Goal: Task Accomplishment & Management: Manage account settings

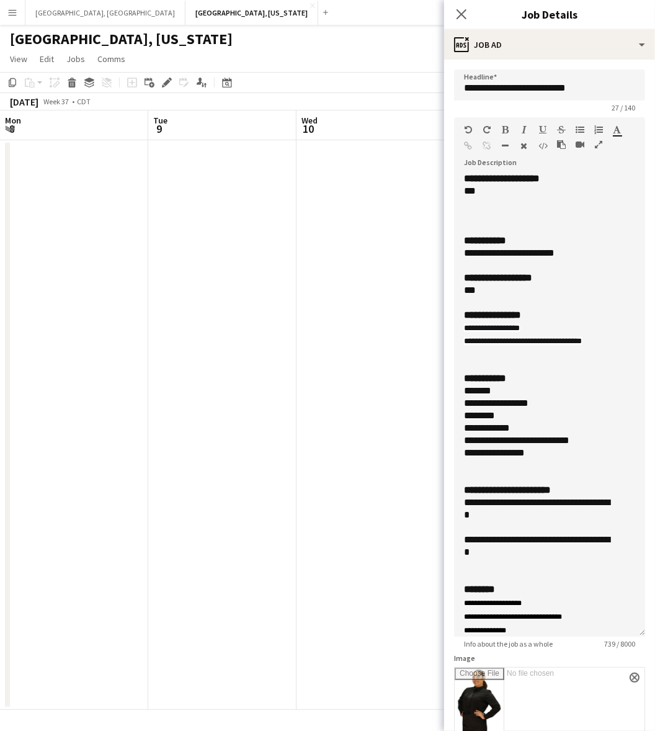
scroll to position [221, 0]
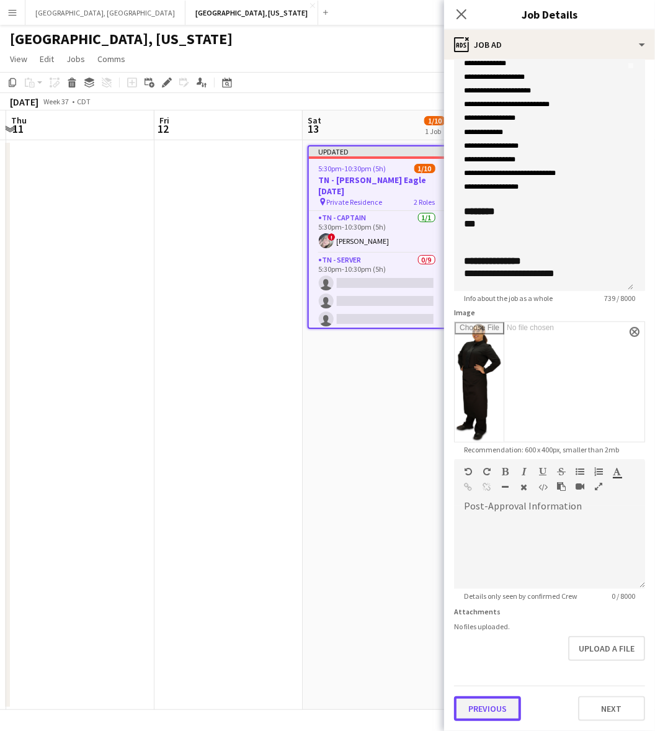
click at [503, 673] on form "**********" at bounding box center [549, 222] width 211 height 997
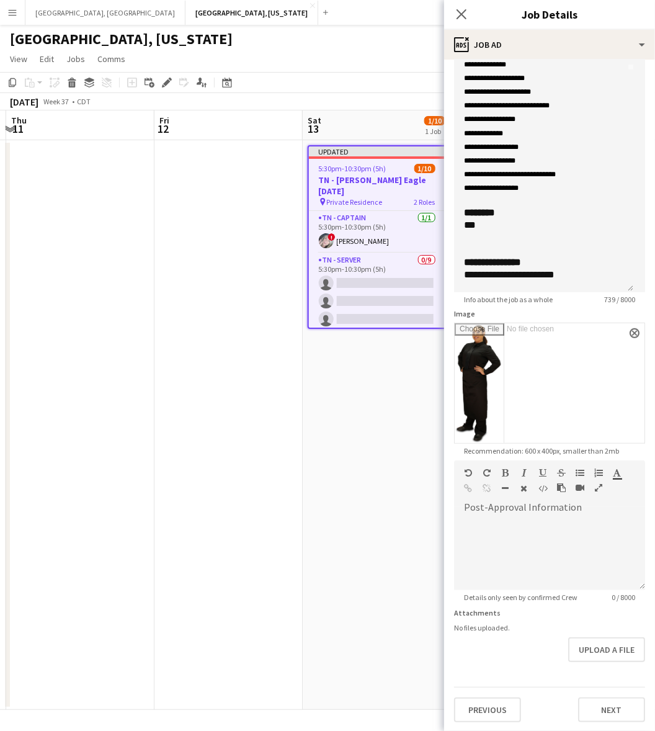
click at [416, 432] on app-date-cell "Updated 5:30pm-10:30pm (5h) 1/10 TN - [PERSON_NAME] [DATE] pin Private Residenc…" at bounding box center [377, 425] width 148 height 570
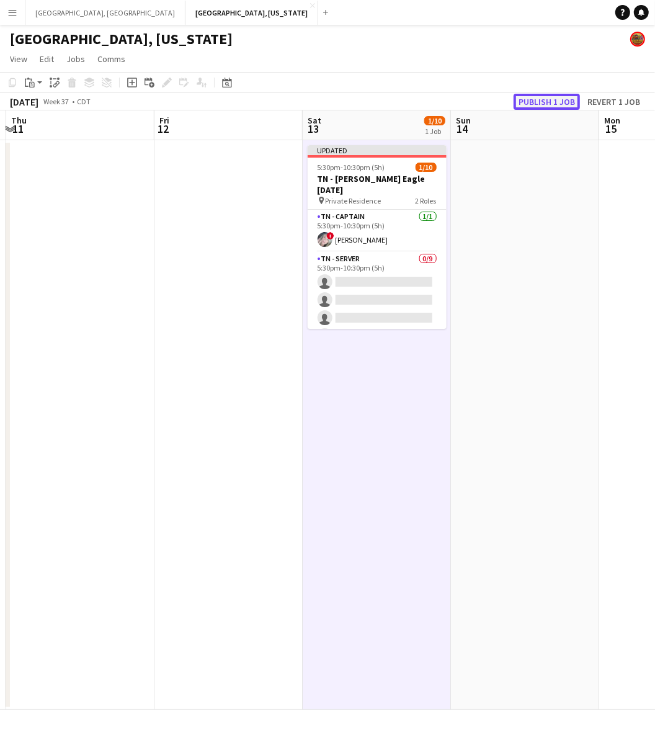
click at [535, 94] on button "Publish 1 job" at bounding box center [547, 102] width 66 height 16
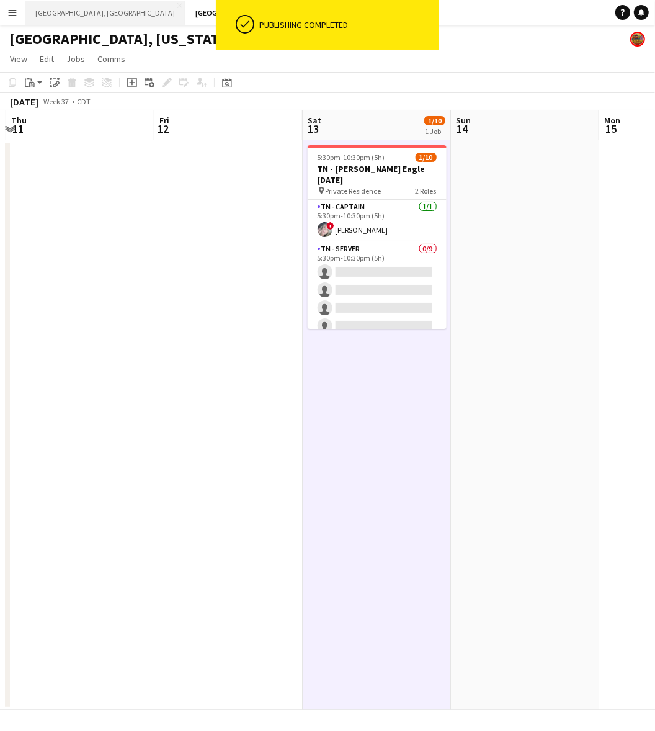
click at [62, 17] on button "[GEOGRAPHIC_DATA], [GEOGRAPHIC_DATA] Close" at bounding box center [105, 13] width 160 height 24
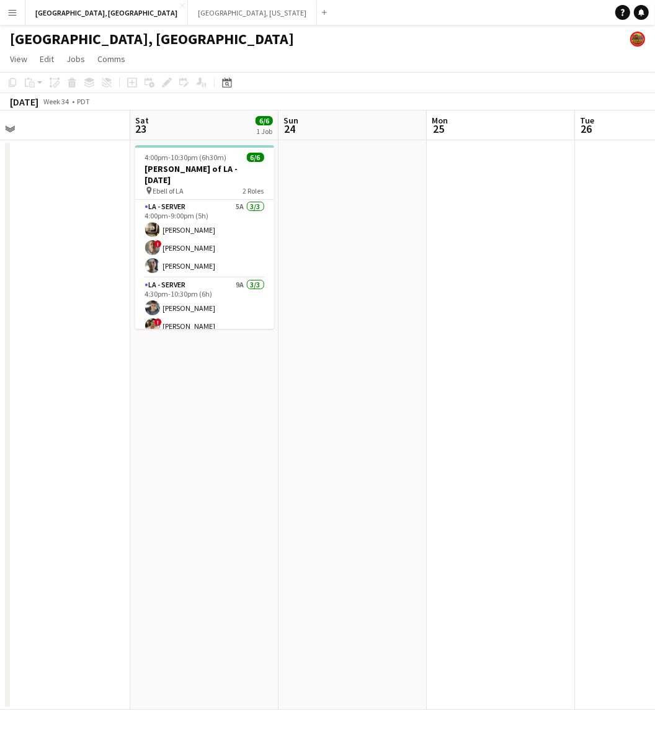
scroll to position [0, 519]
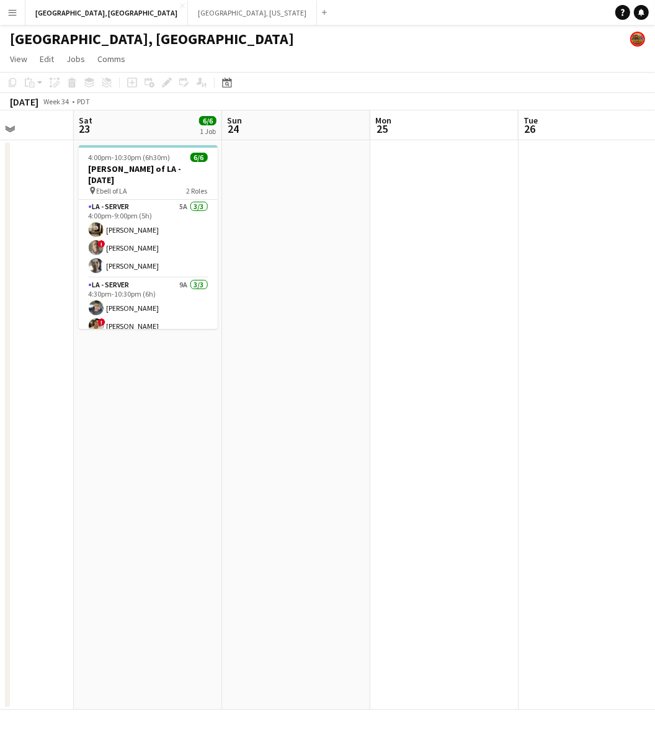
drag, startPoint x: 383, startPoint y: 440, endPoint x: -248, endPoint y: 612, distance: 653.1
click at [0, 612] on html "Menu Boards Boards Boards All jobs Status Workforce Workforce My Workforce Recr…" at bounding box center [327, 365] width 655 height 731
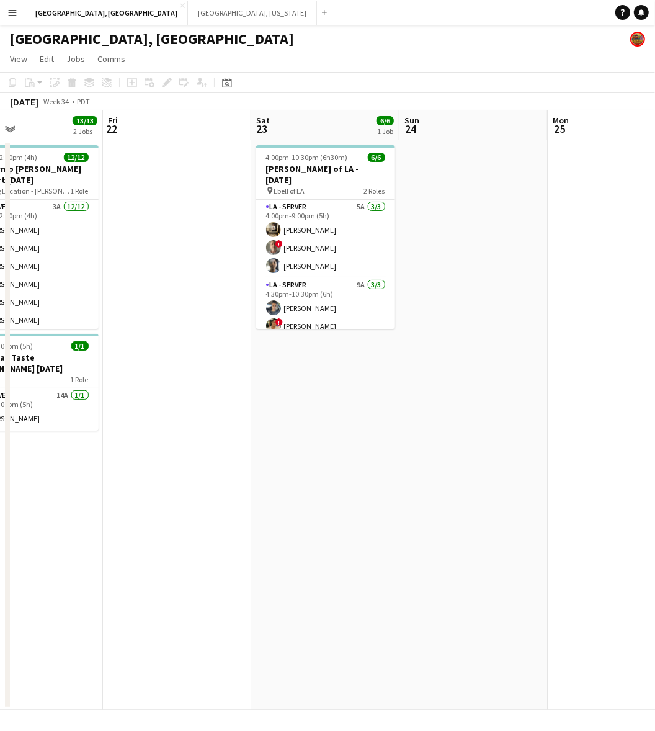
drag, startPoint x: 104, startPoint y: 464, endPoint x: 275, endPoint y: 437, distance: 173.3
click at [275, 436] on app-calendar-viewport "Tue 19 Wed 20 Thu 21 13/13 2 Jobs Fri 22 Sat 23 6/6 1 Job Sun 24 Mon 25 Tue 26 …" at bounding box center [327, 409] width 655 height 599
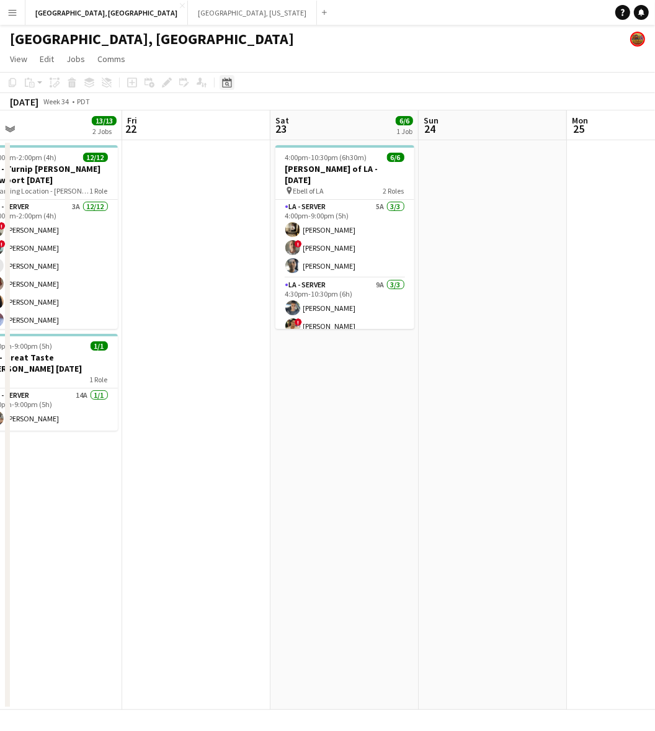
click at [225, 78] on icon "Date picker" at bounding box center [227, 83] width 10 height 10
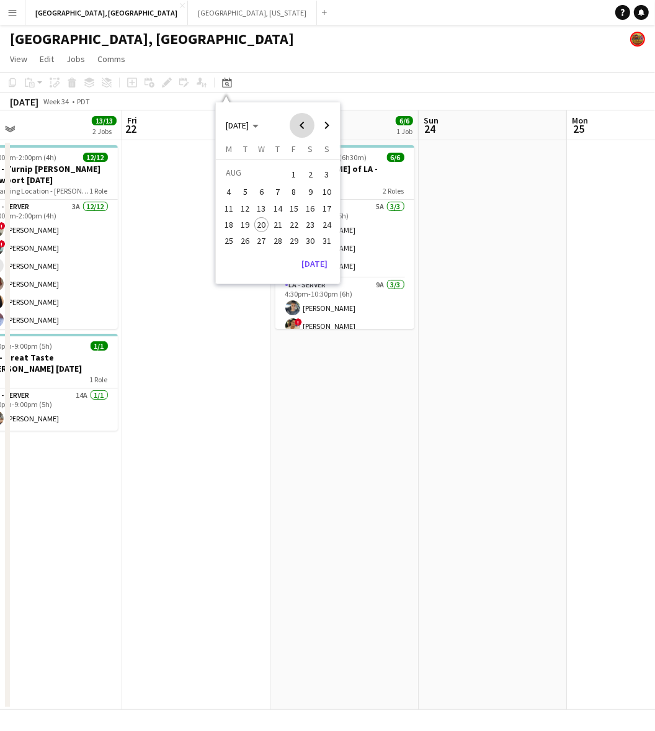
click at [308, 121] on span "Previous month" at bounding box center [302, 125] width 25 height 25
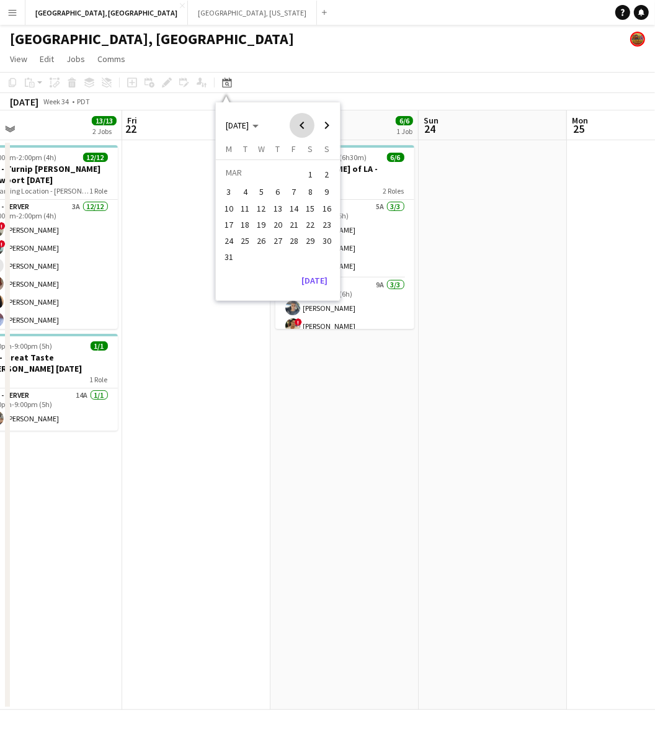
click at [308, 121] on span "Previous month" at bounding box center [302, 125] width 25 height 25
click at [315, 222] on span "23" at bounding box center [310, 224] width 15 height 15
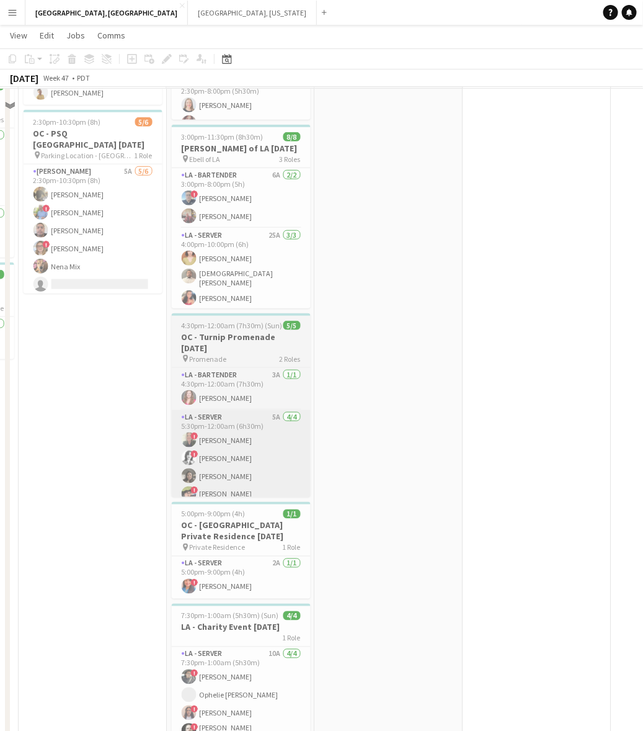
scroll to position [180, 0]
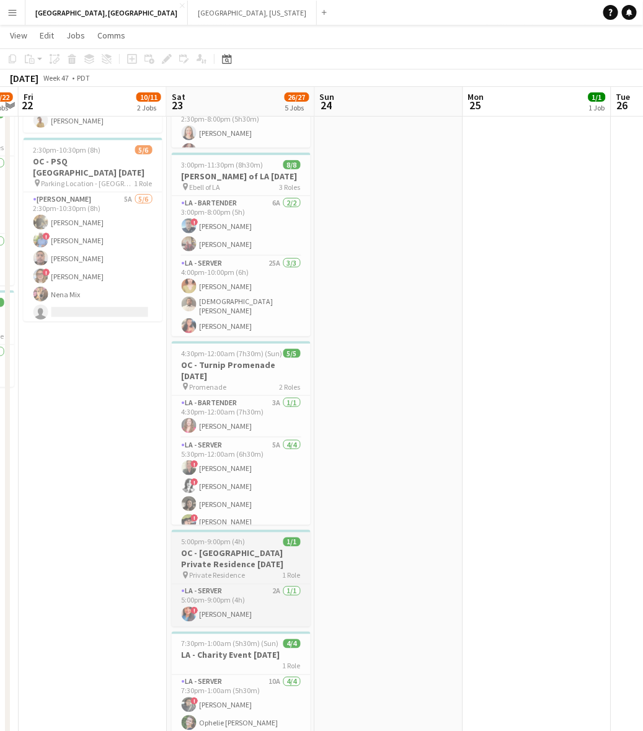
click at [259, 553] on h3 "OC - [GEOGRAPHIC_DATA] Private Residence [DATE]" at bounding box center [241, 559] width 139 height 22
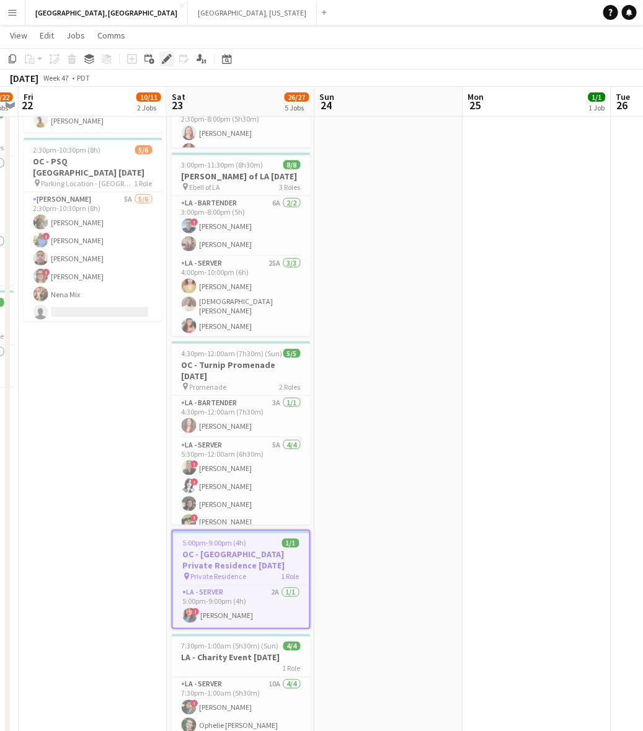
click at [162, 58] on icon "Edit" at bounding box center [167, 59] width 10 height 10
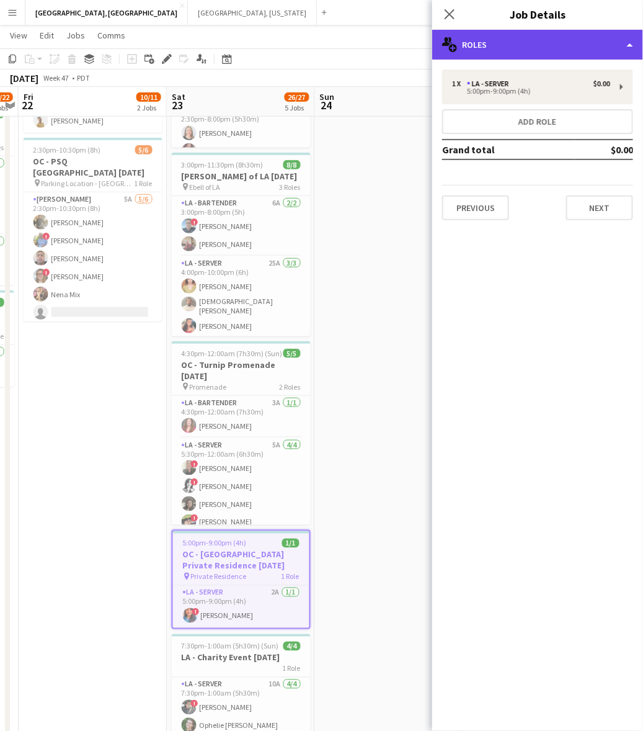
click at [481, 48] on div "multiple-users-add Roles" at bounding box center [537, 45] width 211 height 30
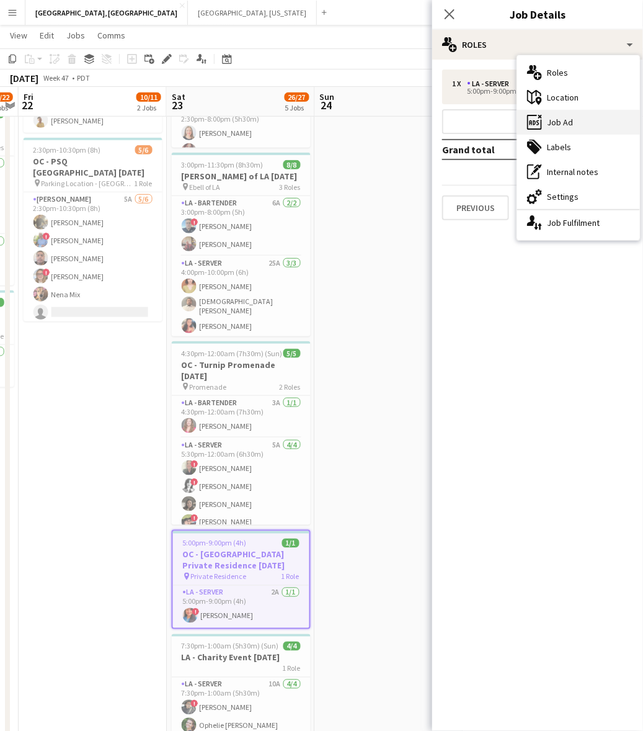
click at [553, 125] on div "ads-window Job Ad" at bounding box center [578, 122] width 123 height 25
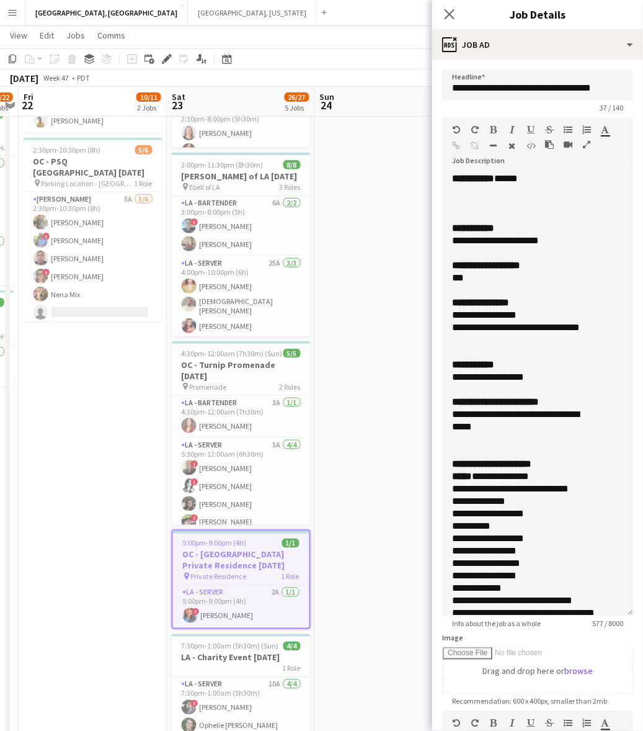
drag, startPoint x: 627, startPoint y: 238, endPoint x: 643, endPoint y: 607, distance: 369.4
click at [643, 607] on mat-expansion-panel "**********" at bounding box center [537, 395] width 211 height 671
click at [430, 532] on app-date-cell at bounding box center [389, 384] width 148 height 850
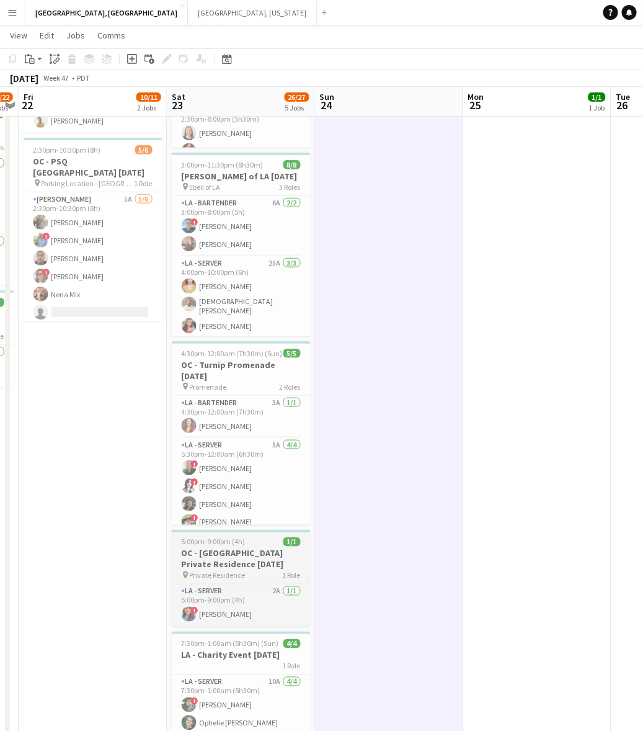
click at [271, 545] on div "5:00pm-9:00pm (4h) 1/1" at bounding box center [241, 541] width 139 height 9
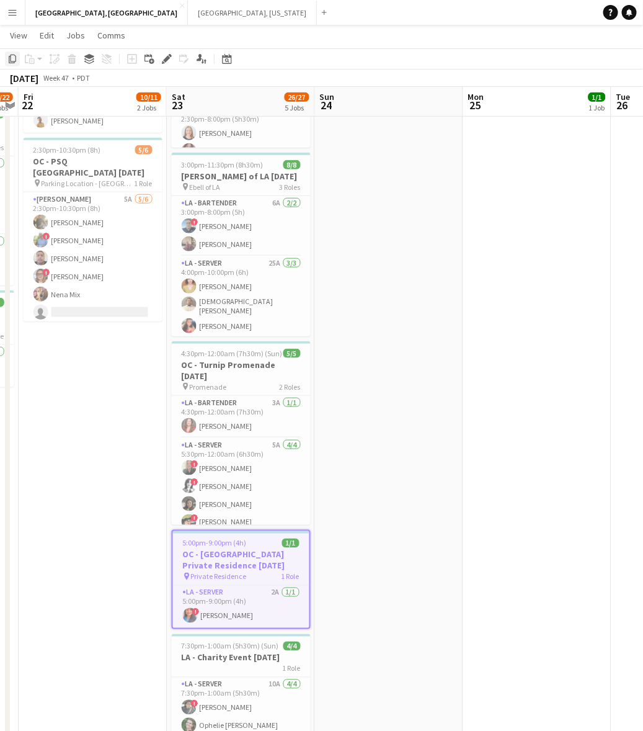
click at [11, 56] on icon at bounding box center [12, 59] width 7 height 9
click at [233, 54] on div "Date picker" at bounding box center [227, 58] width 15 height 15
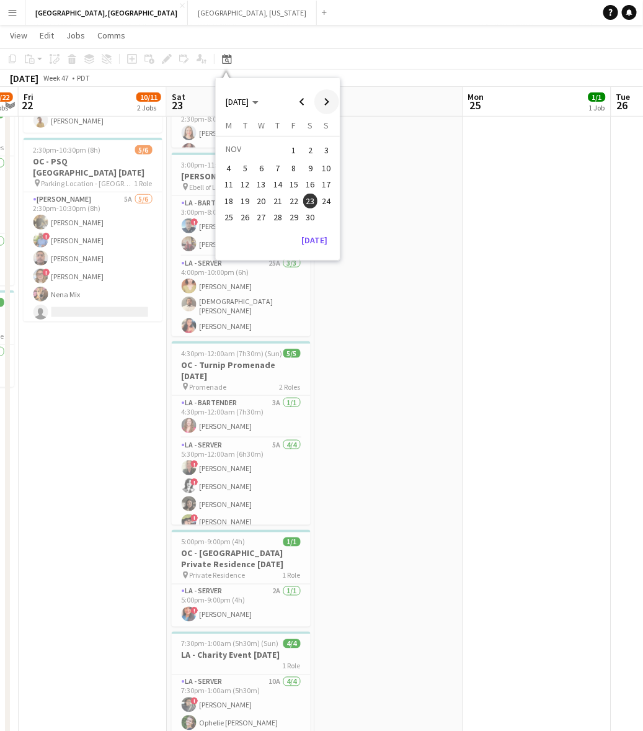
click at [326, 100] on span "Next month" at bounding box center [327, 101] width 25 height 25
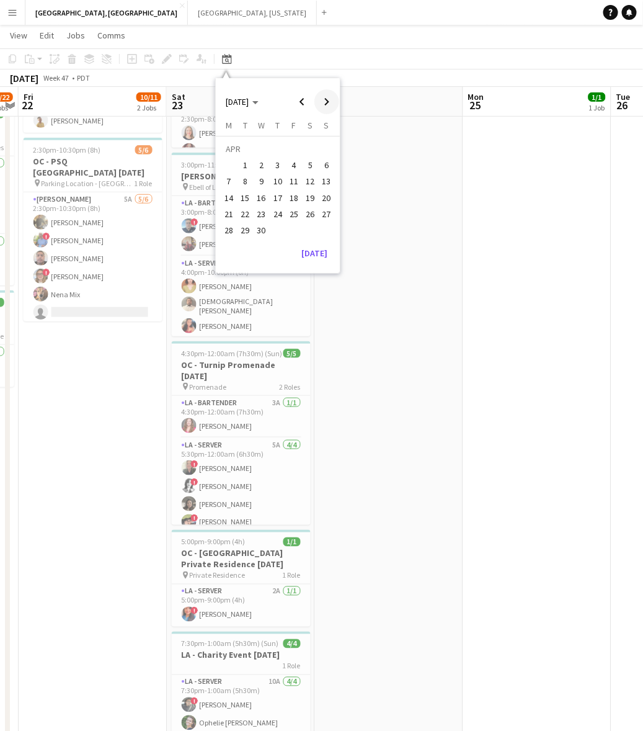
click at [326, 100] on span "Next month" at bounding box center [327, 101] width 25 height 25
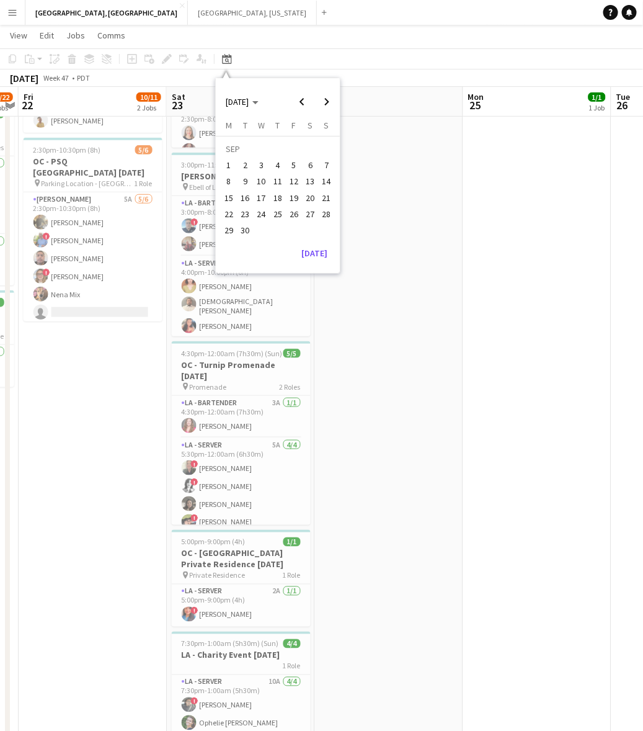
click at [329, 213] on span "28" at bounding box center [326, 214] width 15 height 15
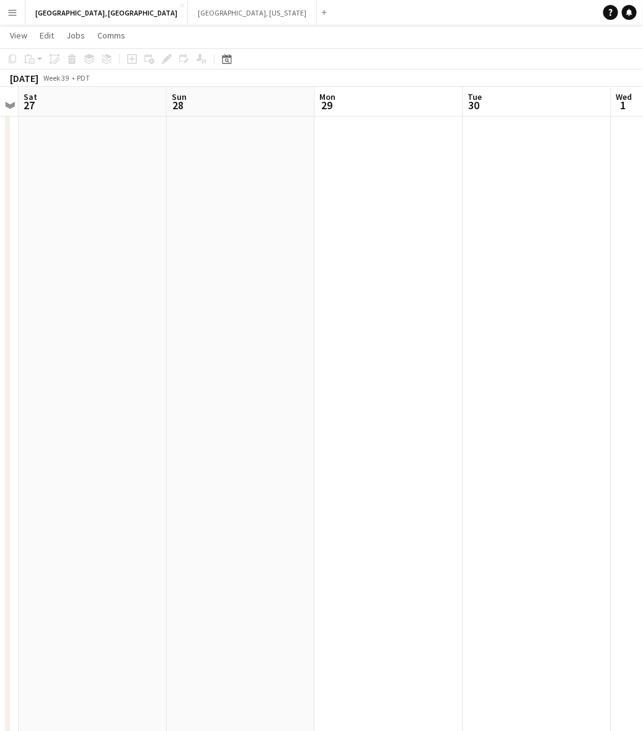
click at [241, 172] on app-date-cell at bounding box center [241, 384] width 148 height 850
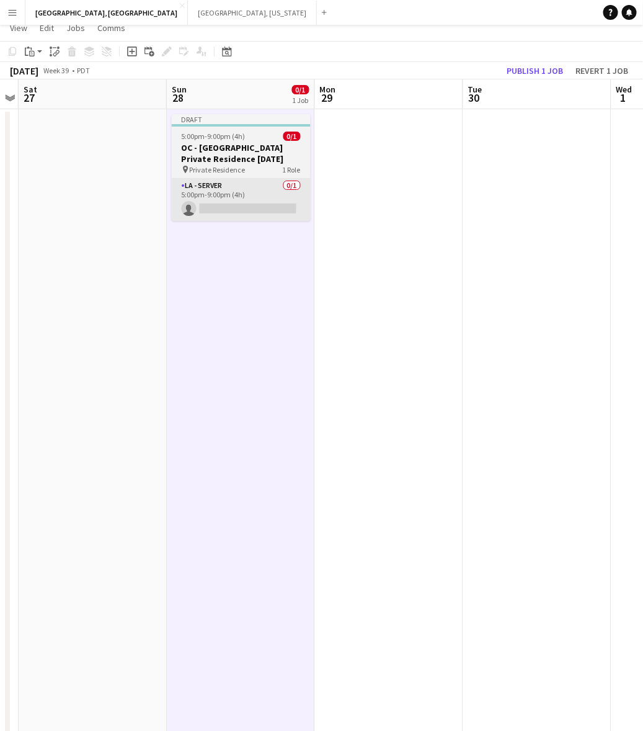
scroll to position [0, 0]
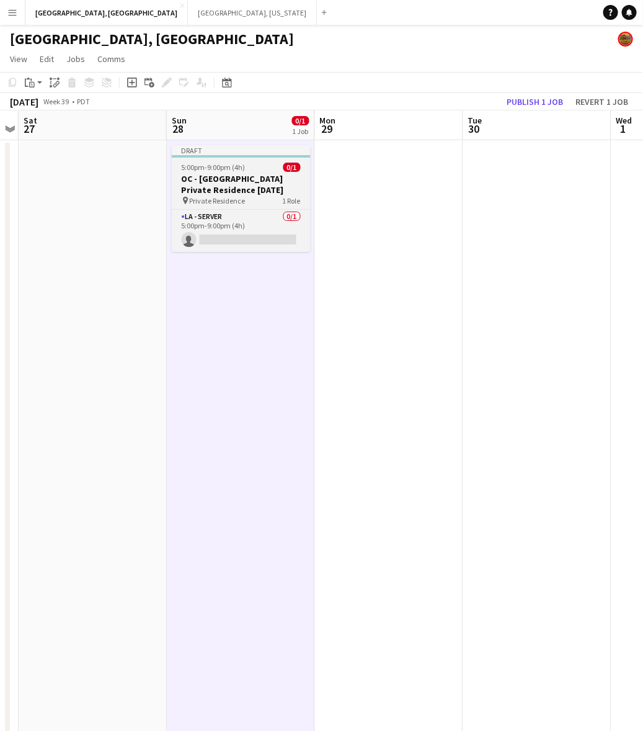
click at [241, 177] on h3 "OC - [GEOGRAPHIC_DATA] Private Residence [DATE]" at bounding box center [241, 184] width 139 height 22
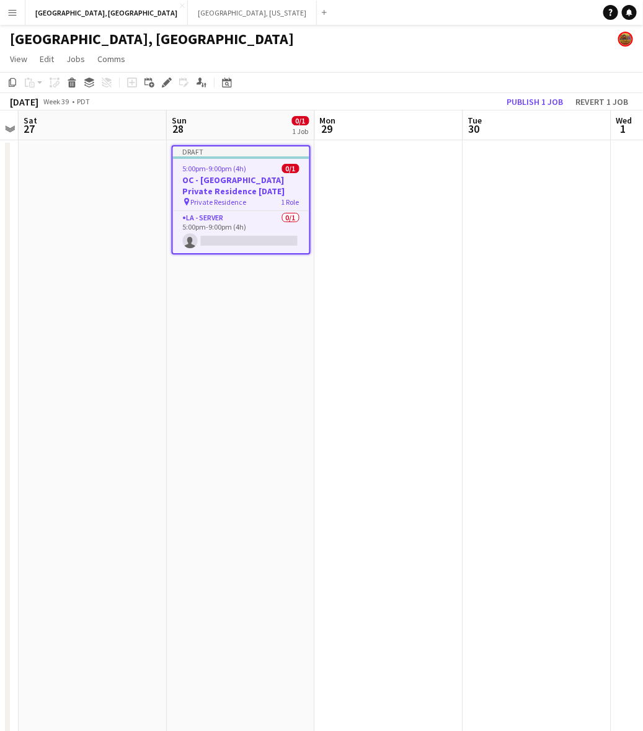
click at [161, 72] on app-toolbar "Copy Paste Paste Ctrl+V Paste with crew Ctrl+Shift+V Paste linked Job [GEOGRAPH…" at bounding box center [321, 82] width 643 height 21
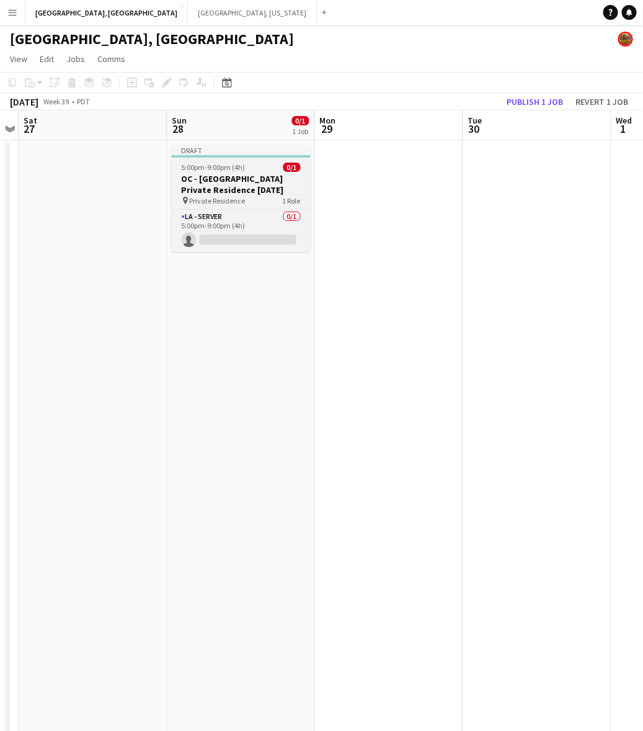
click at [230, 150] on div "Draft" at bounding box center [241, 150] width 139 height 10
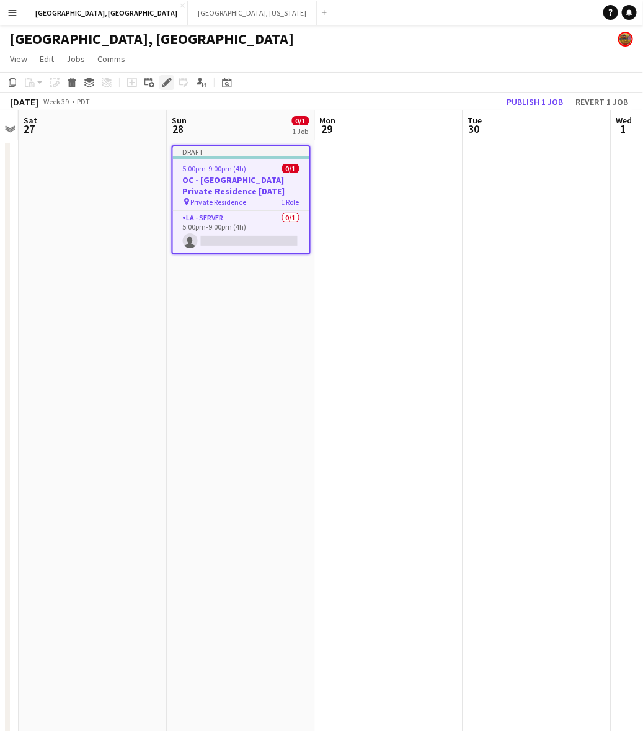
click at [166, 79] on icon "Edit" at bounding box center [167, 83] width 10 height 10
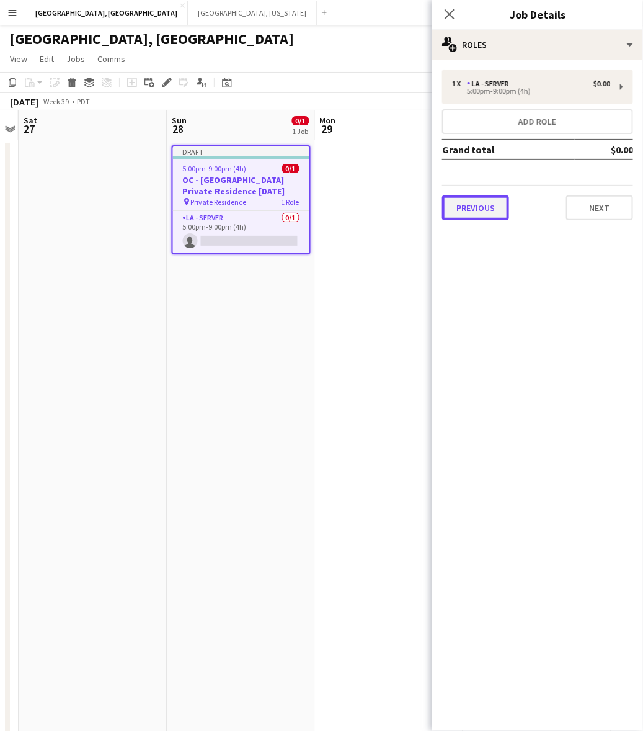
click at [478, 208] on button "Previous" at bounding box center [475, 207] width 67 height 25
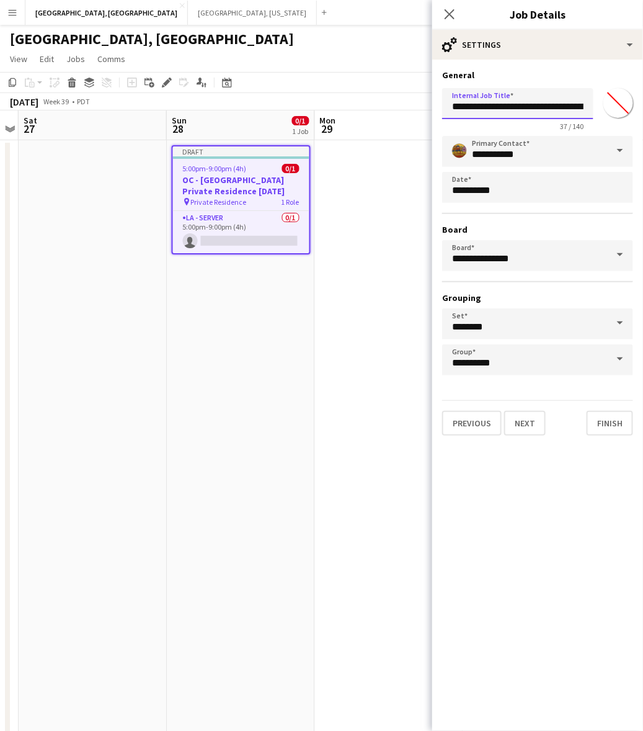
click at [584, 107] on input "**********" at bounding box center [517, 103] width 151 height 31
drag, startPoint x: 576, startPoint y: 106, endPoint x: 653, endPoint y: 110, distance: 77.7
click at [643, 110] on html "Menu Boards Boards Boards All jobs Status Workforce Workforce My Workforce Recr…" at bounding box center [321, 495] width 643 height 990
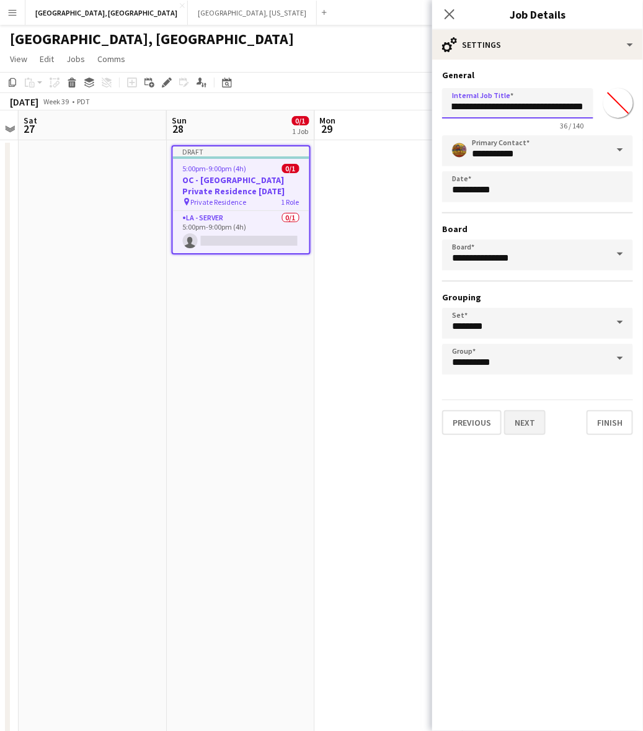
type input "**********"
click at [534, 414] on button "Next" at bounding box center [525, 422] width 42 height 25
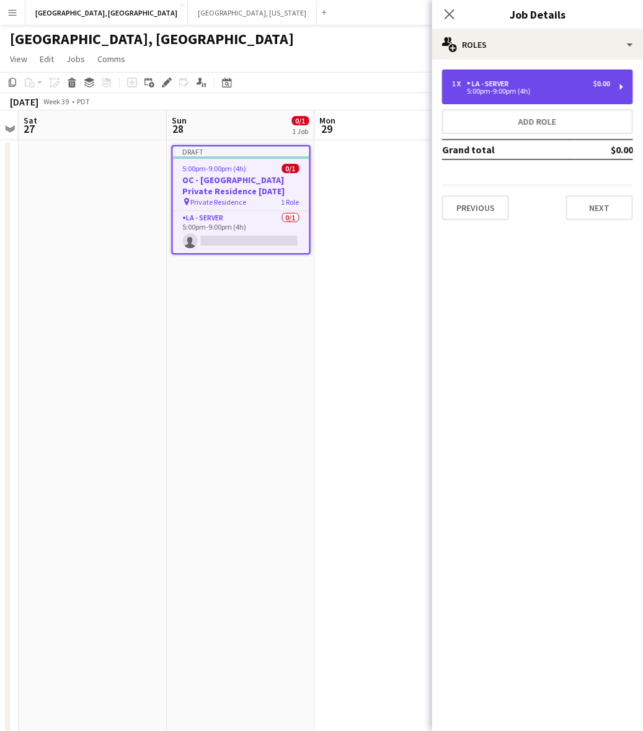
click at [488, 91] on div "5:00pm-9:00pm (4h)" at bounding box center [531, 91] width 158 height 6
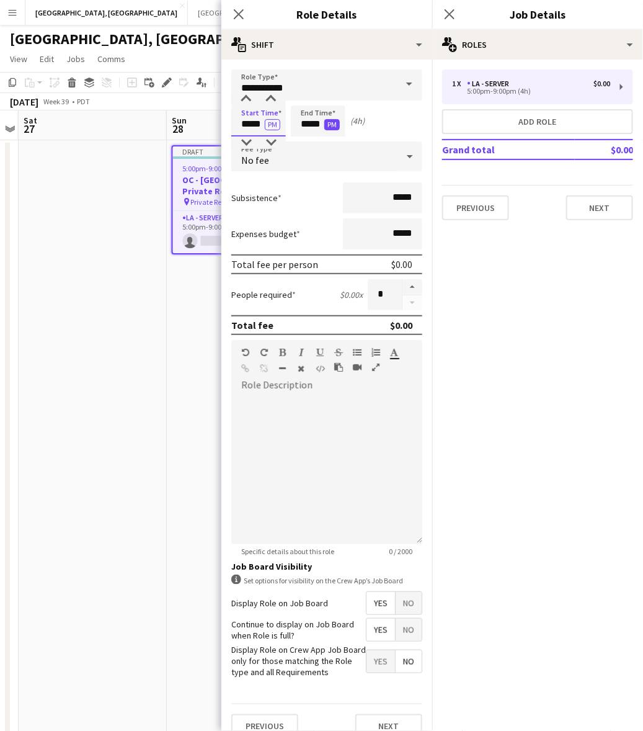
drag, startPoint x: 236, startPoint y: 122, endPoint x: 324, endPoint y: 120, distance: 88.7
click at [321, 122] on div "Start Time ***** PM End Time ***** PM (4h)" at bounding box center [326, 120] width 191 height 31
type input "*****"
click at [324, 178] on form "**********" at bounding box center [326, 408] width 211 height 679
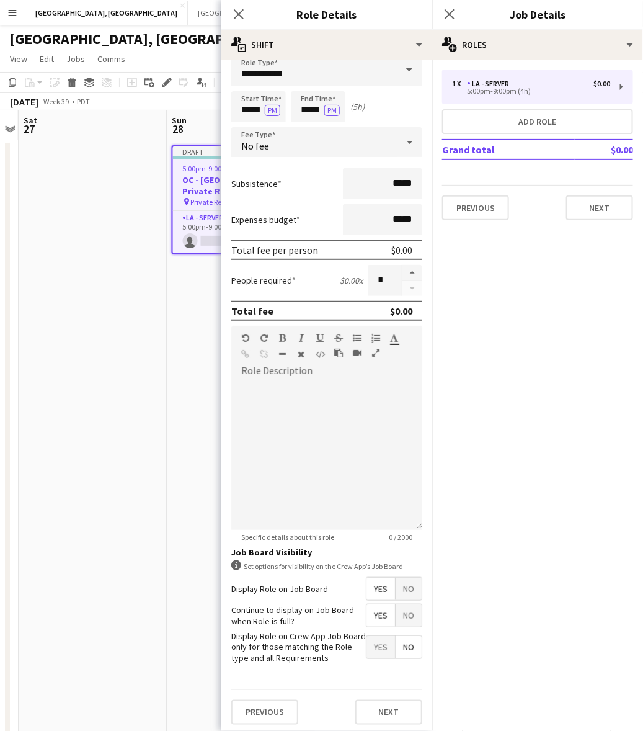
scroll to position [26, 0]
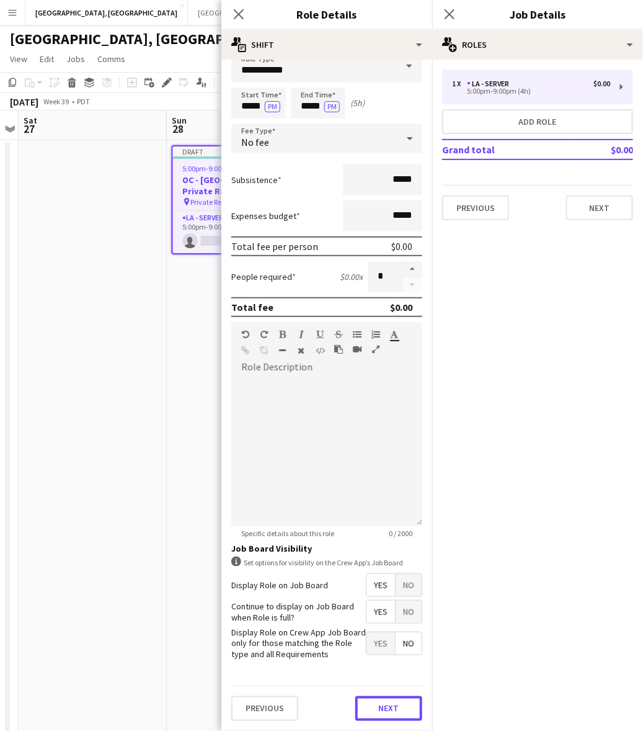
click at [374, 710] on button "Next" at bounding box center [388, 708] width 67 height 25
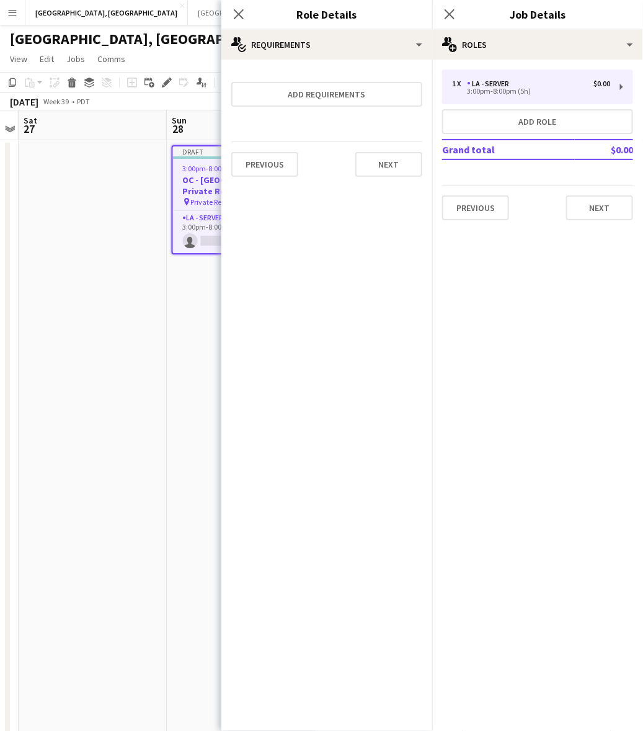
scroll to position [0, 0]
click at [522, 116] on button "Add role" at bounding box center [537, 121] width 191 height 25
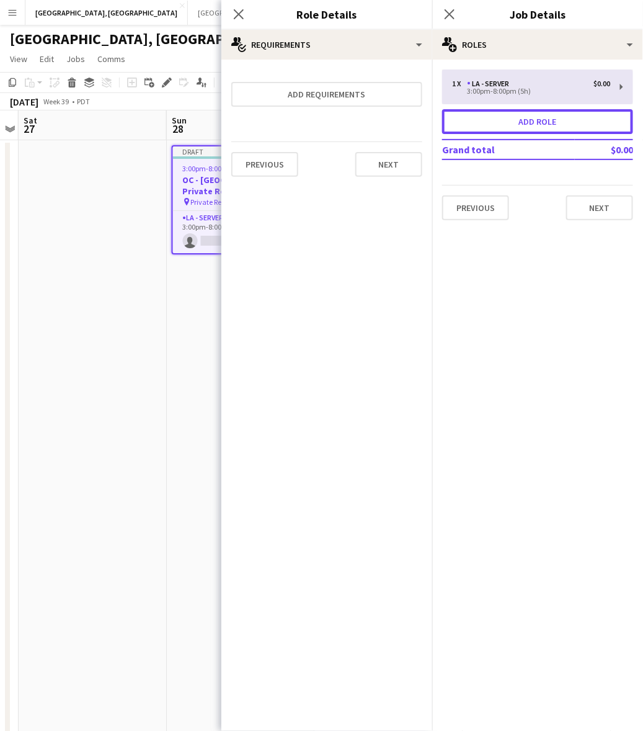
type input "**********"
type input "*****"
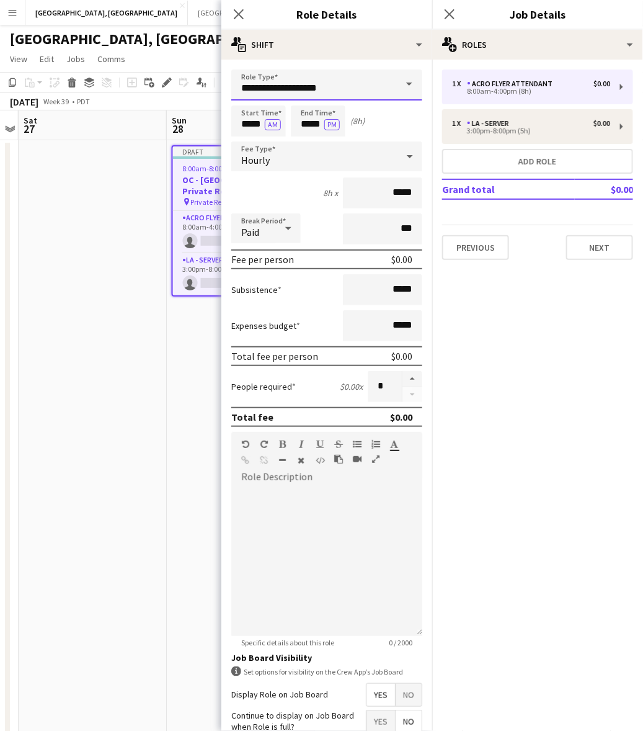
click at [278, 89] on input "**********" at bounding box center [326, 84] width 191 height 31
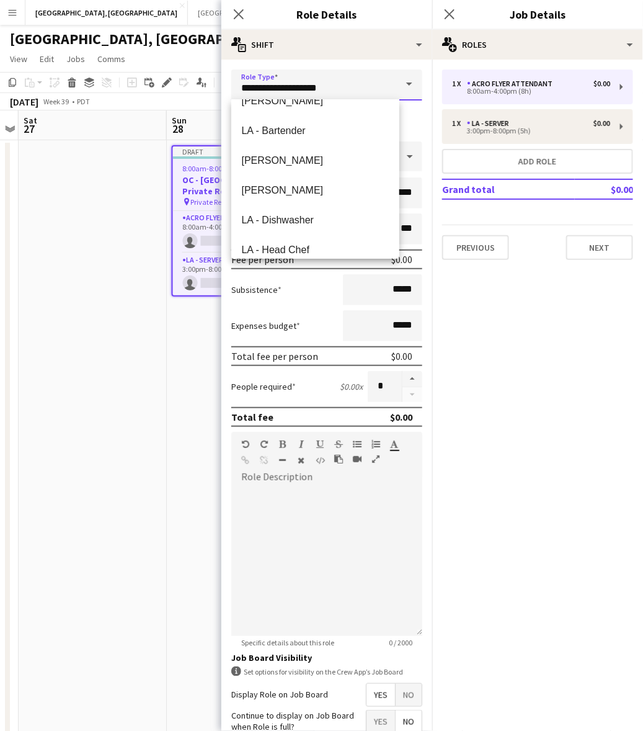
scroll to position [1396, 0]
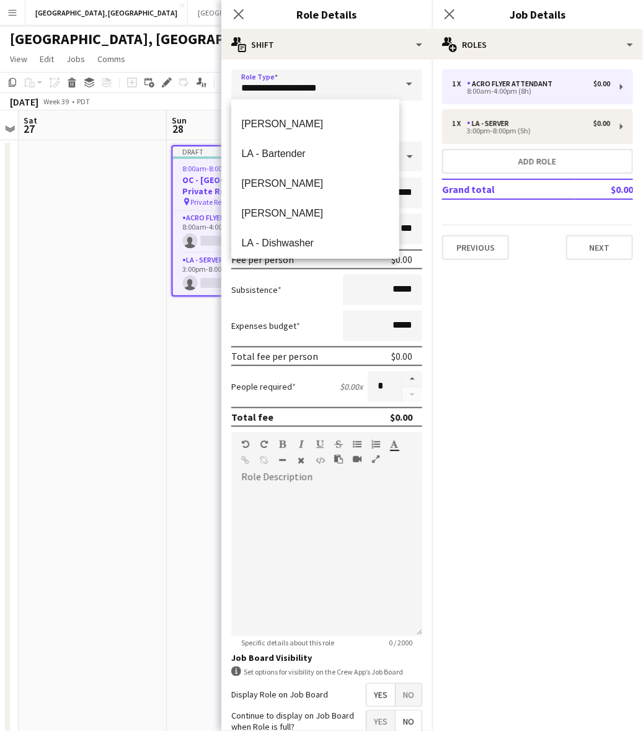
click at [299, 161] on mat-option "LA - Bartender" at bounding box center [315, 153] width 168 height 30
type input "**********"
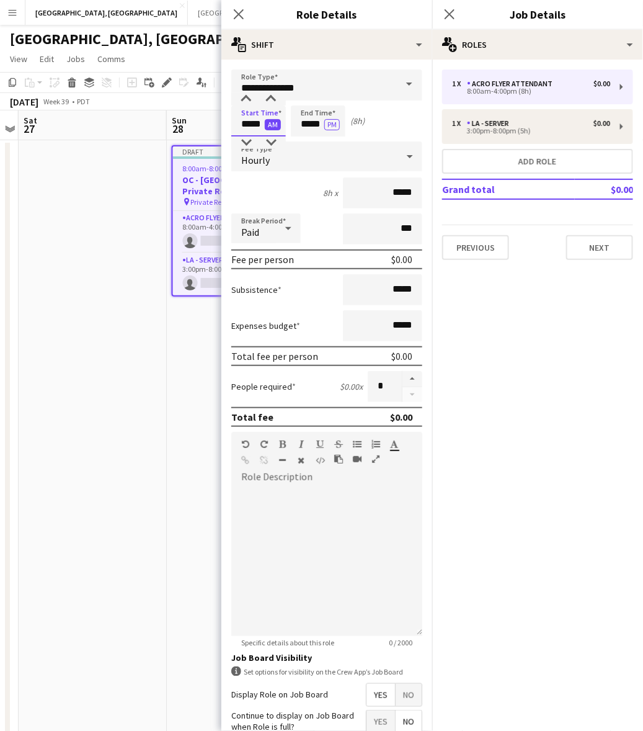
drag, startPoint x: 239, startPoint y: 121, endPoint x: 276, endPoint y: 126, distance: 36.9
click at [276, 126] on app-time-picker "***** AM" at bounding box center [258, 123] width 55 height 9
type input "*****"
click at [265, 119] on button "AM" at bounding box center [273, 124] width 16 height 11
type input "*****"
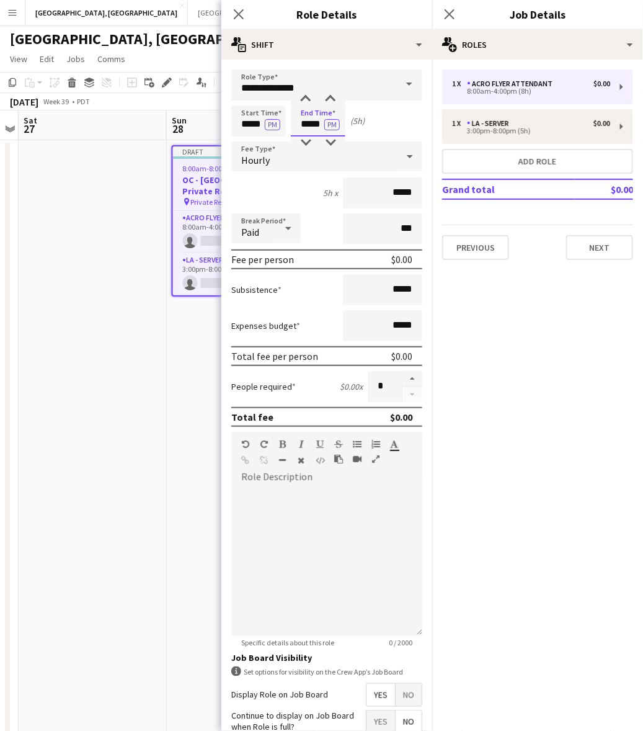
type input "*****"
click at [262, 160] on span "Hourly" at bounding box center [255, 160] width 29 height 12
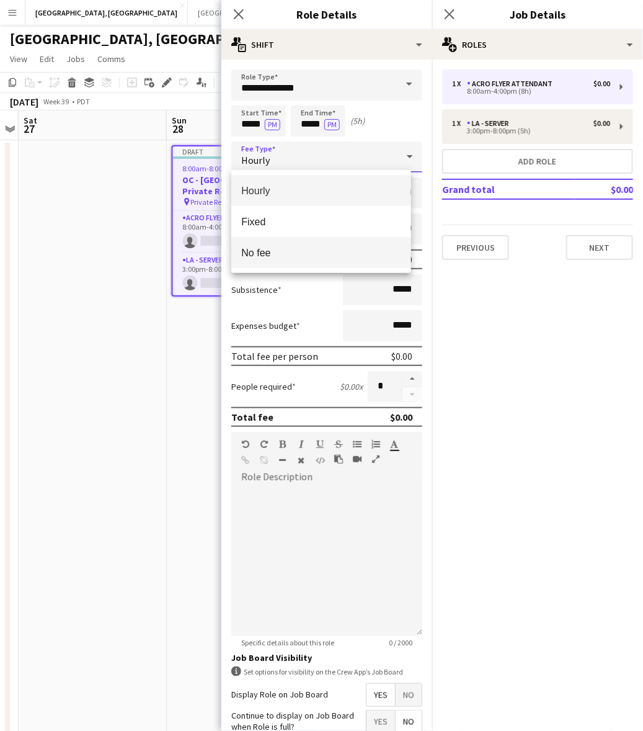
click at [279, 254] on span "No fee" at bounding box center [320, 253] width 159 height 12
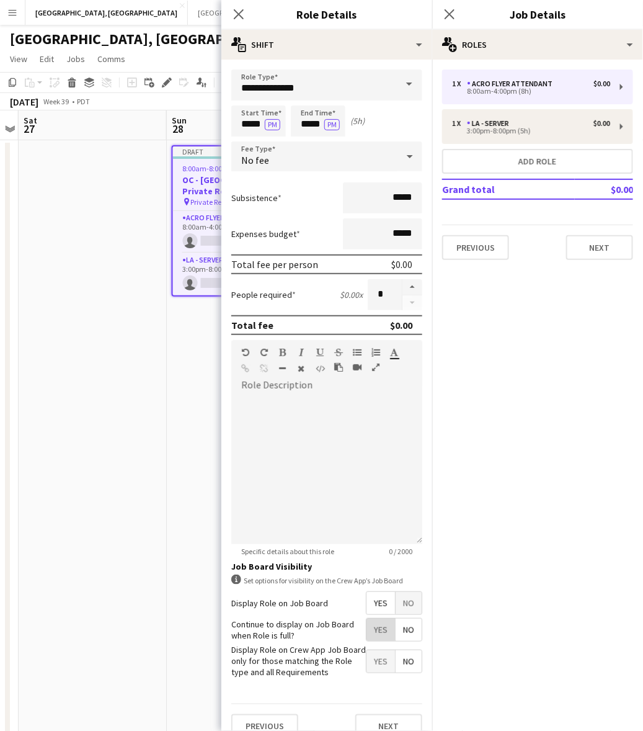
click at [367, 622] on span "Yes" at bounding box center [381, 630] width 29 height 22
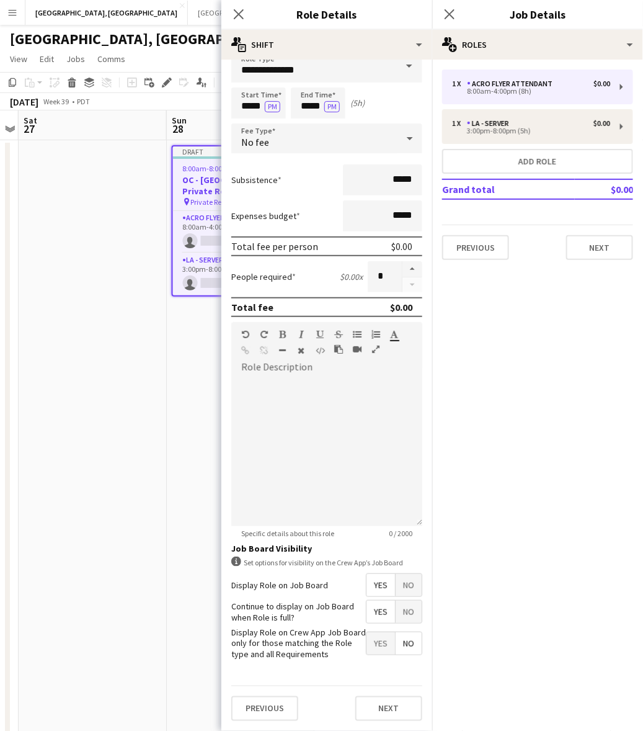
scroll to position [26, 0]
click at [371, 705] on button "Next" at bounding box center [388, 708] width 67 height 25
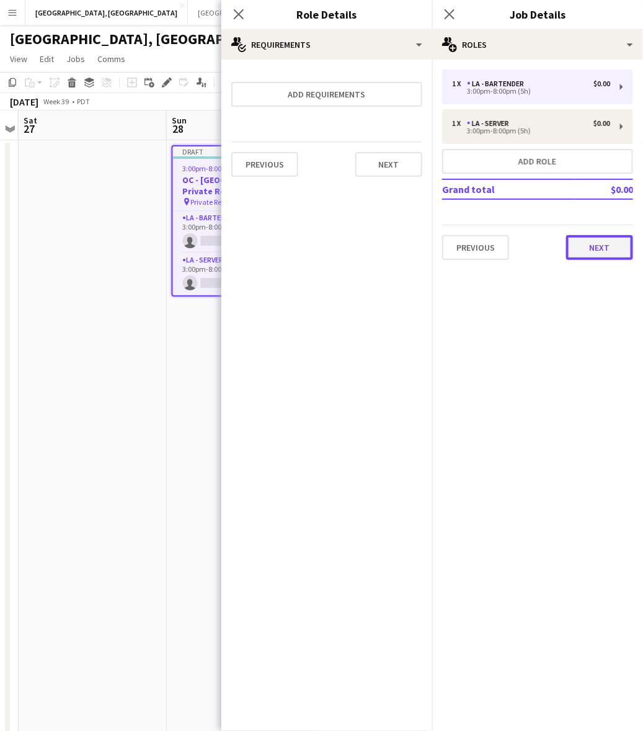
click at [602, 245] on button "Next" at bounding box center [599, 247] width 67 height 25
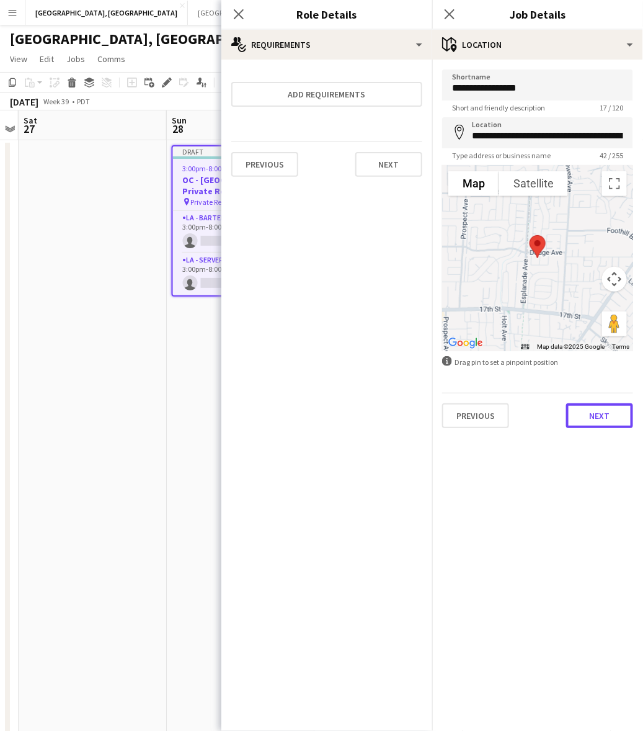
drag, startPoint x: 602, startPoint y: 414, endPoint x: 602, endPoint y: 408, distance: 6.2
click at [602, 411] on button "Next" at bounding box center [599, 415] width 67 height 25
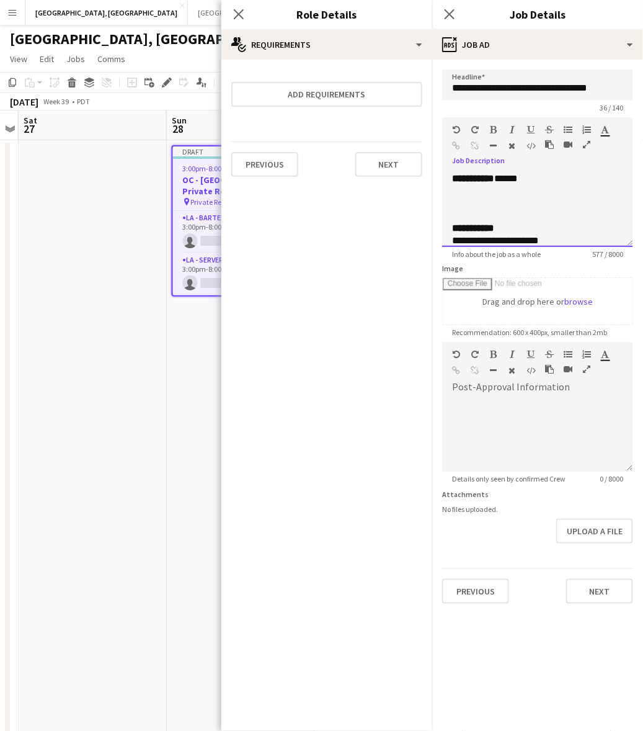
drag, startPoint x: 549, startPoint y: 180, endPoint x: 503, endPoint y: 177, distance: 46.0
click at [503, 177] on div "**********" at bounding box center [531, 178] width 159 height 12
drag, startPoint x: 456, startPoint y: 194, endPoint x: 440, endPoint y: 196, distance: 15.7
click at [440, 196] on form "**********" at bounding box center [537, 336] width 211 height 534
drag, startPoint x: 481, startPoint y: 228, endPoint x: 452, endPoint y: 227, distance: 29.2
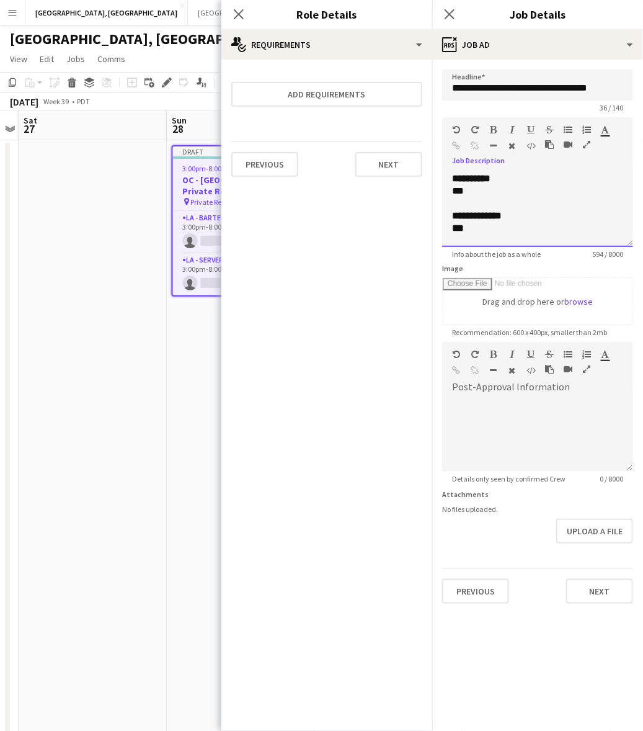
click at [452, 227] on div "***" at bounding box center [537, 228] width 171 height 12
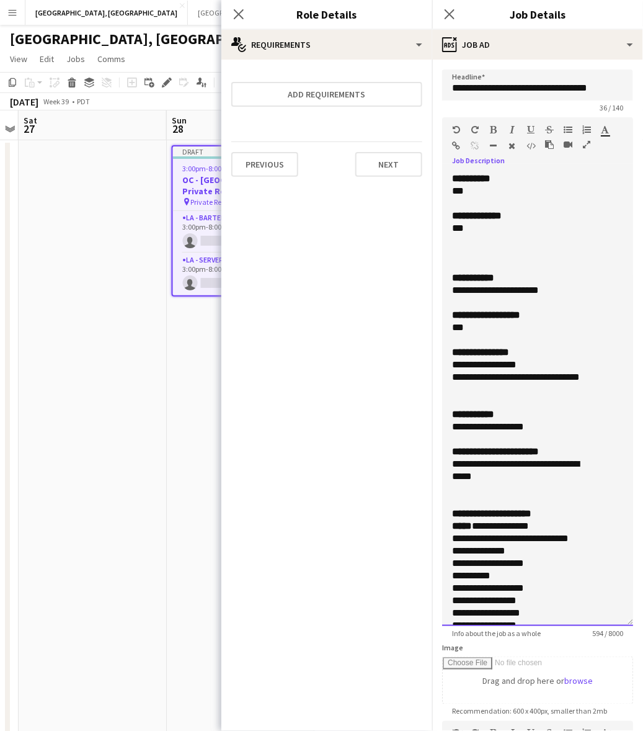
drag, startPoint x: 628, startPoint y: 237, endPoint x: 520, endPoint y: 677, distance: 453.0
click at [522, 626] on div "**********" at bounding box center [537, 398] width 191 height 453
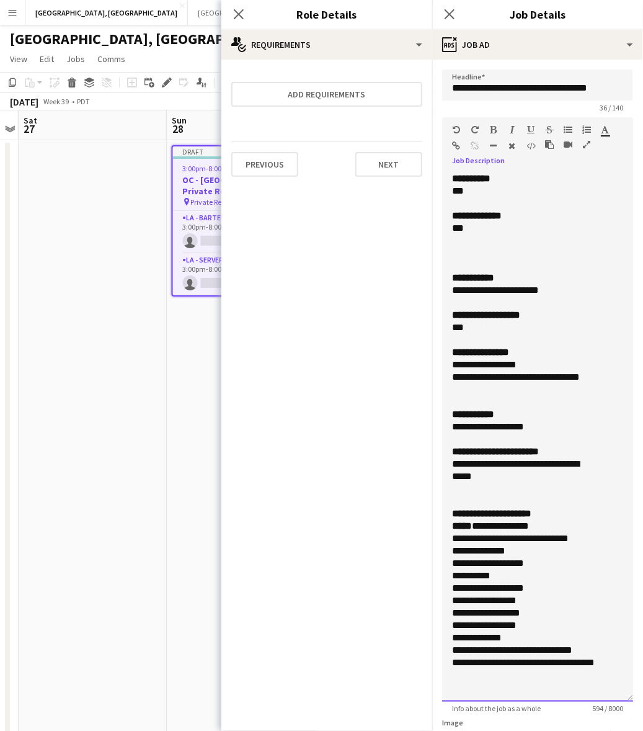
drag, startPoint x: 548, startPoint y: 289, endPoint x: 449, endPoint y: 293, distance: 99.3
click at [450, 293] on div "**********" at bounding box center [537, 436] width 191 height 529
drag, startPoint x: 597, startPoint y: 378, endPoint x: 450, endPoint y: 380, distance: 147.0
click at [450, 380] on div "**********" at bounding box center [537, 436] width 191 height 529
copy div "**********"
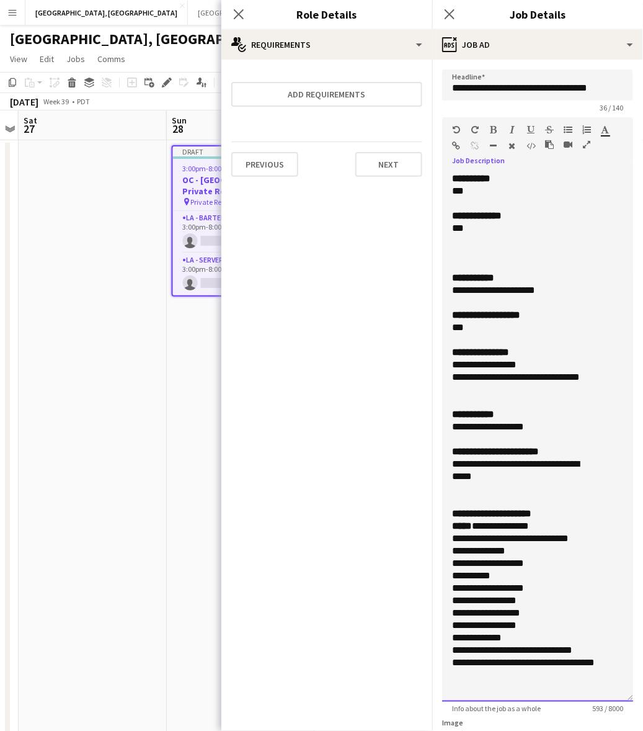
click at [537, 442] on div at bounding box center [537, 439] width 171 height 12
drag, startPoint x: 543, startPoint y: 429, endPoint x: 449, endPoint y: 427, distance: 94.3
click at [449, 427] on div "**********" at bounding box center [537, 436] width 191 height 529
drag, startPoint x: 498, startPoint y: 472, endPoint x: 436, endPoint y: 465, distance: 62.4
click at [436, 465] on form "**********" at bounding box center [537, 563] width 211 height 989
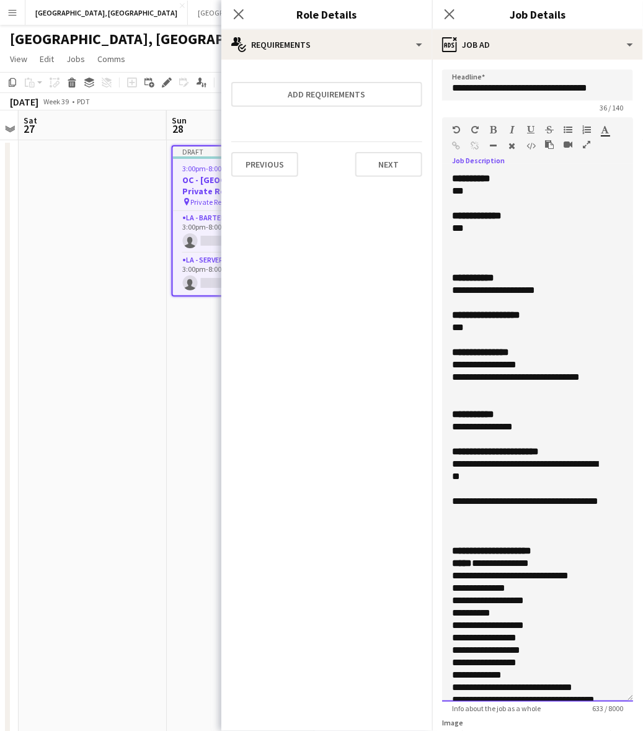
click at [537, 431] on div "**********" at bounding box center [526, 427] width 148 height 12
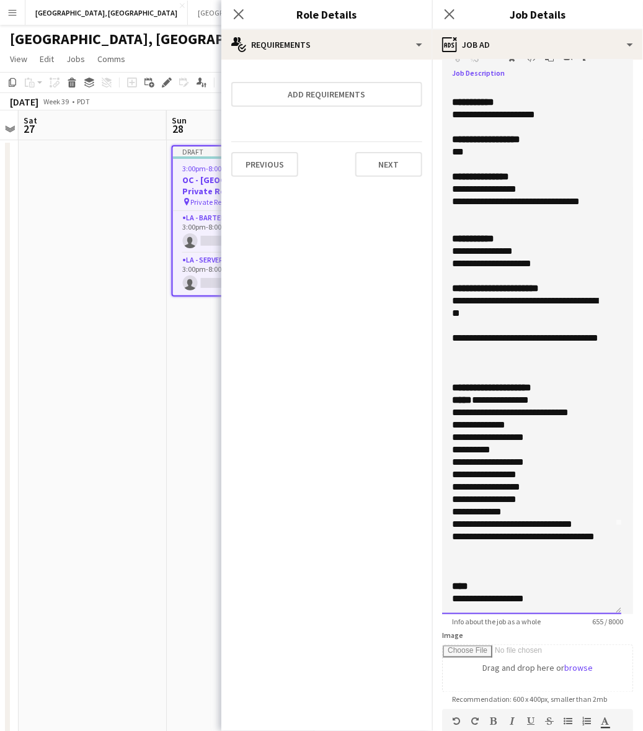
scroll to position [155, 0]
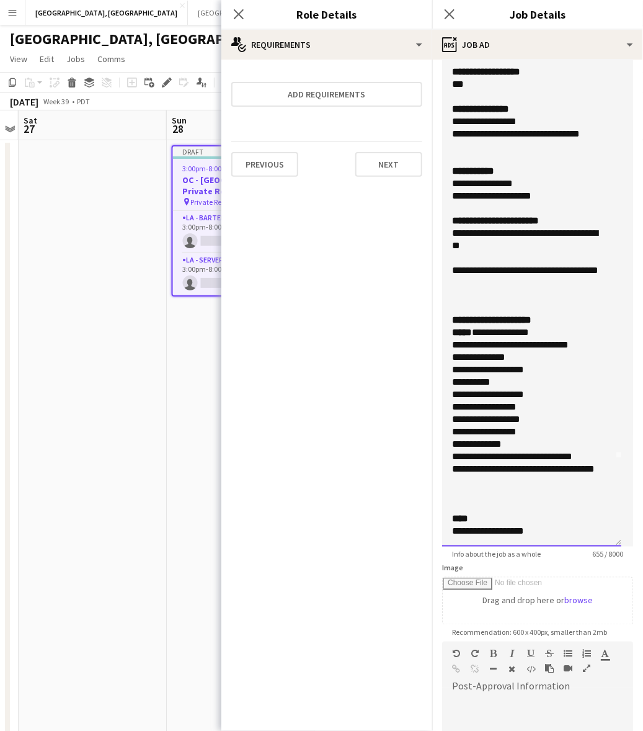
click at [547, 490] on div at bounding box center [531, 494] width 159 height 12
drag, startPoint x: 509, startPoint y: 519, endPoint x: 434, endPoint y: 522, distance: 75.2
click at [434, 522] on form "**********" at bounding box center [537, 408] width 211 height 989
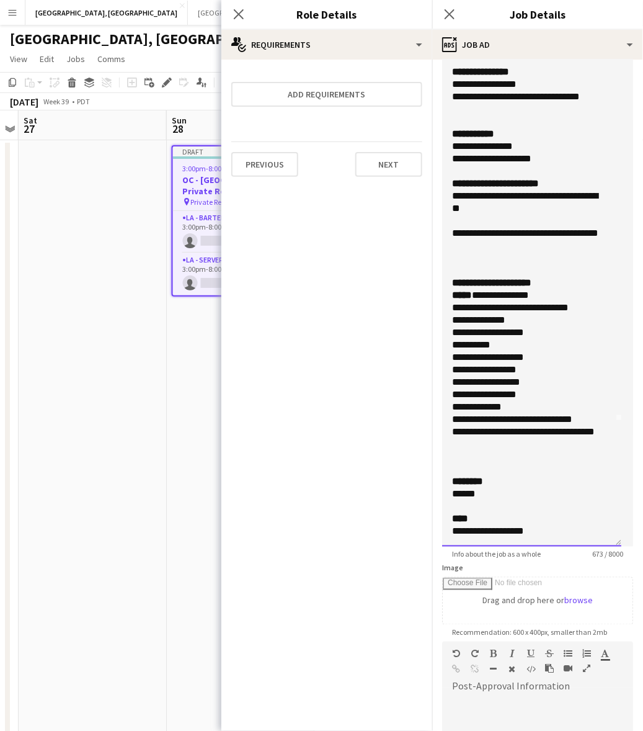
click at [492, 503] on div at bounding box center [531, 506] width 159 height 12
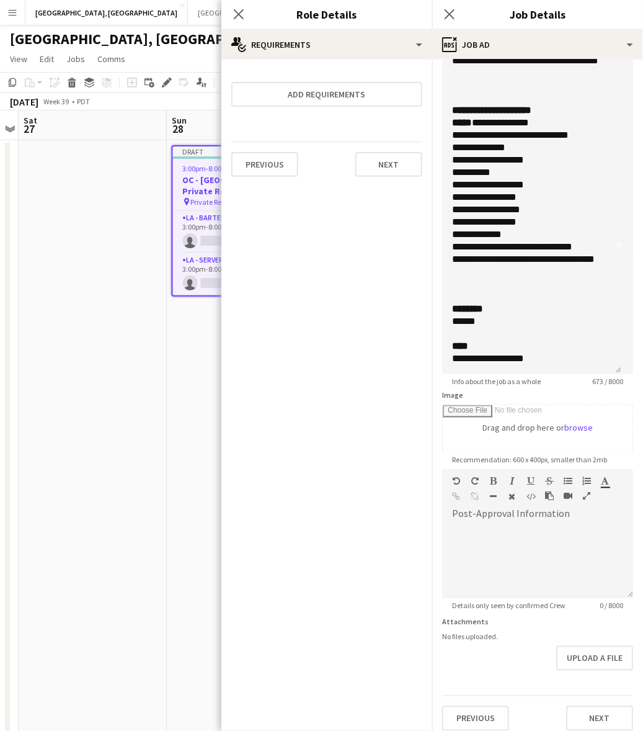
scroll to position [336, 0]
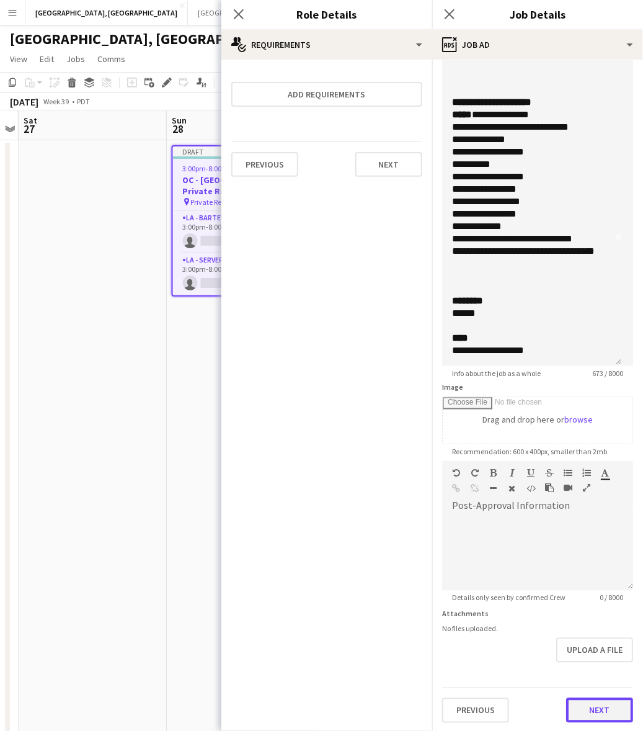
click at [610, 708] on button "Next" at bounding box center [599, 710] width 67 height 25
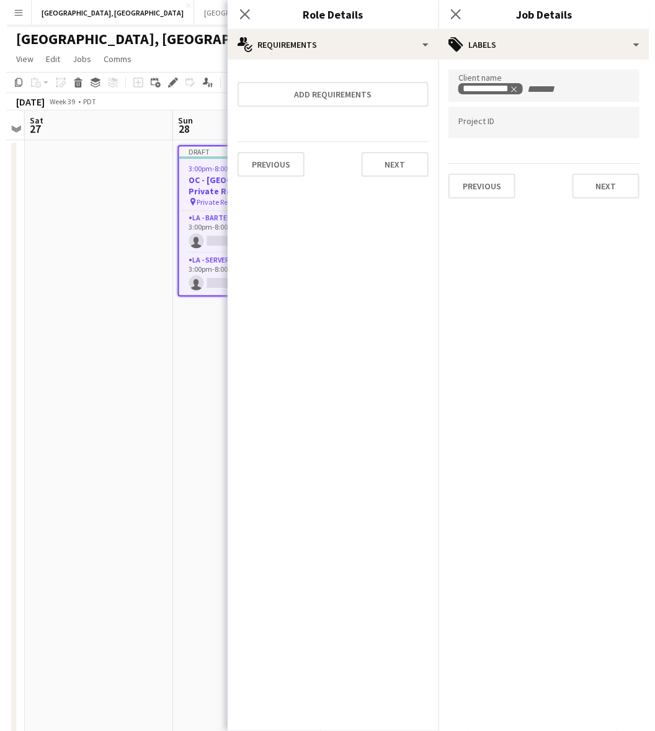
scroll to position [0, 0]
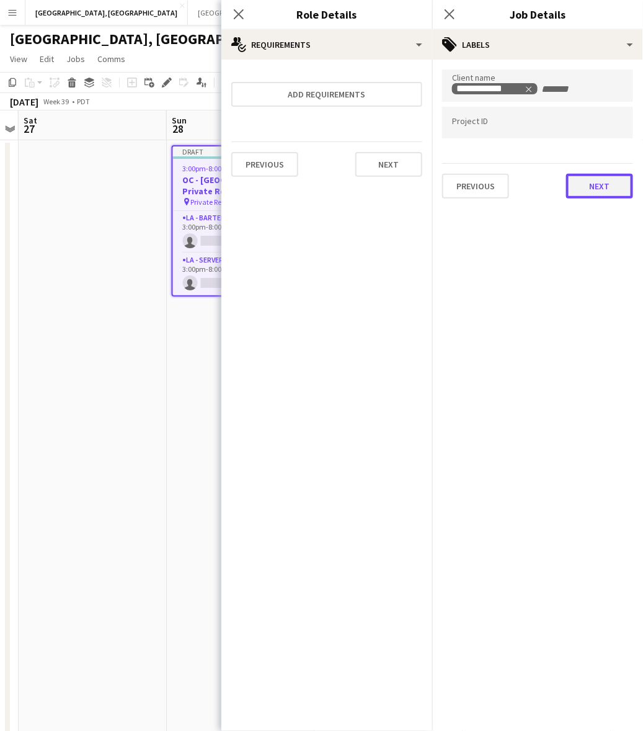
click at [584, 189] on button "Next" at bounding box center [599, 186] width 67 height 25
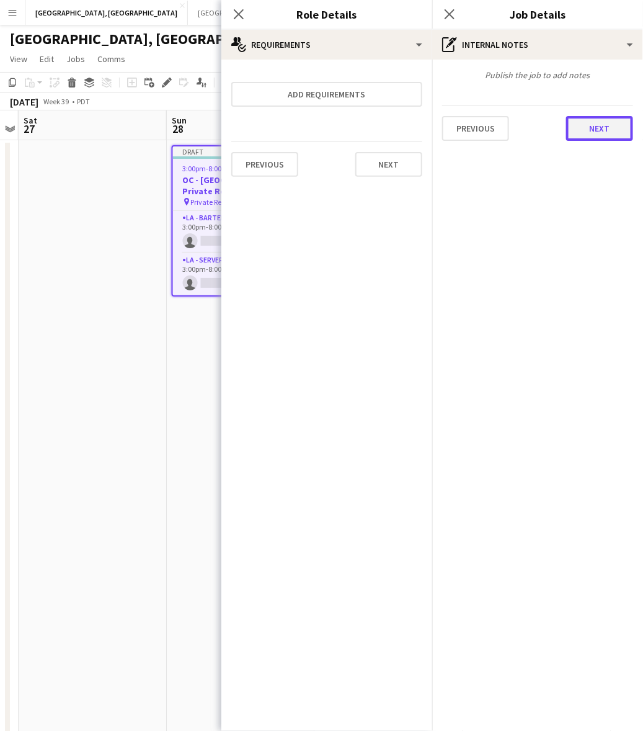
click at [584, 138] on button "Next" at bounding box center [599, 128] width 67 height 25
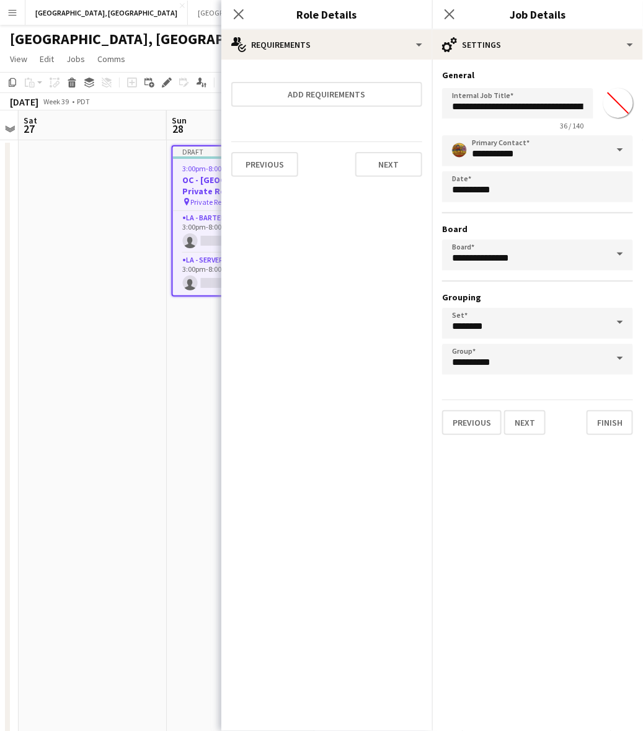
click at [167, 403] on app-date-cell "Draft 3:00pm-8:00pm (5h) 0/2 OC - [GEOGRAPHIC_DATA] Private Residence [DATE] pi…" at bounding box center [241, 565] width 148 height 850
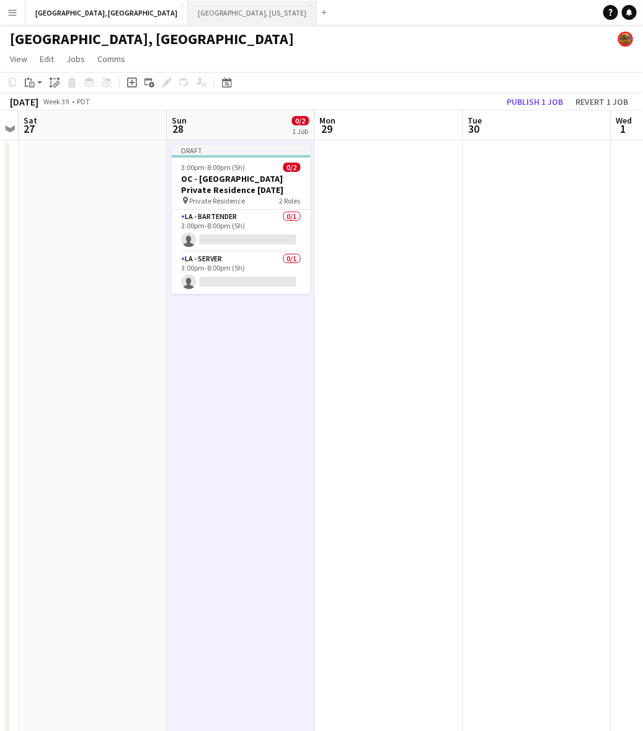
click at [188, 22] on button "[GEOGRAPHIC_DATA], [US_STATE] Close" at bounding box center [252, 13] width 129 height 24
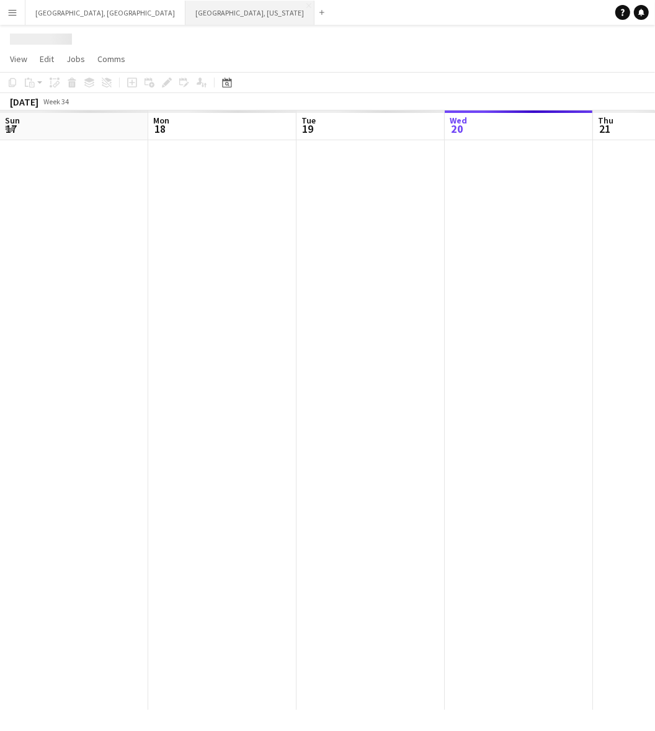
scroll to position [0, 296]
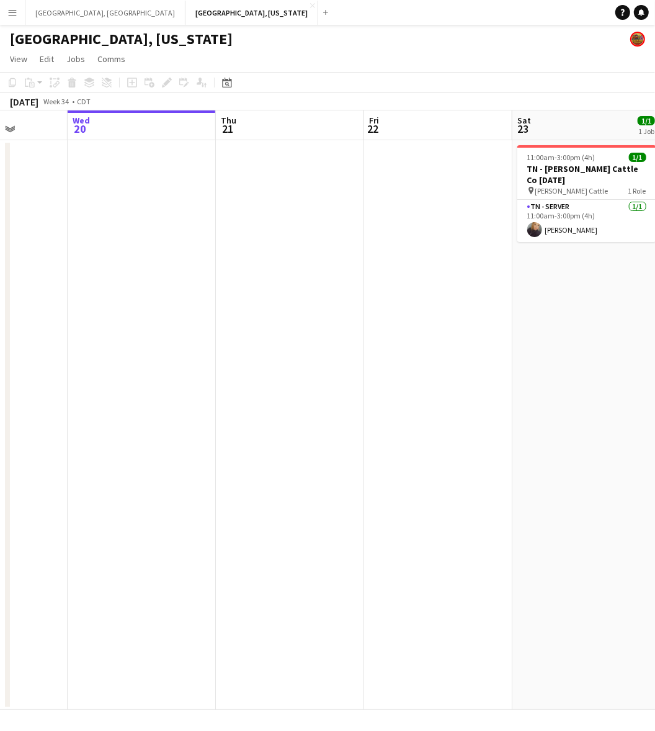
drag, startPoint x: 459, startPoint y: 340, endPoint x: 128, endPoint y: 473, distance: 356.5
click at [128, 473] on app-calendar-viewport "Sun 17 Mon 18 Tue 19 Wed 20 Thu 21 Fri 22 Sat 23 1/1 1 Job Sun 24 Mon 25 Tue 26…" at bounding box center [327, 409] width 655 height 599
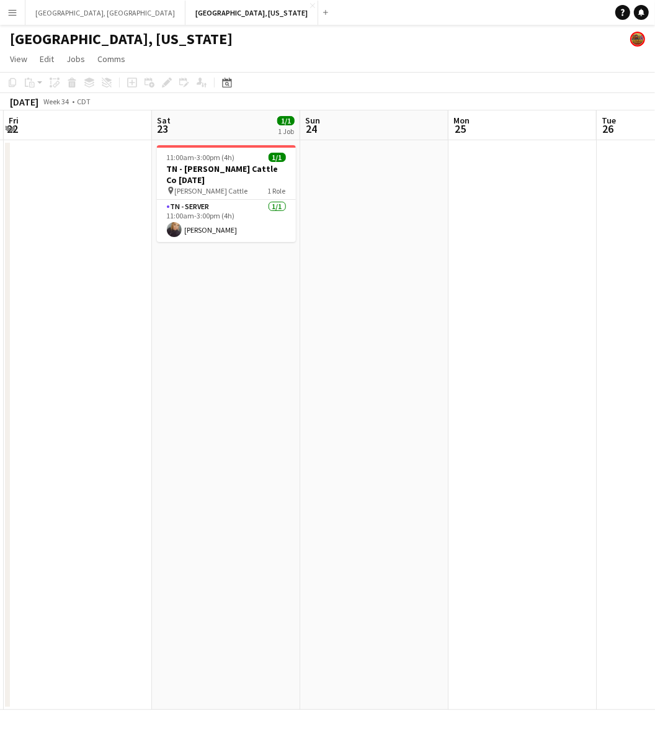
drag, startPoint x: 377, startPoint y: 386, endPoint x: 264, endPoint y: 422, distance: 117.9
click at [210, 420] on app-calendar-viewport "Tue 19 Wed 20 Thu 21 Fri 22 Sat 23 1/1 1 Job Sun 24 Mon 25 Tue 26 Wed 27 Thu 28…" at bounding box center [327, 409] width 655 height 599
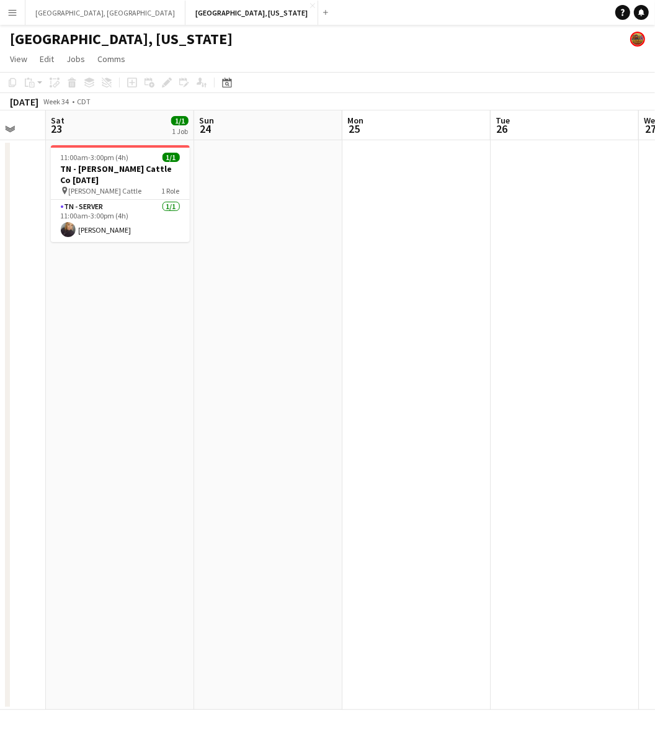
drag, startPoint x: 498, startPoint y: 378, endPoint x: 342, endPoint y: 410, distance: 158.9
click at [326, 414] on app-calendar-viewport "Tue 19 Wed 20 Thu 21 Fri 22 Sat 23 1/1 1 Job Sun 24 Mon 25 Tue 26 Wed 27 Thu 28…" at bounding box center [327, 409] width 655 height 599
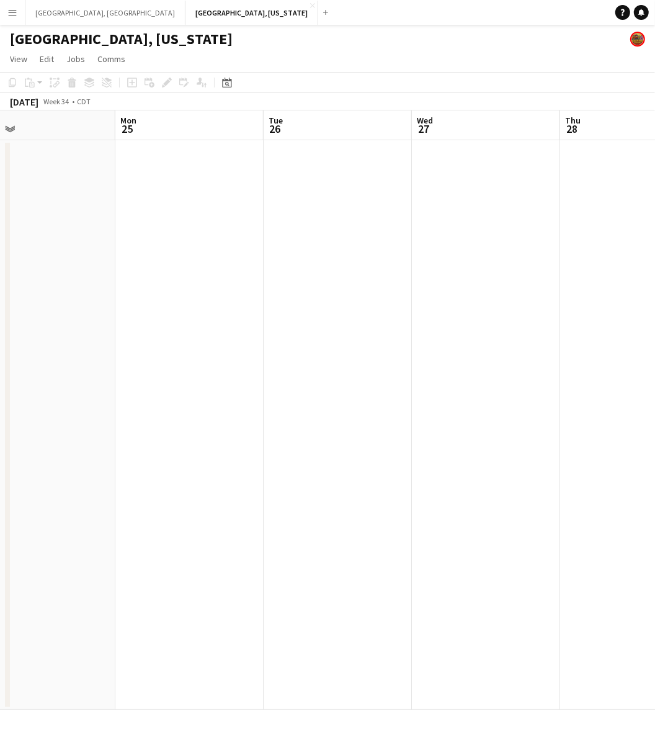
drag, startPoint x: 501, startPoint y: 389, endPoint x: 256, endPoint y: 437, distance: 250.4
click at [206, 447] on app-calendar-viewport "Thu 21 Fri 22 Sat 23 1/1 1 Job Sun 24 Mon 25 Tue 26 Wed 27 Thu 28 Fri 29 Sat 30…" at bounding box center [327, 409] width 655 height 599
drag, startPoint x: 438, startPoint y: 393, endPoint x: 138, endPoint y: 428, distance: 301.7
click at [157, 427] on app-calendar-viewport "Sat 23 1/1 1 Job Sun 24 Mon 25 Tue 26 Wed 27 Thu 28 Fri 29 Sat 30 Sun 31 Mon 1 …" at bounding box center [327, 409] width 655 height 599
drag, startPoint x: 476, startPoint y: 358, endPoint x: 311, endPoint y: 390, distance: 167.4
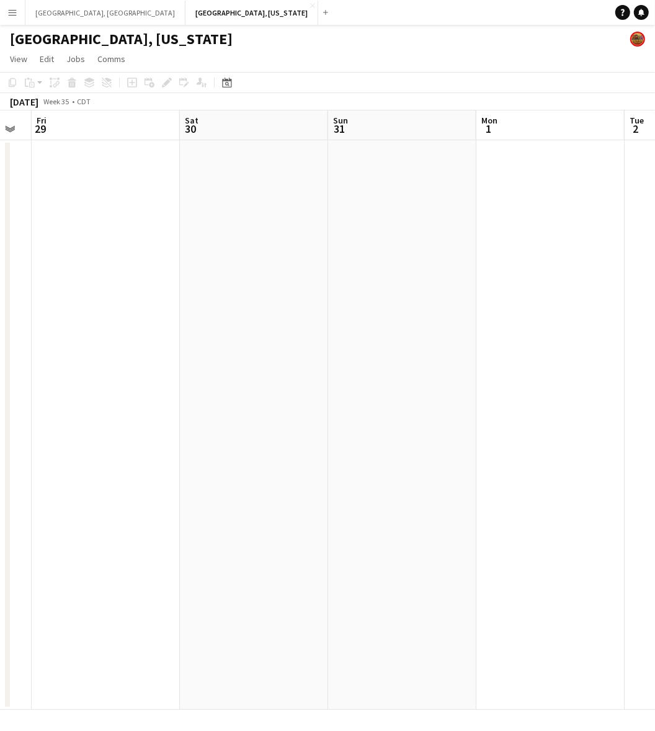
click at [313, 389] on app-calendar-viewport "Mon 25 Tue 26 Wed 27 Thu 28 Fri 29 Sat 30 Sun 31 Mon 1 Tue 2 Wed 3" at bounding box center [327, 409] width 655 height 599
drag, startPoint x: 609, startPoint y: 352, endPoint x: 290, endPoint y: 407, distance: 322.9
click at [295, 406] on app-calendar-viewport "Wed 27 Thu 28 Fri 29 Sat 30 Sun 31 Mon 1 Tue 2 Wed 3 Thu 4 Fri 5" at bounding box center [327, 409] width 655 height 599
drag, startPoint x: 466, startPoint y: 373, endPoint x: 215, endPoint y: 413, distance: 254.5
click at [215, 413] on app-calendar-viewport "Fri 29 Sat 30 Sun 31 Mon 1 Tue 2 Wed 3 Thu 4 Fri 5 Sat 6 Sun 7" at bounding box center [327, 409] width 655 height 599
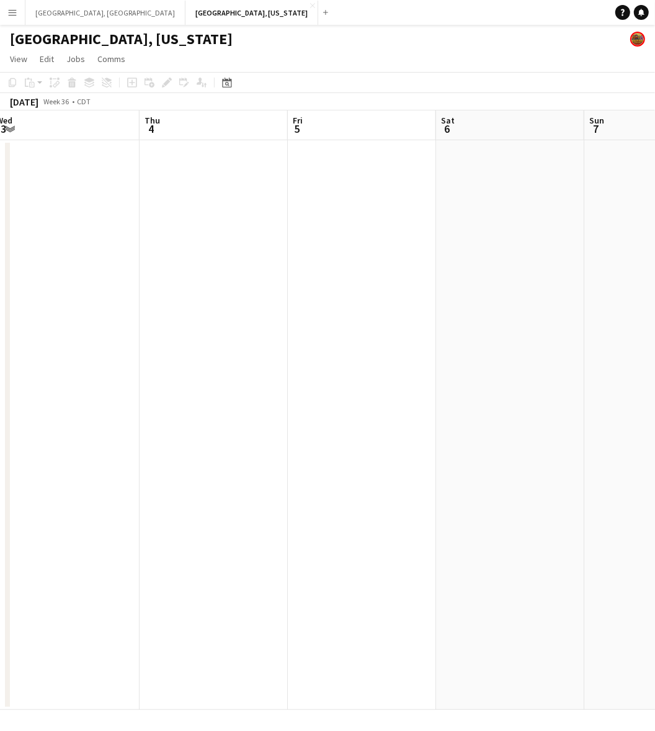
drag, startPoint x: 473, startPoint y: 377, endPoint x: 248, endPoint y: 431, distance: 231.0
click at [243, 434] on app-calendar-viewport "Sun 31 Mon 1 Tue 2 Wed 3 Thu 4 Fri 5 Sat 6 Sun 7 Mon 8 Tue 9" at bounding box center [327, 409] width 655 height 599
drag, startPoint x: 271, startPoint y: 431, endPoint x: 2, endPoint y: 485, distance: 274.5
click at [2, 485] on app-calendar-viewport "Sun 31 Mon 1 Tue 2 Wed 3 Thu 4 Fri 5 Sat 6 Sun 7 Mon 8 Tue 9" at bounding box center [327, 409] width 655 height 599
click at [169, 360] on app-calendar-viewport "Tue 2 Wed 3 Thu 4 Fri 5 Sat 6 Sun 7 Mon 8 Tue 9 Wed 10 Thu 11" at bounding box center [327, 409] width 655 height 599
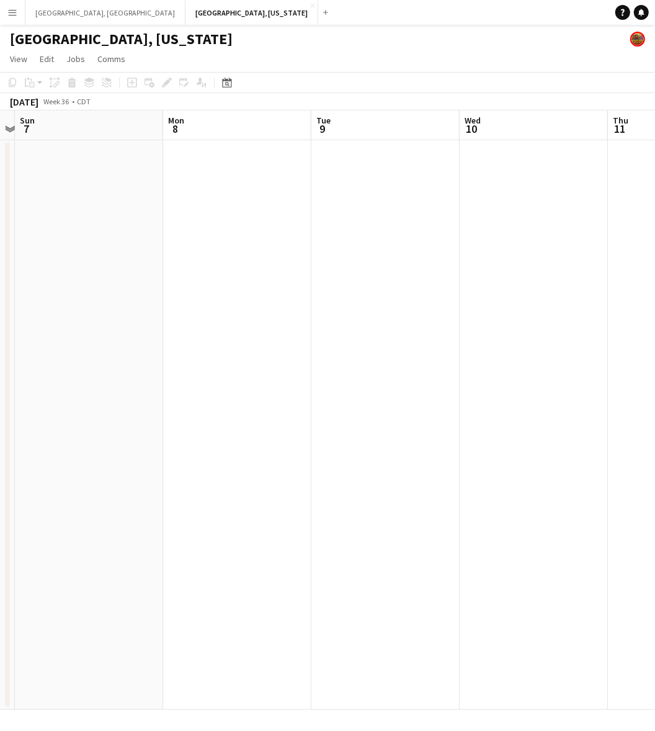
drag, startPoint x: 605, startPoint y: 287, endPoint x: 296, endPoint y: 344, distance: 314.3
click at [323, 339] on app-calendar-viewport "Thu 4 Fri 5 Sat 6 Sun 7 Mon 8 Tue 9 Wed 10 Thu 11 Fri 12 Sat 13 1/10 1 Job 5:30…" at bounding box center [327, 409] width 655 height 599
drag, startPoint x: 612, startPoint y: 277, endPoint x: 357, endPoint y: 336, distance: 261.6
click at [366, 335] on app-calendar-viewport "Sat 6 Sun 7 Mon 8 Tue 9 Wed 10 Thu 11 Fri 12 Sat 13 1/10 1 Job Sun 14 Mon 15 5:…" at bounding box center [327, 409] width 655 height 599
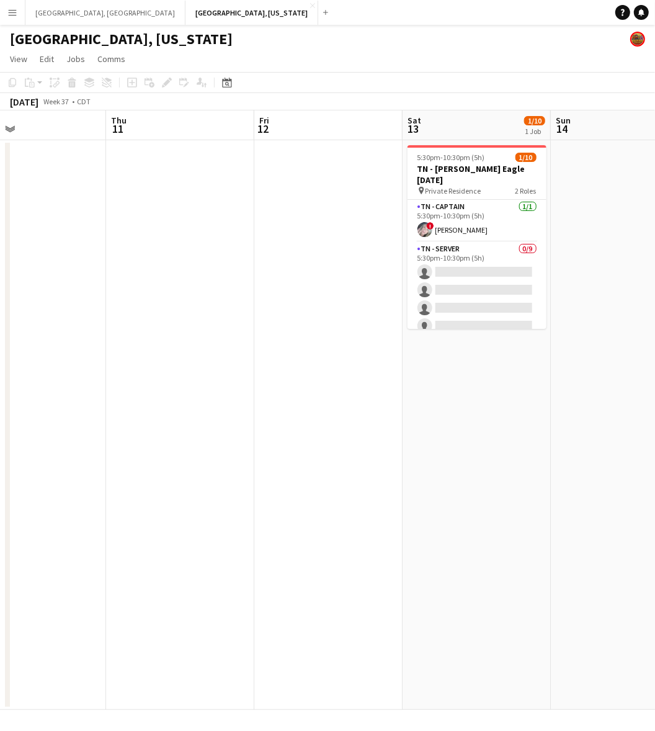
scroll to position [0, 380]
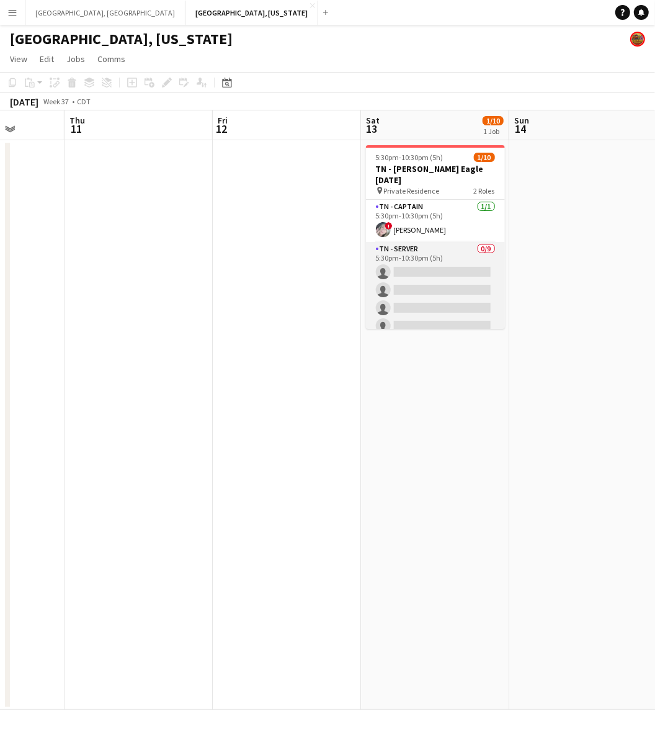
click at [457, 295] on app-card-role "TN - Server 0/9 5:30pm-10:30pm (5h) single-neutral-actions single-neutral-actio…" at bounding box center [435, 335] width 139 height 186
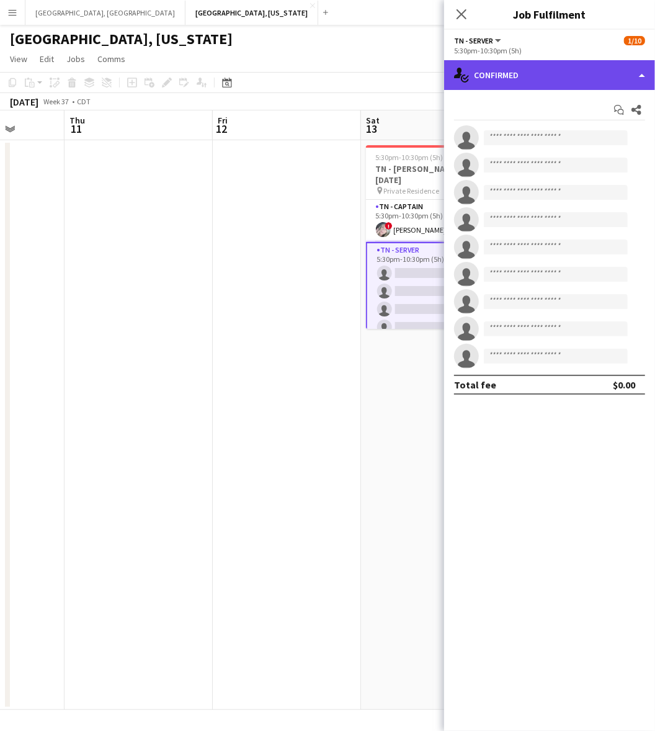
click at [552, 76] on div "single-neutral-actions-check-2 Confirmed" at bounding box center [549, 75] width 211 height 30
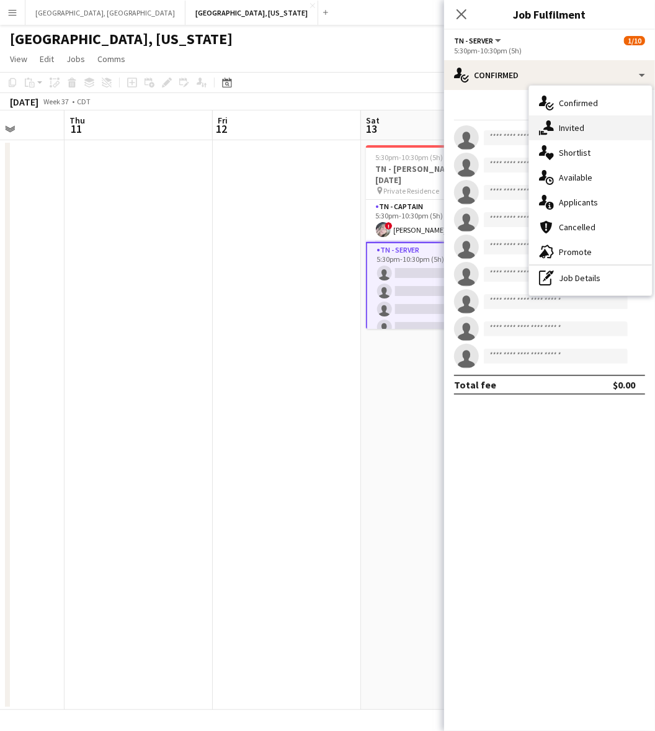
click at [561, 128] on div "single-neutral-actions-share-1 Invited" at bounding box center [590, 127] width 123 height 25
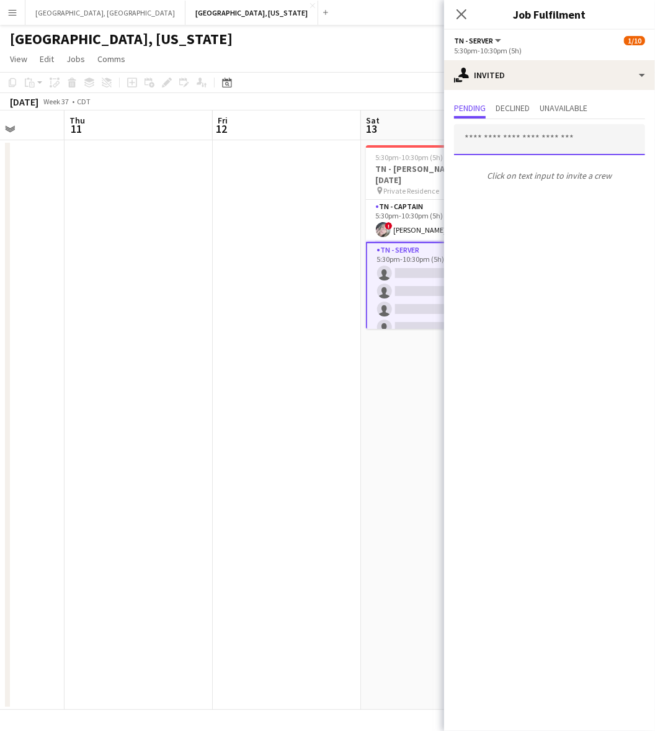
click at [488, 130] on input "text" at bounding box center [549, 139] width 191 height 31
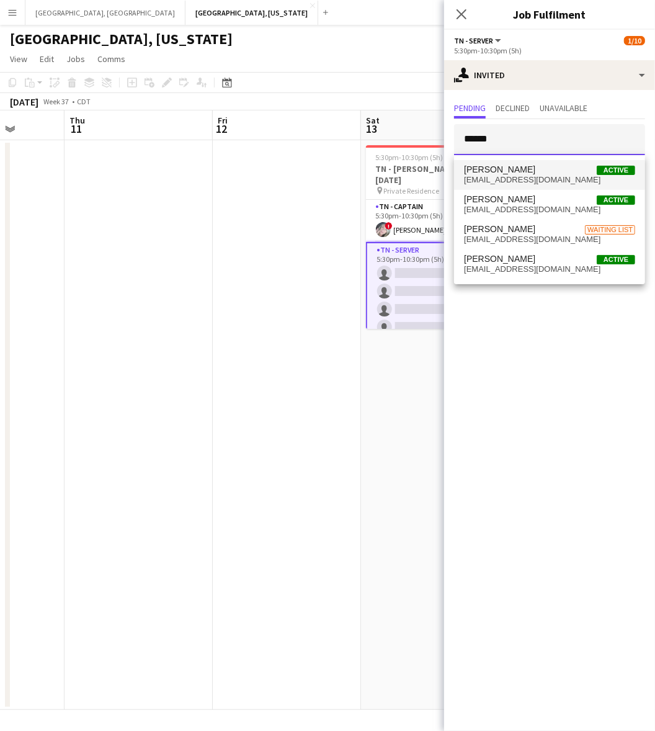
type input "******"
click at [514, 171] on span "[PERSON_NAME]" at bounding box center [499, 169] width 71 height 11
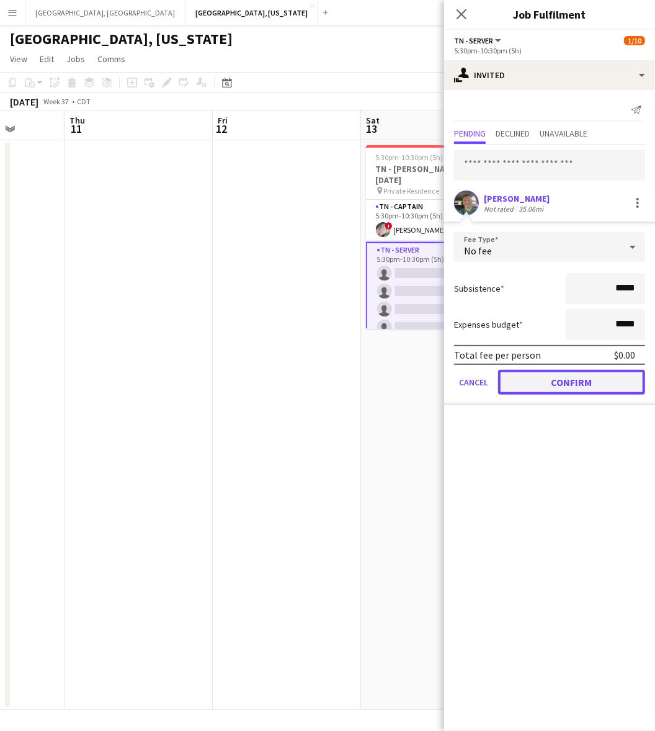
click at [555, 375] on button "Confirm" at bounding box center [571, 382] width 147 height 25
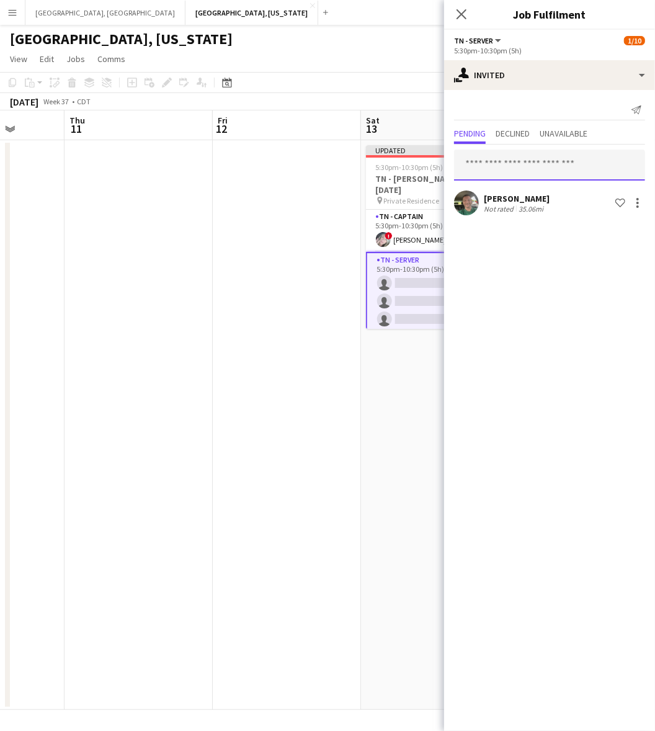
click at [528, 166] on input "text" at bounding box center [549, 165] width 191 height 31
click at [376, 218] on app-card-role "TN - Captain [DATE] 5:30pm-10:30pm (5h) ! [PERSON_NAME]" at bounding box center [435, 231] width 139 height 42
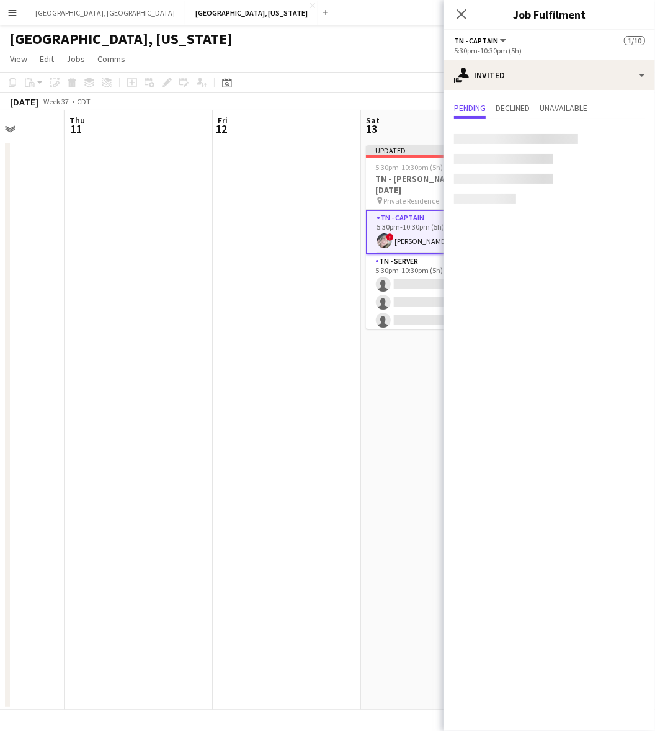
click at [388, 95] on div "[DATE] Week 37 • CDT Publish 1 job Revert 1 job" at bounding box center [327, 101] width 655 height 17
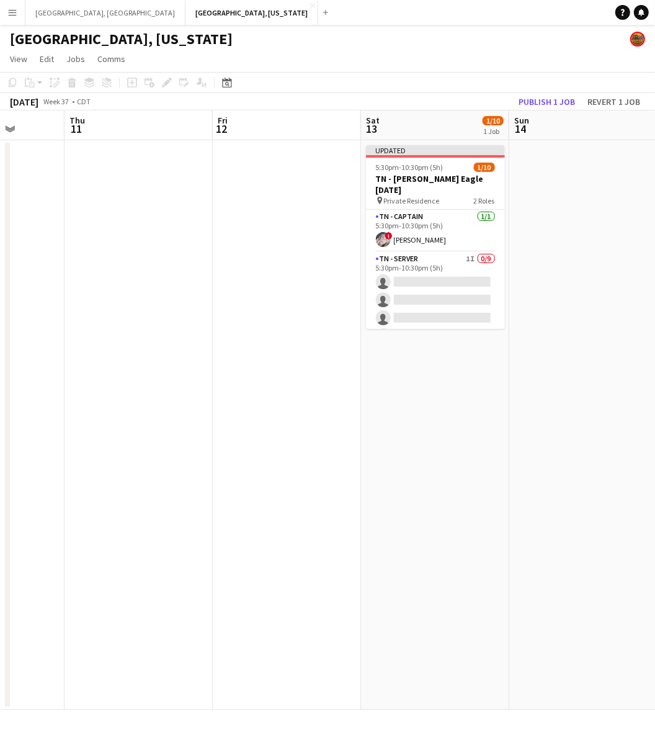
click at [547, 110] on app-board-header-date "Sun 14" at bounding box center [583, 125] width 148 height 30
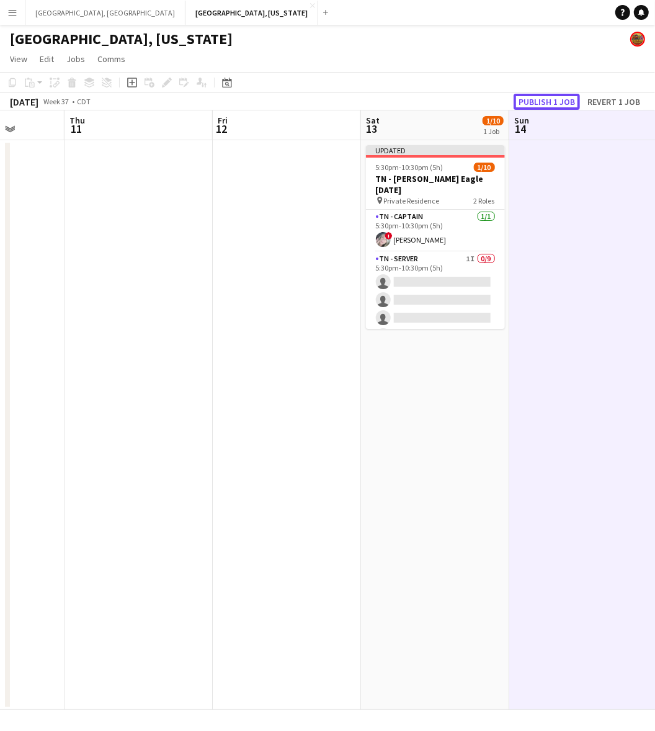
click at [544, 98] on button "Publish 1 job" at bounding box center [547, 102] width 66 height 16
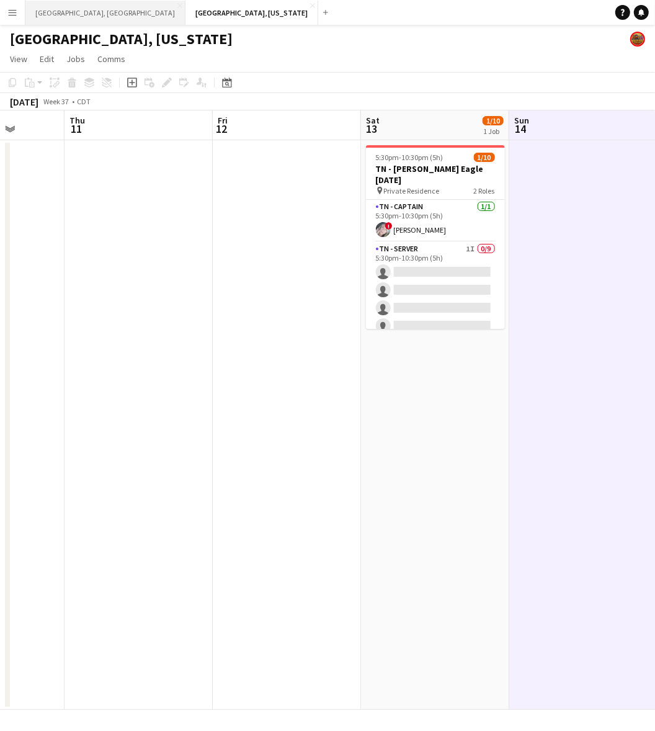
drag, startPoint x: 41, startPoint y: 11, endPoint x: 54, endPoint y: 23, distance: 17.6
click at [41, 11] on button "[GEOGRAPHIC_DATA], [GEOGRAPHIC_DATA] Close" at bounding box center [105, 13] width 160 height 24
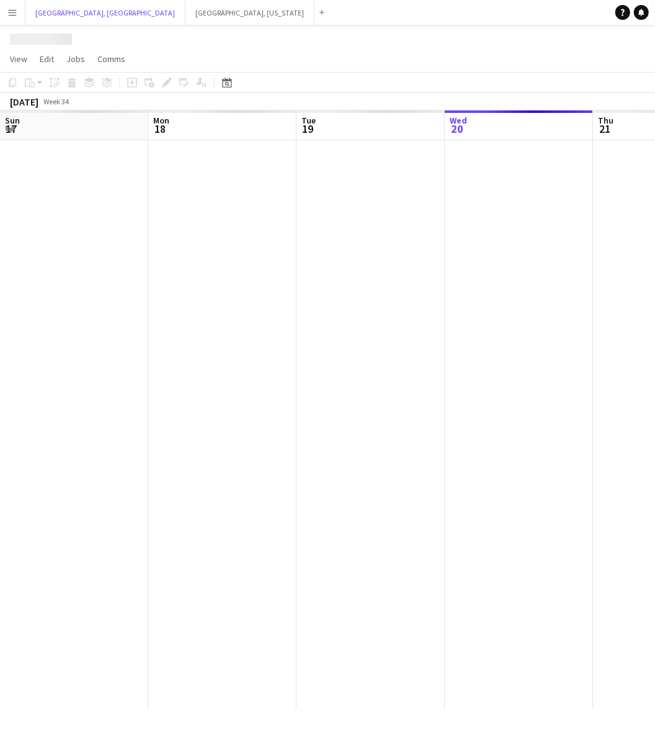
scroll to position [0, 296]
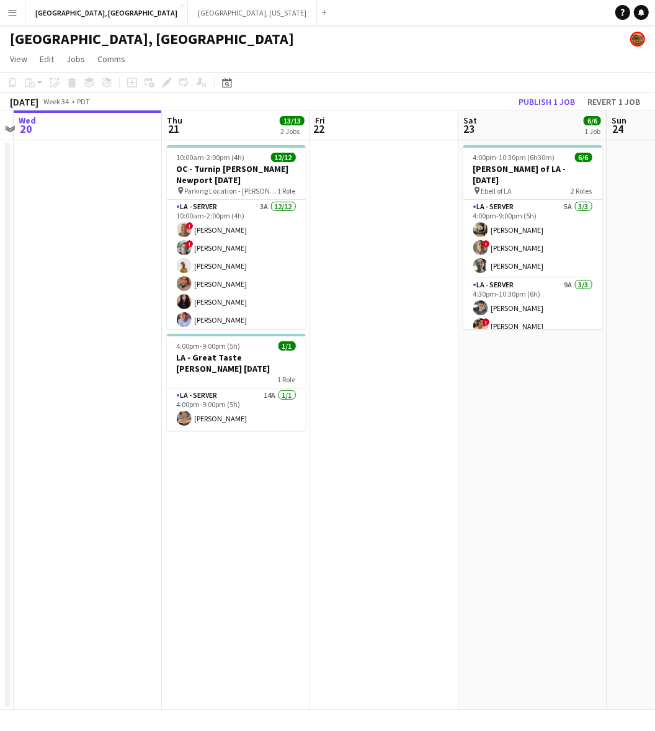
drag, startPoint x: 550, startPoint y: 324, endPoint x: 118, endPoint y: 408, distance: 439.3
click at [118, 408] on app-calendar-viewport "Sun 17 Mon 18 Tue 19 Wed 20 Thu 21 13/13 2 Jobs Fri 22 Sat 23 6/6 1 Job Sun 24 …" at bounding box center [327, 409] width 655 height 599
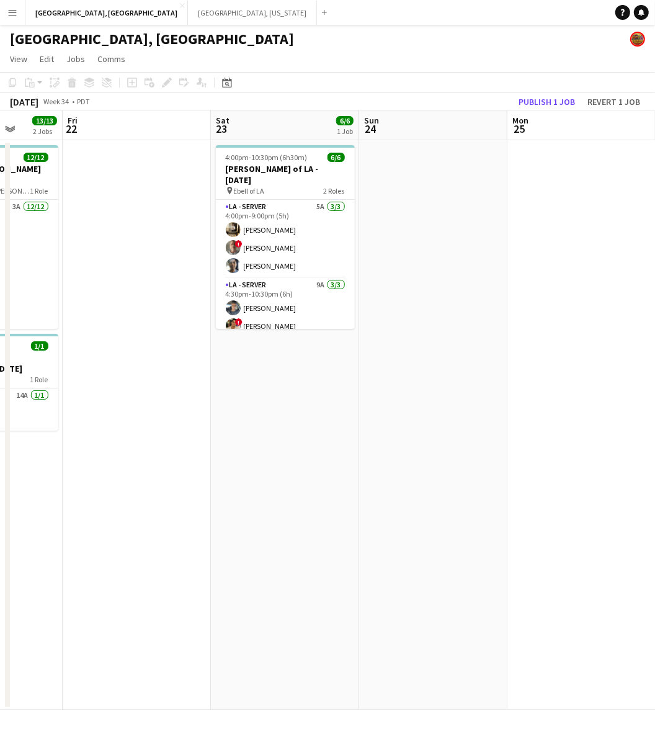
click at [0, 321] on html "Menu Boards Boards Boards All jobs Status Workforce Workforce My Workforce Recr…" at bounding box center [327, 365] width 655 height 731
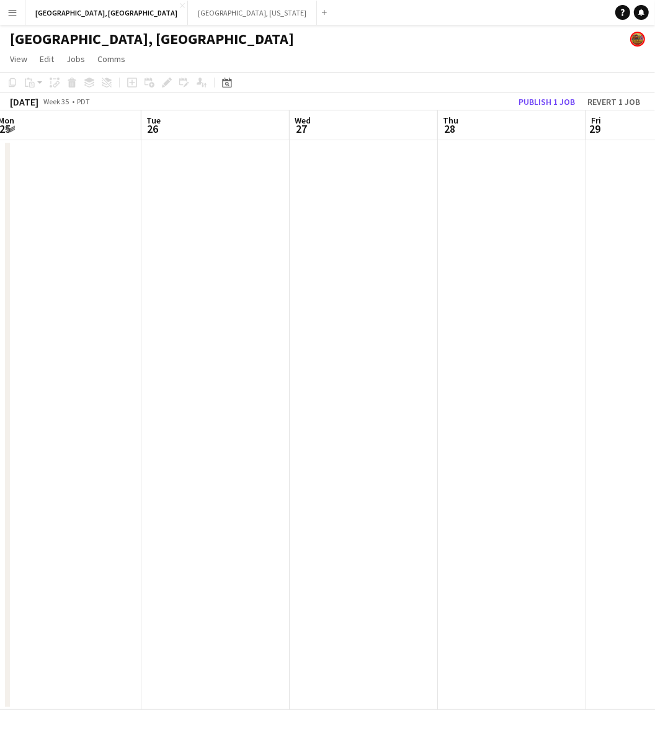
drag, startPoint x: 448, startPoint y: 243, endPoint x: 547, endPoint y: 285, distance: 107.9
click at [32, 321] on app-calendar-viewport "Fri 22 Sat 23 6/6 1 Job Sun 24 Mon 25 Tue 26 Wed 27 Thu 28 Fri 29 Sat 30 Sun 31…" at bounding box center [327, 409] width 655 height 599
drag, startPoint x: 409, startPoint y: 310, endPoint x: 202, endPoint y: 357, distance: 212.5
click at [202, 357] on app-calendar-viewport "Mon 25 Tue 26 Wed 27 Thu 28 Fri 29 Sat 30 Sun 31 Mon 1 Tue 2 Wed 3" at bounding box center [327, 409] width 655 height 599
drag, startPoint x: 587, startPoint y: 273, endPoint x: 255, endPoint y: 318, distance: 334.9
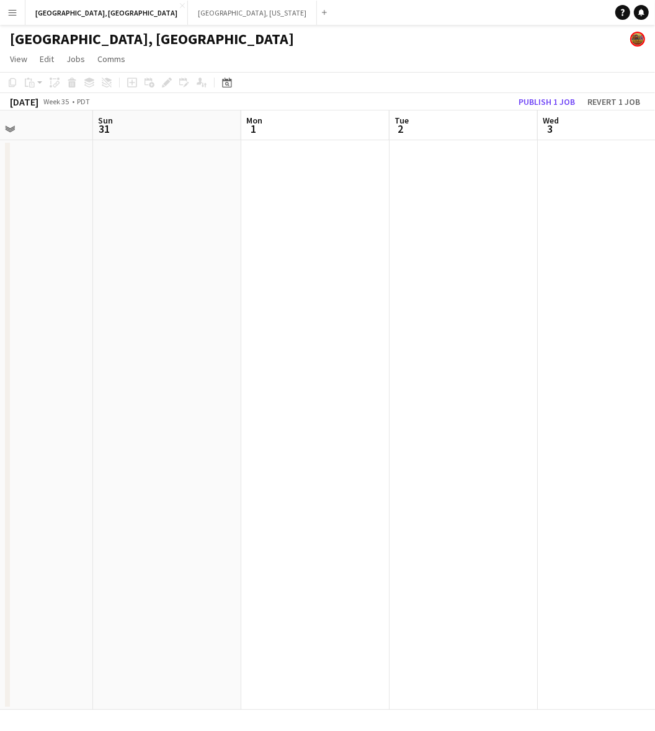
click at [249, 316] on app-calendar-viewport "Wed 27 Thu 28 Fri 29 Sat 30 Sun 31 Mon 1 Tue 2 Wed 3 Thu 4 Fri 5" at bounding box center [327, 409] width 655 height 599
drag, startPoint x: 499, startPoint y: 267, endPoint x: 247, endPoint y: 311, distance: 256.3
click at [233, 313] on app-calendar-viewport "Fri 29 Sat 30 Sun 31 Mon 1 Tue 2 Wed 3 Thu 4 Fri 5 Sat 6 Sun 7" at bounding box center [327, 409] width 655 height 599
drag, startPoint x: 460, startPoint y: 269, endPoint x: 35, endPoint y: 339, distance: 431.3
click at [35, 339] on app-calendar-viewport "Sun 31 Mon 1 Tue 2 Wed 3 Thu 4 Fri 5 Sat 6 Sun 7 Mon 8 Tue 9" at bounding box center [327, 409] width 655 height 599
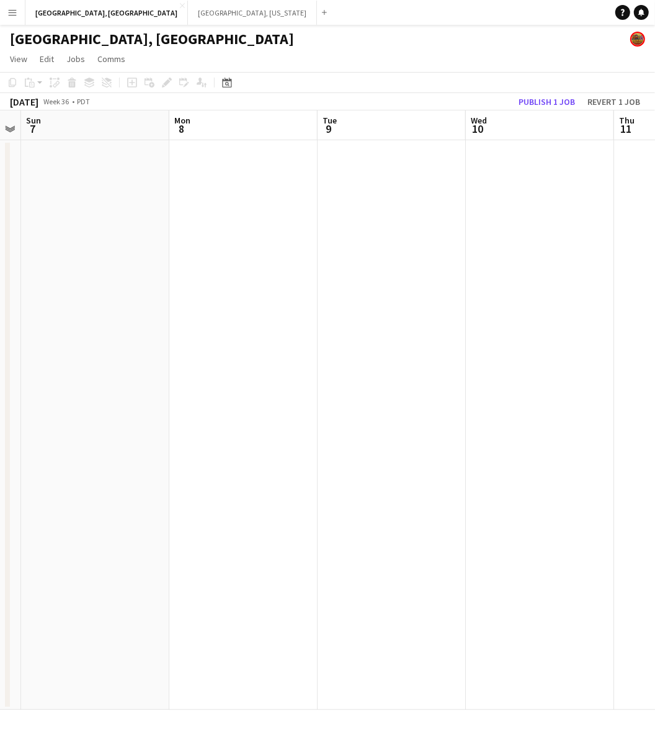
drag, startPoint x: 309, startPoint y: 249, endPoint x: 187, endPoint y: 270, distance: 124.0
click at [191, 269] on app-calendar-viewport "Thu 4 Fri 5 Sat 6 Sun 7 Mon 8 Tue 9 Wed 10 Thu 11 Fri 12 Sat 13" at bounding box center [327, 409] width 655 height 599
drag, startPoint x: 289, startPoint y: 271, endPoint x: 58, endPoint y: 331, distance: 238.9
click at [63, 330] on app-calendar-viewport "Sat 6 Sun 7 Mon 8 Tue 9 Wed 10 Thu 11 Fri 12 Sat 13 Sun 14 Mon 15" at bounding box center [327, 409] width 655 height 599
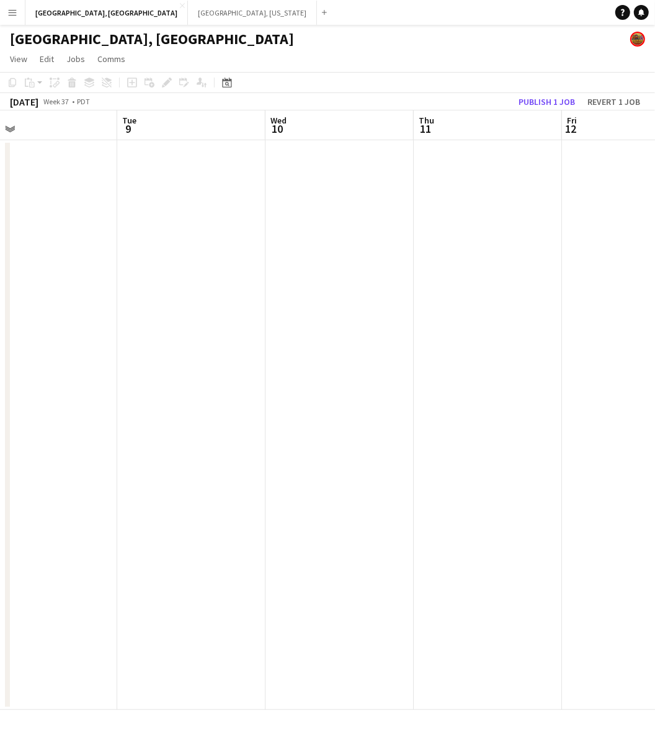
drag, startPoint x: 425, startPoint y: 251, endPoint x: 625, endPoint y: 174, distance: 214.9
click at [654, 166] on html "Menu Boards Boards Boards All jobs Status Workforce Workforce My Workforce Recr…" at bounding box center [327, 365] width 655 height 731
click at [426, 203] on app-calendar-viewport "Sat 6 Sun 7 Mon 8 Tue 9 Wed 10 Thu 11 Fri 12 Sat 13 Sun 14 Mon 15" at bounding box center [327, 409] width 655 height 599
drag, startPoint x: 168, startPoint y: 284, endPoint x: 265, endPoint y: 225, distance: 113.8
click at [298, 216] on app-calendar-viewport "Thu 4 Fri 5 Sat 6 Sun 7 Mon 8 Tue 9 Wed 10 Thu 11 Fri 12 Sat 13" at bounding box center [327, 409] width 655 height 599
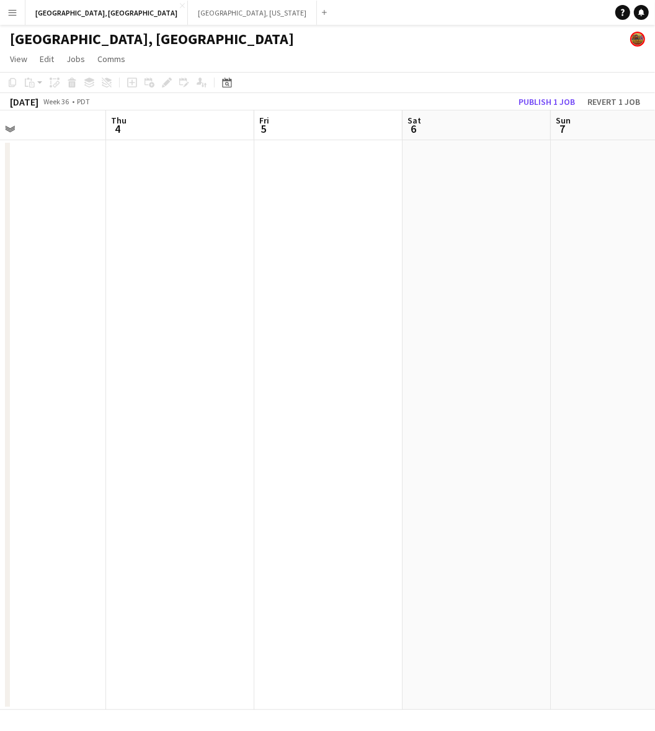
scroll to position [0, 280]
drag, startPoint x: 110, startPoint y: 277, endPoint x: 306, endPoint y: 184, distance: 216.7
click at [373, 166] on app-calendar-viewport "Mon 1 Tue 2 Wed 3 Thu 4 Fri 5 Sat 6 Sun 7 Mon 8 Tue 9 Wed 10" at bounding box center [327, 409] width 655 height 599
drag, startPoint x: 96, startPoint y: 315, endPoint x: 458, endPoint y: 254, distance: 366.8
click at [458, 254] on app-calendar-viewport "Mon 1 Tue 2 Wed 3 Thu 4 Fri 5 Sat 6 Sun 7 Mon 8 Tue 9 Wed 10" at bounding box center [327, 409] width 655 height 599
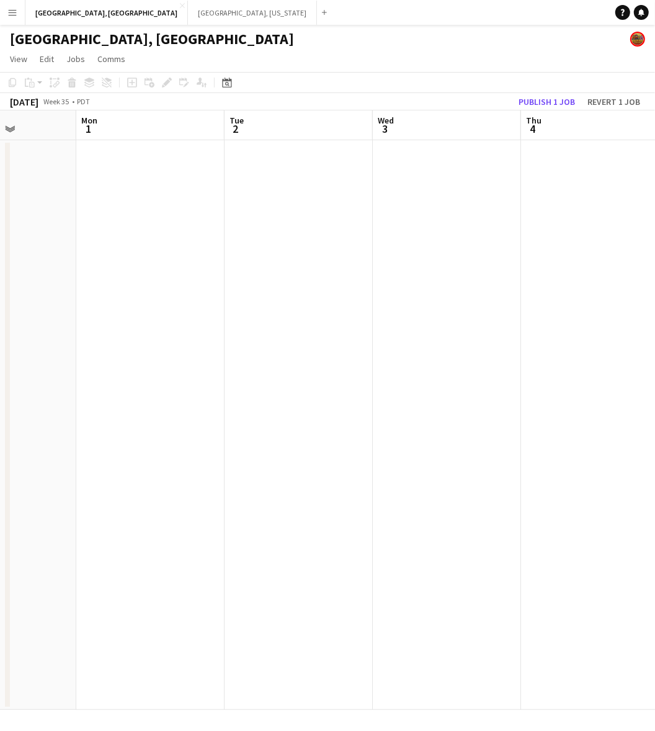
drag, startPoint x: 245, startPoint y: 329, endPoint x: 466, endPoint y: 264, distance: 230.3
click at [540, 228] on app-calendar-viewport "Fri 29 Sat 30 Sun 31 Mon 1 Tue 2 Wed 3 Thu 4 Fri 5 Sat 6 Sun 7" at bounding box center [327, 409] width 655 height 599
drag, startPoint x: 190, startPoint y: 334, endPoint x: 524, endPoint y: 205, distance: 357.6
click at [546, 196] on app-calendar-viewport "Wed 27 Thu 28 Fri 29 Sat 30 Sun 31 Mon 1 Tue 2 Wed 3 Thu 4 Fri 5" at bounding box center [327, 409] width 655 height 599
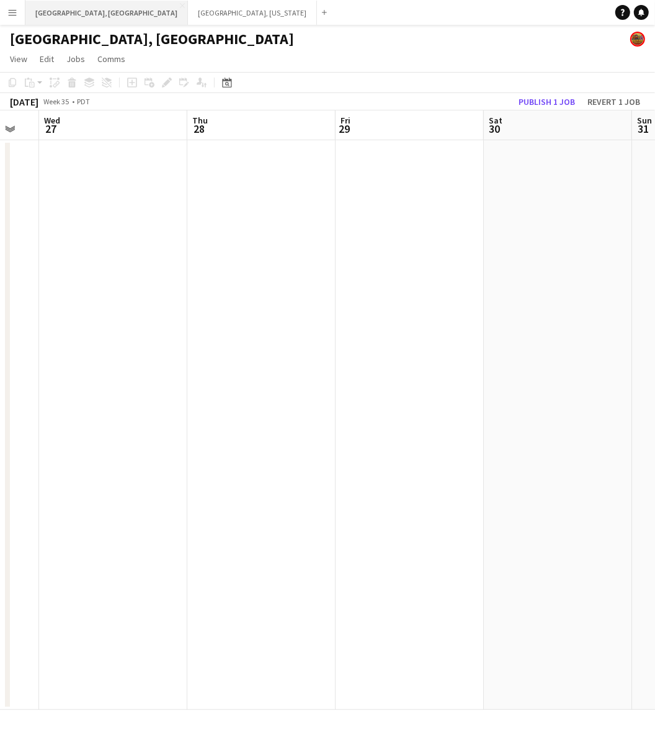
click at [55, 16] on button "[GEOGRAPHIC_DATA], [GEOGRAPHIC_DATA] Close" at bounding box center [106, 13] width 163 height 24
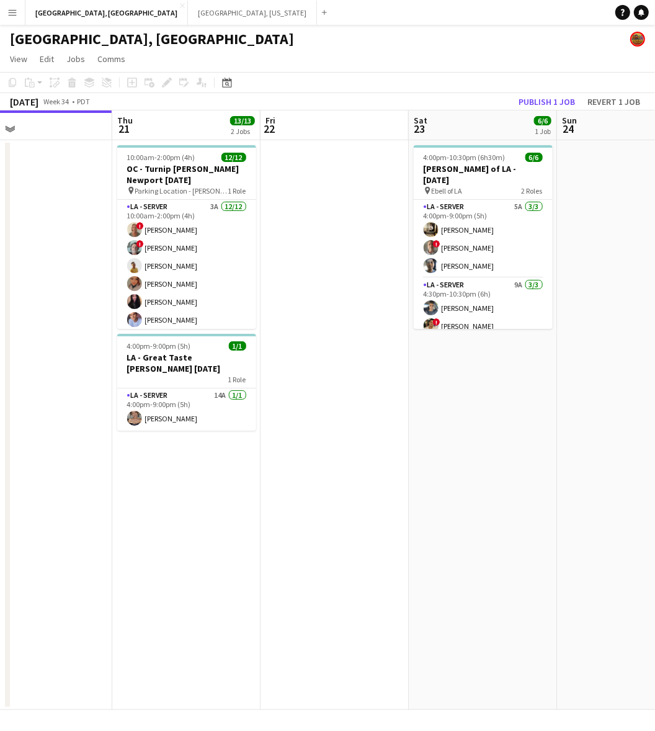
scroll to position [0, 527]
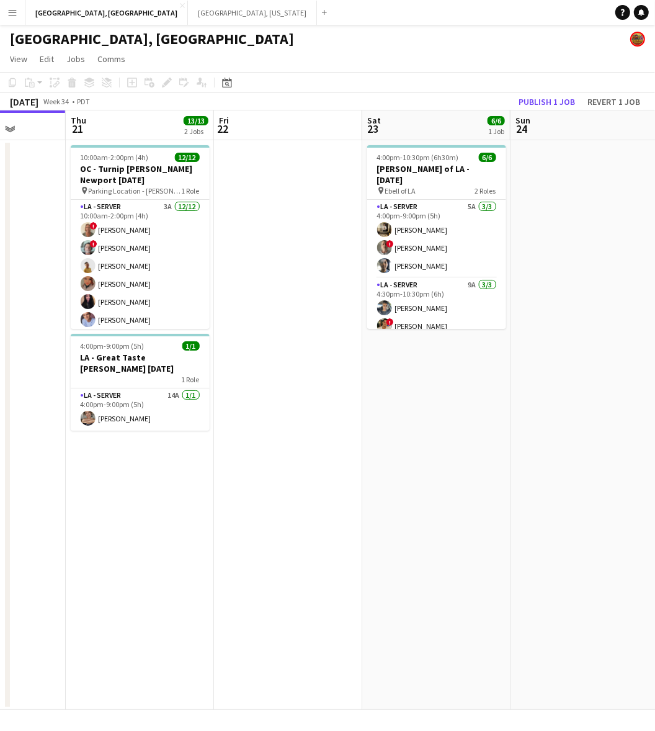
drag, startPoint x: 504, startPoint y: 264, endPoint x: 273, endPoint y: 345, distance: 245.3
click at [273, 345] on app-calendar-viewport "Sun 17 Mon 18 Tue 19 Wed 20 Thu 21 13/13 2 Jobs Fri 22 Sat 23 6/6 1 Job Sun 24 …" at bounding box center [327, 409] width 655 height 599
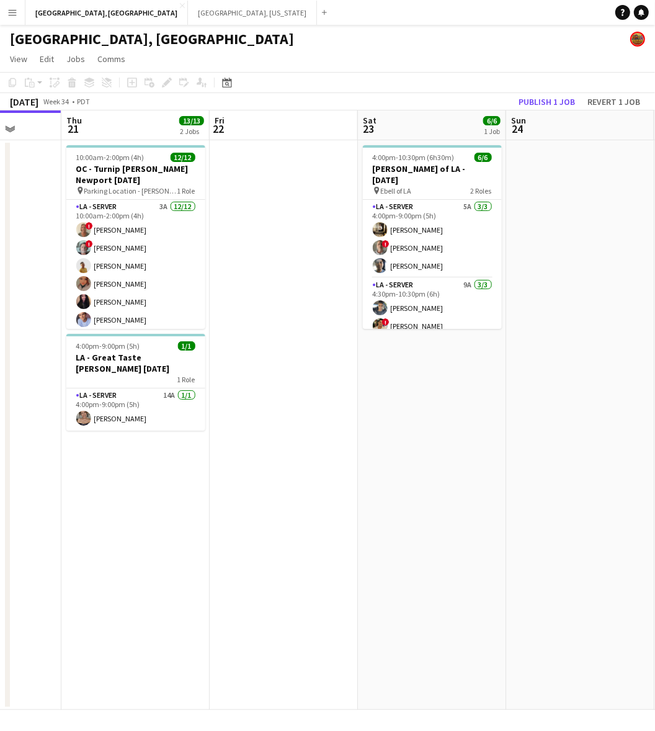
drag, startPoint x: 594, startPoint y: 257, endPoint x: 160, endPoint y: 374, distance: 449.7
click at [161, 375] on app-calendar-viewport "Sun 17 Mon 18 Tue 19 Wed 20 Thu 21 13/13 2 Jobs Fri 22 Sat 23 6/6 1 Job Sun 24 …" at bounding box center [327, 409] width 655 height 599
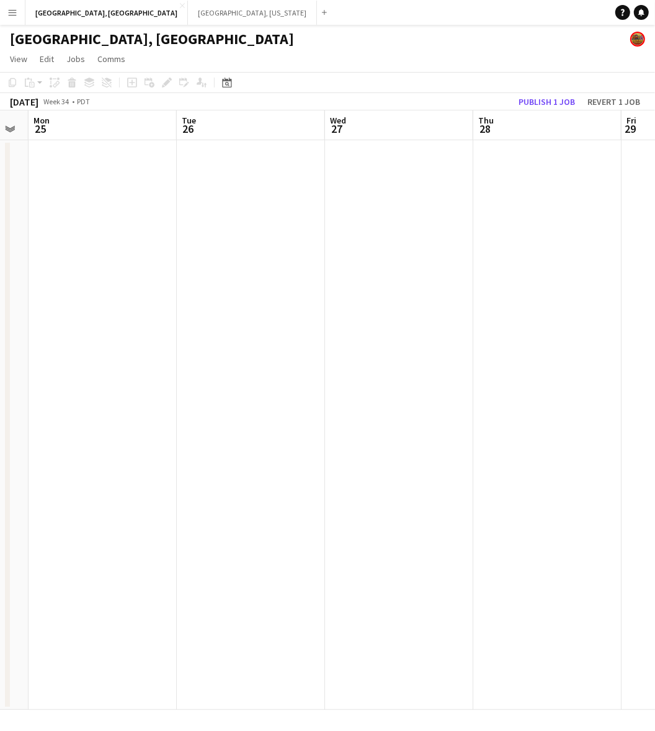
drag, startPoint x: 509, startPoint y: 269, endPoint x: 253, endPoint y: 331, distance: 263.6
click at [267, 329] on app-calendar-viewport "Thu 21 13/13 2 Jobs Fri 22 Sat 23 6/6 1 Job Sun 24 Mon 25 Tue 26 Wed 27 Thu 28 …" at bounding box center [327, 409] width 655 height 599
drag, startPoint x: 215, startPoint y: 352, endPoint x: 654, endPoint y: 190, distance: 467.9
click at [627, 203] on app-calendar-viewport "Sat 23 6/6 1 Job Sun 24 Mon 25 Tue 26 Wed 27 Thu 28 Fri 29 Sat 30 Sun 31 Mon 1 …" at bounding box center [327, 409] width 655 height 599
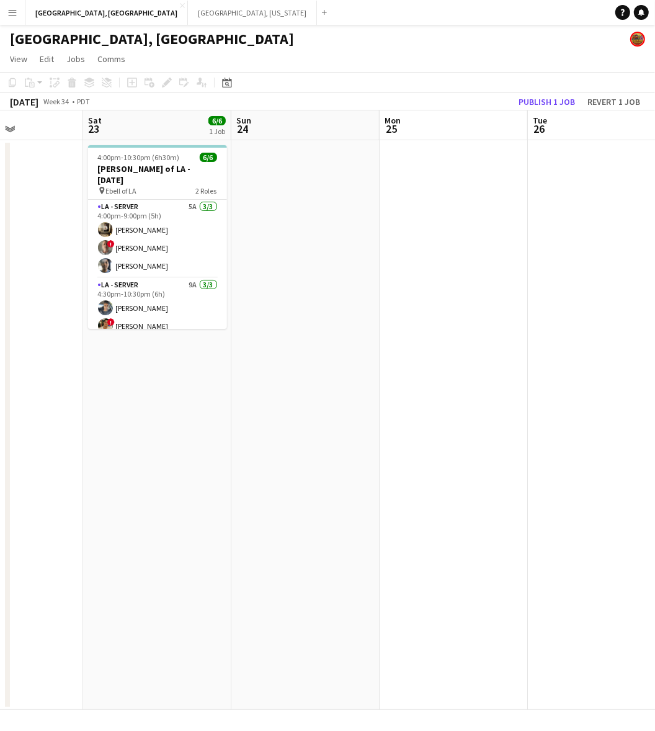
drag, startPoint x: 388, startPoint y: 292, endPoint x: 87, endPoint y: 364, distance: 310.0
click at [97, 360] on app-calendar-viewport "Wed 20 Thu 21 13/13 2 Jobs Fri 22 Sat 23 6/6 1 Job Sun 24 Mon 25 Tue 26 Wed 27 …" at bounding box center [327, 409] width 655 height 599
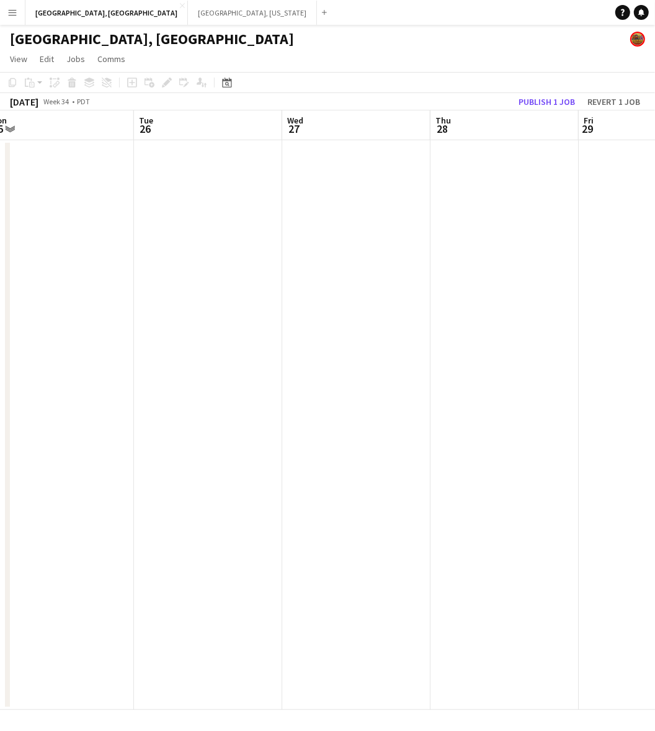
drag, startPoint x: 457, startPoint y: 285, endPoint x: 329, endPoint y: 338, distance: 138.2
click at [227, 348] on app-calendar-viewport "Fri 22 Sat 23 6/6 1 Job Sun 24 Mon 25 Tue 26 Wed 27 Thu 28 Fri 29 Sat 30 Sun 31…" at bounding box center [327, 409] width 655 height 599
drag, startPoint x: 478, startPoint y: 335, endPoint x: 281, endPoint y: 375, distance: 200.8
click at [238, 385] on app-calendar-viewport "Sun 24 Mon 25 Tue 26 Wed 27 Thu 28 Fri 29 Sat 30 Sun 31 Mon 1 Tue 2" at bounding box center [327, 409] width 655 height 599
drag, startPoint x: 523, startPoint y: 321, endPoint x: 153, endPoint y: 393, distance: 376.7
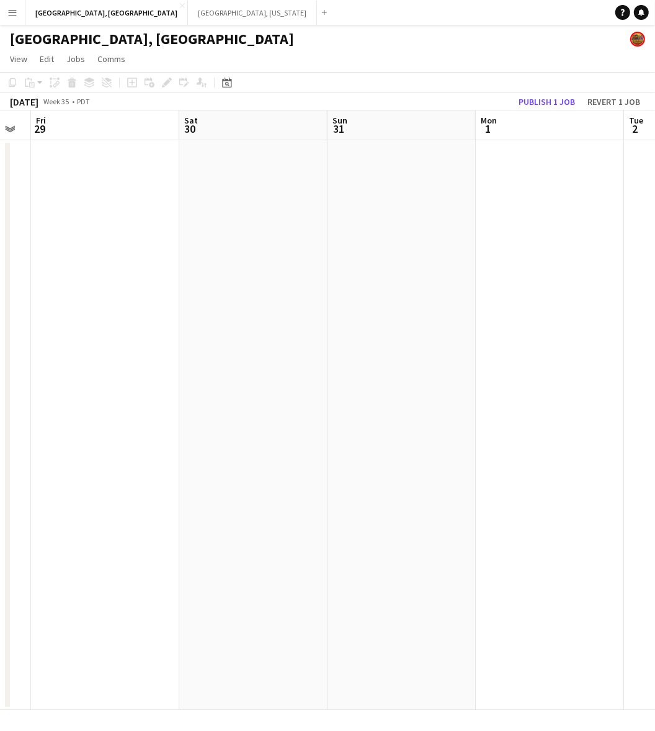
click at [148, 392] on app-calendar-viewport "Tue 26 Wed 27 Thu 28 Fri 29 Sat 30 Sun 31 Mon 1 Tue 2 Wed 3 Thu 4" at bounding box center [327, 409] width 655 height 599
drag, startPoint x: 622, startPoint y: 302, endPoint x: 152, endPoint y: 418, distance: 483.6
click at [177, 408] on app-calendar-viewport "Sat 30 Sun 31 Mon 1 Tue 2 Wed 3 Thu 4 Fri 5 Sat 6 Sun 7 Mon 8" at bounding box center [327, 409] width 655 height 599
drag, startPoint x: 348, startPoint y: 380, endPoint x: 333, endPoint y: 382, distance: 15.7
click at [315, 386] on app-calendar-viewport "Mon 1 Tue 2 Wed 3 Thu 4 Fri 5 Sat 6 Sun 7 Mon 8 Tue 9 Wed 10" at bounding box center [327, 409] width 655 height 599
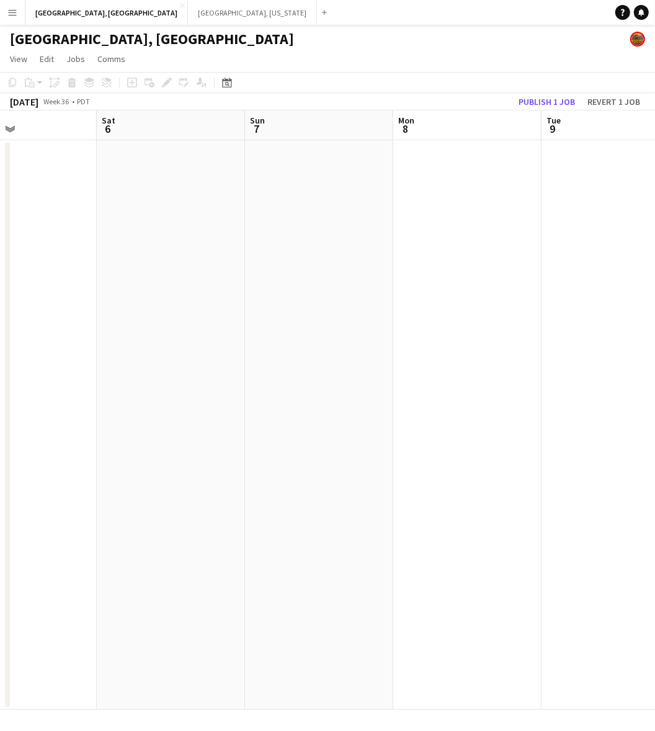
drag, startPoint x: 556, startPoint y: 357, endPoint x: 187, endPoint y: 409, distance: 372.3
click at [180, 409] on app-calendar-viewport "Wed 3 Thu 4 Fri 5 Sat 6 Sun 7 Mon 8 Tue 9 Wed 10 Thu 11 Fri 12" at bounding box center [327, 409] width 655 height 599
click at [237, 403] on app-calendar-viewport "Fri 5 Sat 6 Sun 7 Mon 8 Tue 9 Wed 10 Thu 11 Fri 12 Sat 13 Sun 14" at bounding box center [327, 409] width 655 height 599
drag, startPoint x: 288, startPoint y: 392, endPoint x: 69, endPoint y: 445, distance: 225.4
click at [109, 435] on app-calendar-viewport "Sun 7 Mon 8 Tue 9 Wed 10 Thu 11 Fri 12 Sat 13 Sun 14 Mon 15 Tue 16 1/53 1 Job 3…" at bounding box center [327, 409] width 655 height 599
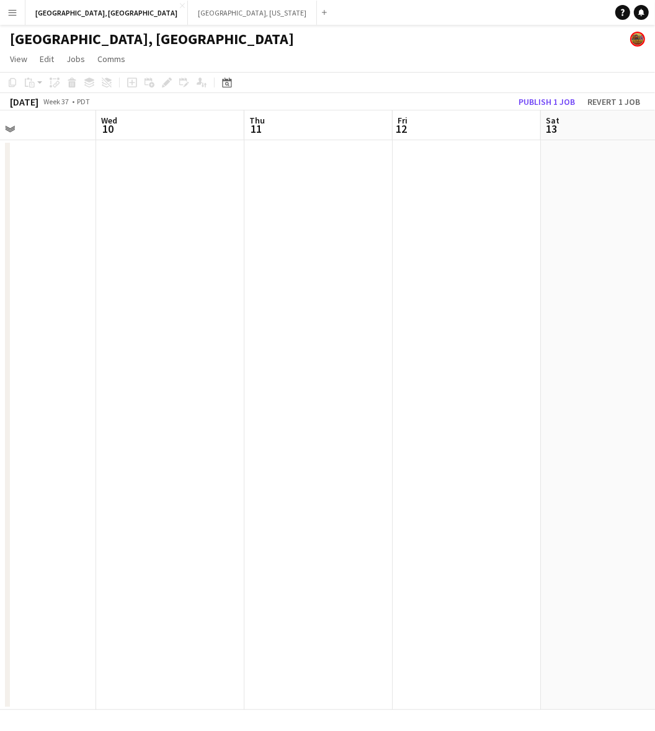
drag, startPoint x: 262, startPoint y: 414, endPoint x: 584, endPoint y: 348, distance: 328.6
click at [578, 351] on app-calendar-viewport "Sun 7 Mon 8 Tue 9 Wed 10 Thu 11 Fri 12 Sat 13 Sun 14 Mon 15 Tue 16 1/53 1 Job 3…" at bounding box center [327, 409] width 655 height 599
drag, startPoint x: 312, startPoint y: 366, endPoint x: 538, endPoint y: 295, distance: 237.4
click at [518, 305] on app-calendar-viewport "Sun 7 Mon 8 Tue 9 Wed 10 Thu 11 Fri 12 Sat 13 Sun 14 Mon 15 Tue 16 1/53 1 Job 3…" at bounding box center [327, 409] width 655 height 599
drag, startPoint x: 480, startPoint y: 304, endPoint x: 656, endPoint y: 242, distance: 186.8
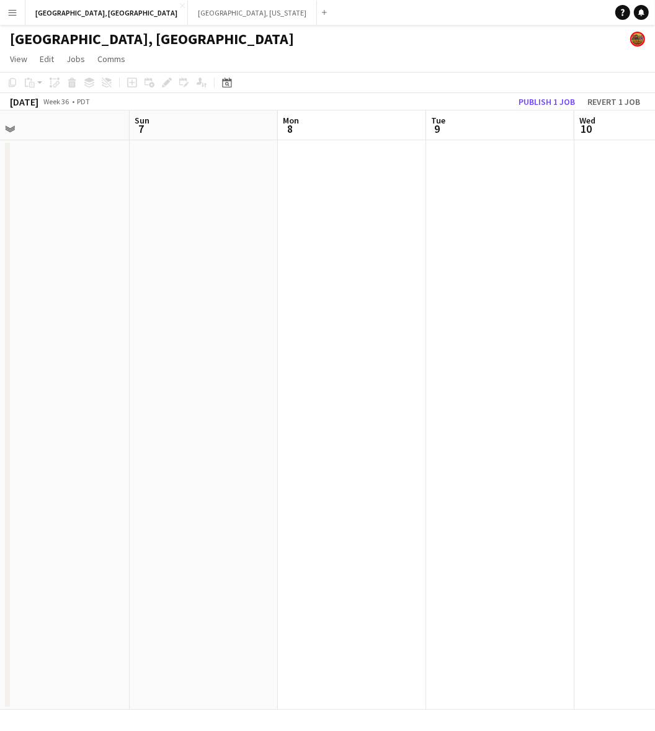
click at [654, 242] on html "Menu Boards Boards Boards All jobs Status Workforce Workforce My Workforce Recr…" at bounding box center [327, 365] width 655 height 731
drag, startPoint x: 123, startPoint y: 295, endPoint x: 656, endPoint y: 171, distance: 547.2
click at [654, 171] on html "Menu Boards Boards Boards All jobs Status Workforce Workforce My Workforce Recr…" at bounding box center [327, 365] width 655 height 731
drag, startPoint x: 244, startPoint y: 281, endPoint x: 203, endPoint y: 290, distance: 41.2
click at [654, 179] on html "Menu Boards Boards Boards All jobs Status Workforce Workforce My Workforce Recr…" at bounding box center [327, 365] width 655 height 731
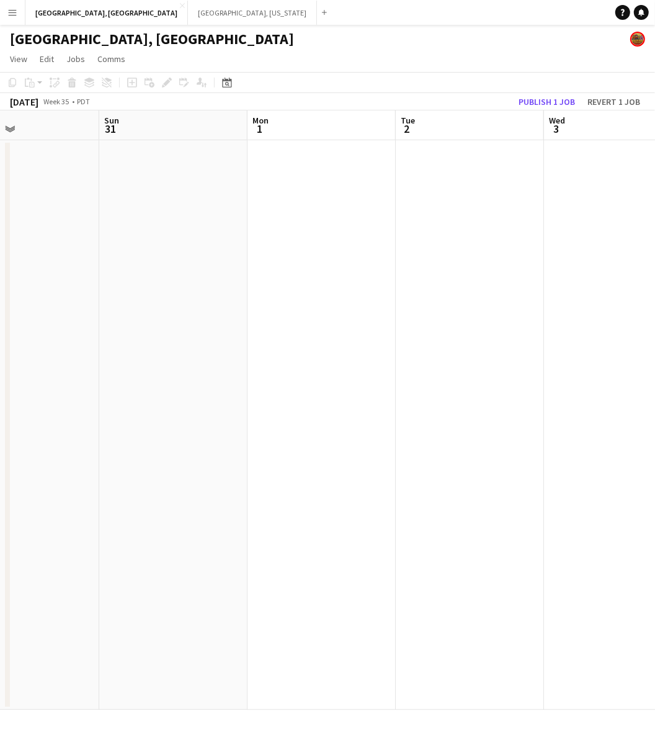
drag, startPoint x: 132, startPoint y: 305, endPoint x: 600, endPoint y: 184, distance: 483.3
click at [600, 184] on app-calendar-viewport "Thu 28 Fri 29 Sat 30 Sun 31 Mon 1 Tue 2 Wed 3 Thu 4 Fri 5 Sat 6" at bounding box center [327, 409] width 655 height 599
drag, startPoint x: 155, startPoint y: 320, endPoint x: 631, endPoint y: 184, distance: 494.8
click at [607, 197] on app-calendar-viewport "Mon 25 Tue 26 Wed 27 Thu 28 Fri 29 Sat 30 Sun 31 Mon 1 Tue 2 Wed 3" at bounding box center [327, 409] width 655 height 599
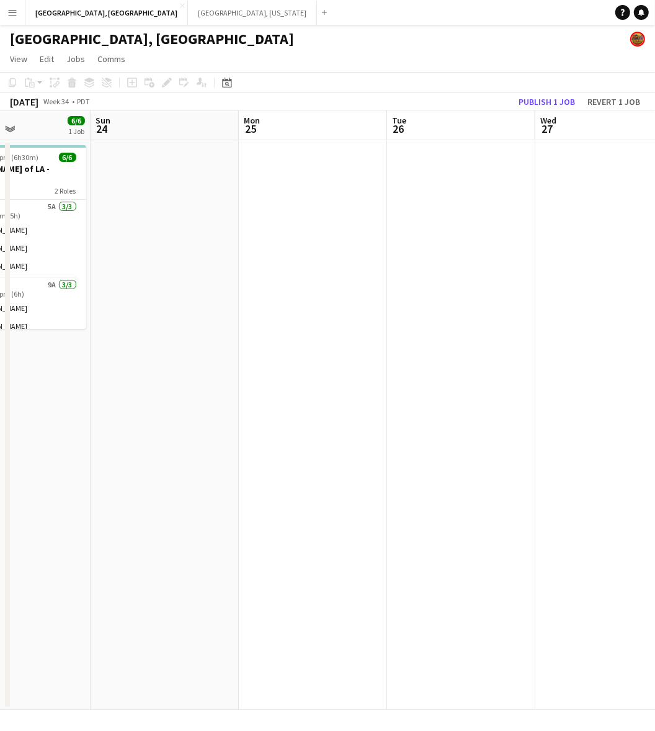
drag, startPoint x: 116, startPoint y: 329, endPoint x: 593, endPoint y: 205, distance: 492.9
click at [580, 211] on app-calendar-viewport "Thu 21 13/13 2 Jobs Fri 22 Sat 23 6/6 1 Job Sun 24 Mon 25 Tue 26 Wed 27 Thu 28 …" at bounding box center [327, 409] width 655 height 599
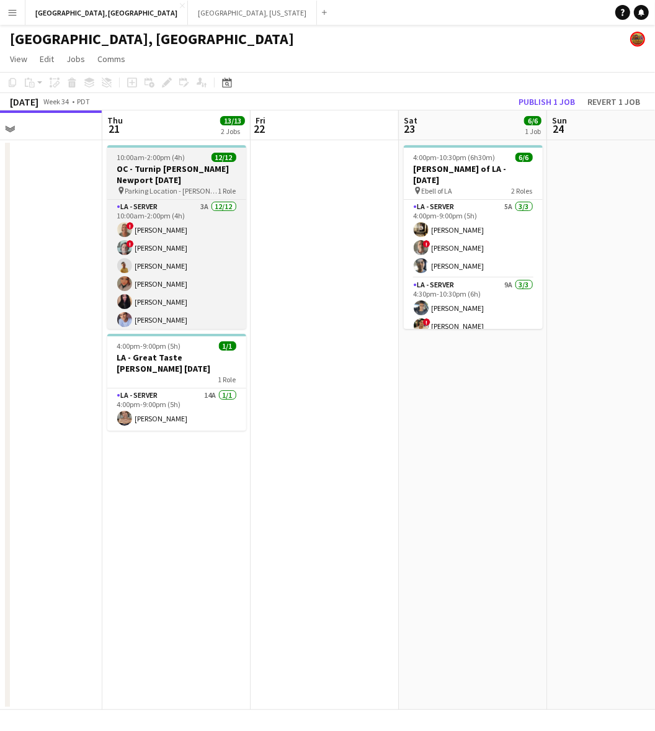
drag, startPoint x: 196, startPoint y: 326, endPoint x: 645, endPoint y: 181, distance: 471.8
click at [654, 184] on html "Menu Boards Boards Boards All jobs Status Workforce Workforce My Workforce Recr…" at bounding box center [327, 365] width 655 height 731
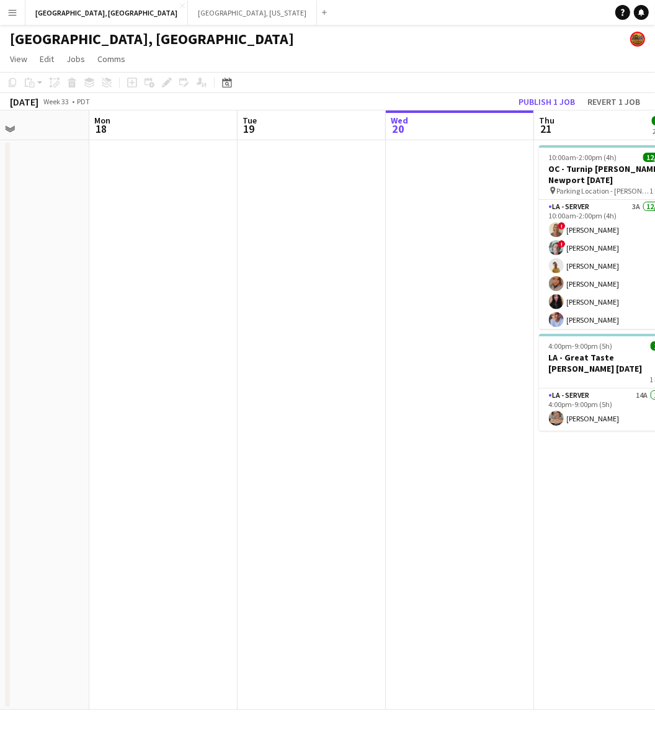
scroll to position [0, 253]
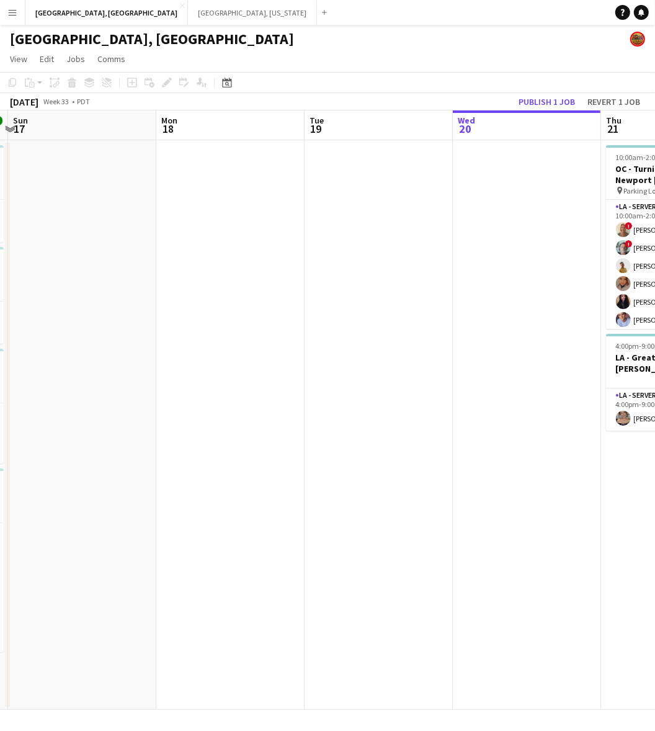
drag, startPoint x: 295, startPoint y: 268, endPoint x: 612, endPoint y: 181, distance: 329.5
click at [592, 184] on app-calendar-viewport "Fri 15 1/1 1 Job Sat 16 18/18 4 Jobs Sun 17 Mon 18 Tue 19 Wed 20 Thu 21 13/13 2…" at bounding box center [327, 409] width 655 height 599
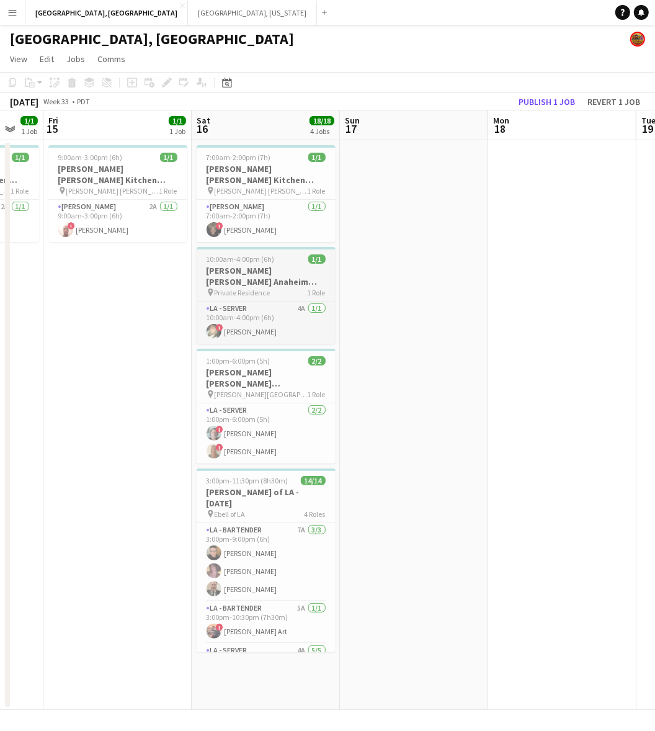
click at [256, 254] on span "10:00am-4:00pm (6h)" at bounding box center [241, 258] width 68 height 9
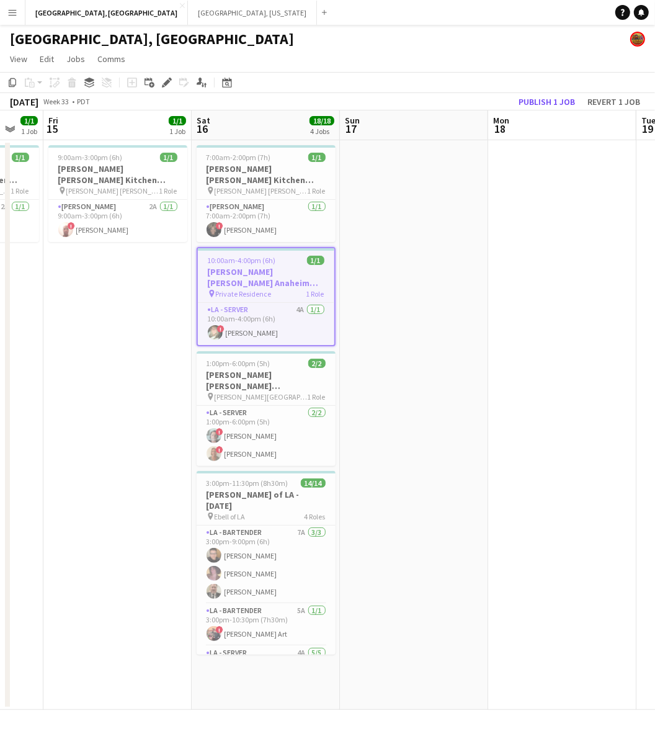
click at [181, 351] on app-calendar-viewport "Wed 13 2/2 1 Job Thu 14 1/1 1 Job Fri 15 1/1 1 Job Sat 16 18/18 4 Jobs Sun 17 M…" at bounding box center [327, 409] width 655 height 599
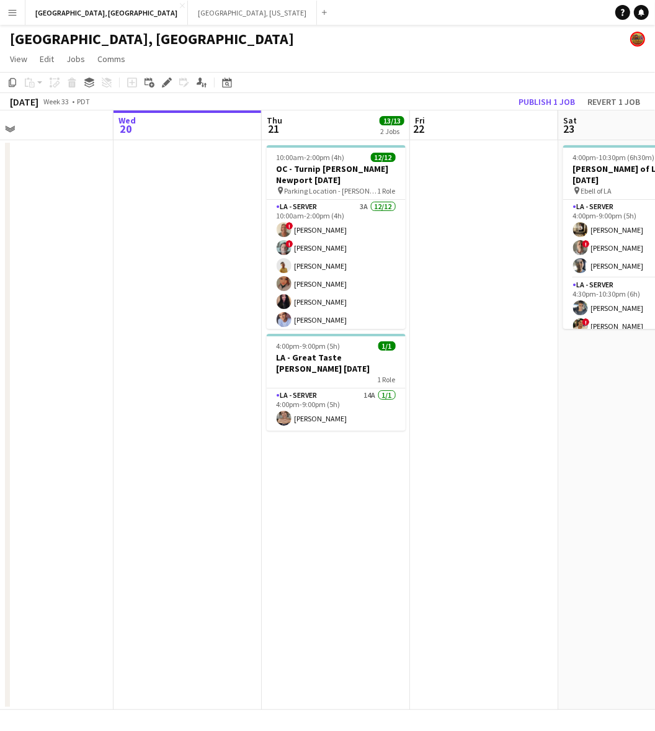
drag, startPoint x: 377, startPoint y: 311, endPoint x: 96, endPoint y: 380, distance: 289.5
click at [78, 388] on app-calendar-viewport "Fri 15 1/1 1 Job Sat 16 18/18 4 Jobs Sun 17 Mon 18 Tue 19 Wed 20 Thu 21 13/13 2…" at bounding box center [327, 409] width 655 height 599
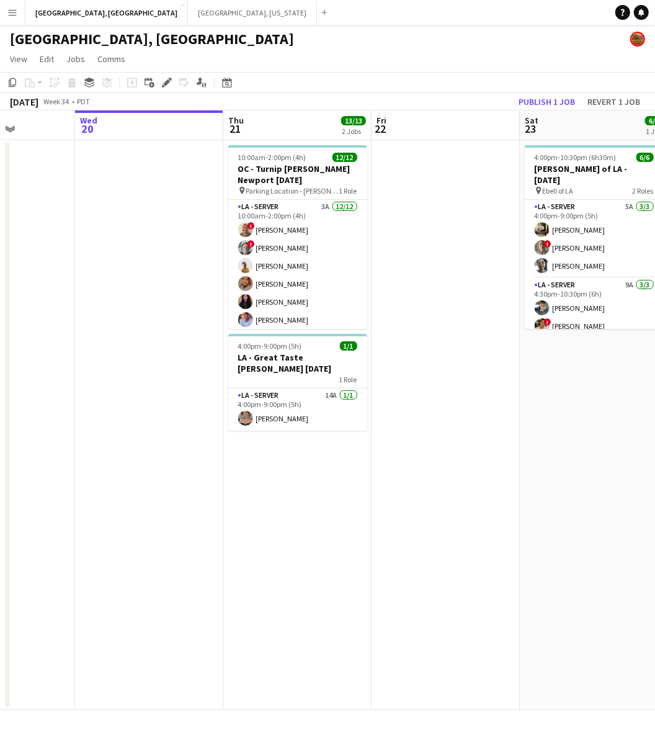
scroll to position [0, 408]
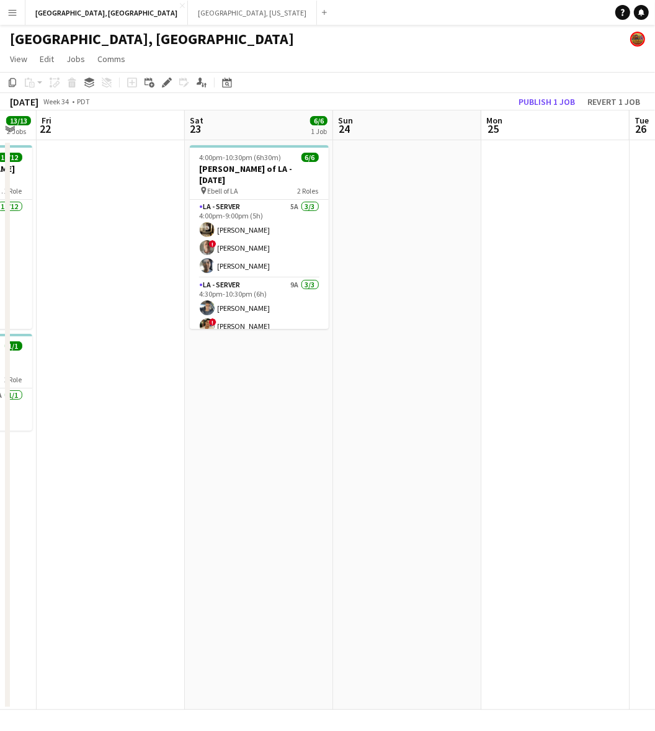
drag, startPoint x: 445, startPoint y: 290, endPoint x: 149, endPoint y: 364, distance: 305.6
click at [149, 364] on app-calendar-viewport "Tue 19 Wed 20 Thu 21 13/13 2 Jobs Fri 22 Sat 23 6/6 1 Job Sun 24 Mon 25 Tue 26 …" at bounding box center [327, 409] width 655 height 599
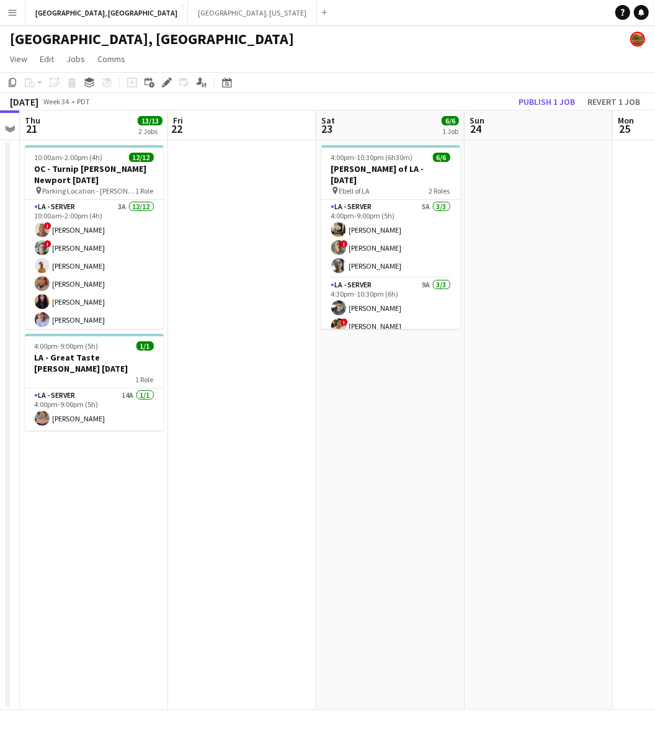
scroll to position [0, 338]
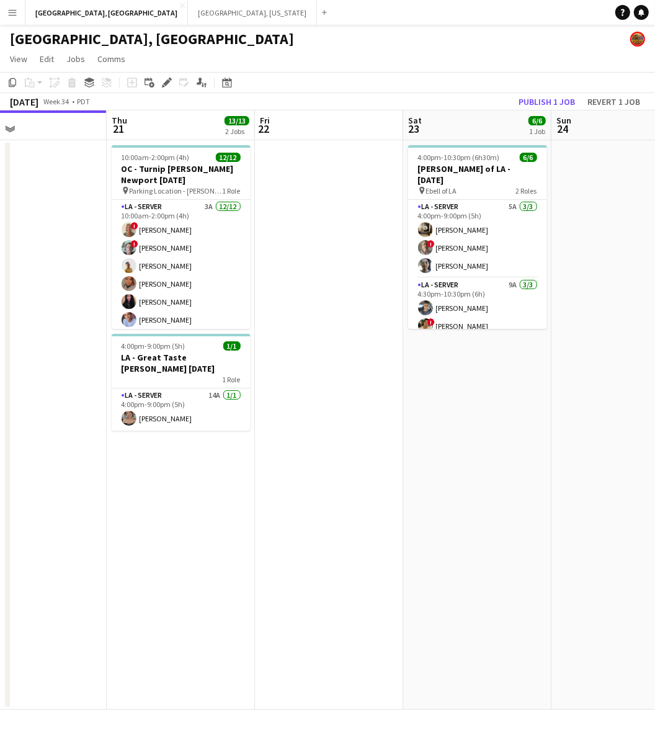
drag, startPoint x: 107, startPoint y: 366, endPoint x: 326, endPoint y: 336, distance: 221.1
click at [326, 336] on app-calendar-viewport "Mon 18 Tue 19 Wed 20 Thu 21 13/13 2 Jobs Fri 22 Sat 23 6/6 1 Job Sun 24 Mon 25 …" at bounding box center [327, 409] width 655 height 599
click at [307, 225] on app-date-cell at bounding box center [329, 425] width 148 height 570
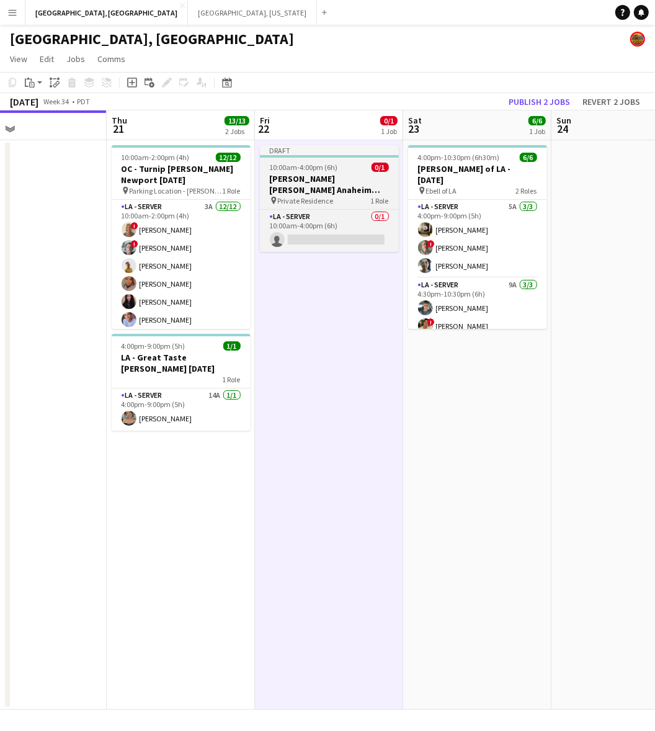
click at [333, 195] on div "pin Private Residence 1 Role" at bounding box center [329, 200] width 139 height 10
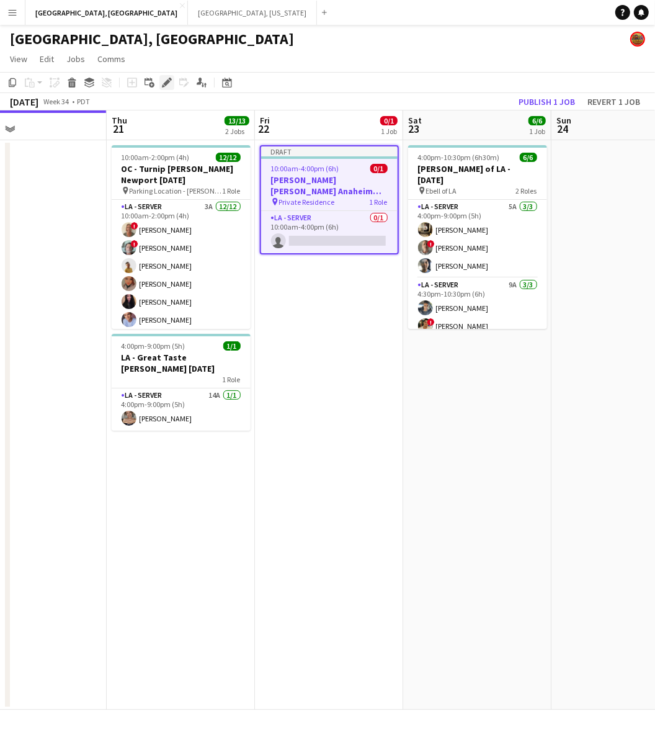
click at [163, 84] on icon "Edit" at bounding box center [167, 83] width 10 height 10
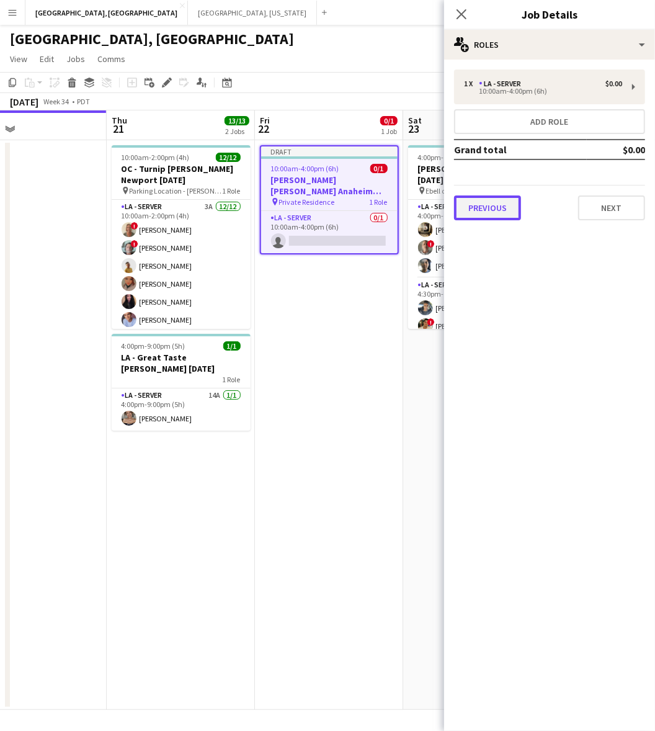
click at [499, 208] on button "Previous" at bounding box center [487, 207] width 67 height 25
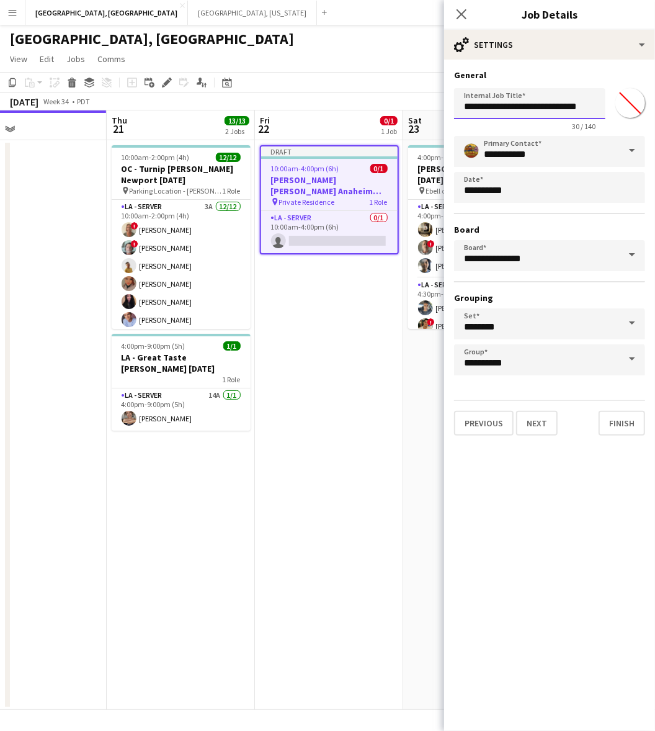
click at [475, 107] on input "**********" at bounding box center [529, 103] width 151 height 31
drag, startPoint x: 563, startPoint y: 104, endPoint x: 481, endPoint y: 104, distance: 81.3
click at [481, 104] on input "**********" at bounding box center [529, 103] width 151 height 31
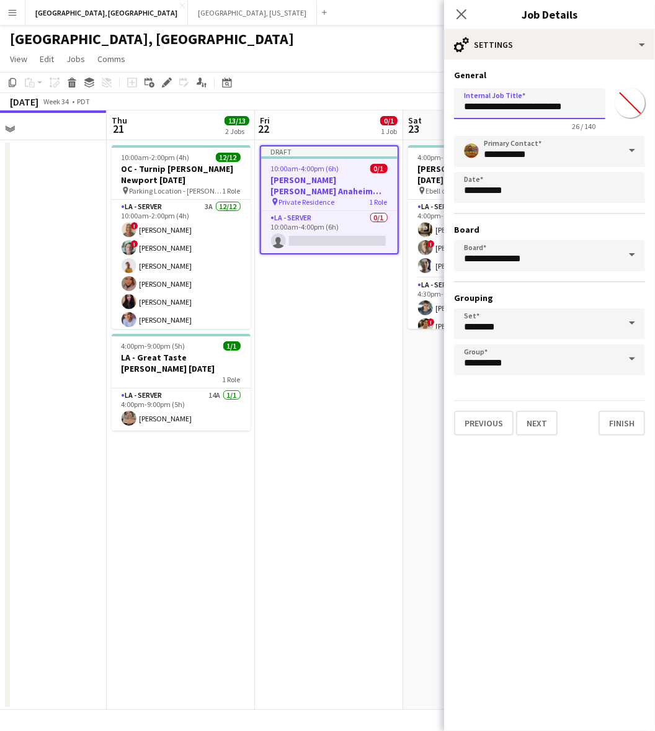
drag, startPoint x: 591, startPoint y: 112, endPoint x: 482, endPoint y: 109, distance: 109.2
click at [482, 109] on input "**********" at bounding box center [529, 103] width 151 height 31
type input "**********"
click at [531, 421] on button "Next" at bounding box center [537, 422] width 42 height 25
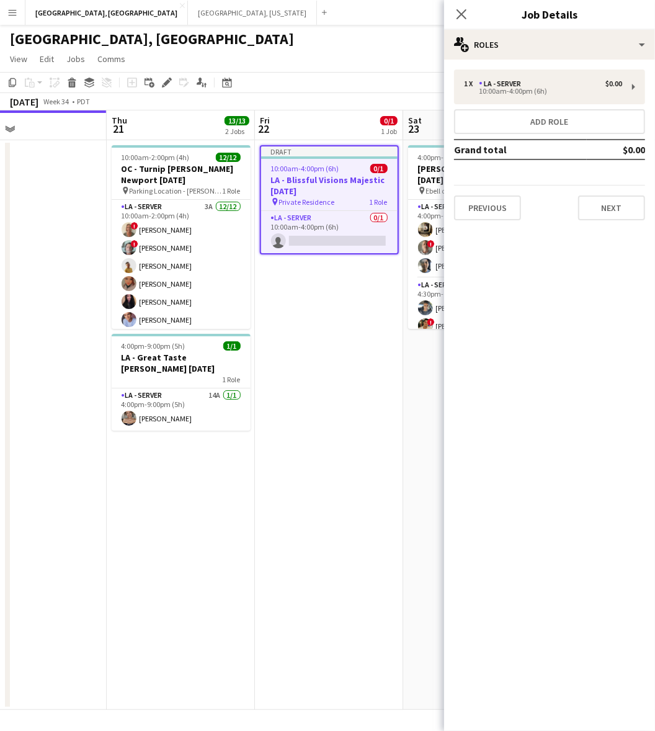
scroll to position [0, 0]
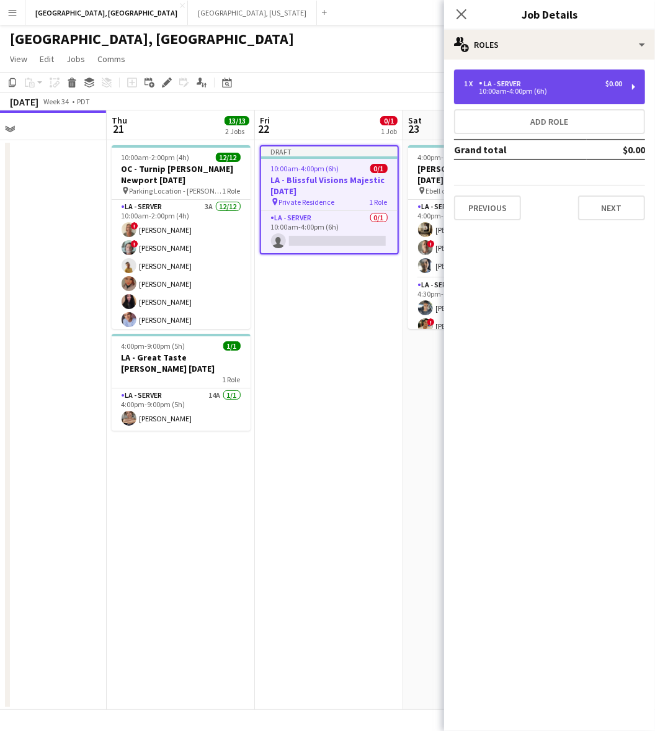
click at [525, 81] on div "LA - Server" at bounding box center [502, 83] width 47 height 9
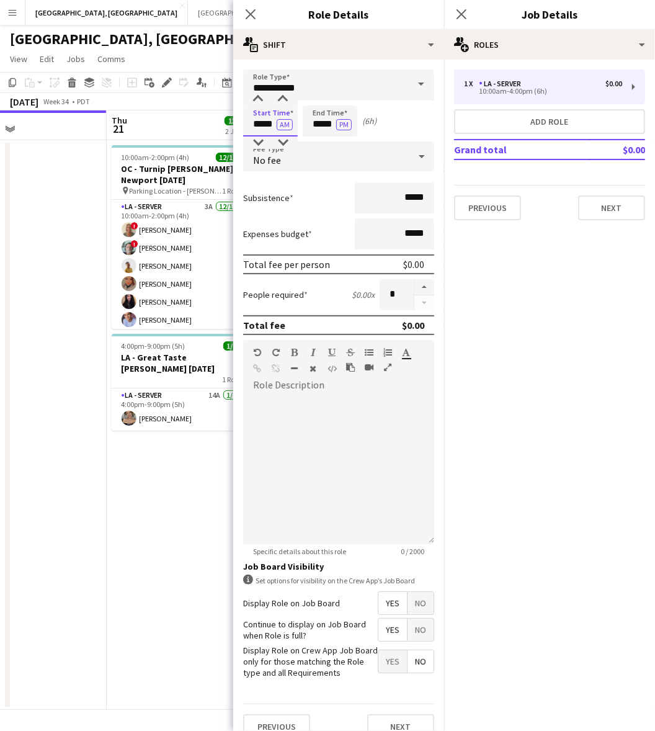
drag, startPoint x: 252, startPoint y: 119, endPoint x: 318, endPoint y: 125, distance: 66.0
click at [318, 125] on div "Start Time ***** AM End Time ***** PM (6h)" at bounding box center [338, 120] width 191 height 31
click at [261, 126] on input "*****" at bounding box center [270, 120] width 55 height 31
drag, startPoint x: 251, startPoint y: 125, endPoint x: 335, endPoint y: 140, distance: 85.1
click at [335, 140] on form "**********" at bounding box center [338, 408] width 211 height 679
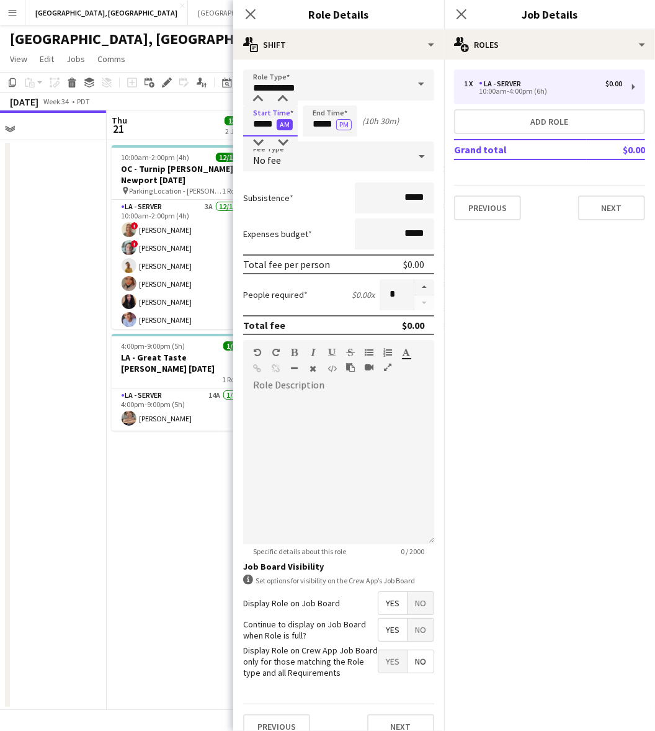
type input "*****"
click at [284, 122] on button "AM" at bounding box center [285, 124] width 16 height 11
drag, startPoint x: 298, startPoint y: 122, endPoint x: 329, endPoint y: 120, distance: 31.1
click at [364, 131] on div "Start Time ***** PM End Time ***** PM (22h 30m)" at bounding box center [338, 120] width 191 height 31
drag, startPoint x: 311, startPoint y: 119, endPoint x: 364, endPoint y: 128, distance: 52.8
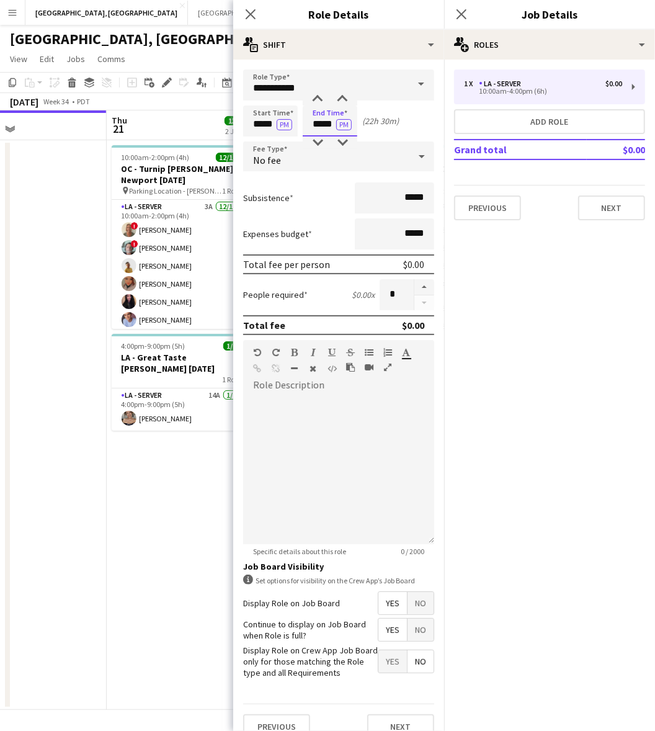
click at [364, 128] on div "Start Time ***** PM End Time ***** PM (22h 30m)" at bounding box center [338, 120] width 191 height 31
type input "*****"
click at [358, 150] on div "No fee" at bounding box center [326, 156] width 166 height 30
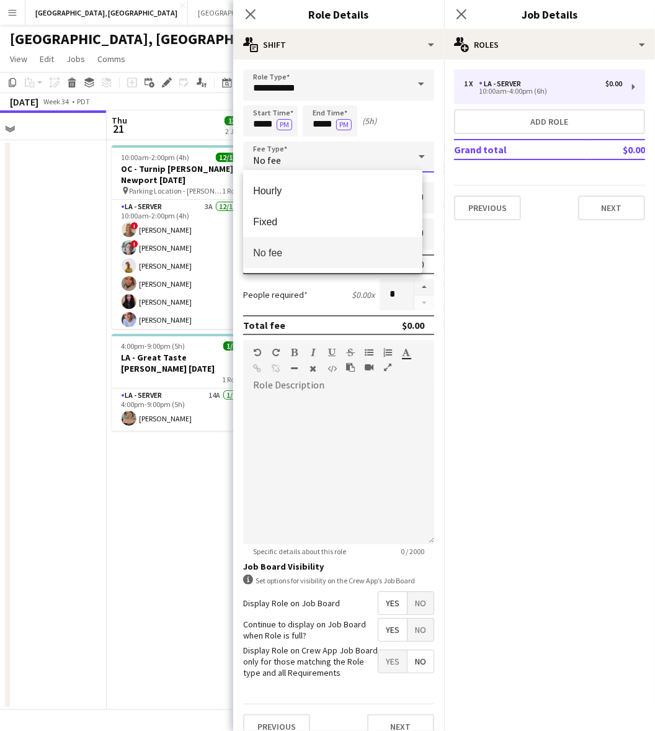
click at [391, 292] on div at bounding box center [327, 365] width 655 height 731
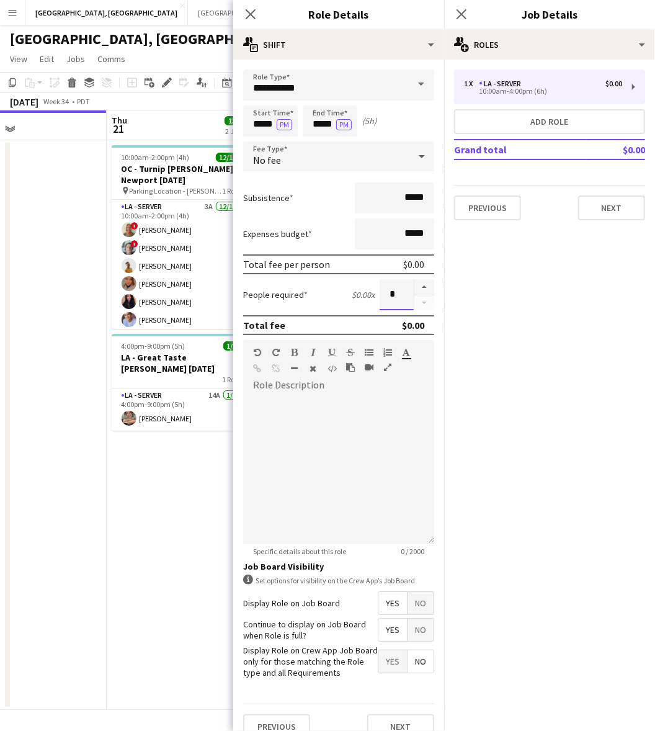
click at [382, 292] on input "*" at bounding box center [397, 294] width 34 height 31
click at [330, 457] on div at bounding box center [338, 469] width 191 height 149
drag, startPoint x: 393, startPoint y: 292, endPoint x: 365, endPoint y: 292, distance: 27.9
click at [367, 292] on div "People required $0.00 x **" at bounding box center [338, 294] width 191 height 31
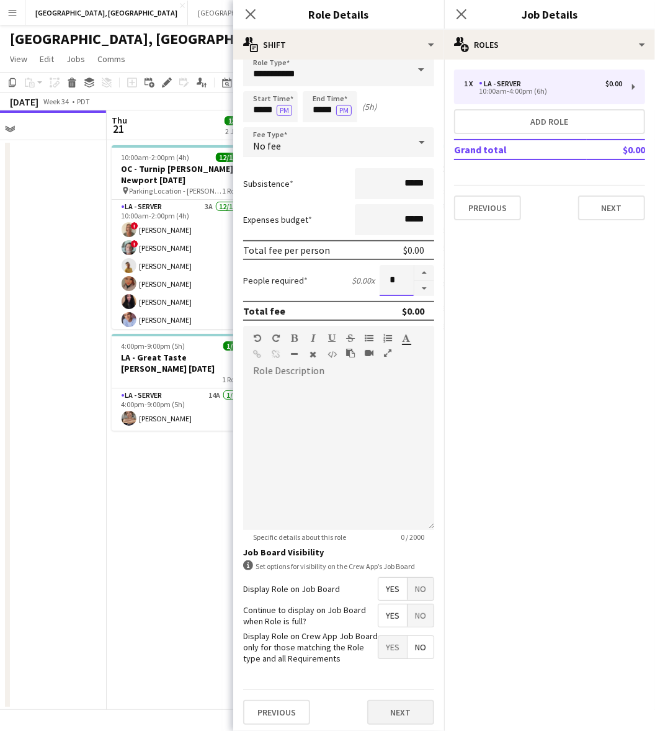
scroll to position [26, 0]
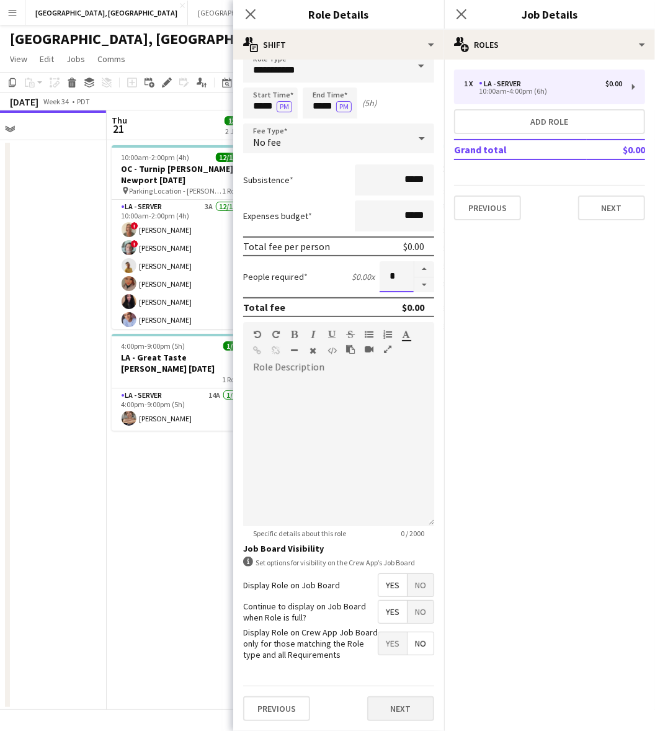
type input "*"
drag, startPoint x: 396, startPoint y: 709, endPoint x: 450, endPoint y: 574, distance: 145.8
click at [395, 708] on button "Next" at bounding box center [400, 708] width 67 height 25
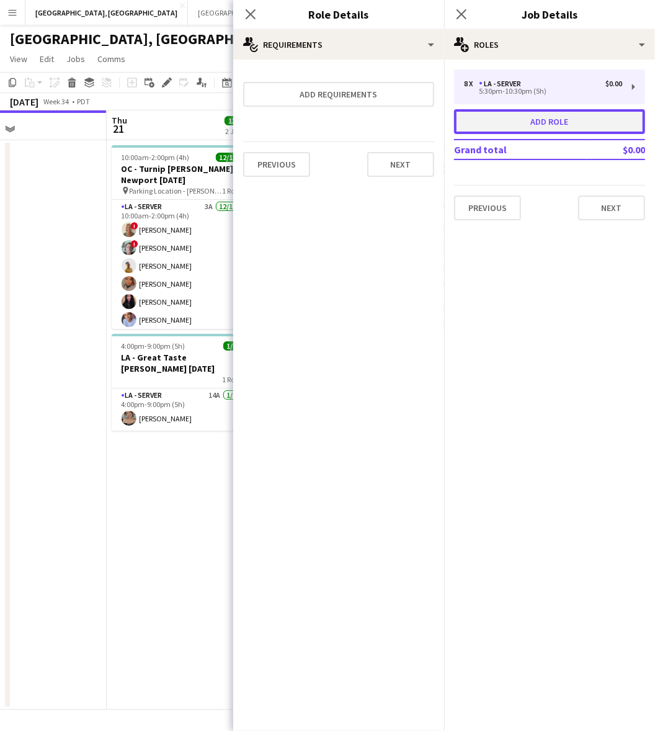
click at [551, 121] on button "Add role" at bounding box center [549, 121] width 191 height 25
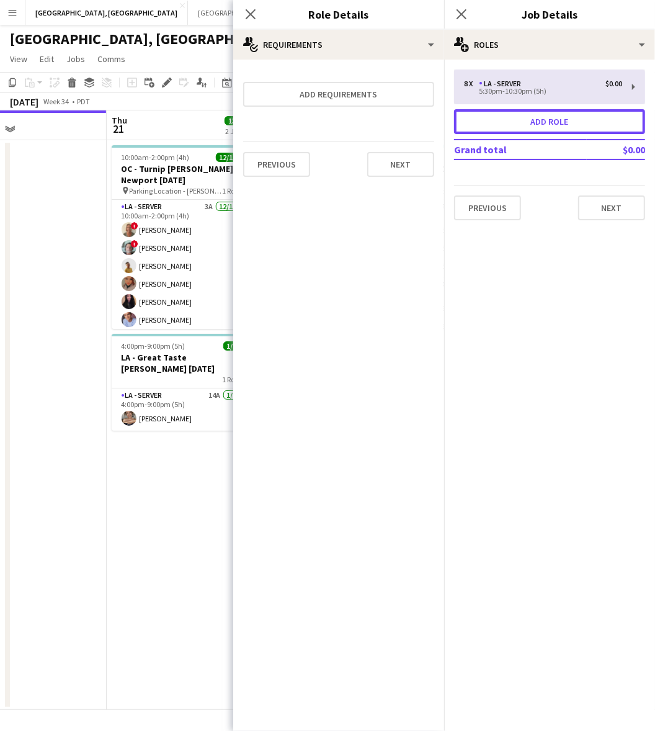
type input "**********"
type input "*****"
type input "*"
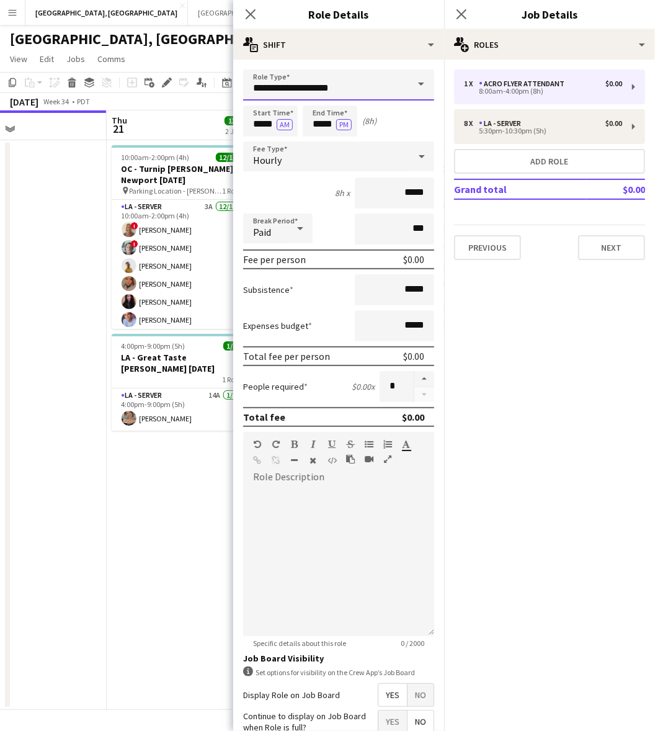
click at [335, 73] on input "**********" at bounding box center [338, 84] width 191 height 31
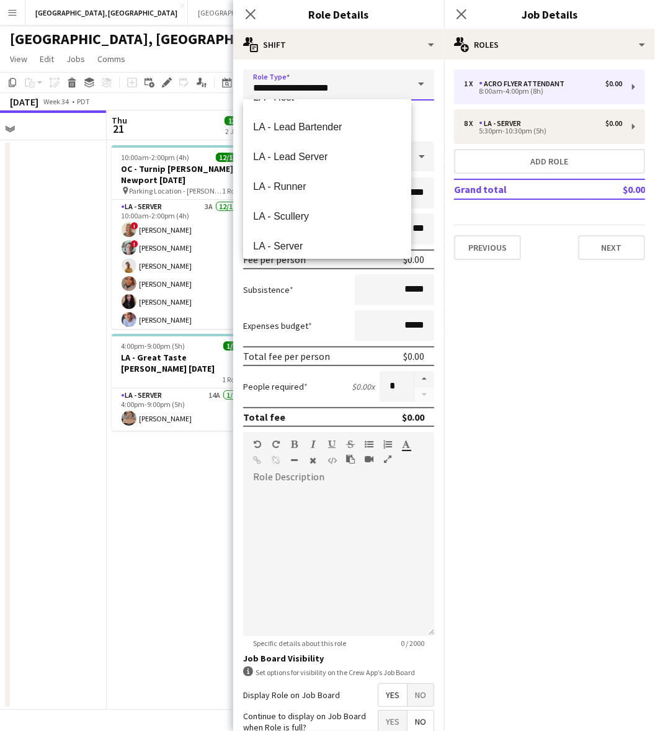
scroll to position [1628, 0]
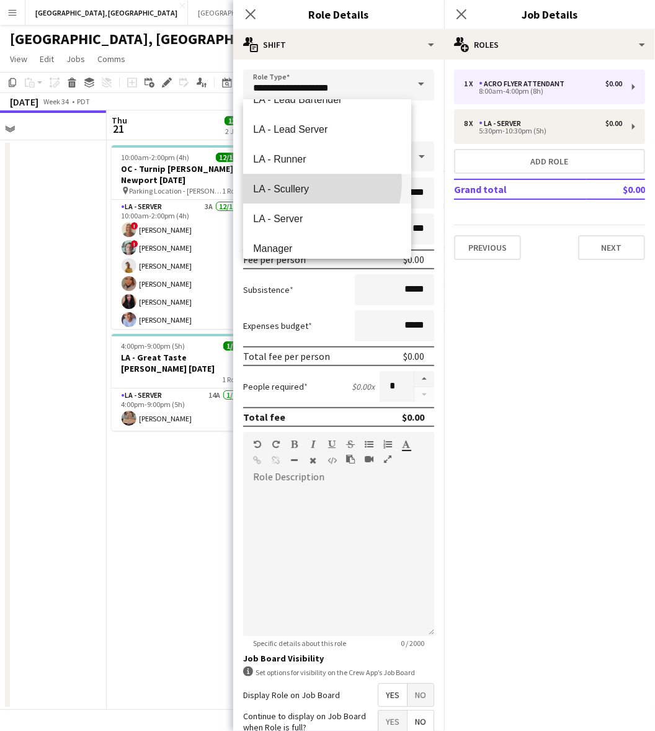
click at [313, 183] on span "LA - Scullery" at bounding box center [327, 189] width 148 height 12
type input "**********"
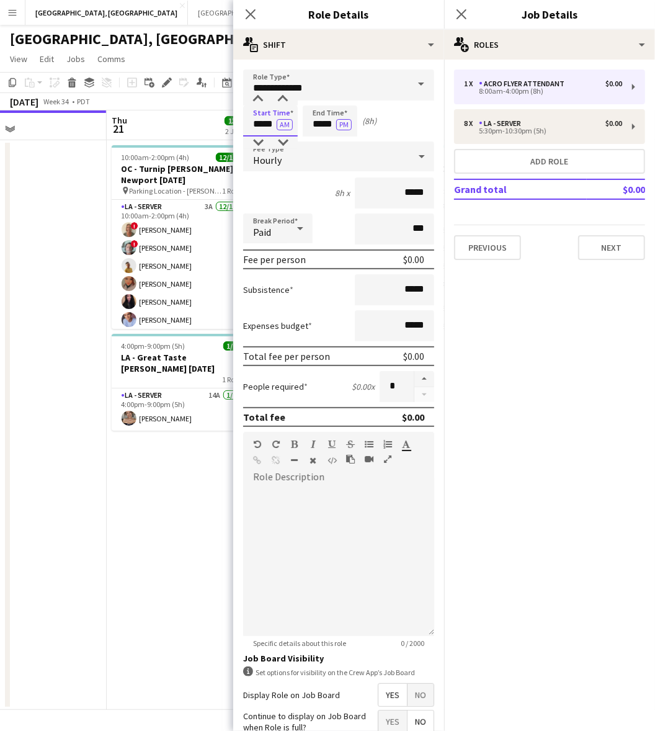
drag, startPoint x: 249, startPoint y: 125, endPoint x: 300, endPoint y: 135, distance: 51.3
click at [300, 135] on form "**********" at bounding box center [338, 454] width 211 height 771
click at [283, 132] on input "*****" at bounding box center [270, 120] width 55 height 31
type input "*****"
click at [281, 124] on button "AM" at bounding box center [285, 124] width 16 height 11
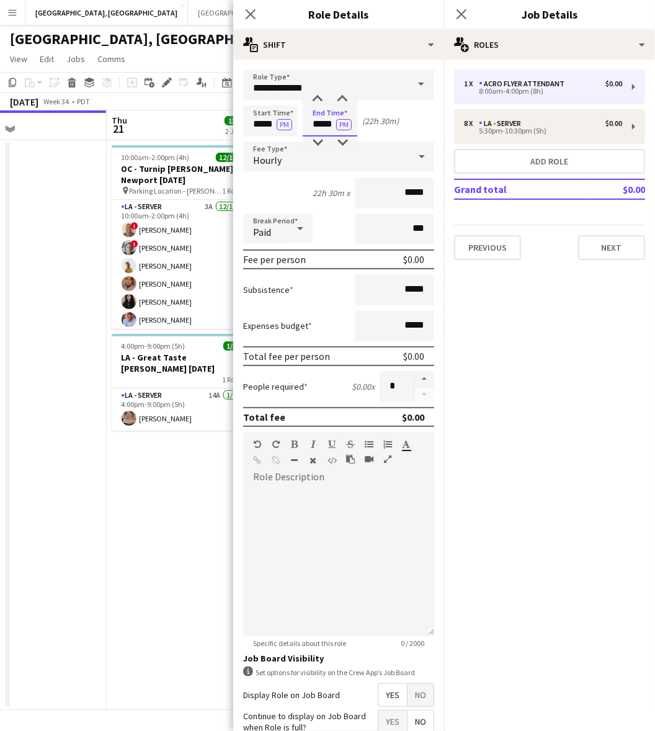
drag, startPoint x: 305, startPoint y: 121, endPoint x: 385, endPoint y: 132, distance: 80.8
click at [385, 132] on div "Start Time ***** PM End Time ***** PM (22h 30m)" at bounding box center [338, 120] width 191 height 31
type input "*****"
click at [289, 147] on div "Hourly" at bounding box center [326, 156] width 166 height 30
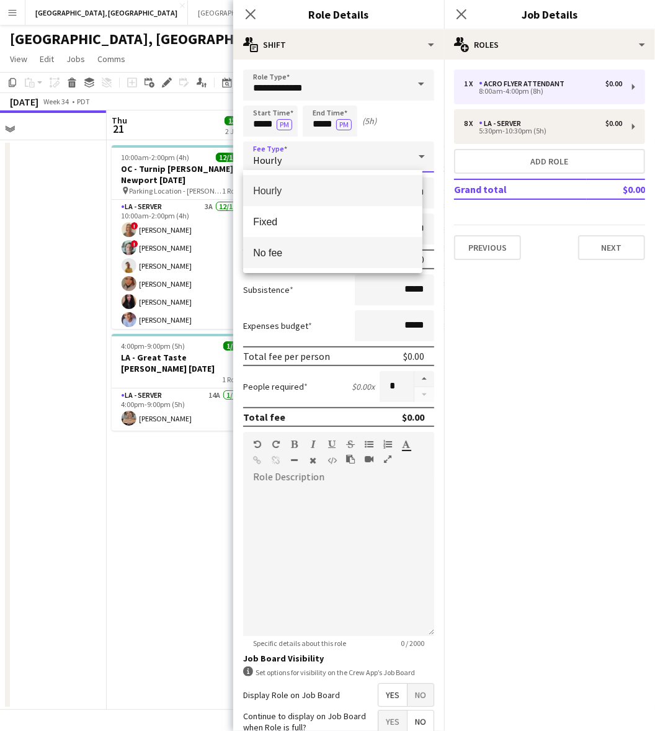
click at [302, 242] on mat-option "No fee" at bounding box center [332, 252] width 179 height 31
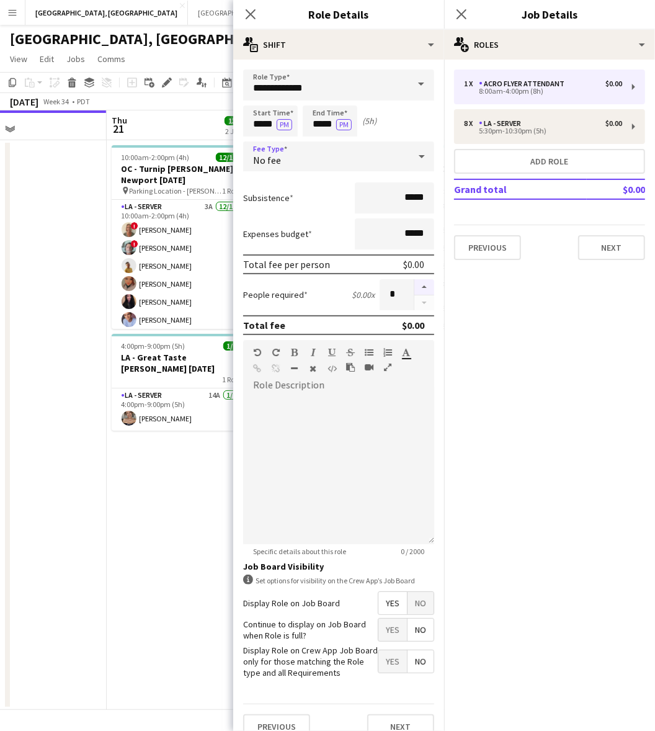
click at [416, 281] on button "button" at bounding box center [424, 287] width 20 height 16
type input "*"
click at [378, 630] on span "Yes" at bounding box center [392, 630] width 29 height 22
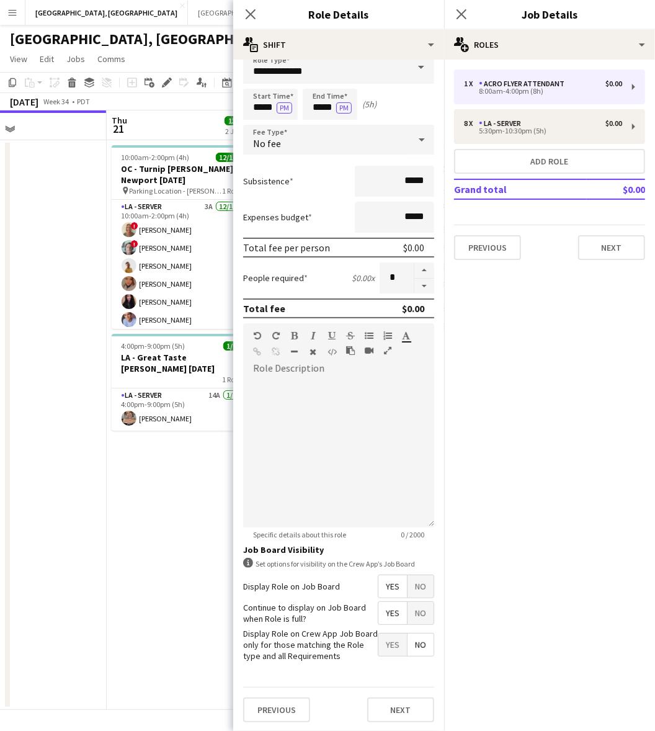
scroll to position [26, 0]
drag, startPoint x: 398, startPoint y: 702, endPoint x: 408, endPoint y: 682, distance: 22.2
click at [399, 702] on button "Next" at bounding box center [400, 708] width 67 height 25
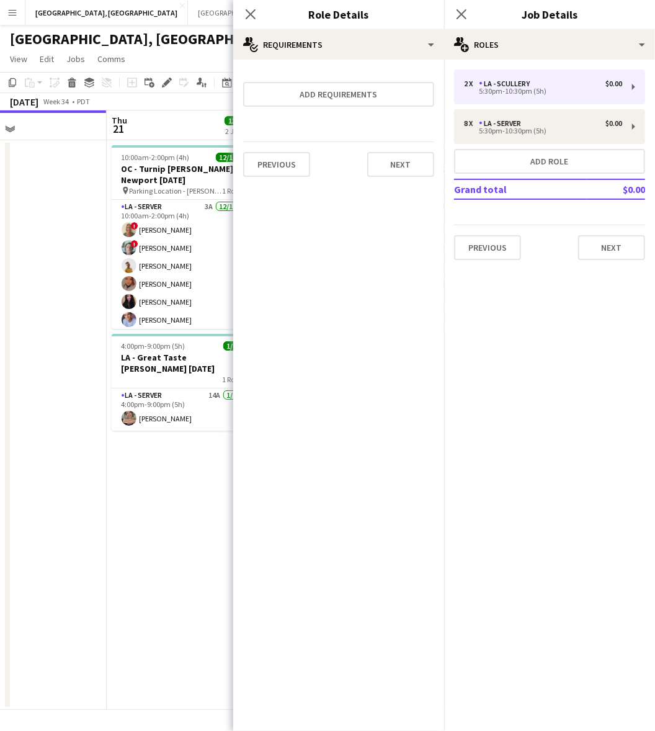
scroll to position [0, 0]
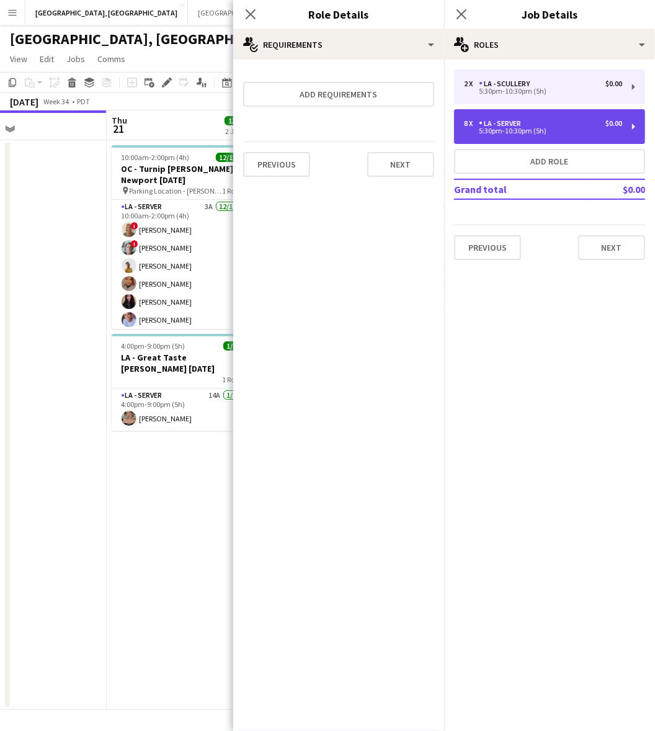
click at [512, 125] on div "LA - Server" at bounding box center [502, 123] width 47 height 9
type input "**********"
type input "*"
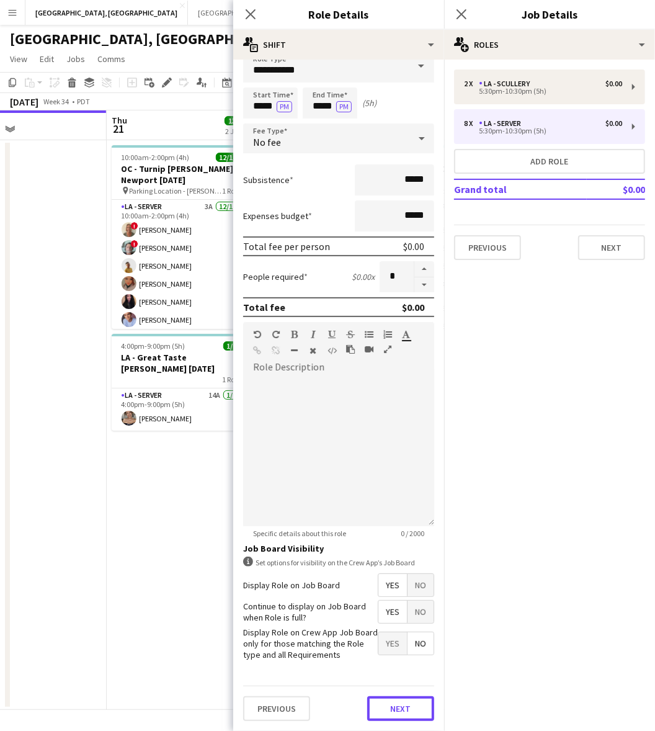
click at [399, 693] on div "Previous Next" at bounding box center [338, 708] width 191 height 45
drag, startPoint x: 385, startPoint y: 710, endPoint x: 380, endPoint y: 684, distance: 27.0
click at [383, 710] on button "Next" at bounding box center [400, 708] width 67 height 25
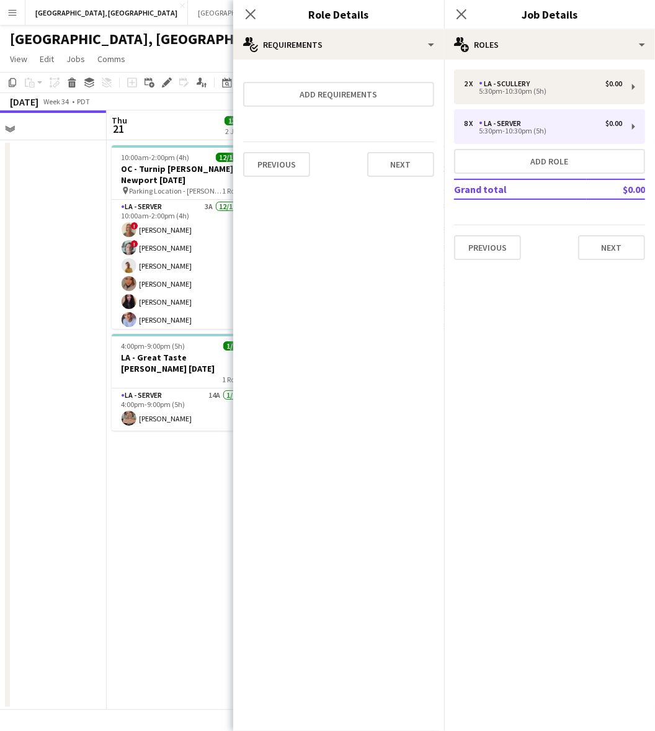
scroll to position [0, 0]
click at [388, 168] on button "Next" at bounding box center [400, 164] width 67 height 25
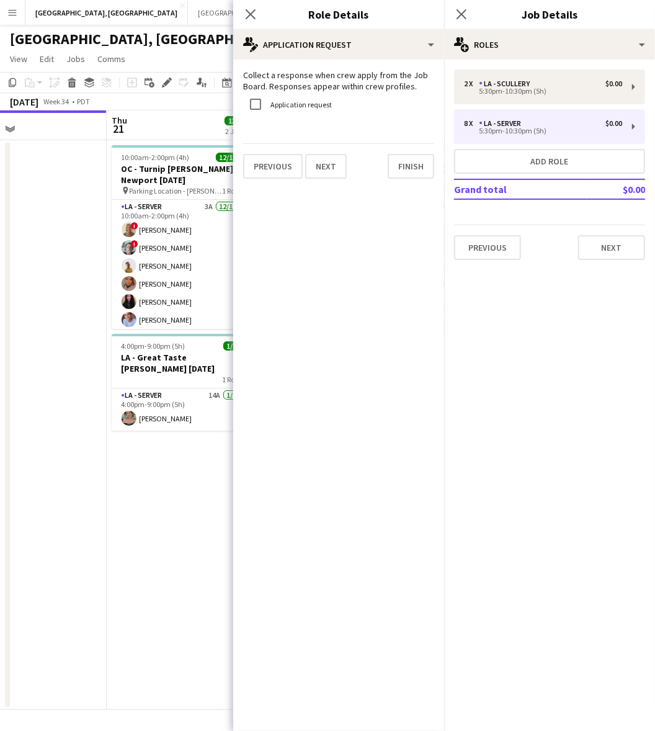
click at [280, 107] on label "Application request" at bounding box center [300, 104] width 64 height 9
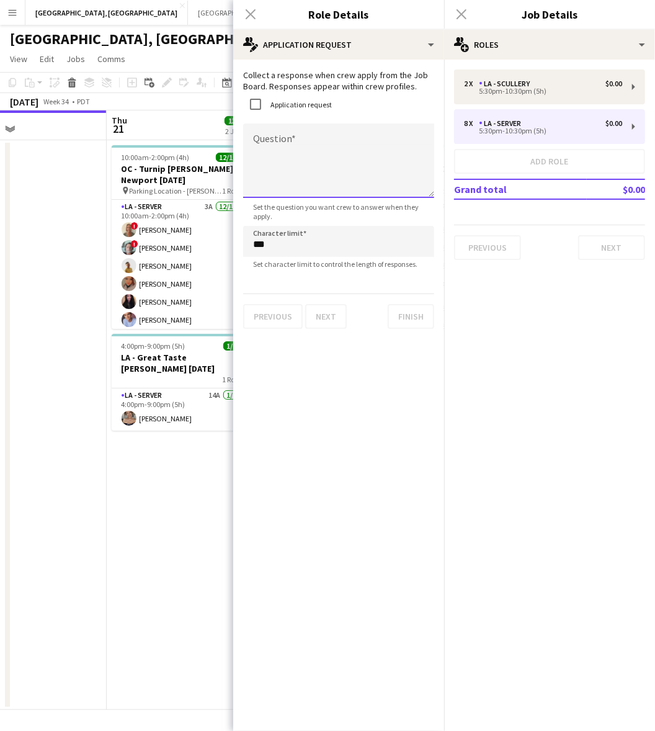
click at [275, 159] on textarea "Question" at bounding box center [338, 160] width 191 height 74
type textarea "**********"
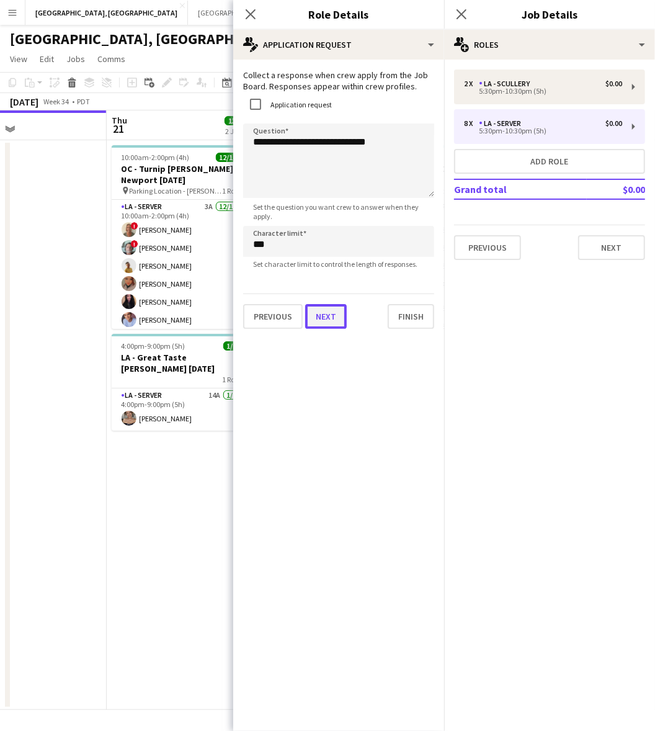
click at [337, 317] on button "Next" at bounding box center [326, 316] width 42 height 25
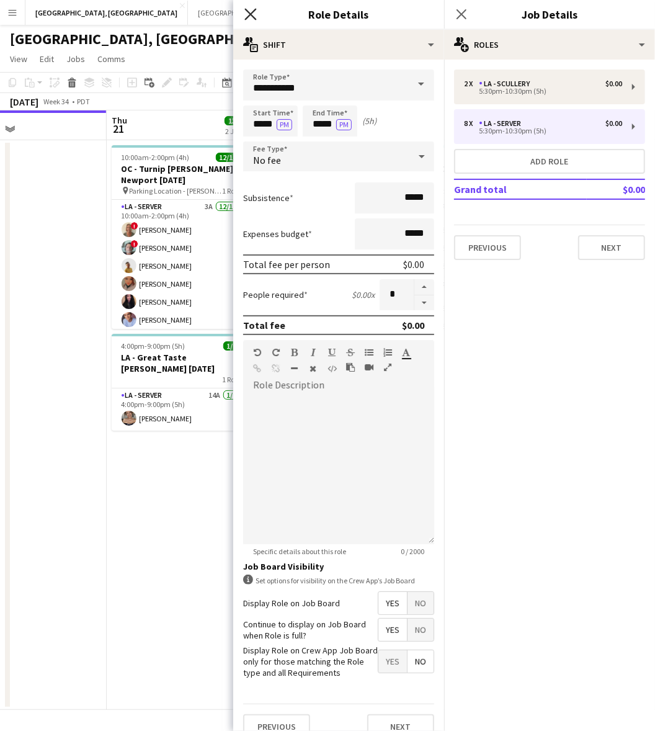
click at [251, 9] on icon "Close pop-in" at bounding box center [250, 14] width 12 height 12
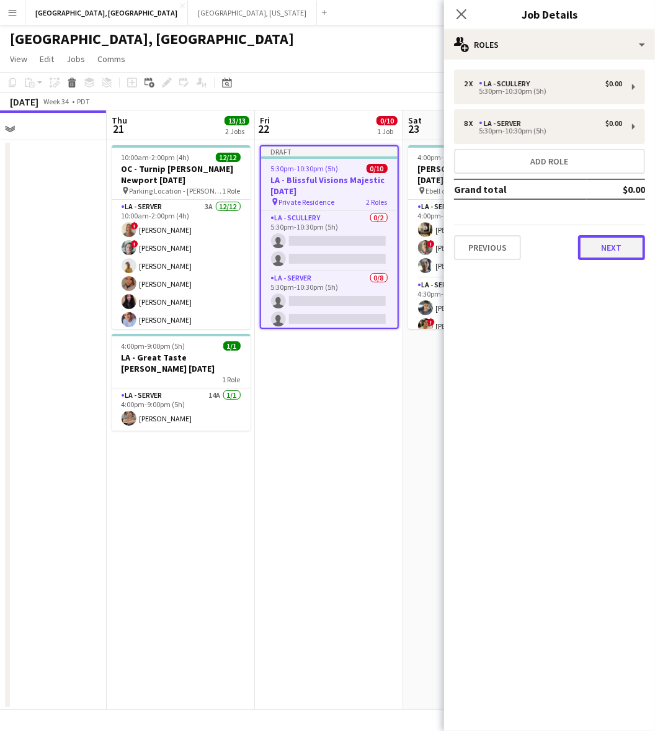
click at [619, 244] on button "Next" at bounding box center [611, 247] width 67 height 25
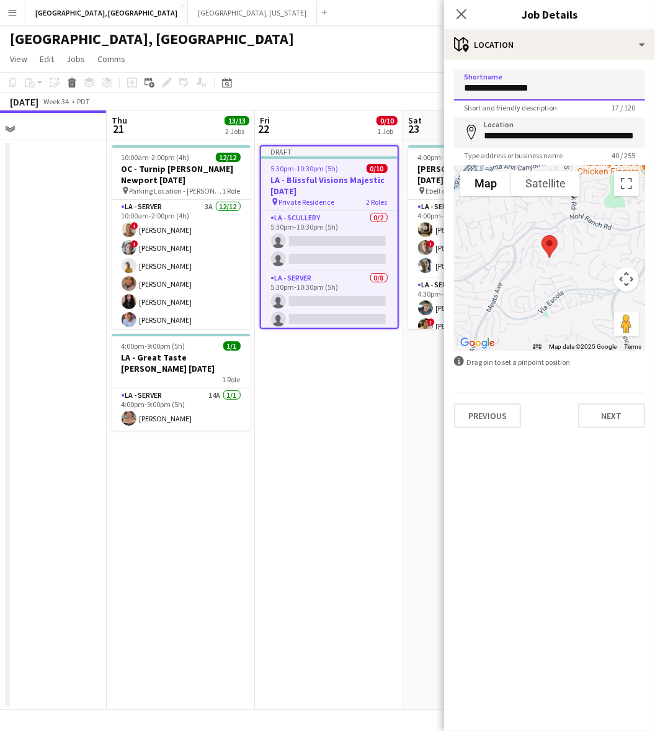
drag, startPoint x: 556, startPoint y: 88, endPoint x: 427, endPoint y: 106, distance: 130.3
click at [428, 106] on body "Menu Boards Boards Boards All jobs Status Workforce Workforce My Workforce Recr…" at bounding box center [327, 365] width 655 height 731
type input "**********"
click at [500, 125] on input "**********" at bounding box center [549, 132] width 191 height 31
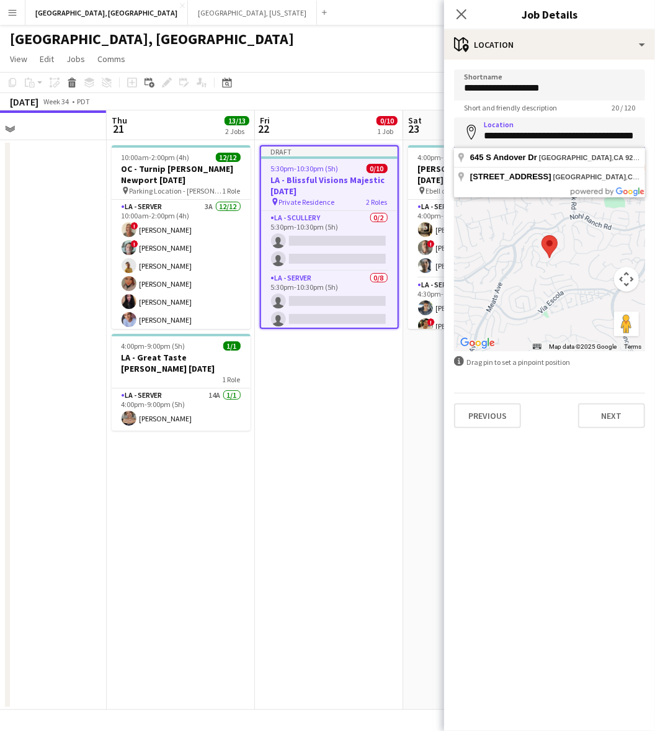
click at [500, 125] on input "**********" at bounding box center [549, 132] width 191 height 31
paste input
type input "**********"
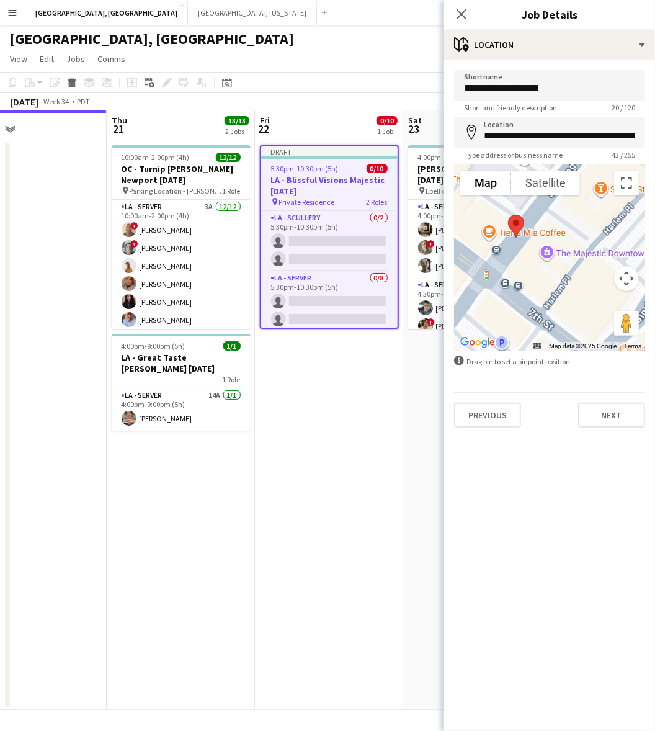
drag, startPoint x: 560, startPoint y: 222, endPoint x: 529, endPoint y: 261, distance: 49.4
click at [529, 261] on div at bounding box center [549, 257] width 191 height 186
click at [547, 250] on div at bounding box center [549, 257] width 191 height 186
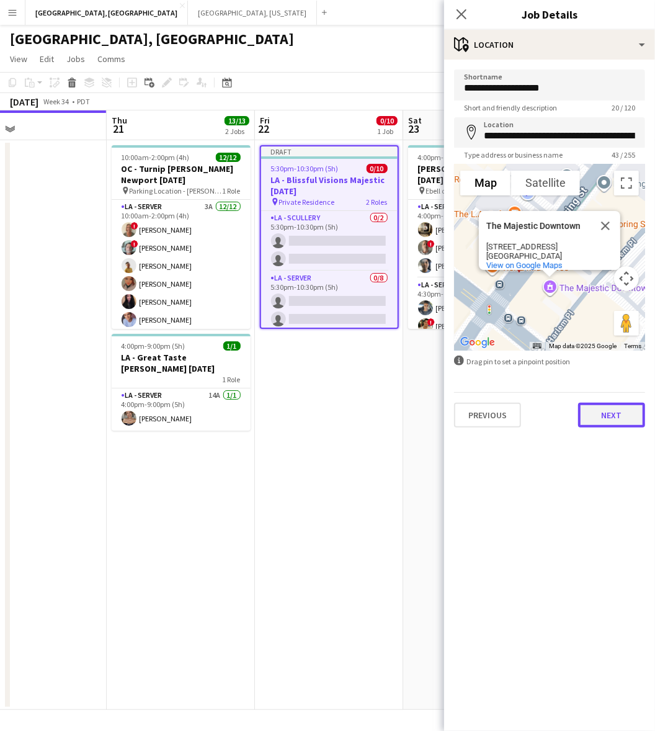
click at [608, 407] on button "Next" at bounding box center [611, 415] width 67 height 25
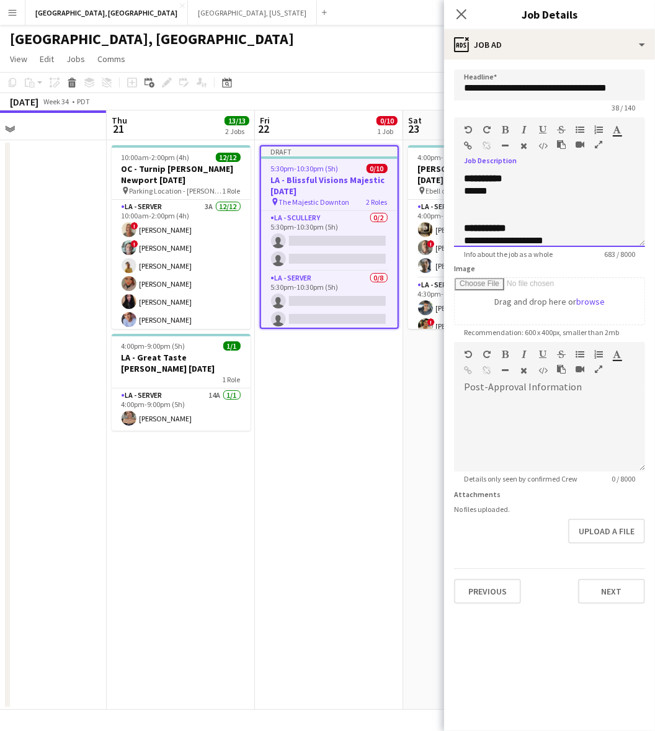
drag, startPoint x: 501, startPoint y: 190, endPoint x: 453, endPoint y: 196, distance: 48.2
click at [453, 196] on form "**********" at bounding box center [549, 336] width 211 height 534
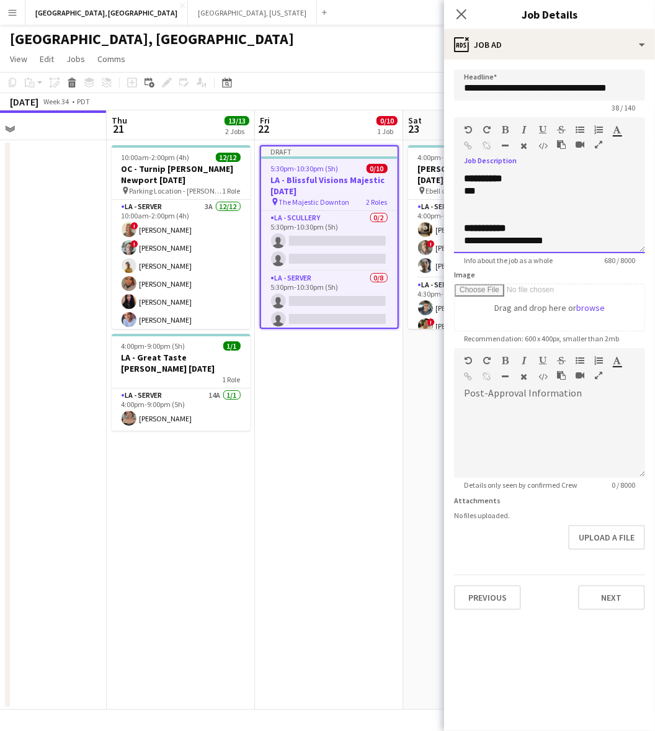
drag, startPoint x: 639, startPoint y: 246, endPoint x: 579, endPoint y: 601, distance: 359.3
click at [584, 253] on div "**********" at bounding box center [549, 212] width 191 height 81
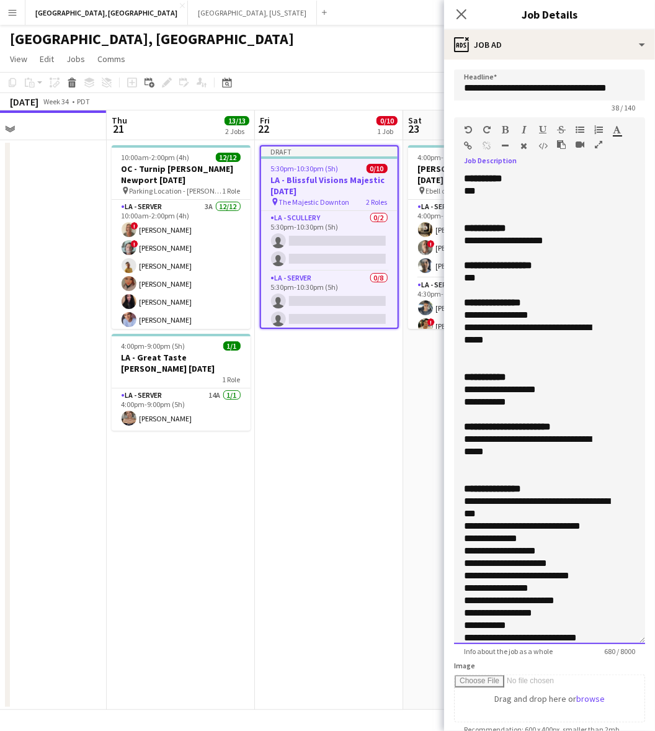
drag, startPoint x: 557, startPoint y: 238, endPoint x: 457, endPoint y: 246, distance: 100.2
click at [457, 246] on div "**********" at bounding box center [549, 407] width 191 height 471
click at [478, 208] on div at bounding box center [549, 203] width 171 height 12
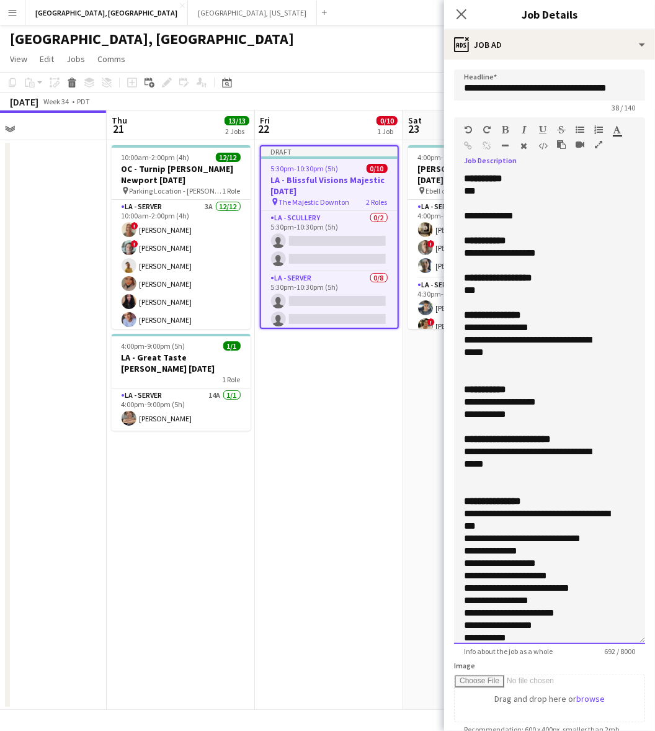
click at [516, 203] on div at bounding box center [549, 203] width 171 height 12
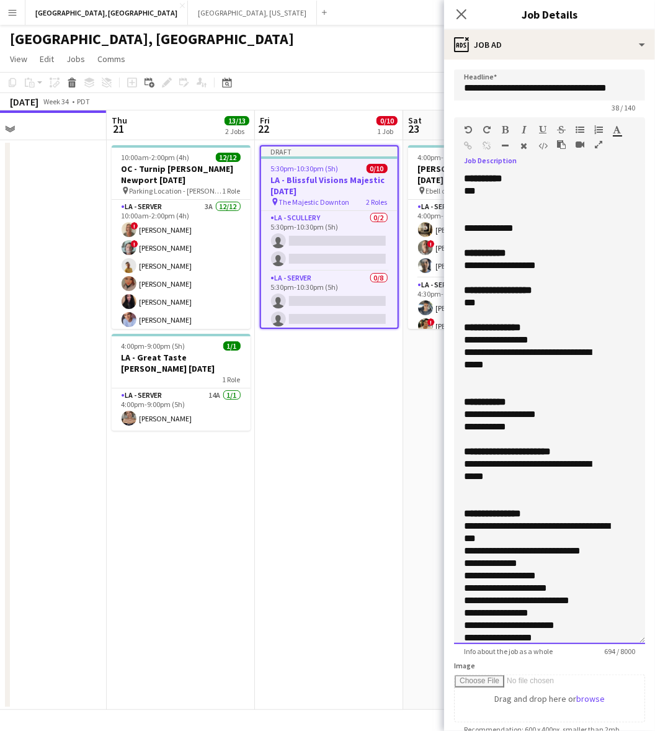
click at [483, 242] on div at bounding box center [549, 241] width 171 height 12
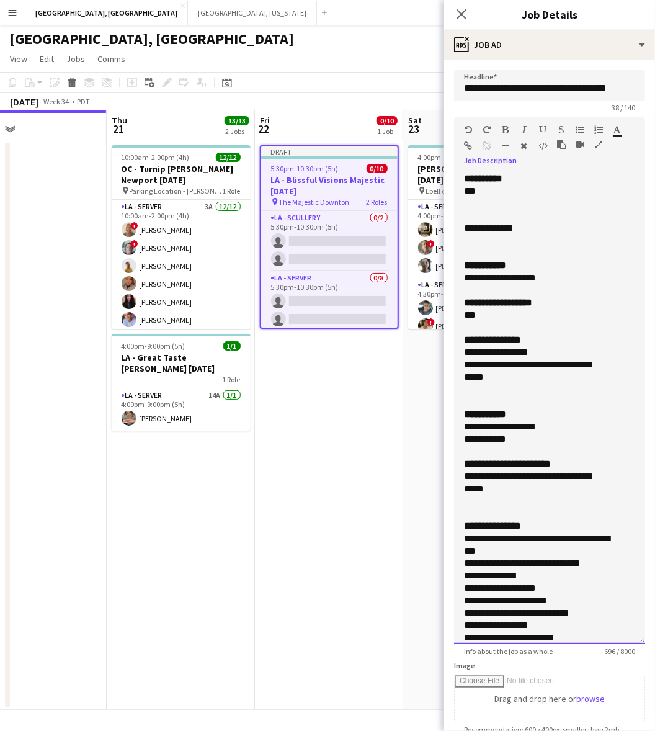
drag, startPoint x: 546, startPoint y: 226, endPoint x: 453, endPoint y: 228, distance: 93.1
click at [453, 228] on form "**********" at bounding box center [549, 534] width 211 height 931
click at [614, 125] on icon "button" at bounding box center [618, 129] width 8 height 9
type input "*******"
click at [582, 317] on div "***" at bounding box center [538, 315] width 148 height 12
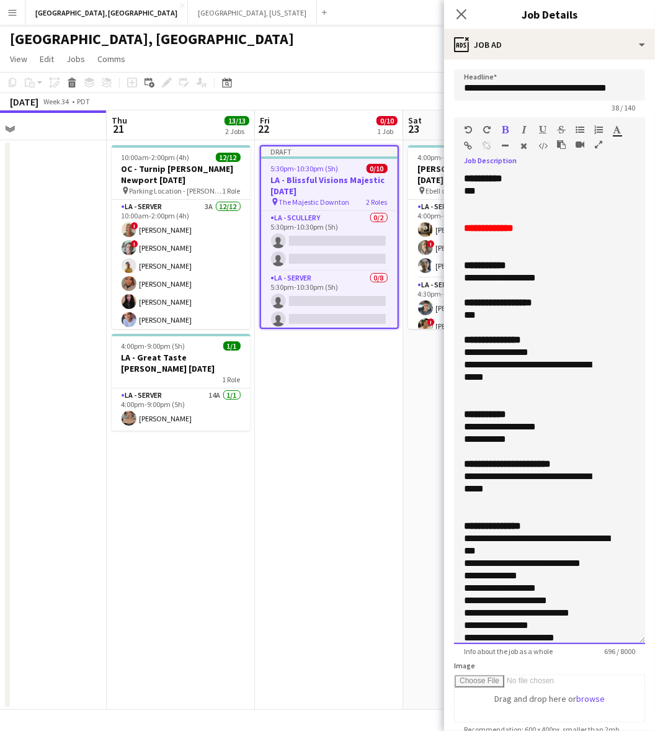
click at [548, 277] on div "**********" at bounding box center [538, 278] width 148 height 12
click at [565, 275] on div "**********" at bounding box center [538, 278] width 148 height 12
drag, startPoint x: 486, startPoint y: 316, endPoint x: 460, endPoint y: 305, distance: 28.6
click at [460, 305] on div "**********" at bounding box center [549, 407] width 191 height 471
drag, startPoint x: 517, startPoint y: 315, endPoint x: 452, endPoint y: 318, distance: 65.2
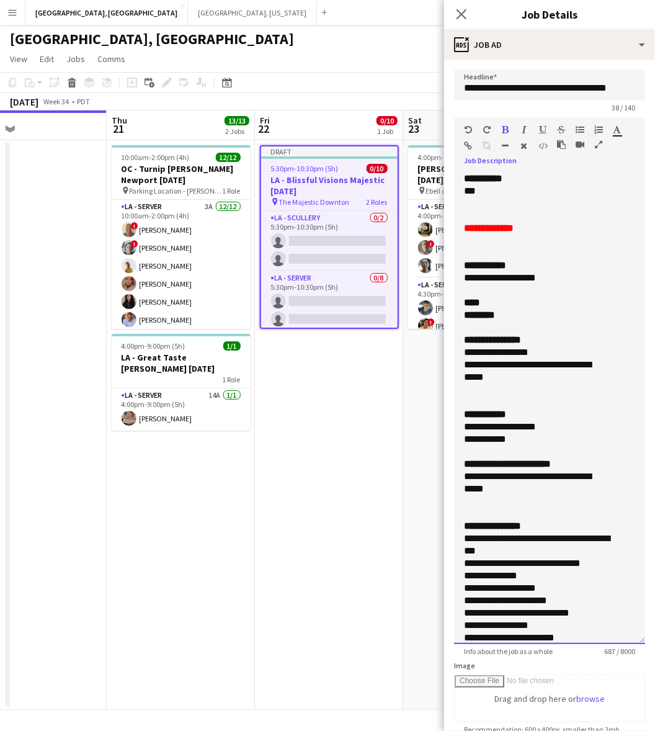
click at [452, 318] on form "**********" at bounding box center [549, 534] width 211 height 931
drag, startPoint x: 534, startPoint y: 379, endPoint x: 458, endPoint y: 354, distance: 80.2
click at [458, 354] on div "**********" at bounding box center [549, 407] width 191 height 471
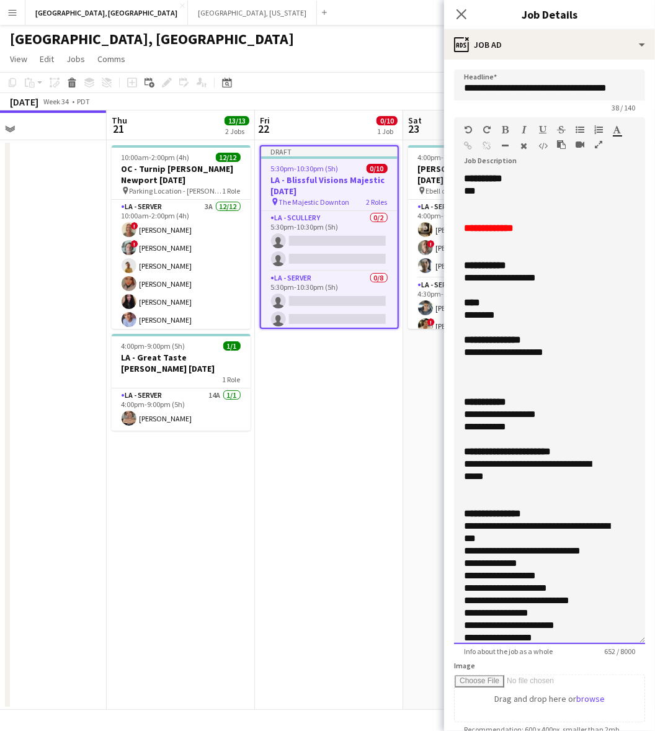
click at [504, 367] on div at bounding box center [549, 365] width 171 height 12
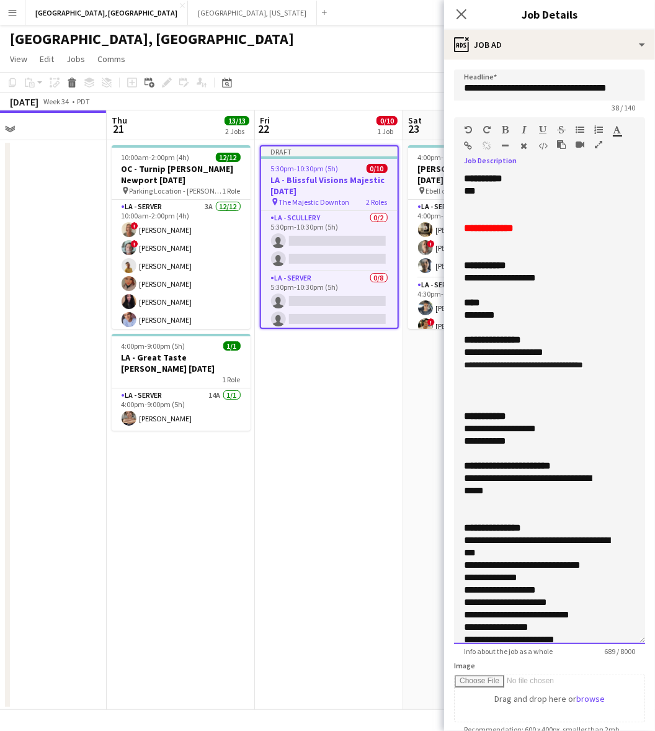
drag, startPoint x: 512, startPoint y: 441, endPoint x: 452, endPoint y: 431, distance: 61.0
click at [452, 431] on form "**********" at bounding box center [549, 534] width 211 height 931
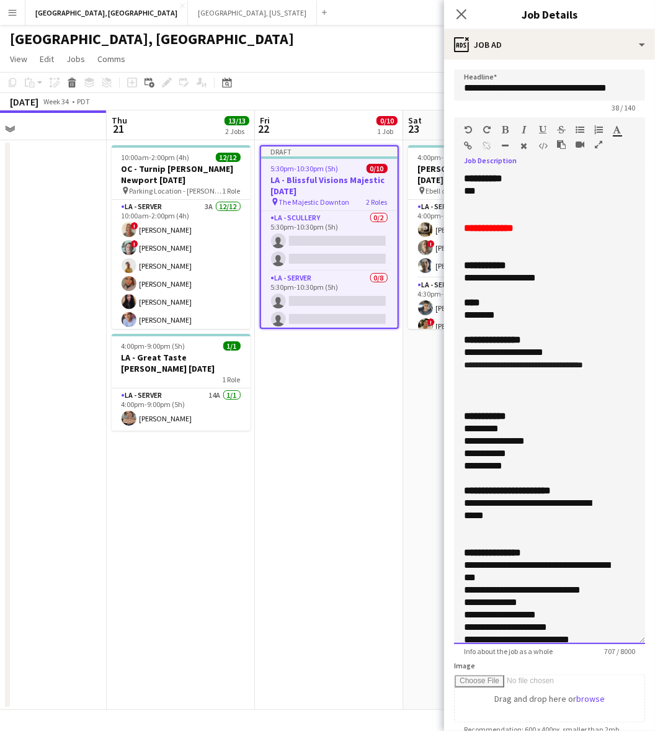
drag, startPoint x: 501, startPoint y: 516, endPoint x: 457, endPoint y: 506, distance: 45.2
click at [457, 506] on div "**********" at bounding box center [549, 407] width 191 height 471
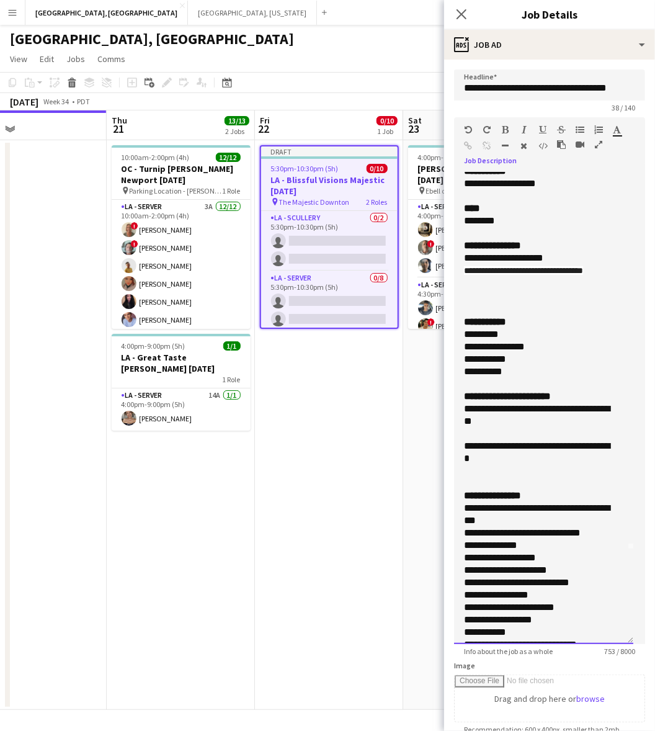
scroll to position [233, 0]
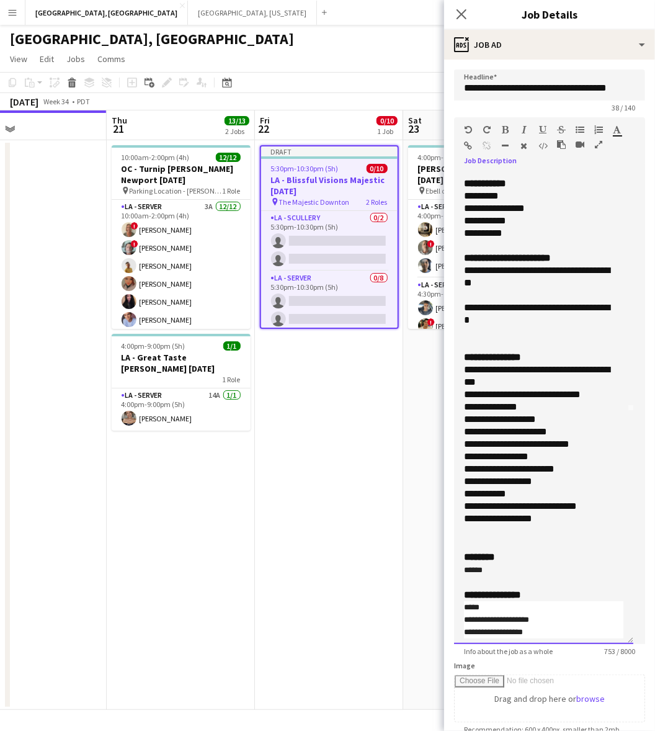
drag, startPoint x: 498, startPoint y: 571, endPoint x: 462, endPoint y: 573, distance: 35.4
click at [462, 573] on div "**********" at bounding box center [543, 407] width 179 height 471
drag, startPoint x: 489, startPoint y: 571, endPoint x: 448, endPoint y: 571, distance: 40.9
click at [448, 571] on form "**********" at bounding box center [549, 534] width 211 height 931
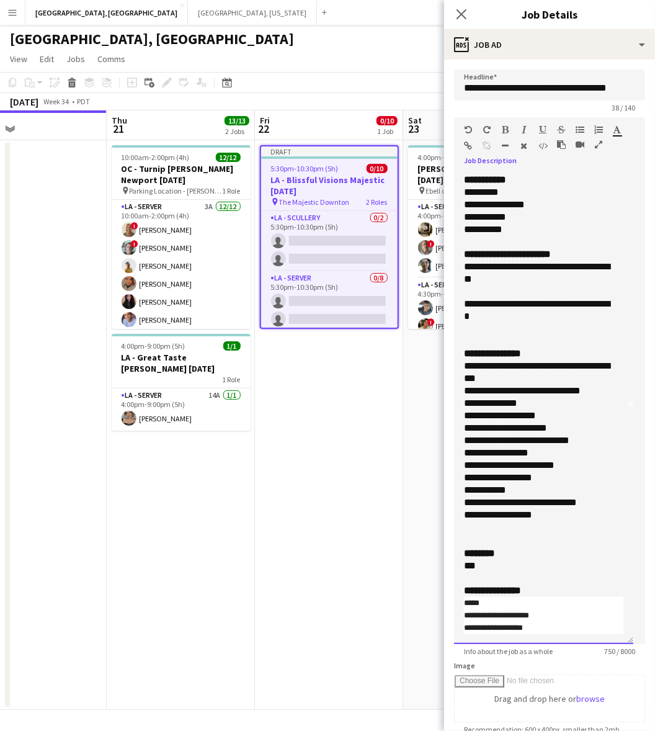
scroll to position [237, 0]
drag, startPoint x: 506, startPoint y: 619, endPoint x: 453, endPoint y: 606, distance: 54.3
click at [453, 606] on form "**********" at bounding box center [549, 534] width 211 height 931
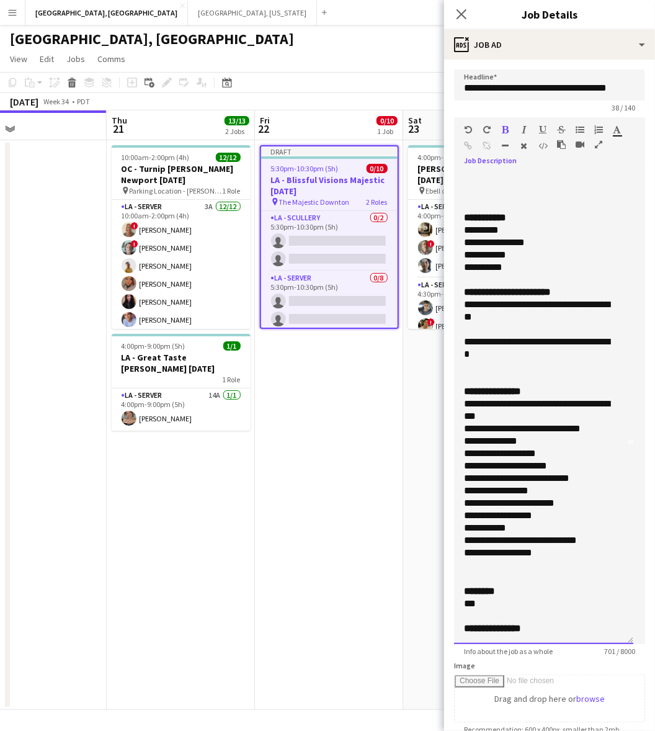
scroll to position [211, 0]
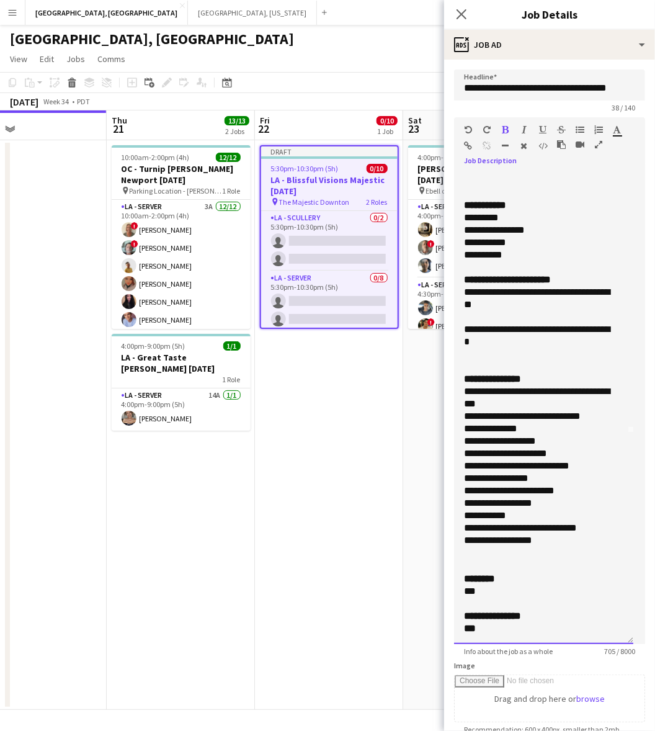
drag, startPoint x: 493, startPoint y: 630, endPoint x: 452, endPoint y: 632, distance: 41.6
click at [452, 632] on form "**********" at bounding box center [549, 534] width 211 height 931
click at [565, 497] on p "**********" at bounding box center [538, 503] width 148 height 12
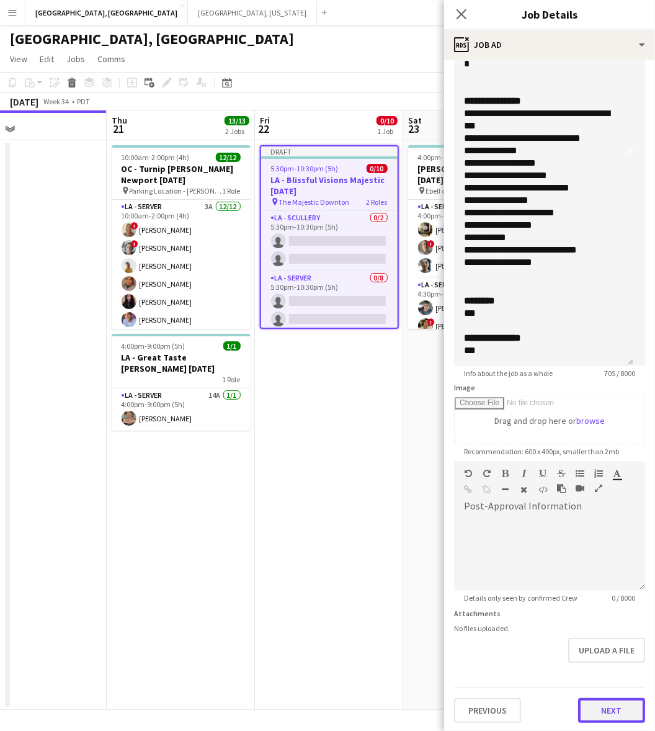
click at [590, 705] on button "Next" at bounding box center [611, 710] width 67 height 25
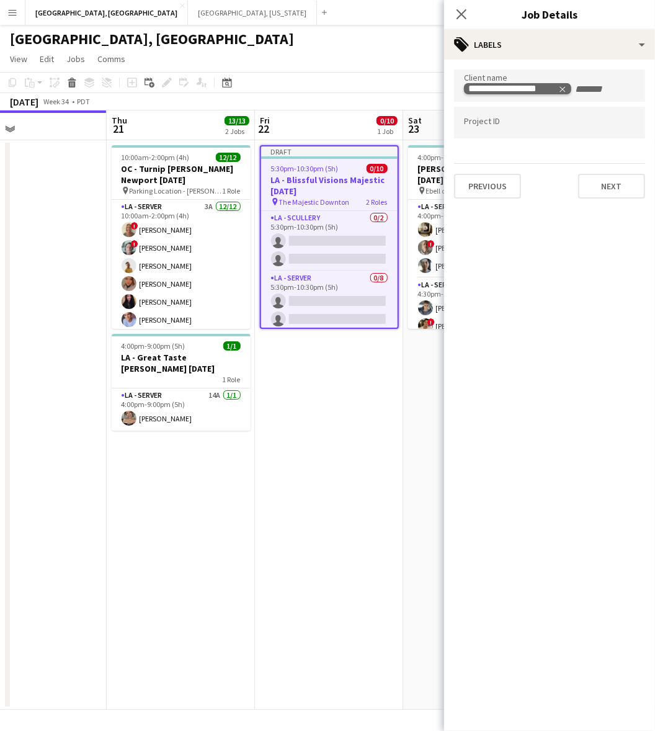
click at [562, 85] on icon "Remove tag" at bounding box center [562, 89] width 9 height 9
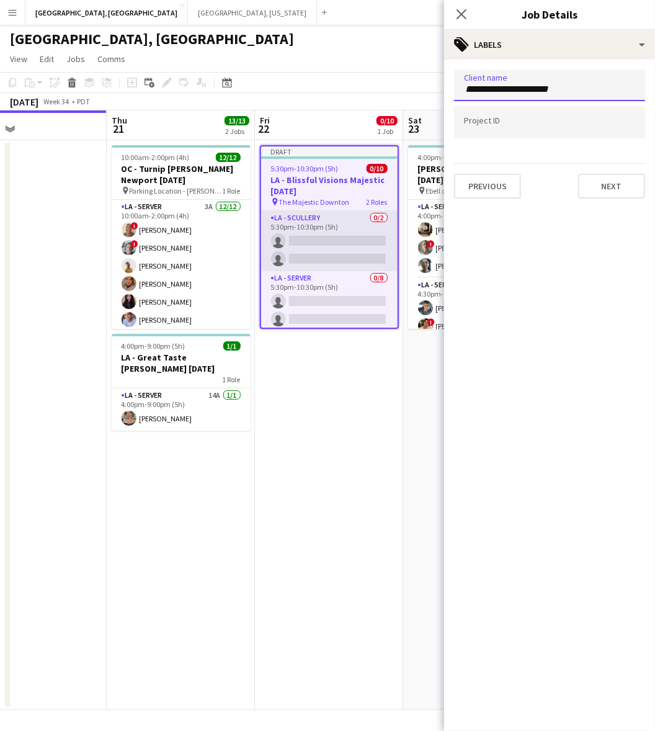
type input "**********"
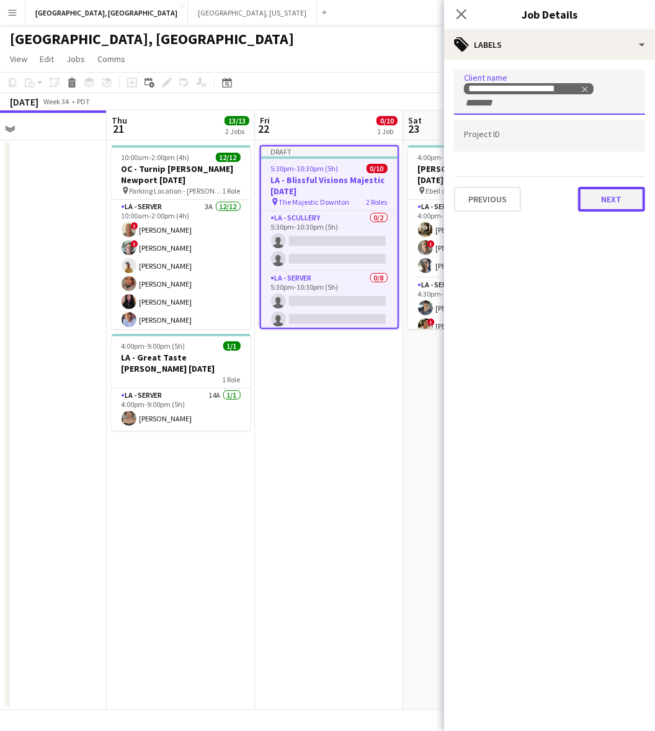
click at [619, 199] on button "Next" at bounding box center [611, 199] width 67 height 25
type input "*******"
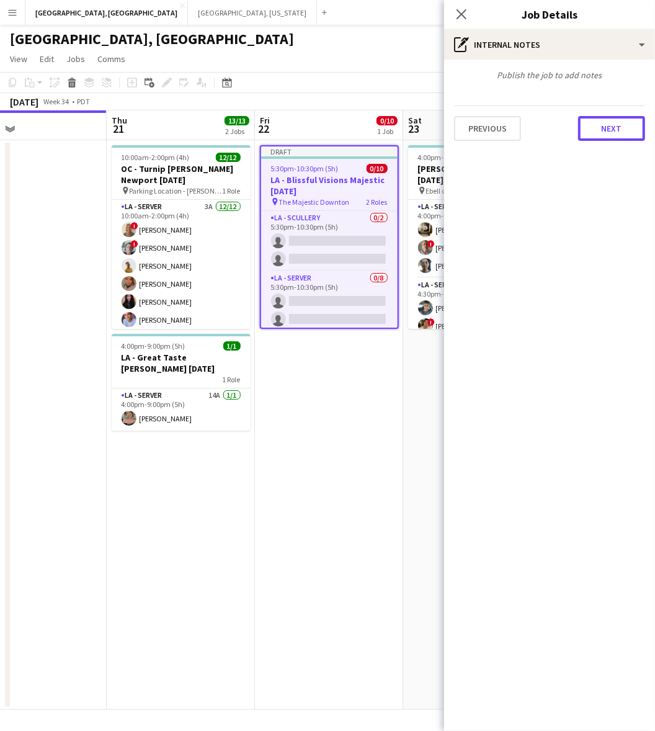
click at [606, 122] on button "Next" at bounding box center [611, 128] width 67 height 25
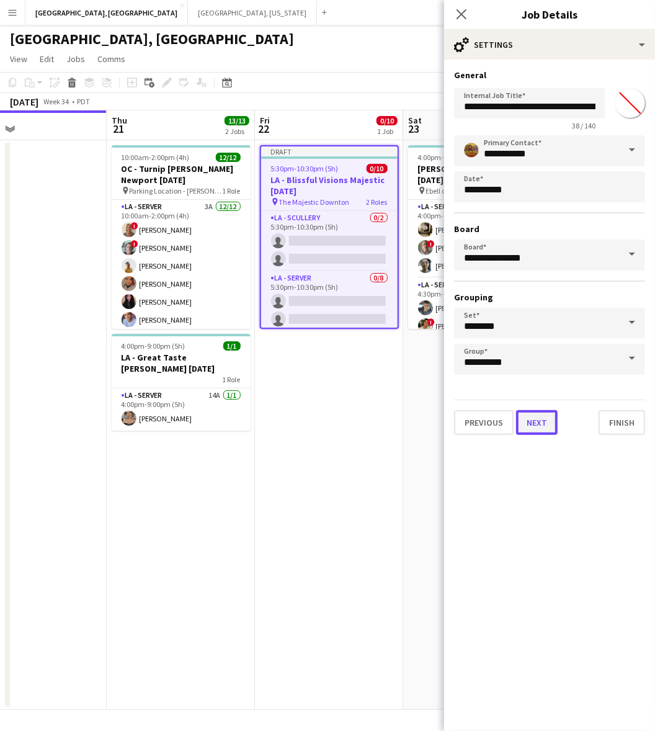
click at [537, 417] on button "Next" at bounding box center [537, 422] width 42 height 25
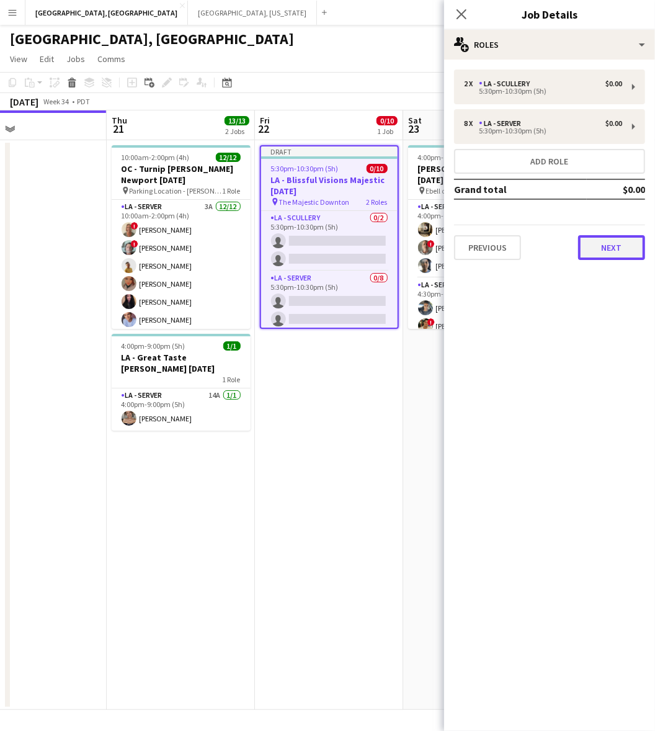
click at [609, 254] on button "Next" at bounding box center [611, 247] width 67 height 25
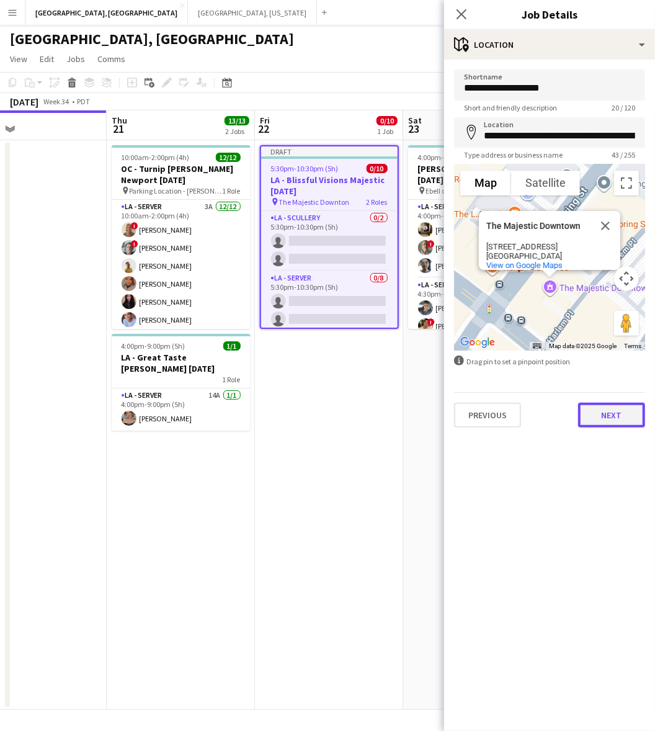
click at [603, 420] on button "Next" at bounding box center [611, 415] width 67 height 25
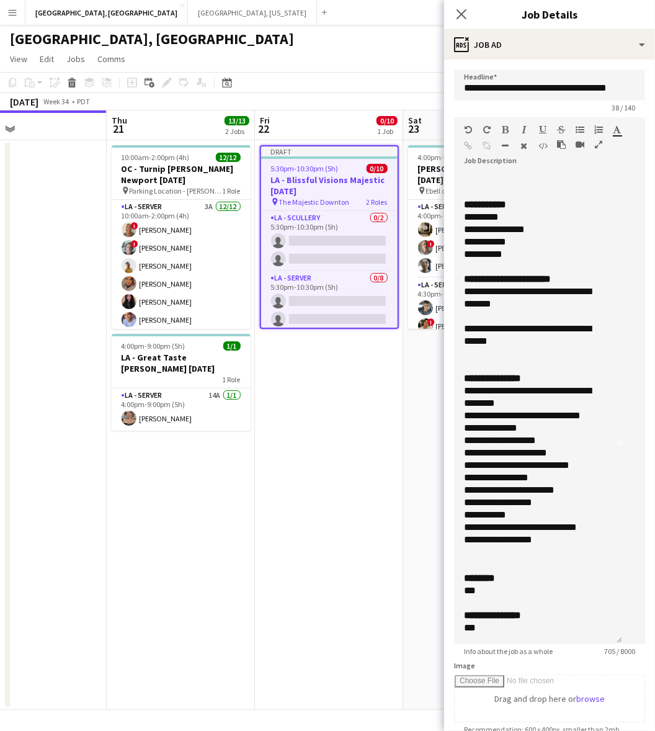
scroll to position [211, 0]
click at [359, 391] on app-date-cell "Draft 5:30pm-10:30pm (5h) 0/10 LA - Blissful Visions Majestic [DATE] pin The Ma…" at bounding box center [329, 425] width 148 height 570
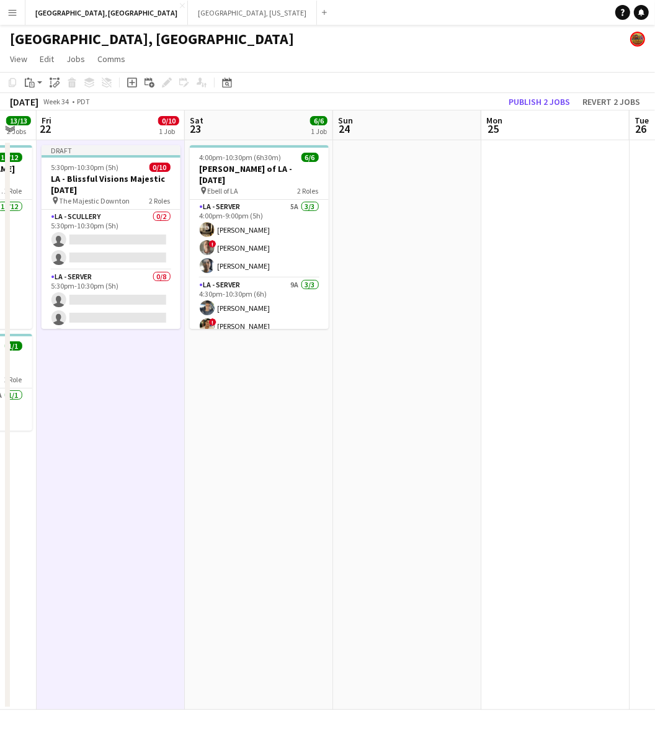
drag, startPoint x: 529, startPoint y: 473, endPoint x: 209, endPoint y: 571, distance: 334.2
click at [209, 571] on app-calendar-viewport "Mon 18 Tue 19 Wed 20 Thu 21 13/13 2 Jobs Fri 22 0/10 1 Job Sat 23 6/6 1 Job Sun…" at bounding box center [327, 409] width 655 height 599
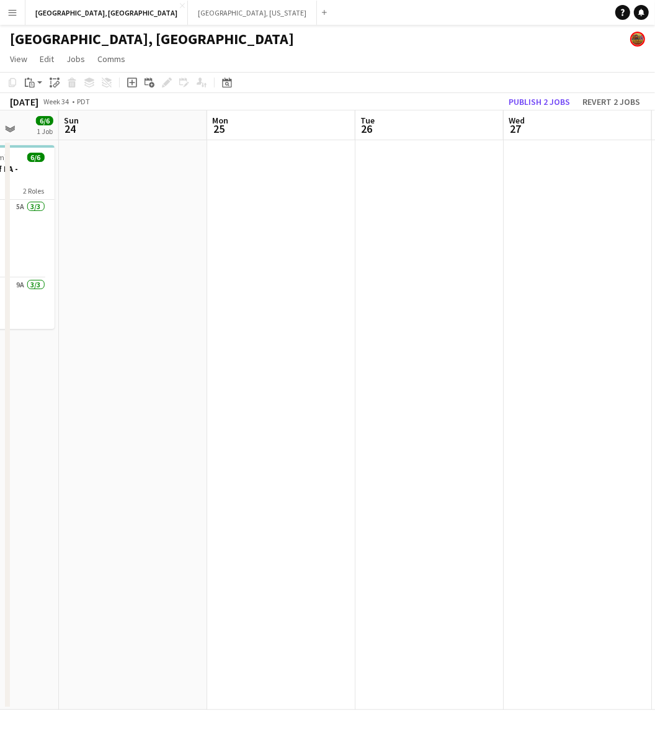
drag, startPoint x: 425, startPoint y: 516, endPoint x: 219, endPoint y: 553, distance: 209.3
click at [244, 553] on app-calendar-viewport "Wed 20 Thu 21 13/13 2 Jobs Fri 22 0/10 1 Job Sat 23 6/6 1 Job Sun 24 Mon 25 Tue…" at bounding box center [327, 409] width 655 height 599
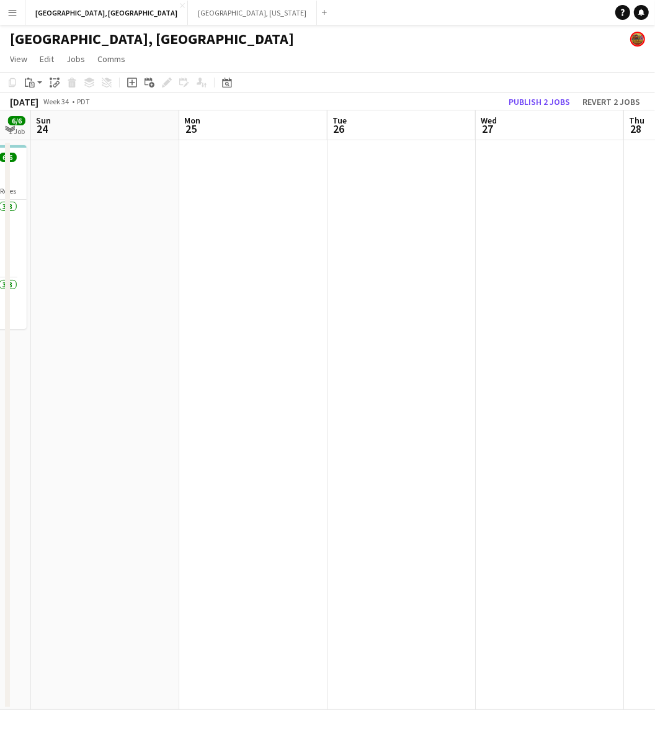
click at [267, 515] on app-calendar-viewport "Wed 20 Thu 21 13/13 2 Jobs Fri 22 0/10 1 Job Sat 23 6/6 1 Job Sun 24 Mon 25 Tue…" at bounding box center [327, 409] width 655 height 599
drag, startPoint x: 323, startPoint y: 473, endPoint x: 286, endPoint y: 481, distance: 37.4
click at [304, 478] on app-calendar-viewport "Fri 22 0/10 1 Job Sat 23 6/6 1 Job Sun 24 Mon 25 Tue 26 Wed 27 Thu 28 Fri 29 Sa…" at bounding box center [327, 409] width 655 height 599
drag, startPoint x: 458, startPoint y: 441, endPoint x: 549, endPoint y: 421, distance: 93.5
click at [274, 480] on app-calendar-viewport "Sun 24 Mon 25 Tue 26 Wed 27 Thu 28 Fri 29 Sat 30 Sun 31 Mon 1 Tue 2" at bounding box center [327, 409] width 655 height 599
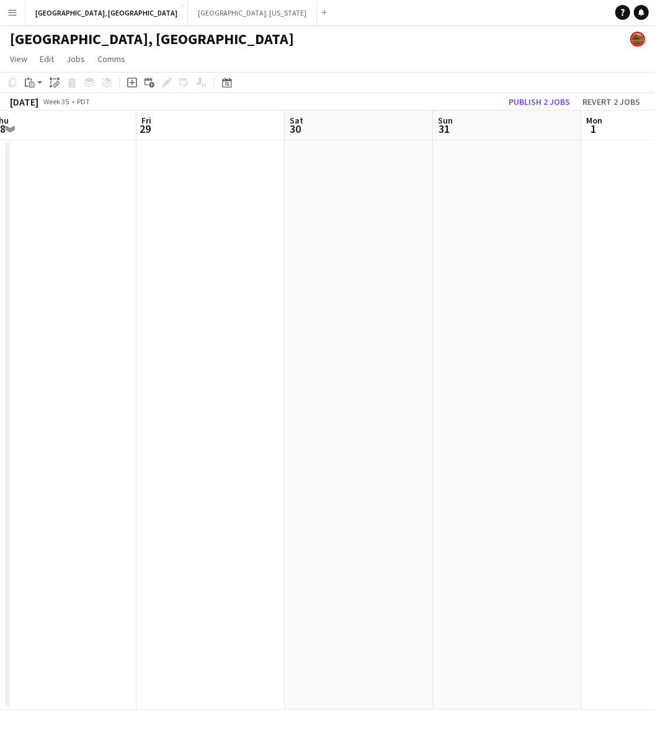
click at [321, 453] on app-calendar-viewport "Tue 26 Wed 27 Thu 28 Fri 29 Sat 30 Sun 31 Mon 1 Tue 2 Wed 3 Thu 4" at bounding box center [327, 409] width 655 height 599
click at [338, 450] on app-calendar-viewport "Tue 26 Wed 27 Thu 28 Fri 29 Sat 30 Sun 31 Mon 1 Tue 2 Wed 3 Thu 4" at bounding box center [327, 409] width 655 height 599
drag, startPoint x: 274, startPoint y: 475, endPoint x: 305, endPoint y: 463, distance: 33.0
click at [177, 492] on app-calendar-viewport "Sun 31 Mon 1 Tue 2 Wed 3 Thu 4 Fri 5 Sat 6 Sun 7 Mon 8 Tue 9" at bounding box center [327, 409] width 655 height 599
drag, startPoint x: 424, startPoint y: 432, endPoint x: 225, endPoint y: 470, distance: 202.0
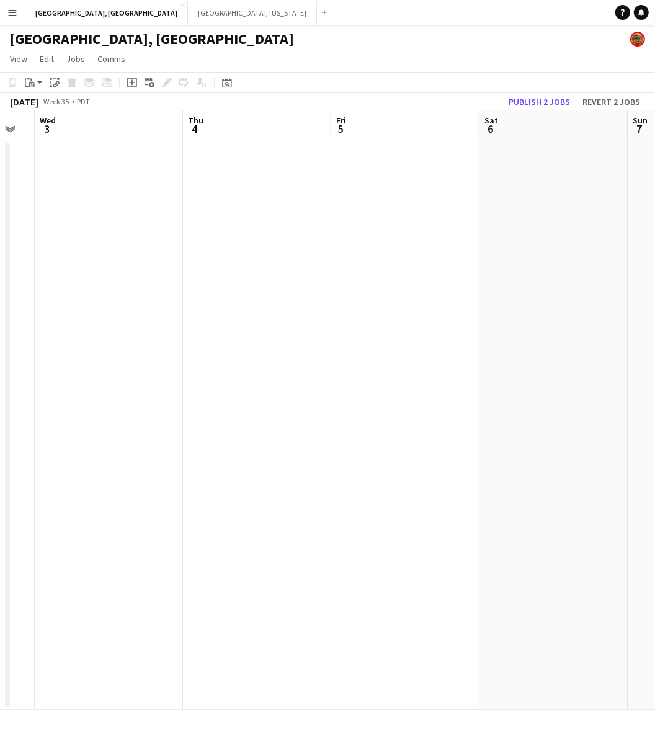
click at [158, 485] on app-calendar-viewport "Sun 31 Mon 1 Tue 2 Wed 3 Thu 4 Fri 5 Sat 6 Sun 7 Mon 8 Tue 9" at bounding box center [327, 409] width 655 height 599
drag, startPoint x: 460, startPoint y: 414, endPoint x: 186, endPoint y: 470, distance: 279.7
click at [190, 468] on app-calendar-viewport "Tue 2 Wed 3 Thu 4 Fri 5 Sat 6 Sun 7 Mon 8 Tue 9 Wed 10 Thu 11" at bounding box center [327, 409] width 655 height 599
drag, startPoint x: 481, startPoint y: 404, endPoint x: 220, endPoint y: 450, distance: 265.2
click at [242, 447] on app-calendar-viewport "Thu 4 Fri 5 Sat 6 Sun 7 Mon 8 Tue 9 Wed 10 Thu 11 Fri 12 Sat 13" at bounding box center [327, 409] width 655 height 599
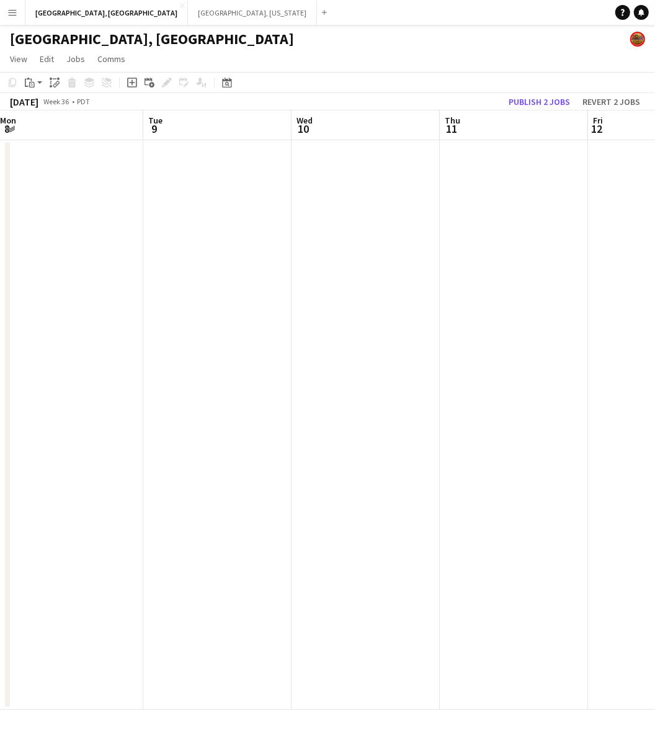
drag, startPoint x: 485, startPoint y: 386, endPoint x: 293, endPoint y: 429, distance: 196.4
click at [306, 428] on app-calendar-viewport "Sat 6 Sun 7 Mon 8 Tue 9 Wed 10 Thu 11 Fri 12 Sat 13 Sun 14 Mon 15" at bounding box center [327, 409] width 655 height 599
drag, startPoint x: 485, startPoint y: 371, endPoint x: 264, endPoint y: 417, distance: 225.0
click at [298, 410] on app-calendar-viewport "Sat 6 Sun 7 Mon 8 Tue 9 Wed 10 Thu 11 Fri 12 Sat 13 Sun 14 Mon 15" at bounding box center [327, 409] width 655 height 599
drag, startPoint x: 463, startPoint y: 352, endPoint x: 316, endPoint y: 372, distance: 147.7
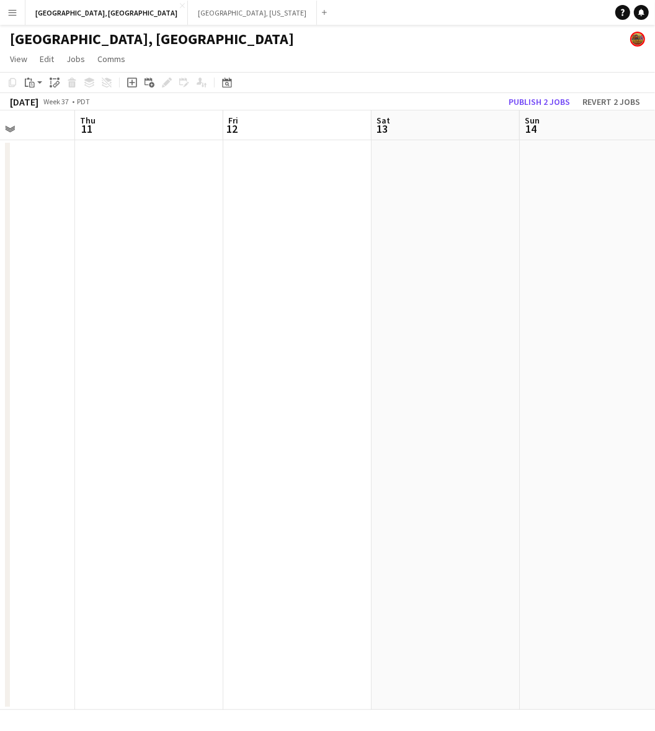
click at [364, 365] on app-calendar-viewport "Mon 8 Tue 9 Wed 10 Thu 11 Fri 12 Sat 13 Sun 14 Mon 15 Tue 16 1/53 1 Job Wed 17 …" at bounding box center [327, 409] width 655 height 599
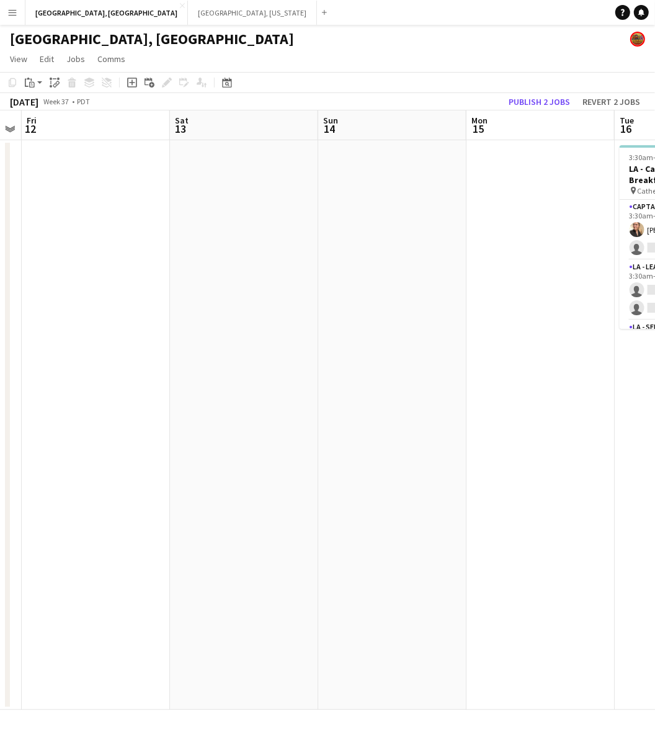
drag, startPoint x: 504, startPoint y: 329, endPoint x: 243, endPoint y: 386, distance: 266.7
click at [316, 373] on app-calendar-viewport "Mon 8 Tue 9 Wed 10 Thu 11 Fri 12 Sat 13 Sun 14 Mon 15 Tue 16 1/53 1 Job Wed 17 …" at bounding box center [327, 409] width 655 height 599
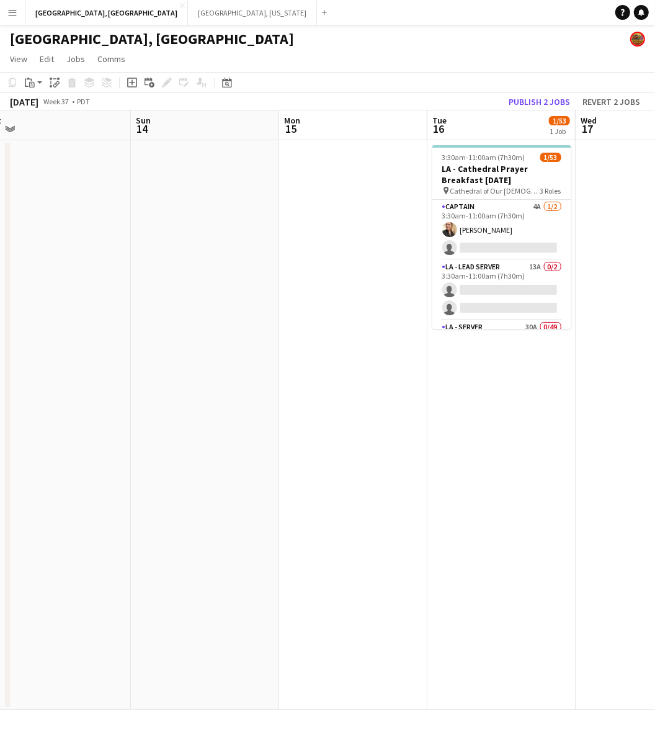
click at [298, 376] on app-calendar-viewport "Wed 10 Thu 11 Fri 12 Sat 13 Sun 14 Mon 15 Tue 16 1/53 1 Job Wed 17 Thu 18 Fri 1…" at bounding box center [327, 409] width 655 height 599
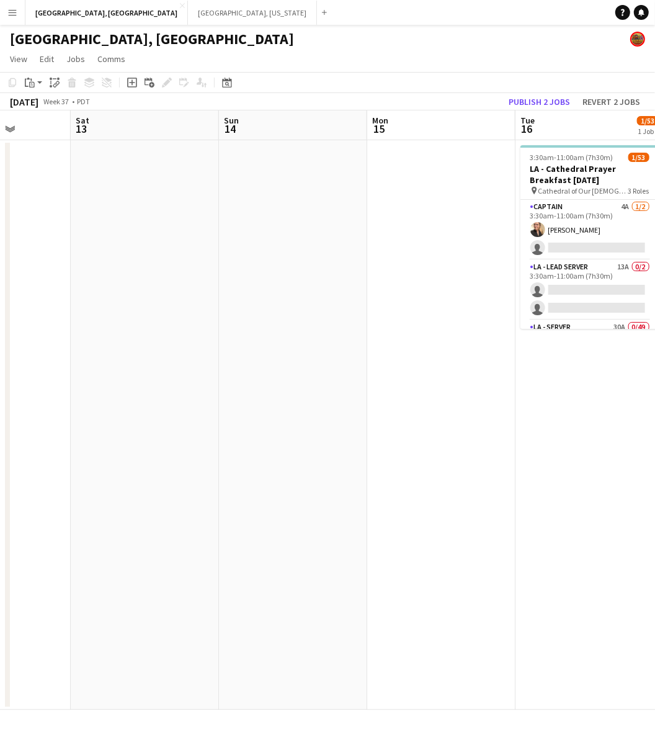
drag, startPoint x: 537, startPoint y: 347, endPoint x: 73, endPoint y: 440, distance: 473.3
click at [86, 437] on app-calendar-viewport "Wed 10 Thu 11 Fri 12 Sat 13 Sun 14 Mon 15 Tue 16 1/53 1 Job Wed 17 Thu 18 Fri 1…" at bounding box center [327, 409] width 655 height 599
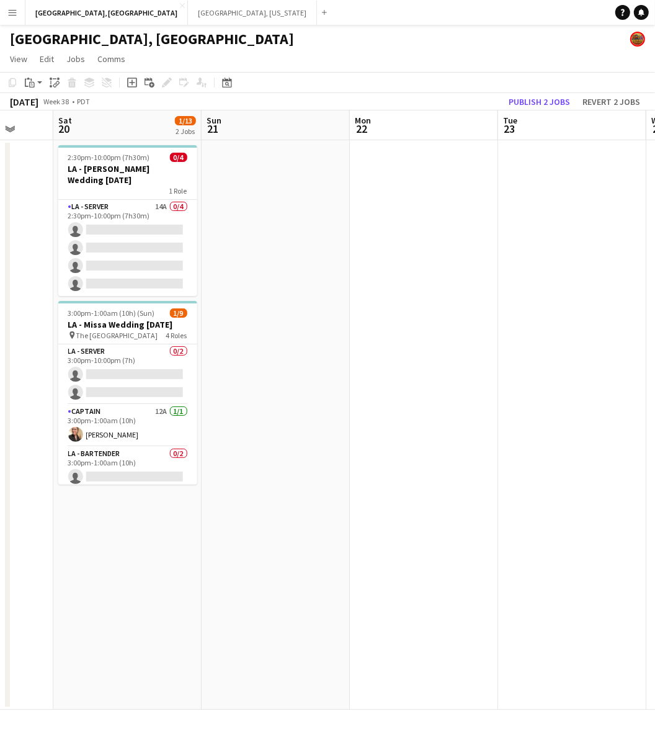
drag, startPoint x: 408, startPoint y: 367, endPoint x: 159, endPoint y: 427, distance: 255.2
click at [159, 427] on app-calendar-viewport "Tue 16 1/53 1 Job Wed 17 Thu 18 Fri 19 Sat 20 1/13 2 Jobs Sun 21 Mon 22 Tue 23 …" at bounding box center [327, 409] width 655 height 599
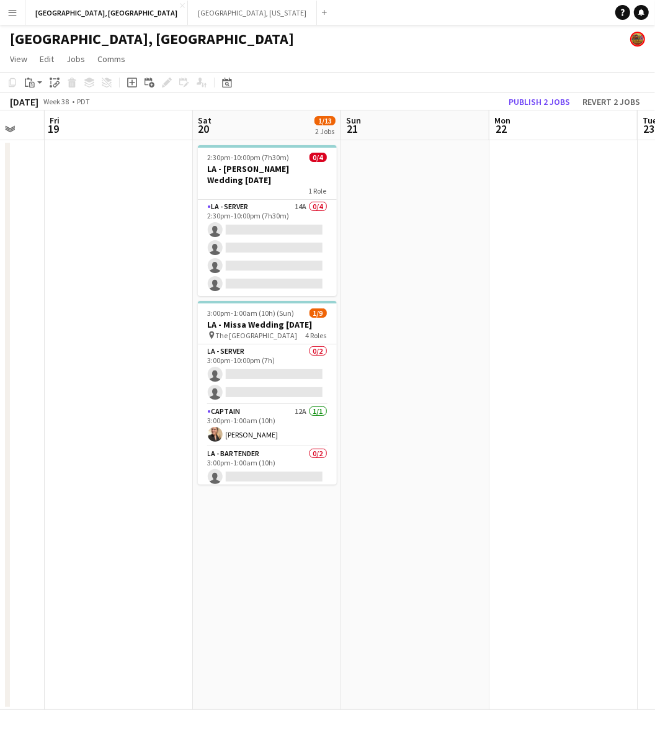
drag, startPoint x: 565, startPoint y: 317, endPoint x: 57, endPoint y: 426, distance: 519.6
click at [60, 426] on app-calendar-viewport "Tue 16 1/53 1 Job Wed 17 Thu 18 Fri 19 Sat 20 1/13 2 Jobs Sun 21 Mon 22 Tue 23 …" at bounding box center [327, 409] width 655 height 599
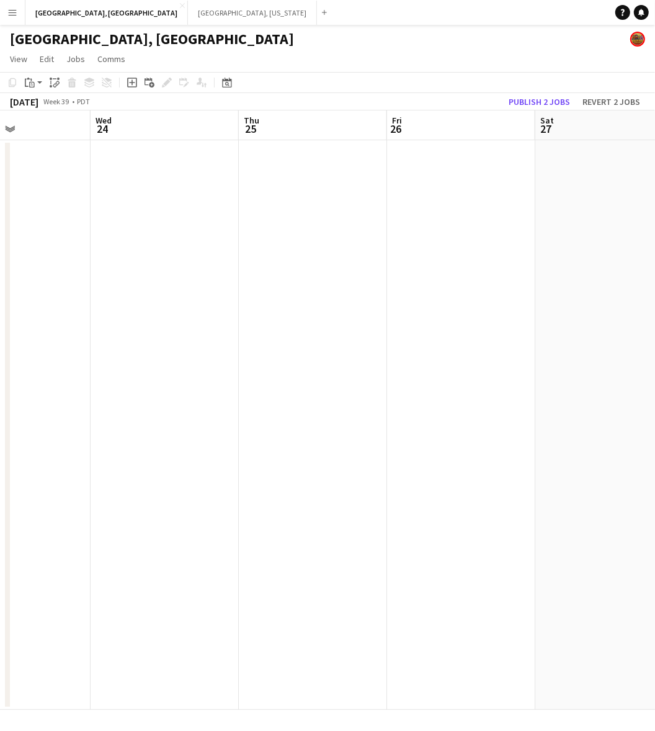
drag, startPoint x: 504, startPoint y: 352, endPoint x: 175, endPoint y: 414, distance: 335.2
click at [175, 414] on app-calendar-viewport "Sat 20 1/13 2 Jobs Sun 21 Mon 22 Tue 23 Wed 24 Thu 25 Fri 26 Sat 27 Sun 28 0/2 …" at bounding box center [327, 409] width 655 height 599
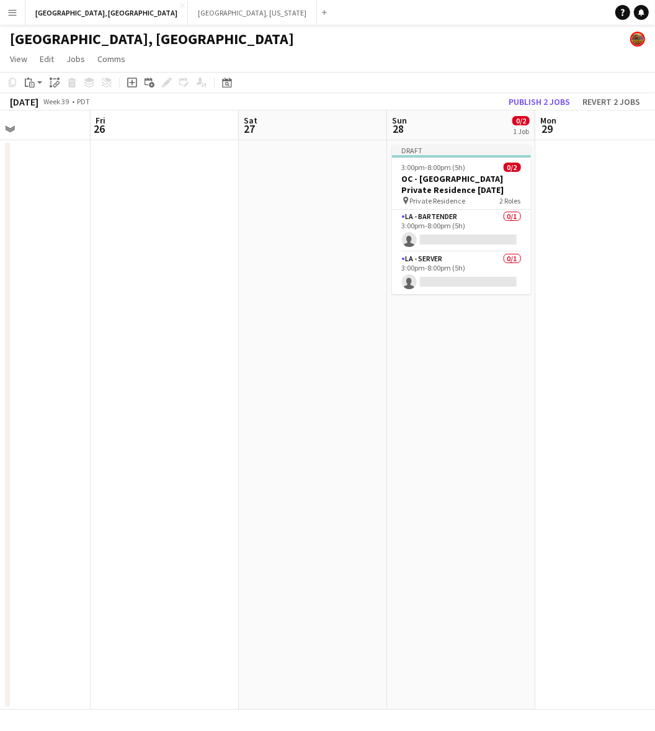
scroll to position [0, 506]
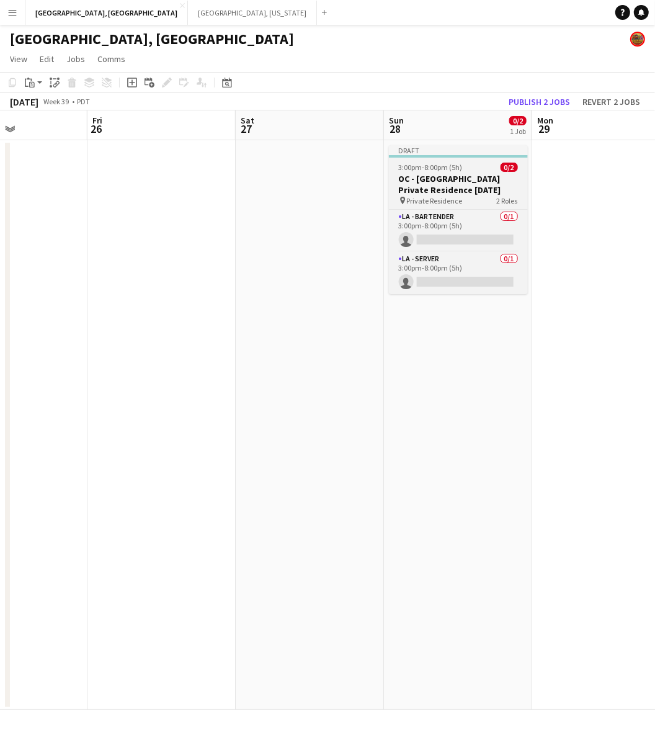
click at [434, 182] on h3 "OC - [GEOGRAPHIC_DATA] Private Residence [DATE]" at bounding box center [458, 184] width 139 height 22
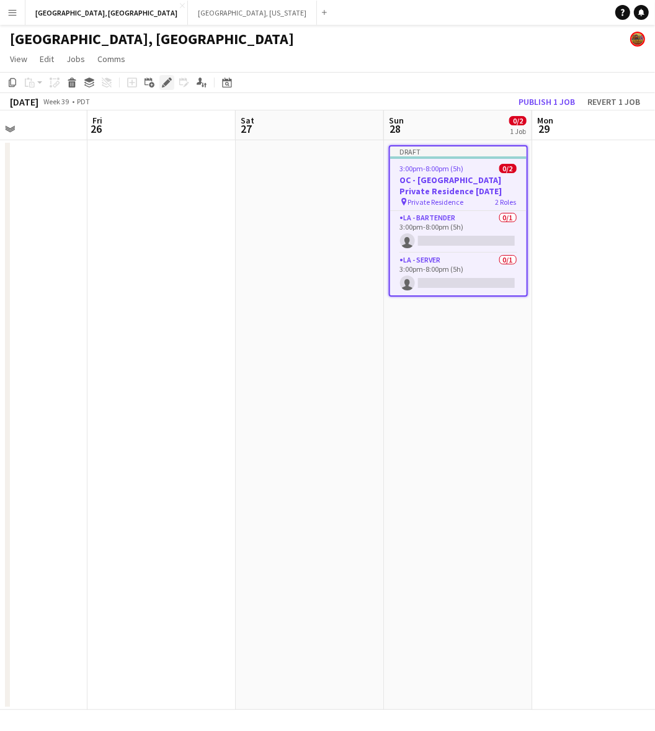
click at [164, 83] on icon at bounding box center [166, 82] width 7 height 7
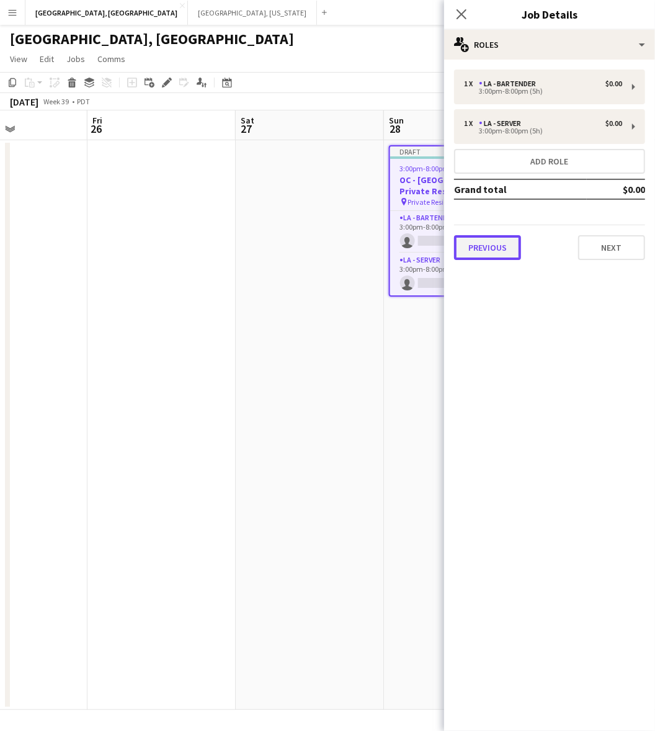
click at [507, 246] on button "Previous" at bounding box center [487, 247] width 67 height 25
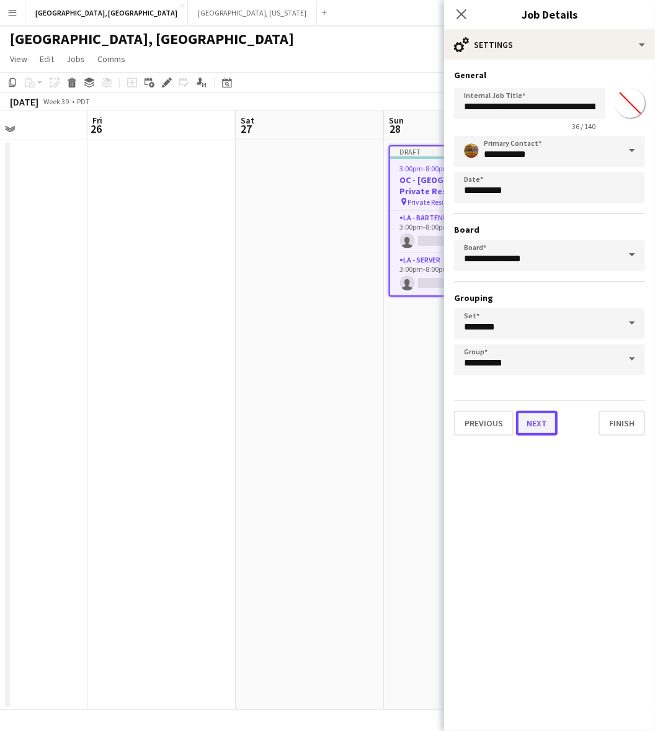
click at [532, 419] on button "Next" at bounding box center [537, 423] width 42 height 25
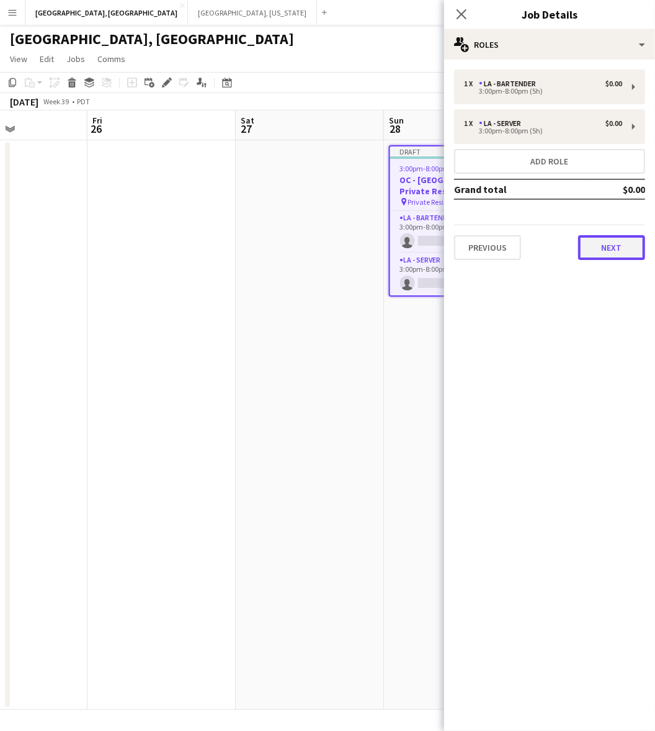
click at [602, 247] on button "Next" at bounding box center [611, 247] width 67 height 25
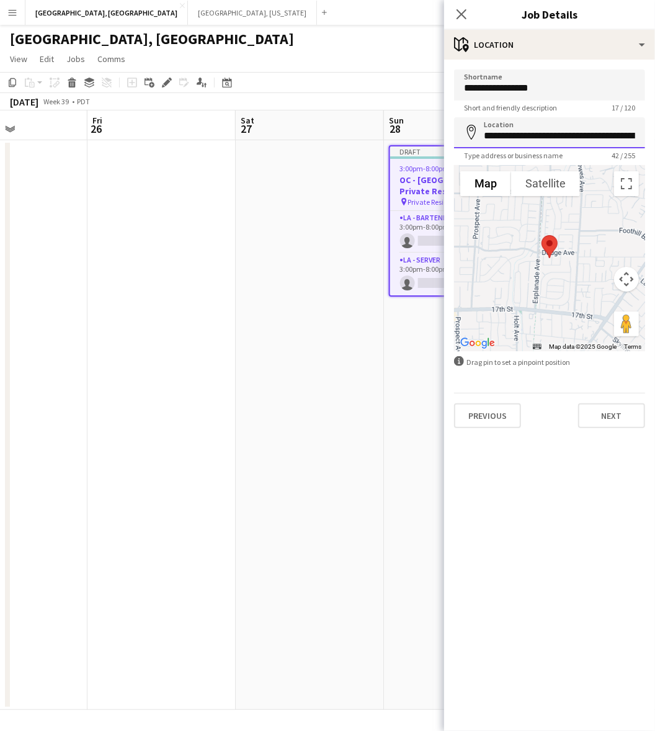
click at [553, 134] on input "**********" at bounding box center [549, 132] width 191 height 31
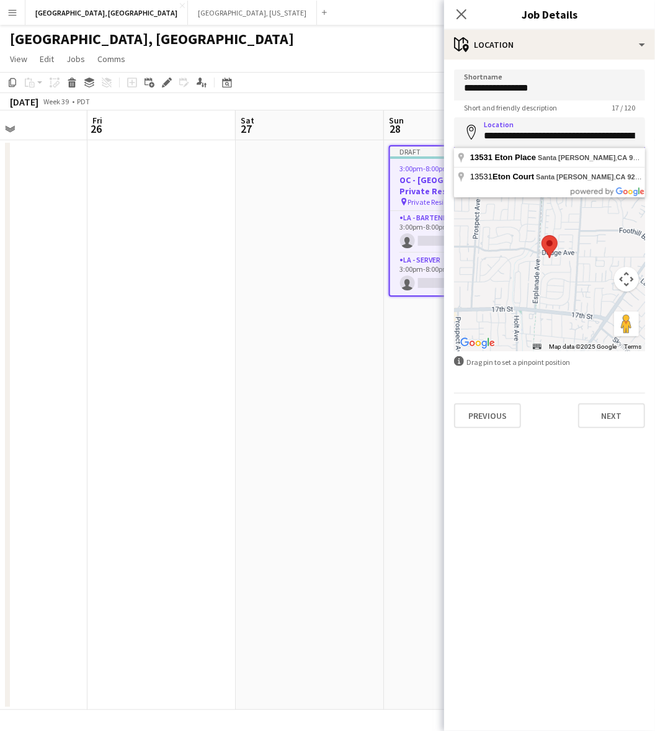
click at [553, 134] on input "**********" at bounding box center [549, 132] width 191 height 31
paste input
type input "**********"
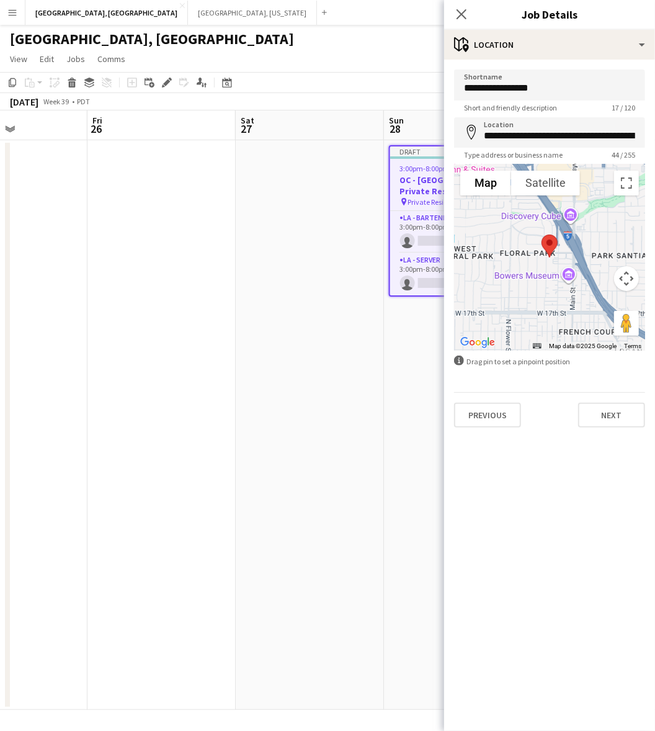
click at [614, 400] on div "Previous Next" at bounding box center [549, 409] width 191 height 35
click at [605, 427] on div "**********" at bounding box center [549, 249] width 211 height 378
click at [604, 416] on button "Next" at bounding box center [611, 415] width 67 height 25
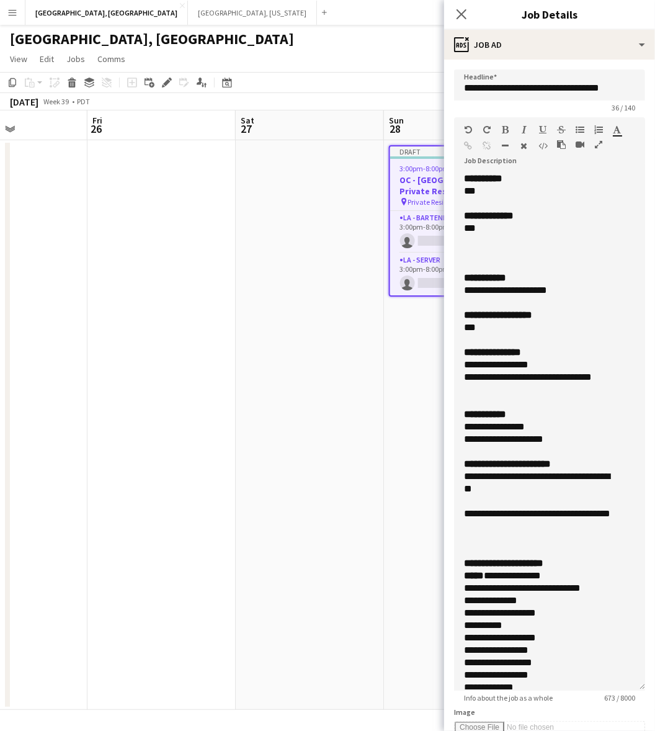
drag, startPoint x: 642, startPoint y: 238, endPoint x: 557, endPoint y: 681, distance: 451.6
click at [557, 681] on div "**********" at bounding box center [549, 431] width 191 height 518
drag, startPoint x: 610, startPoint y: 374, endPoint x: 457, endPoint y: 379, distance: 153.3
click at [457, 379] on div "**********" at bounding box center [549, 431] width 191 height 518
paste div
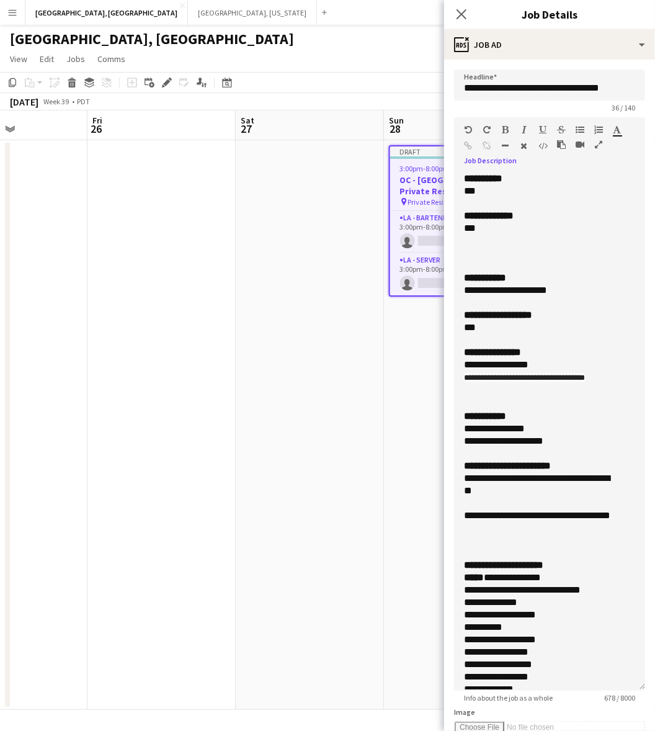
click at [416, 390] on app-date-cell "Draft 3:00pm-8:00pm (5h) 0/2 OC - [GEOGRAPHIC_DATA] Private Residence [DATE] pi…" at bounding box center [458, 425] width 148 height 570
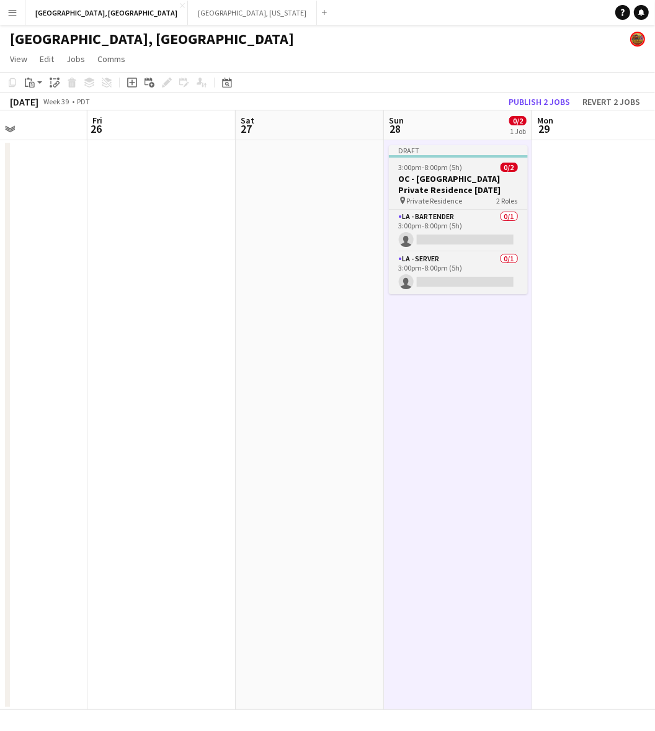
click at [462, 171] on div "3:00pm-8:00pm (5h) 0/2" at bounding box center [458, 167] width 139 height 9
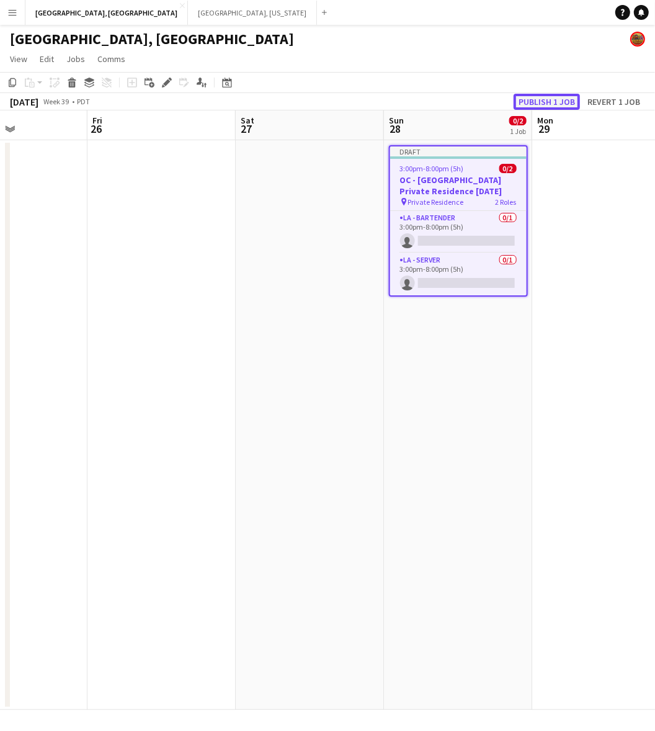
click at [534, 104] on button "Publish 1 job" at bounding box center [547, 102] width 66 height 16
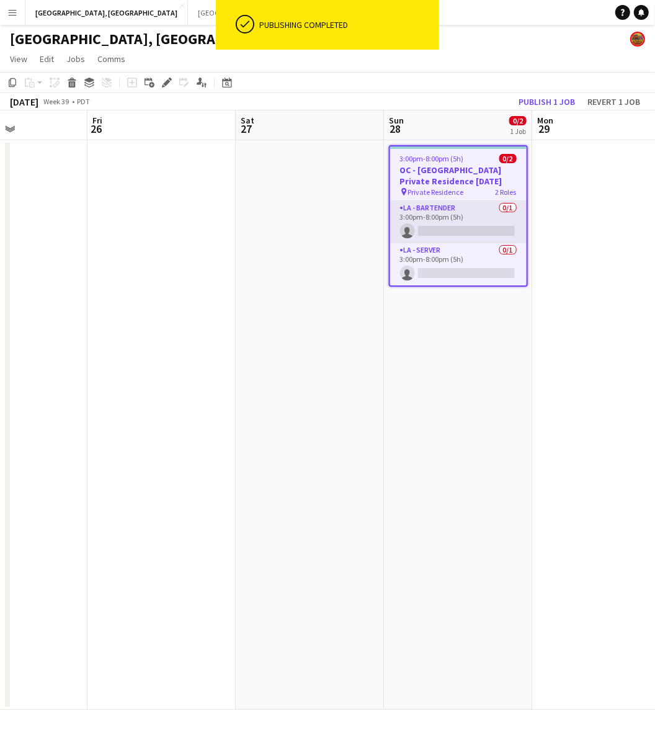
click at [499, 217] on app-card-role "LA - Bartender 0/1 3:00pm-8:00pm (5h) single-neutral-actions" at bounding box center [458, 222] width 136 height 42
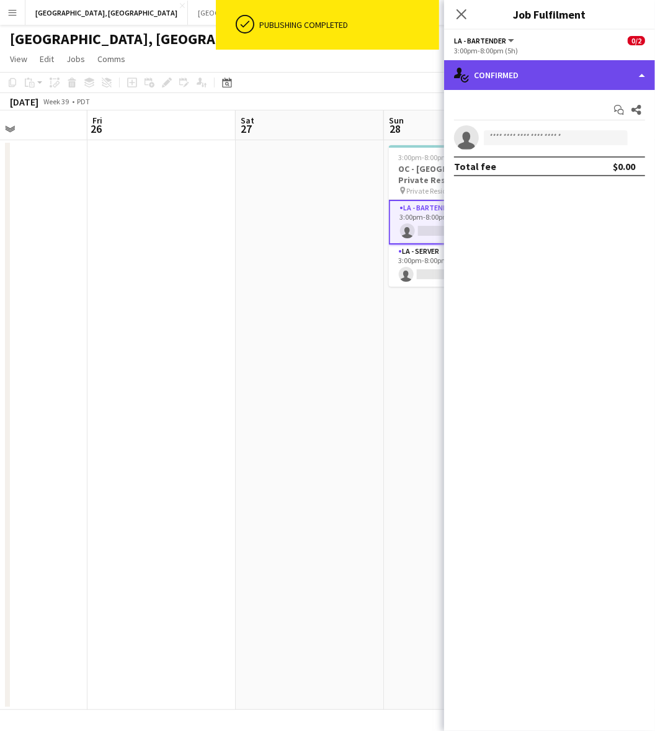
click at [551, 76] on div "single-neutral-actions-check-2 Confirmed" at bounding box center [549, 75] width 211 height 30
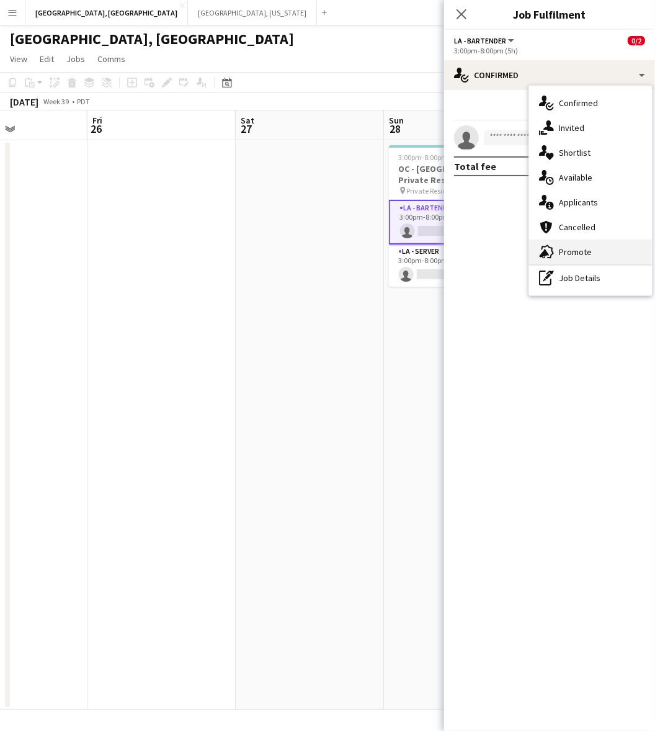
click at [568, 248] on div "advertising-megaphone Promote" at bounding box center [590, 251] width 123 height 25
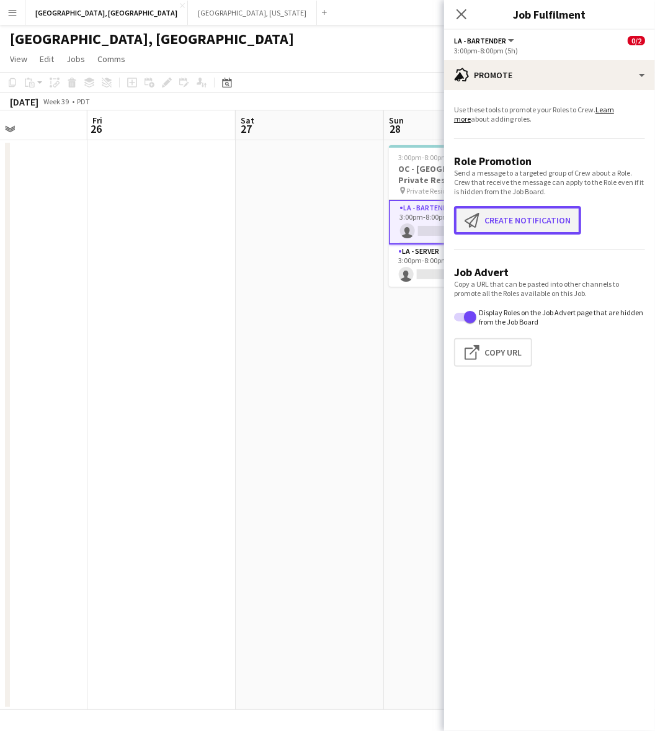
click at [540, 216] on button "Create notification Create notification" at bounding box center [517, 220] width 127 height 29
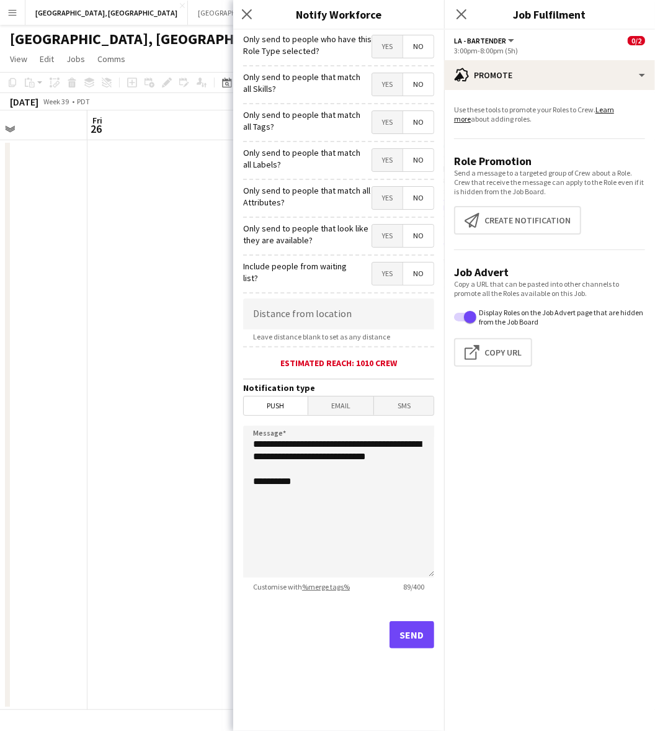
click at [395, 48] on span "Yes" at bounding box center [387, 46] width 30 height 22
click at [419, 637] on button "Send" at bounding box center [412, 634] width 45 height 27
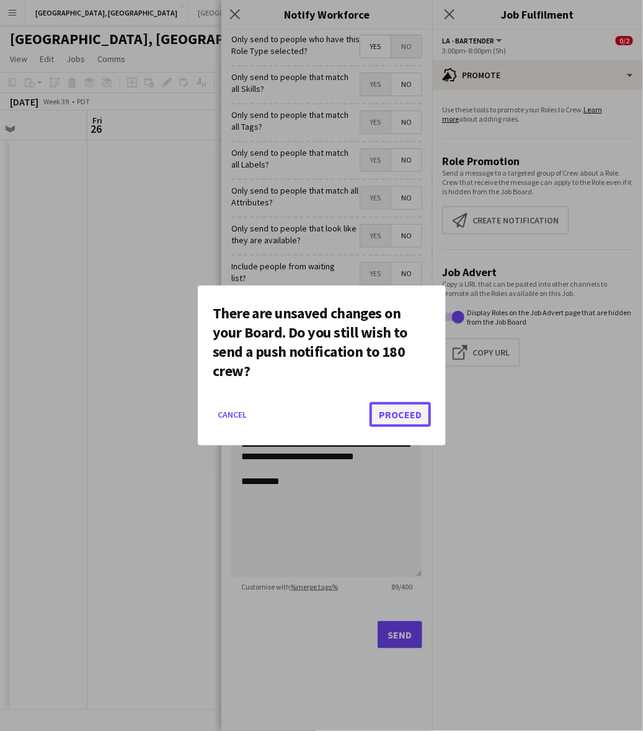
click at [416, 407] on button "Proceed" at bounding box center [400, 414] width 61 height 25
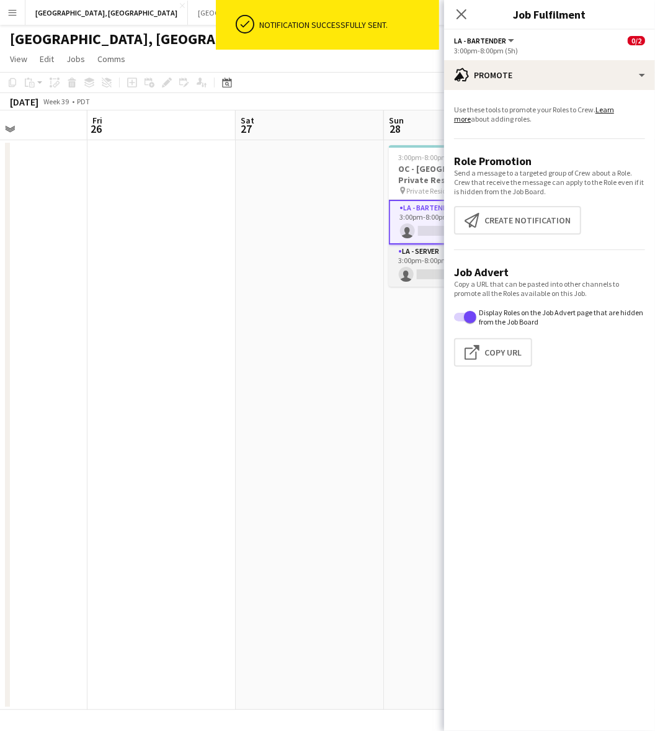
click at [421, 281] on app-card-role "LA - Server 0/1 3:00pm-8:00pm (5h) single-neutral-actions" at bounding box center [458, 265] width 139 height 42
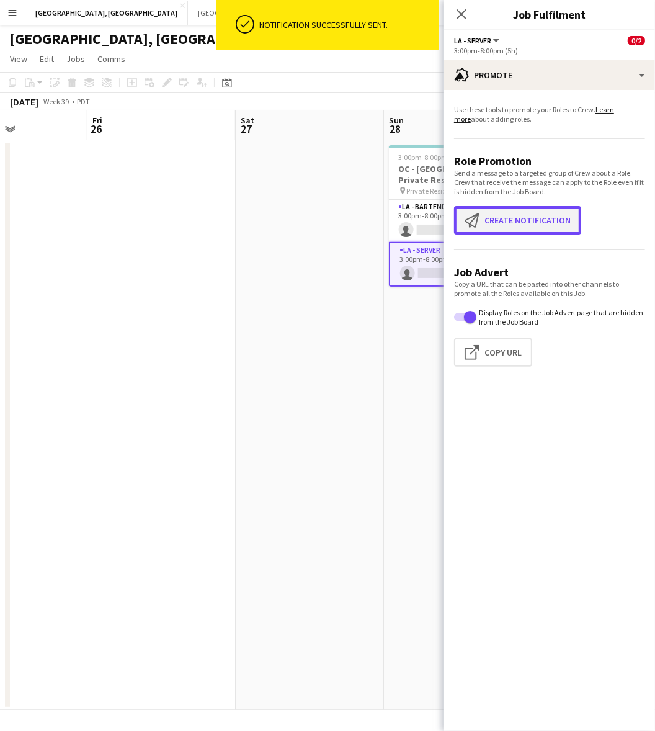
click at [496, 213] on button "Create notification Create notification" at bounding box center [517, 220] width 127 height 29
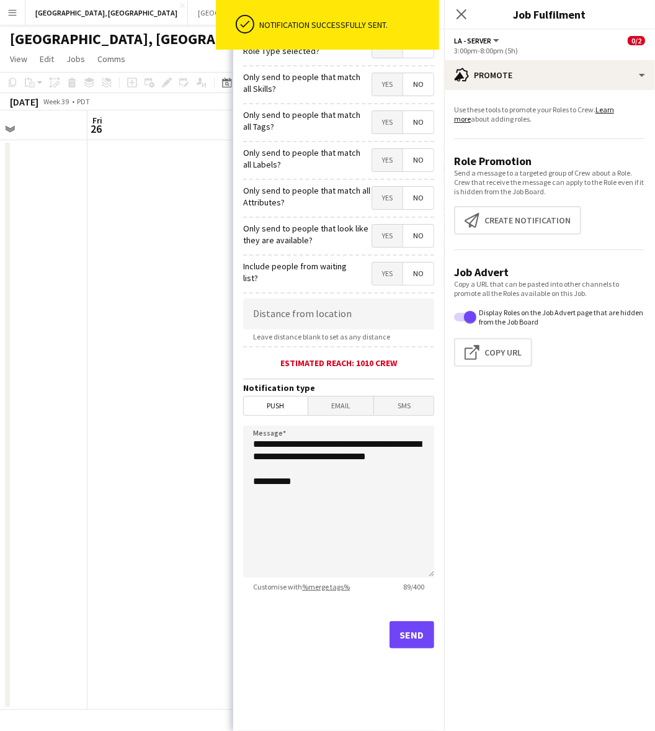
click at [380, 56] on span "Yes" at bounding box center [387, 46] width 30 height 22
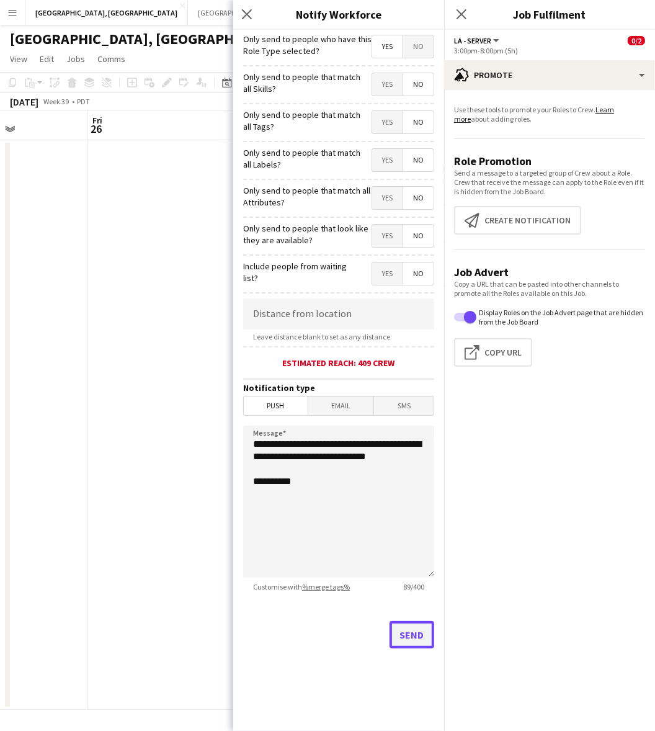
click at [429, 627] on button "Send" at bounding box center [412, 634] width 45 height 27
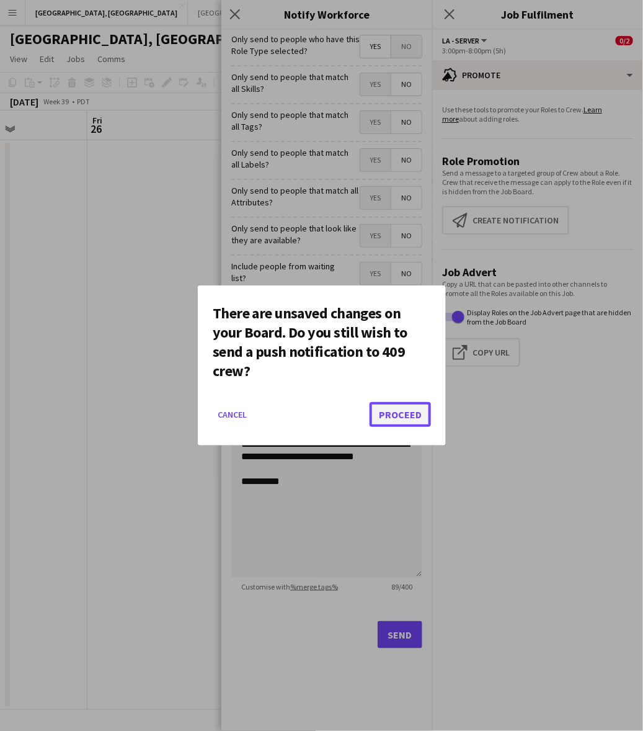
click at [416, 411] on button "Proceed" at bounding box center [400, 414] width 61 height 25
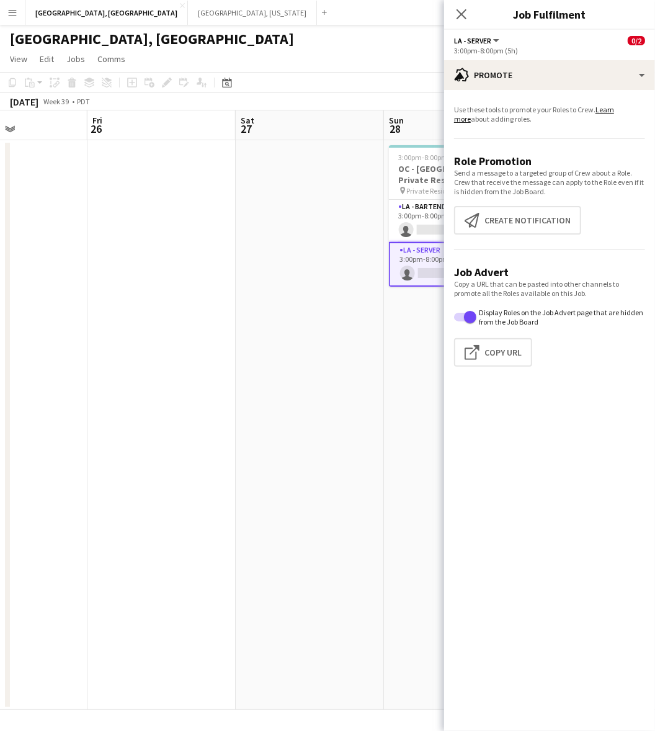
click at [377, 346] on app-date-cell at bounding box center [310, 425] width 148 height 570
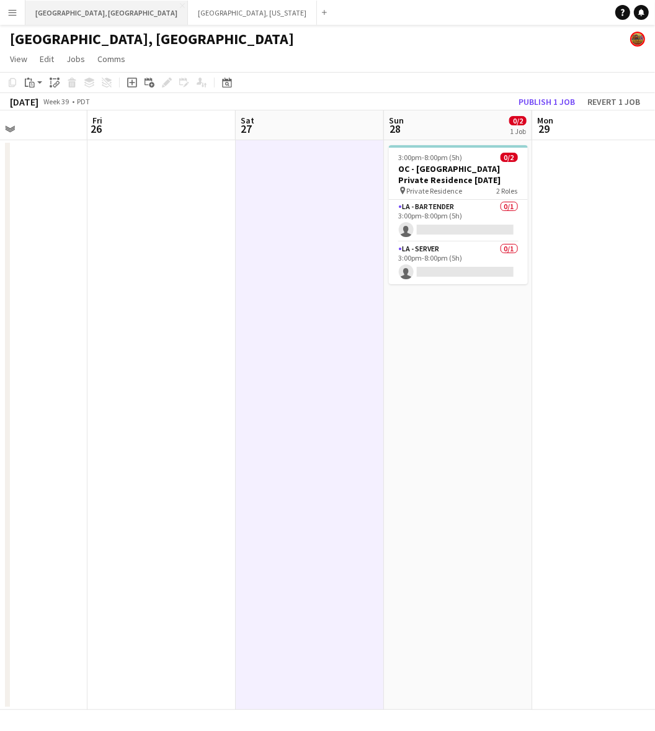
click at [61, 13] on button "[GEOGRAPHIC_DATA], [GEOGRAPHIC_DATA] Close" at bounding box center [106, 13] width 163 height 24
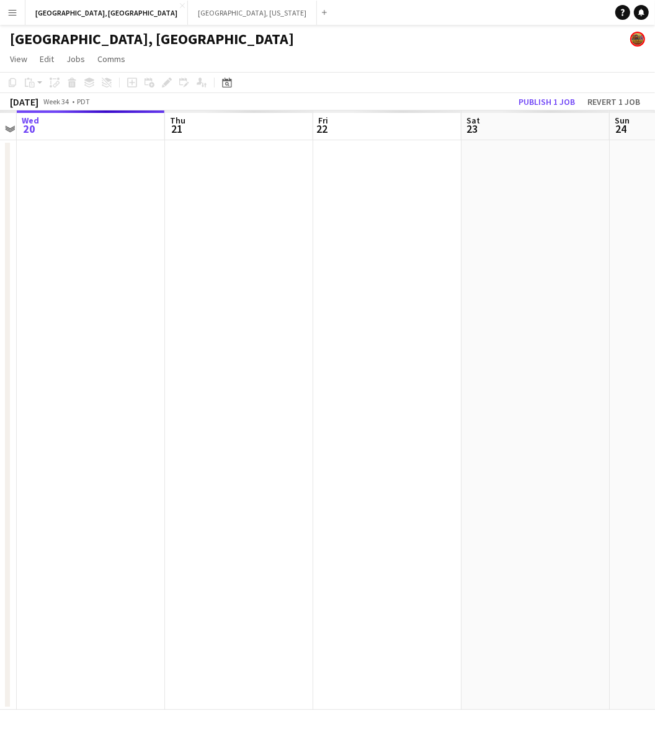
scroll to position [0, 429]
drag, startPoint x: 501, startPoint y: 332, endPoint x: 376, endPoint y: 364, distance: 129.2
click at [376, 364] on app-calendar-viewport "Sun 17 Mon 18 Tue 19 Wed 20 Thu 21 Fri 22 Sat 23 Sun 24 Mon 25 Tue 26" at bounding box center [327, 409] width 655 height 599
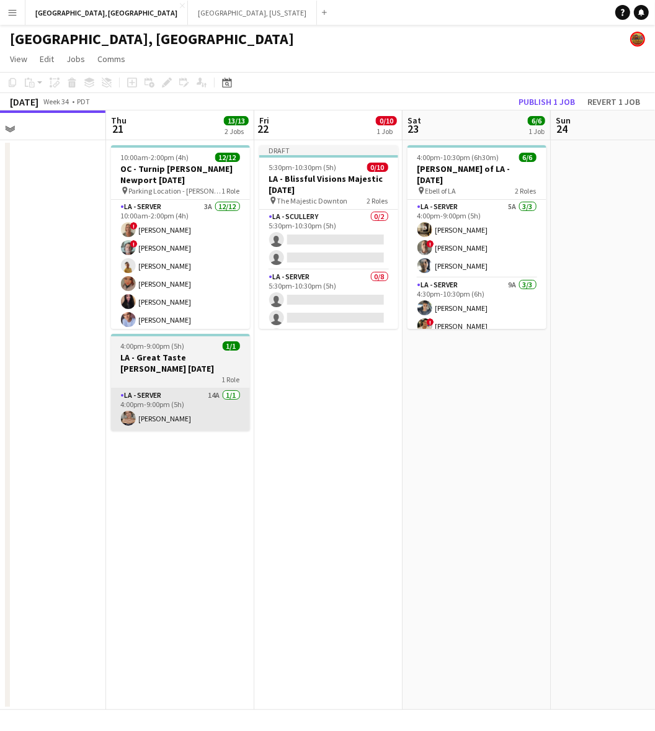
drag, startPoint x: 509, startPoint y: 422, endPoint x: 17, endPoint y: 394, distance: 493.4
click at [330, 437] on app-calendar-viewport "Sun 17 Mon 18 Tue 19 Wed 20 Thu 21 13/13 2 Jobs Fri 22 0/10 1 Job Sat 23 6/6 1 …" at bounding box center [327, 409] width 655 height 599
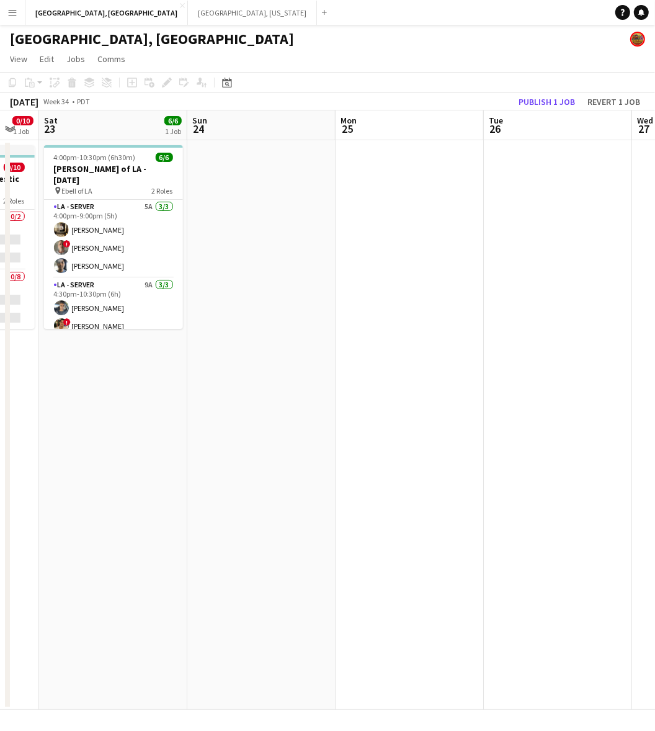
drag, startPoint x: 451, startPoint y: 501, endPoint x: 194, endPoint y: 529, distance: 259.0
click at [194, 529] on app-calendar-viewport "Tue 19 Wed 20 Thu 21 13/13 2 Jobs Fri 22 0/10 1 Job Sat 23 6/6 1 Job Sun 24 Mon…" at bounding box center [327, 409] width 655 height 599
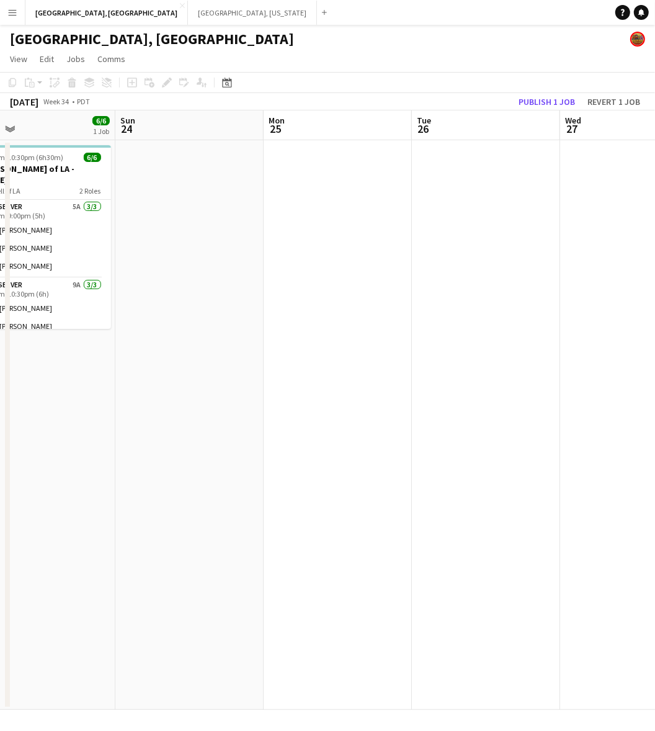
drag, startPoint x: 349, startPoint y: 457, endPoint x: 343, endPoint y: 460, distance: 6.7
click at [344, 460] on app-calendar-viewport "Thu 21 13/13 2 Jobs Fri 22 0/10 1 Job Sat 23 6/6 1 Job Sun 24 Mon 25 Tue 26 Wed…" at bounding box center [327, 409] width 655 height 599
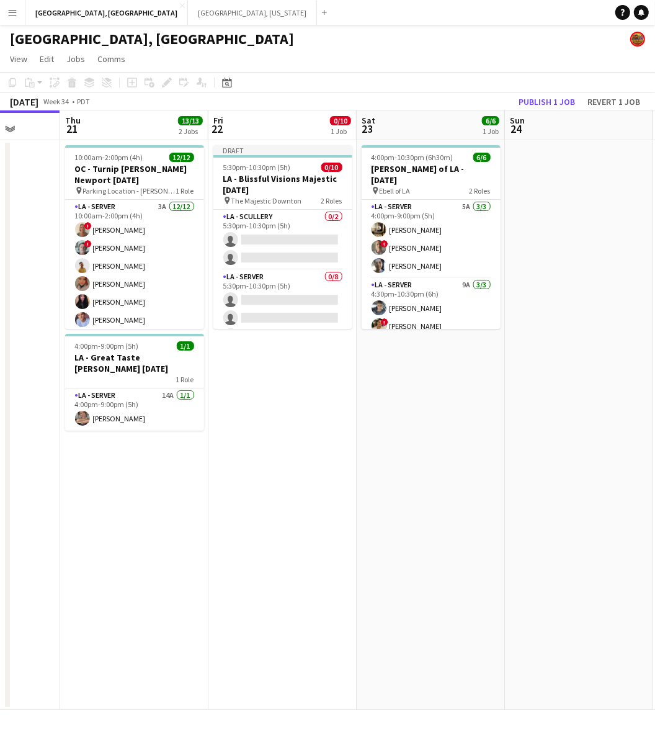
scroll to position [0, 367]
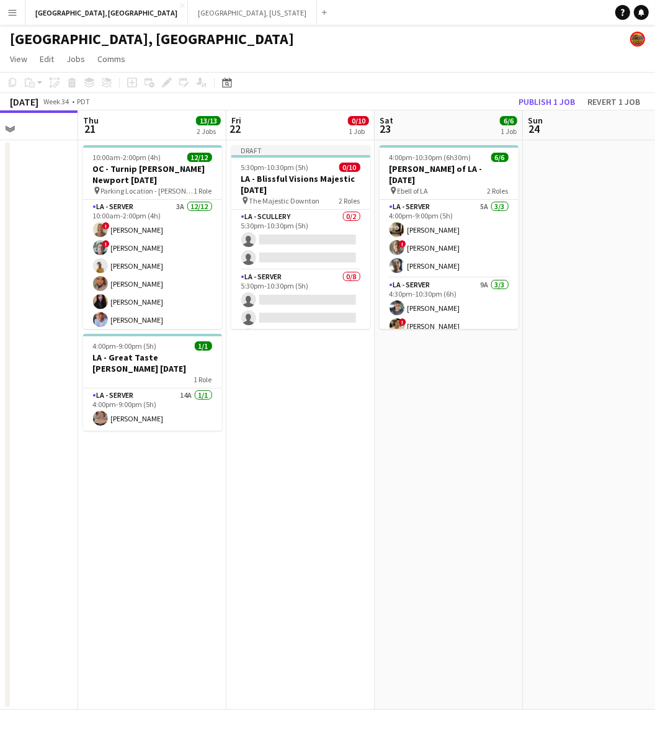
click at [617, 324] on app-calendar-viewport "Mon 18 Tue 19 Wed 20 Thu 21 13/13 2 Jobs Fri 22 0/10 1 Job Sat 23 6/6 1 Job Sun…" at bounding box center [327, 409] width 655 height 599
click at [538, 98] on button "Publish 1 job" at bounding box center [547, 102] width 66 height 16
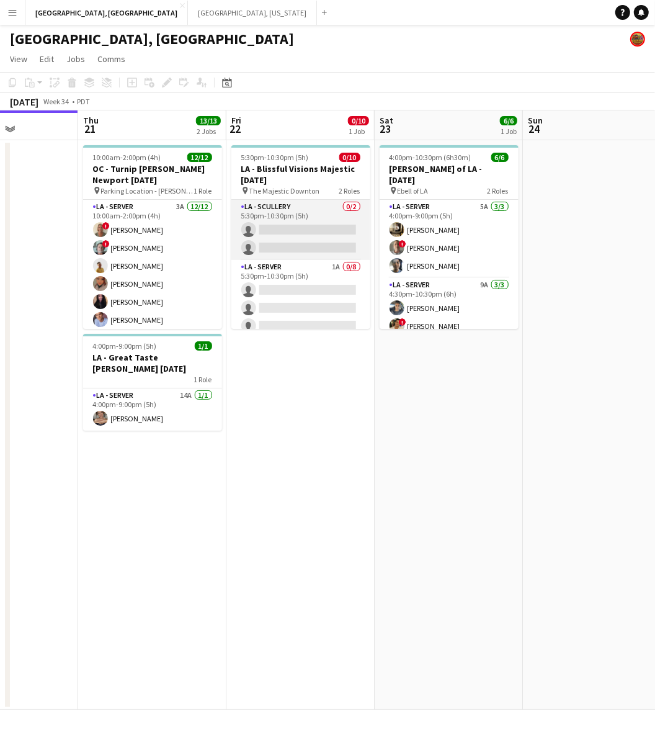
drag, startPoint x: 310, startPoint y: 283, endPoint x: 340, endPoint y: 250, distance: 44.4
click at [310, 281] on app-card-role "LA - Server 1A 0/8 5:30pm-10:30pm (5h) single-neutral-actions single-neutral-ac…" at bounding box center [300, 344] width 139 height 168
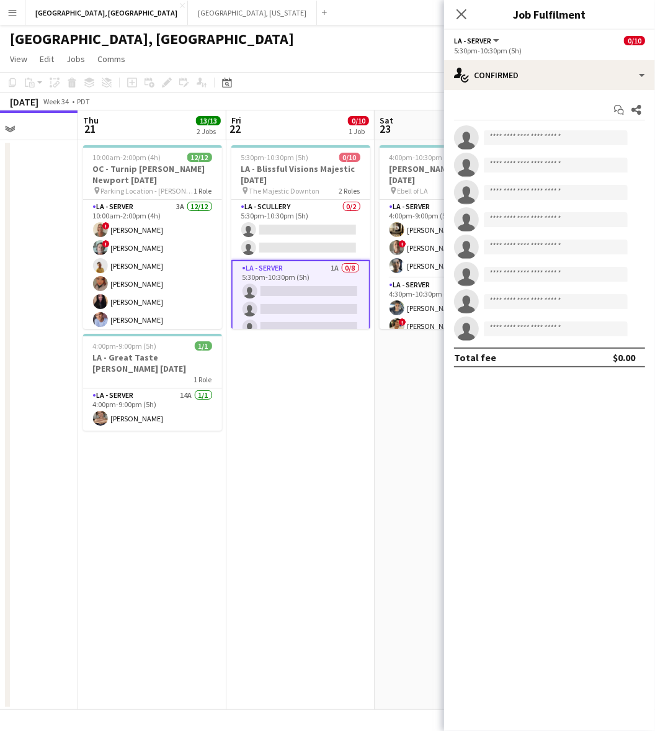
click at [589, 57] on app-options-switcher "LA - Server All roles LA - Server 0/10 5:30pm-10:30pm (5h)" at bounding box center [549, 45] width 211 height 30
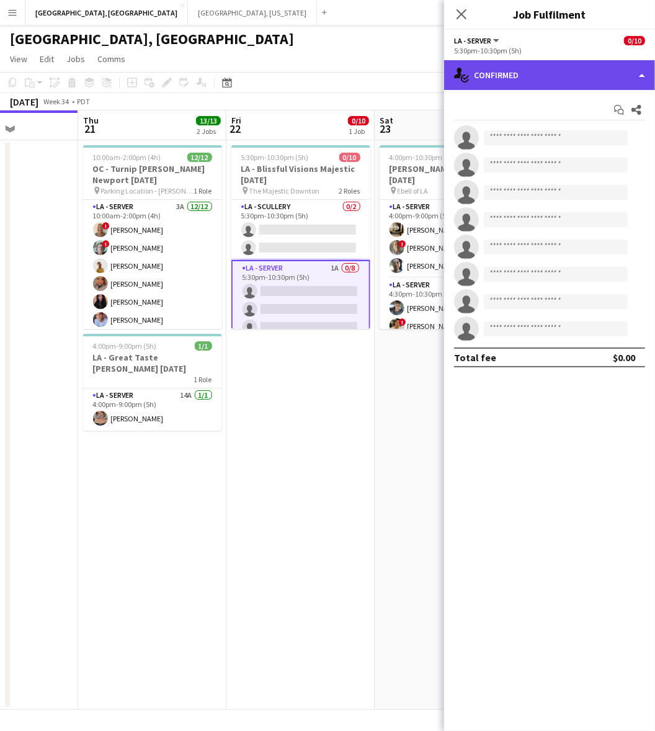
click at [587, 69] on div "single-neutral-actions-check-2 Confirmed" at bounding box center [549, 75] width 211 height 30
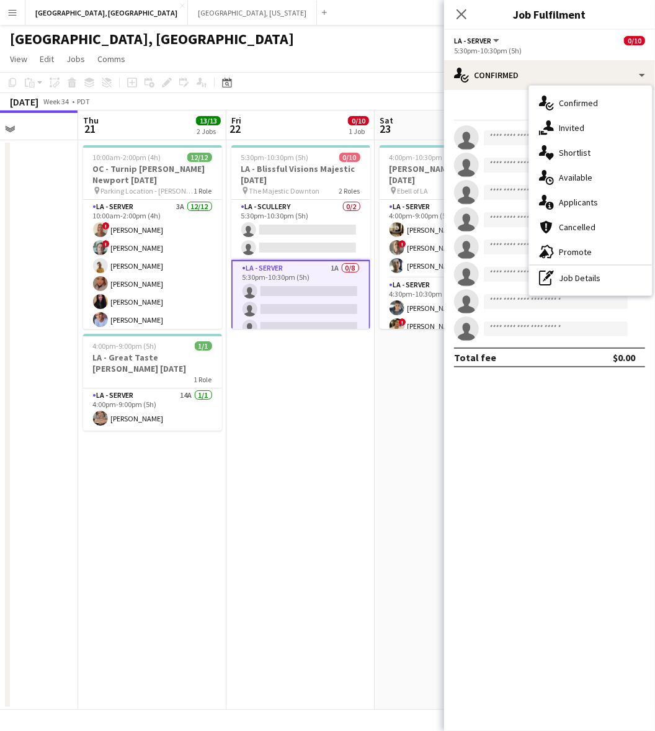
click at [594, 197] on div "single-neutral-actions-information Applicants" at bounding box center [590, 202] width 123 height 25
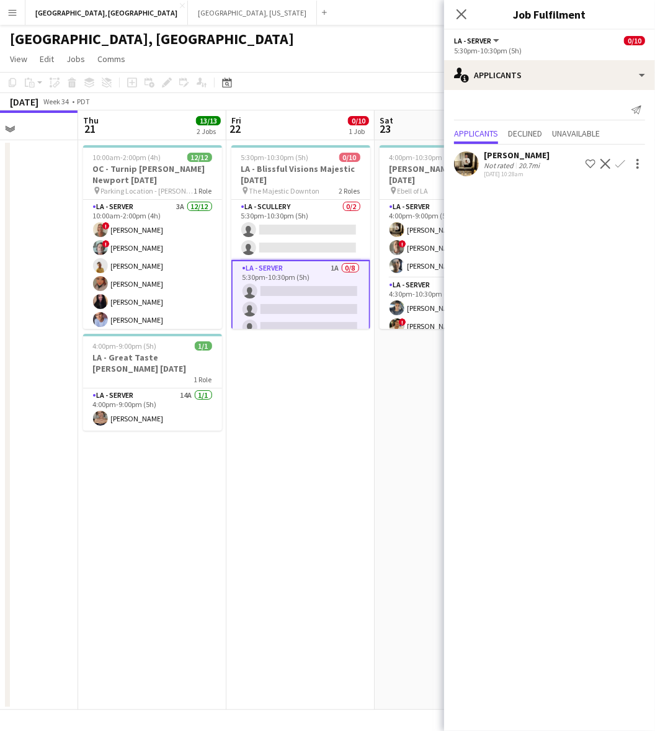
click at [620, 160] on app-icon "Confirm" at bounding box center [620, 164] width 10 height 10
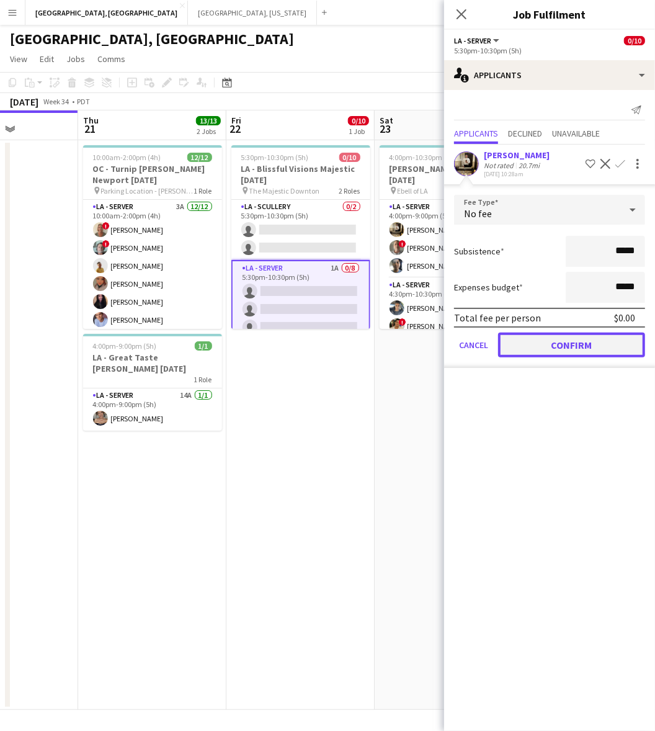
click at [571, 342] on button "Confirm" at bounding box center [571, 345] width 147 height 25
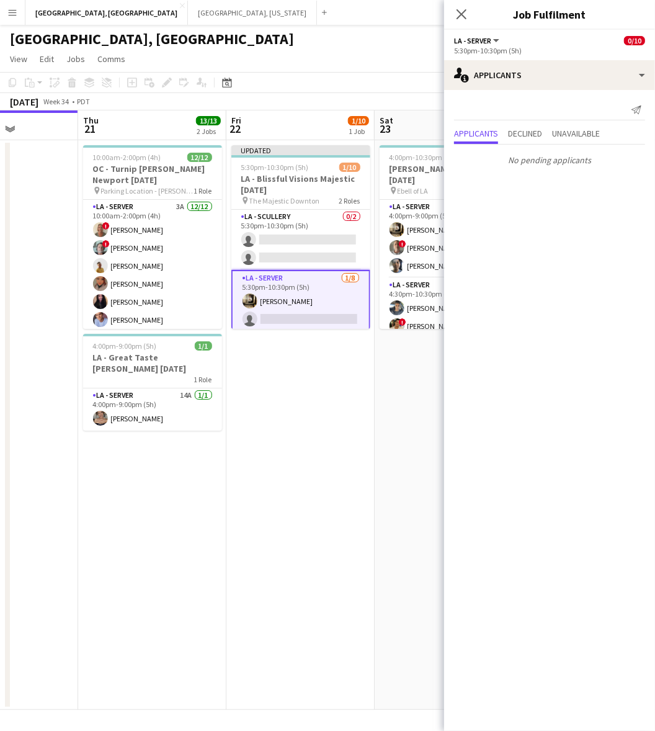
click at [390, 44] on div "[GEOGRAPHIC_DATA], [GEOGRAPHIC_DATA]" at bounding box center [327, 37] width 655 height 24
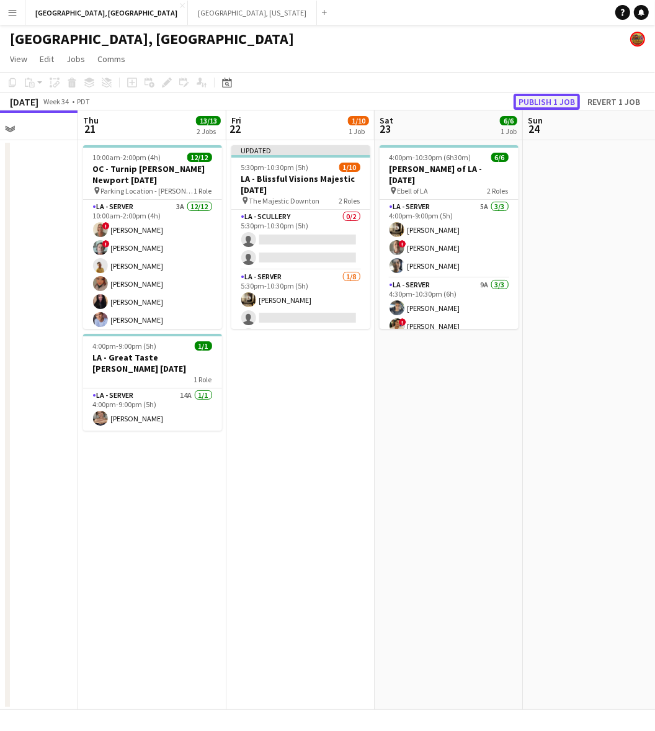
click at [565, 104] on button "Publish 1 job" at bounding box center [547, 102] width 66 height 16
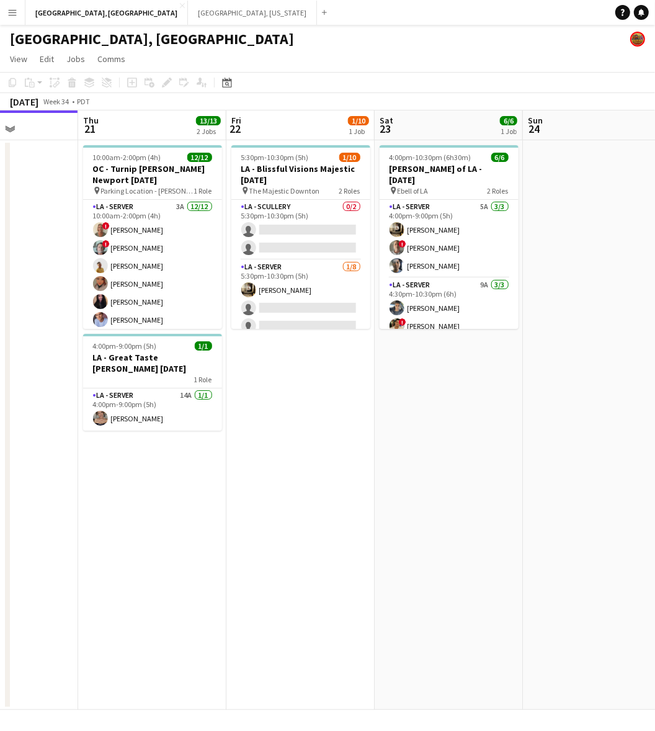
drag, startPoint x: 473, startPoint y: 402, endPoint x: 320, endPoint y: 461, distance: 163.6
click at [354, 449] on app-calendar-viewport "Mon 18 Tue 19 Wed 20 Thu 21 13/13 2 Jobs Fri 22 1/10 1 Job Sat 23 6/6 1 Job Sun…" at bounding box center [327, 409] width 655 height 599
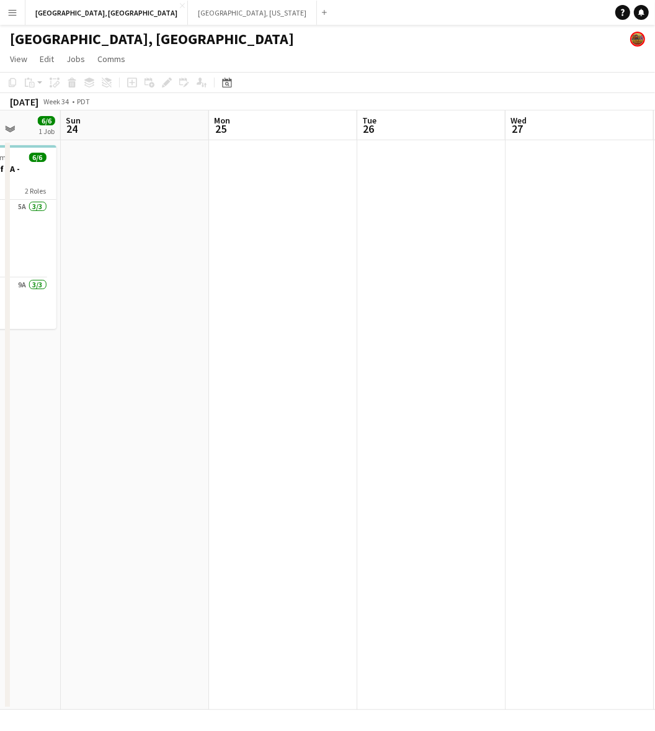
drag, startPoint x: 345, startPoint y: 470, endPoint x: 252, endPoint y: 498, distance: 96.6
click at [281, 491] on app-calendar-viewport "Wed 20 Thu 21 13/13 2 Jobs Fri 22 1/10 1 Job Sat 23 6/6 1 Job Sun 24 Mon 25 Tue…" at bounding box center [327, 409] width 655 height 599
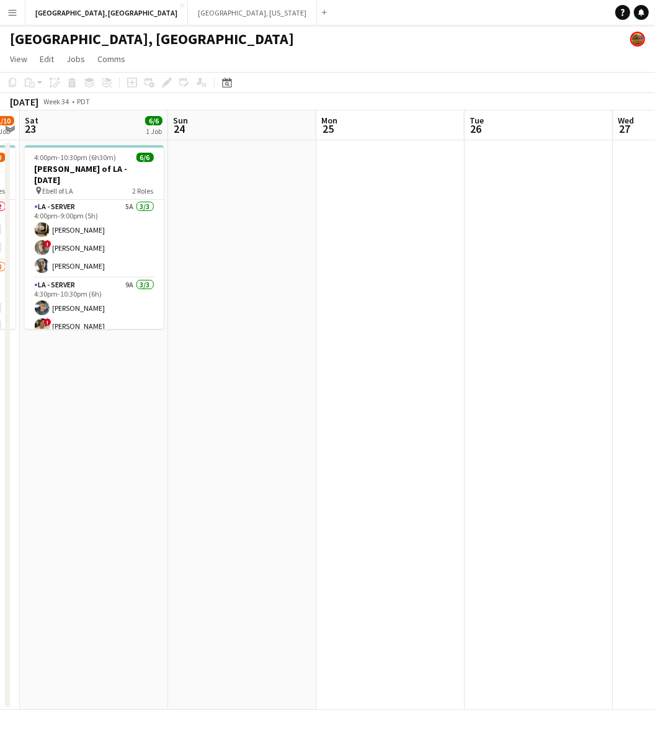
click at [364, 442] on app-calendar-viewport "Wed 20 Thu 21 13/13 2 Jobs Fri 22 1/10 1 Job Sat 23 6/6 1 Job Sun 24 Mon 25 Tue…" at bounding box center [327, 409] width 655 height 599
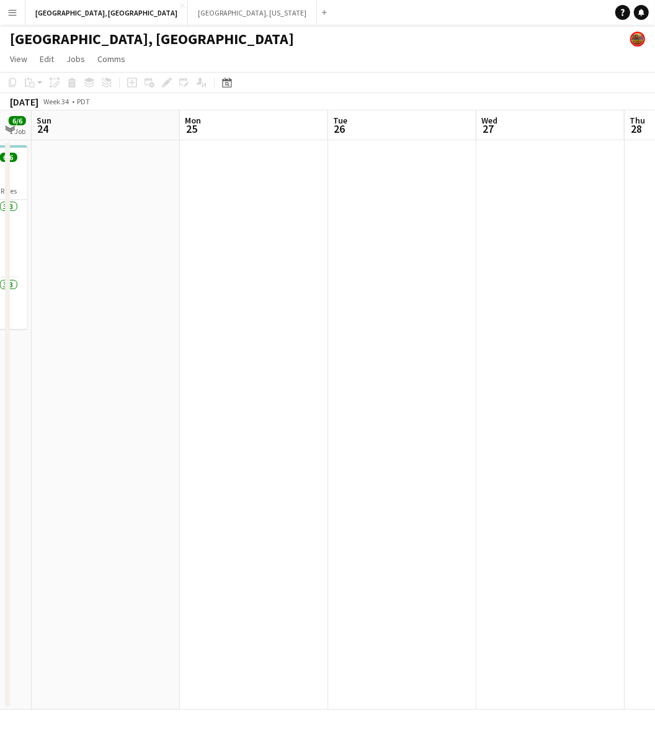
drag, startPoint x: 506, startPoint y: 441, endPoint x: 218, endPoint y: 504, distance: 294.7
click at [222, 503] on app-calendar-viewport "Wed 20 Thu 21 13/13 2 Jobs Fri 22 1/10 1 Job Sat 23 6/6 1 Job Sun 24 Mon 25 Tue…" at bounding box center [327, 409] width 655 height 599
drag, startPoint x: 429, startPoint y: 460, endPoint x: 410, endPoint y: 466, distance: 20.2
click at [280, 487] on app-calendar-viewport "Sun 24 Mon 25 Tue 26 Wed 27 Thu 28 Fri 29 Sat 30 Sun 31 Mon 1 Tue 2" at bounding box center [327, 409] width 655 height 599
drag, startPoint x: 568, startPoint y: 433, endPoint x: 498, endPoint y: 455, distance: 73.4
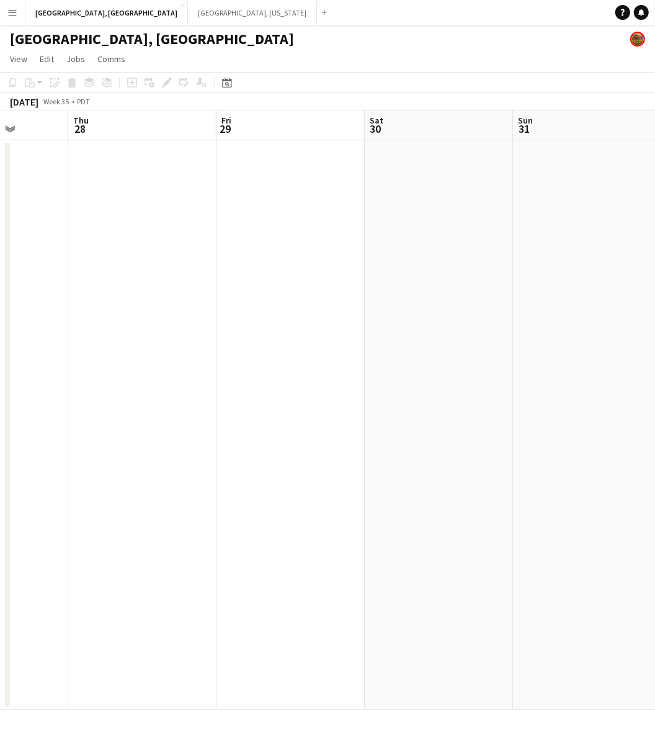
click at [295, 491] on app-calendar-viewport "Sun 24 Mon 25 Tue 26 Wed 27 Thu 28 Fri 29 Sat 30 Sun 31 Mon 1 Tue 2" at bounding box center [327, 409] width 655 height 599
drag, startPoint x: 346, startPoint y: 479, endPoint x: 296, endPoint y: 488, distance: 50.4
click at [269, 493] on app-calendar-viewport "Tue 26 Wed 27 Thu 28 Fri 29 Sat 30 Sun 31 Mon 1 Tue 2 Wed 3 Thu 4" at bounding box center [327, 409] width 655 height 599
drag, startPoint x: 393, startPoint y: 445, endPoint x: 501, endPoint y: 422, distance: 111.0
click at [287, 462] on app-calendar-viewport "Sat 30 Sun 31 Mon 1 Tue 2 Wed 3 Thu 4 Fri 5 Sat 6 Sun 7 Mon 8" at bounding box center [327, 409] width 655 height 599
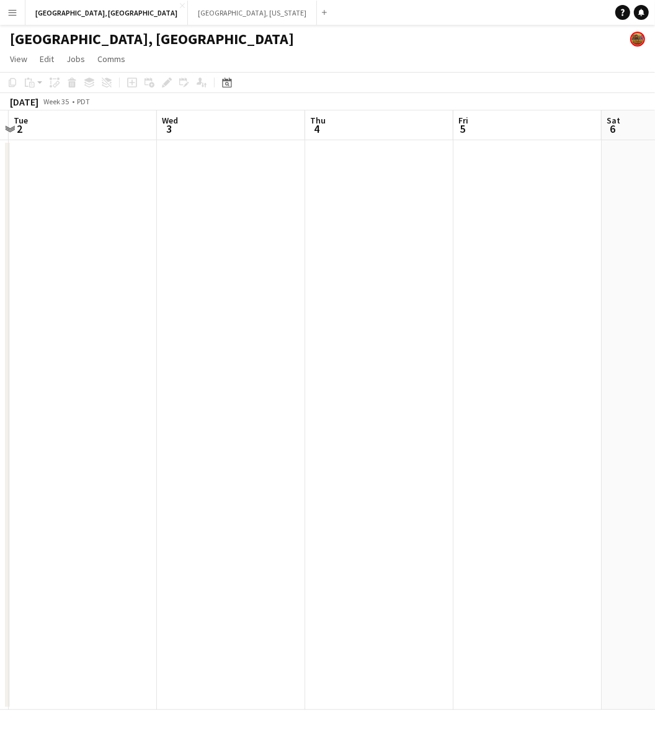
drag, startPoint x: 522, startPoint y: 414, endPoint x: 441, endPoint y: 411, distance: 80.7
click at [249, 458] on app-calendar-viewport "Sat 30 Sun 31 Mon 1 Tue 2 Wed 3 Thu 4 Fri 5 Sat 6 Sun 7 Mon 8" at bounding box center [327, 409] width 655 height 599
drag, startPoint x: 521, startPoint y: 389, endPoint x: 486, endPoint y: 371, distance: 39.7
click at [252, 444] on app-calendar-viewport "Mon 1 Tue 2 Wed 3 Thu 4 Fri 5 Sat 6 Sun 7 Mon 8 Tue 9 Wed 10" at bounding box center [327, 409] width 655 height 599
drag, startPoint x: 377, startPoint y: 367, endPoint x: 357, endPoint y: 372, distance: 20.6
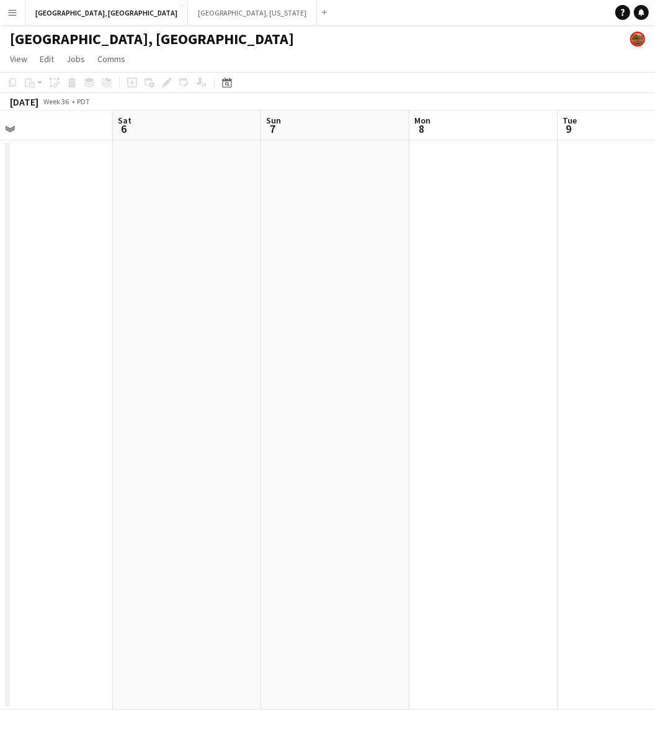
click at [359, 370] on app-calendar-viewport "Wed 3 Thu 4 Fri 5 Sat 6 Sun 7 Mon 8 Tue 9 Wed 10 Thu 11 Fri 12" at bounding box center [327, 409] width 655 height 599
drag, startPoint x: 380, startPoint y: 354, endPoint x: 471, endPoint y: 334, distance: 93.3
click at [311, 370] on app-calendar-viewport "Sat 6 Sun 7 Mon 8 Tue 9 Wed 10 Thu 11 Fri 12 Sat 13 Sun 14 Mon 15" at bounding box center [327, 409] width 655 height 599
drag, startPoint x: 498, startPoint y: 336, endPoint x: 566, endPoint y: 323, distance: 69.5
click at [252, 389] on app-calendar-viewport "Sat 6 Sun 7 Mon 8 Tue 9 Wed 10 Thu 11 Fri 12 Sat 13 Sun 14 Mon 15" at bounding box center [327, 409] width 655 height 599
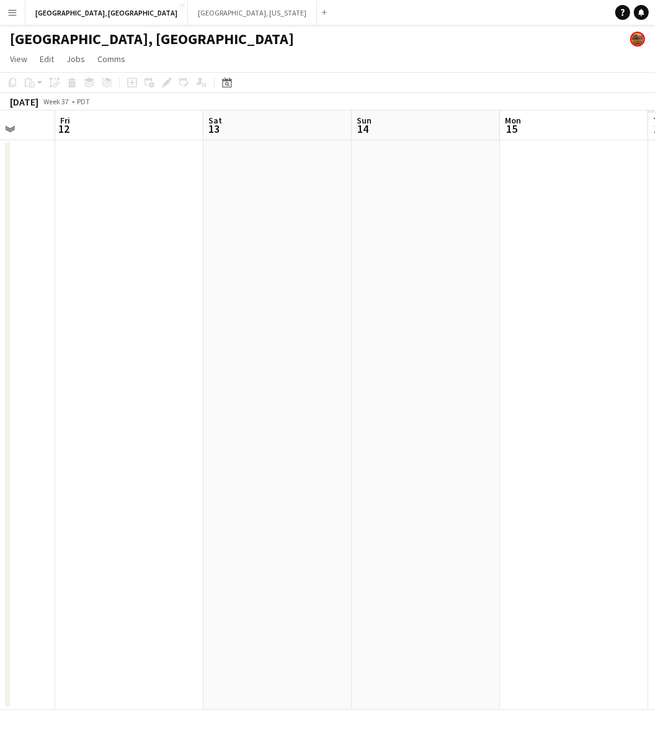
drag, startPoint x: 324, startPoint y: 382, endPoint x: 473, endPoint y: 358, distance: 150.7
click at [324, 382] on app-calendar-viewport "Mon 8 Tue 9 Wed 10 Thu 11 Fri 12 Sat 13 Sun 14 Mon 15 Tue 16 Wed 17" at bounding box center [327, 409] width 655 height 599
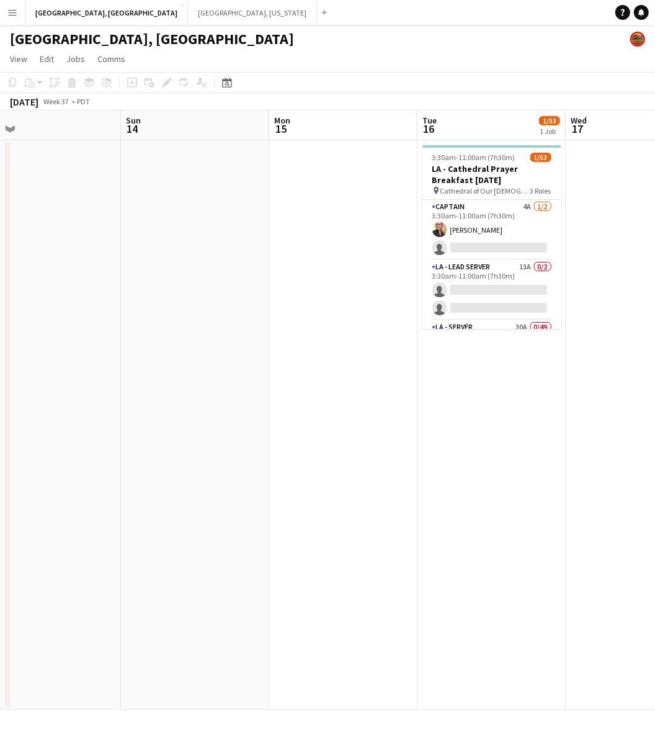
scroll to position [0, 324]
click at [444, 373] on app-calendar-viewport "Thu 11 Fri 12 Sat 13 Sun 14 Mon 15 Tue 16 1/53 1 Job Wed 17 Thu 18 Fri 19 Sat 2…" at bounding box center [327, 409] width 655 height 599
click at [473, 230] on app-card-role "Captain 4A [DATE] 3:30am-11:00am (7h30m) [PERSON_NAME] single-neutral-actions" at bounding box center [491, 230] width 139 height 60
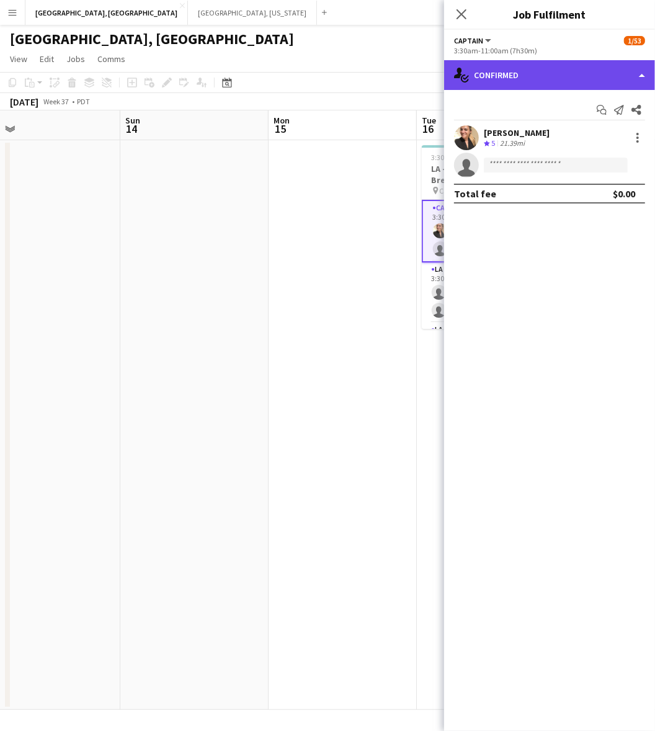
click at [543, 82] on div "single-neutral-actions-check-2 Confirmed" at bounding box center [549, 75] width 211 height 30
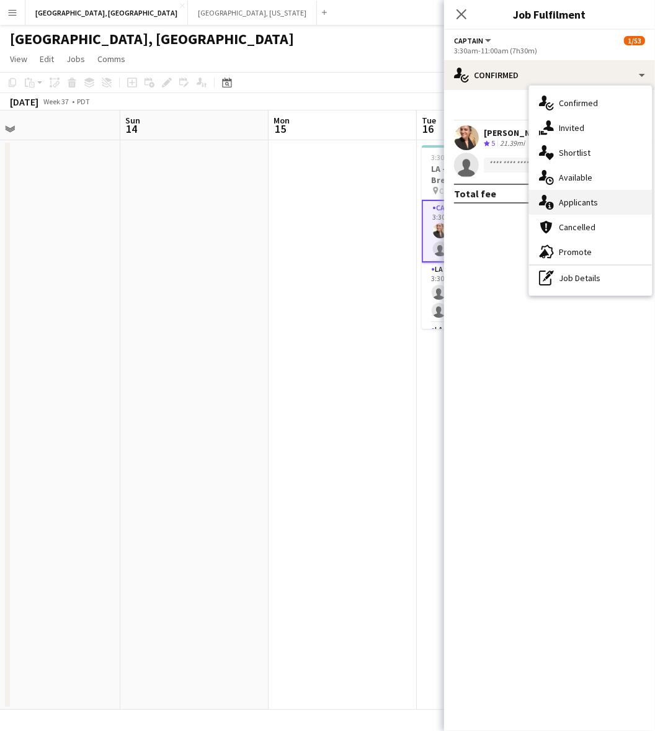
click at [601, 203] on div "single-neutral-actions-information Applicants" at bounding box center [590, 202] width 123 height 25
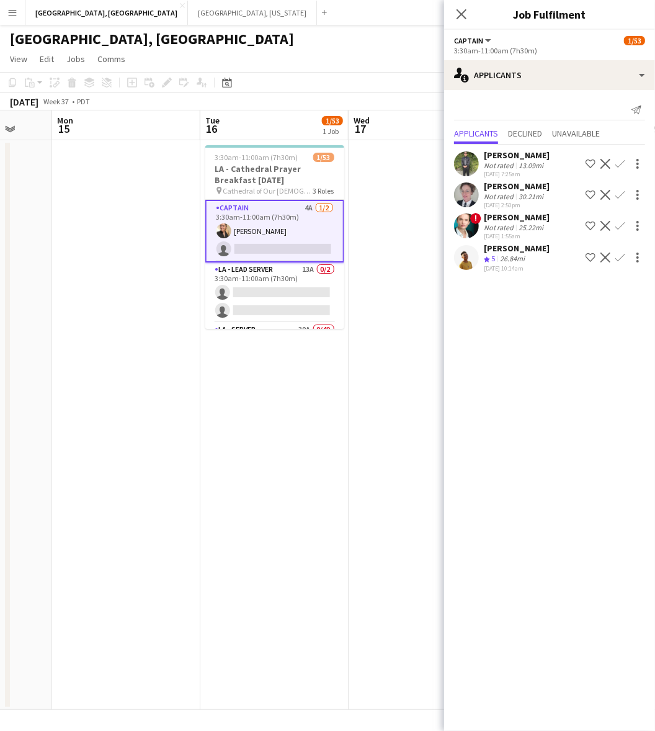
scroll to position [0, 547]
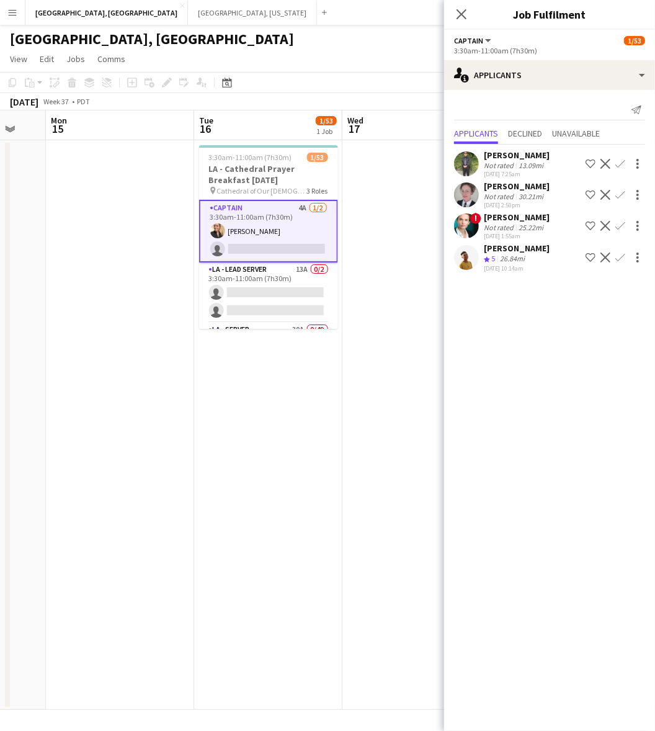
drag, startPoint x: 305, startPoint y: 379, endPoint x: 98, endPoint y: 414, distance: 209.5
click at [98, 414] on app-calendar-viewport "Thu 11 Fri 12 Sat 13 Sun 14 Mon 15 Tue 16 1/53 1 Job Wed 17 Thu 18 Fri 19 Sat 2…" at bounding box center [327, 409] width 655 height 599
click at [282, 289] on app-card-role "LA - Lead Server 13A 0/2 3:30am-11:00am (7h30m) single-neutral-actions single-n…" at bounding box center [268, 292] width 139 height 60
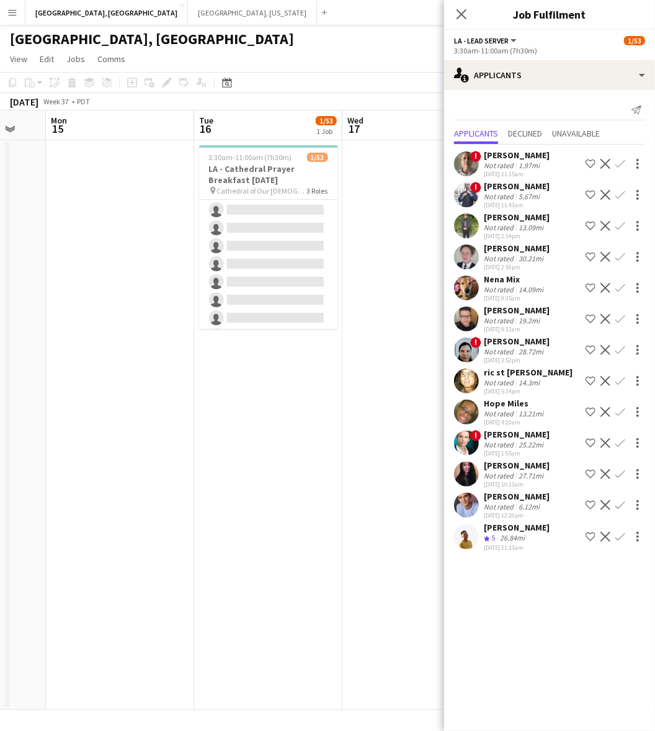
click at [282, 287] on app-card-role "LA - Server 30A 0/49 4:00am-10:00am (6h) single-neutral-actions single-neutral-…" at bounding box center [268, 543] width 139 height 906
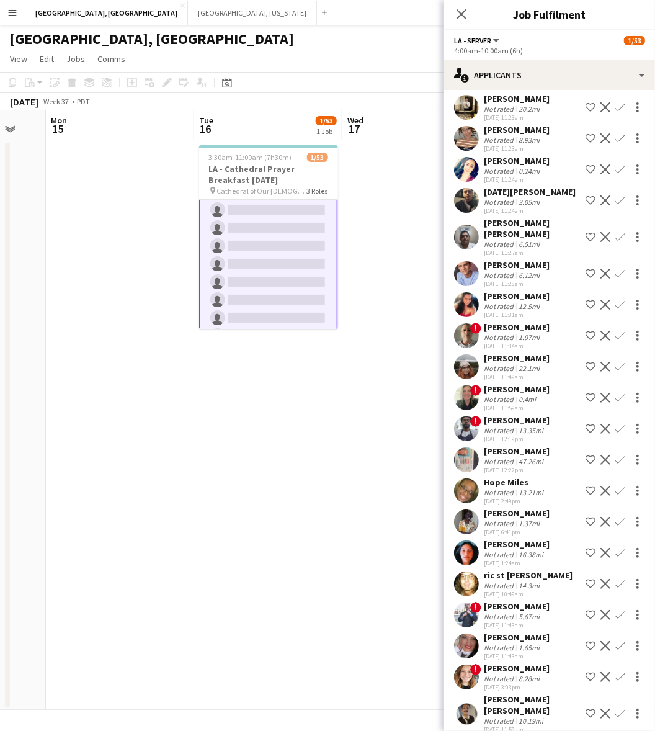
scroll to position [0, 0]
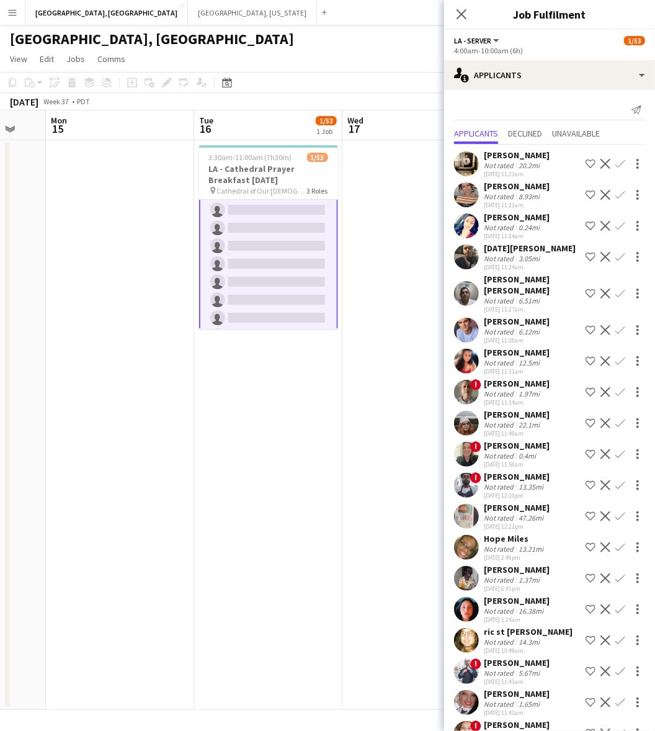
click at [288, 29] on div "[GEOGRAPHIC_DATA], [GEOGRAPHIC_DATA]" at bounding box center [327, 37] width 655 height 24
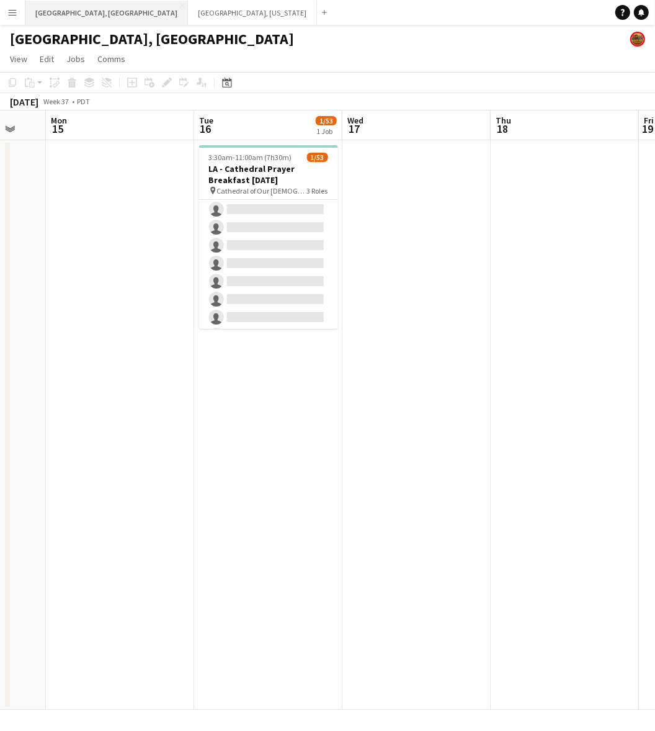
click at [56, 9] on button "[GEOGRAPHIC_DATA], [GEOGRAPHIC_DATA] Close" at bounding box center [106, 13] width 163 height 24
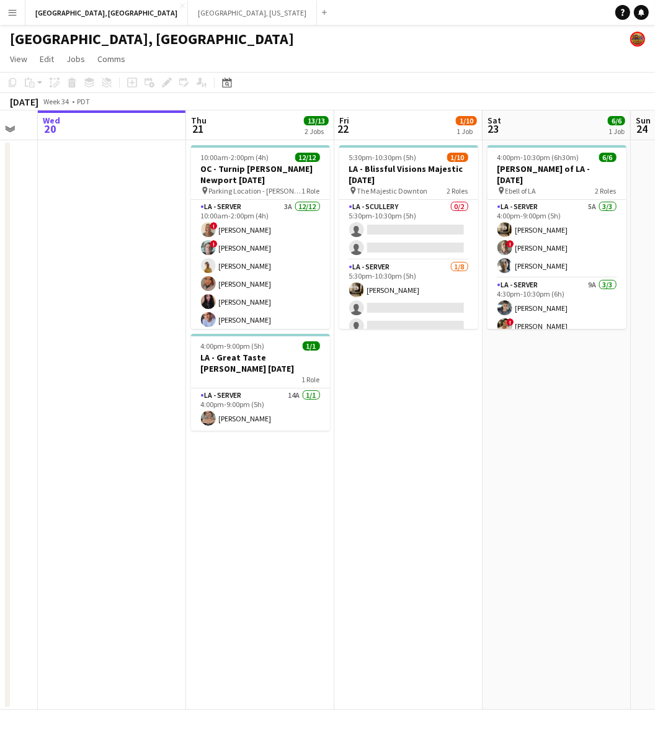
scroll to position [0, 487]
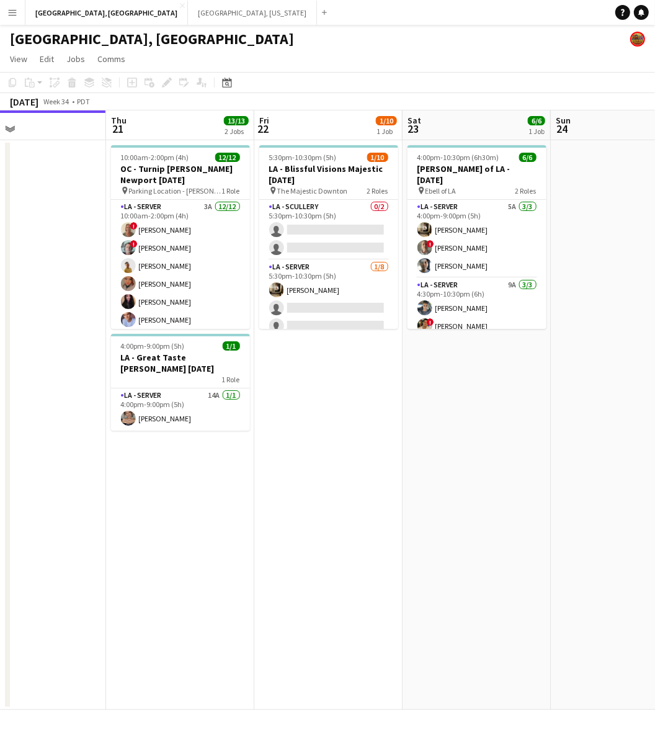
drag, startPoint x: 537, startPoint y: 280, endPoint x: 346, endPoint y: 327, distance: 196.2
click at [346, 327] on app-calendar-viewport "Sun 17 Mon 18 Tue 19 Wed 20 Thu 21 13/13 2 Jobs Fri 22 1/10 1 Job Sat 23 6/6 1 …" at bounding box center [327, 409] width 655 height 599
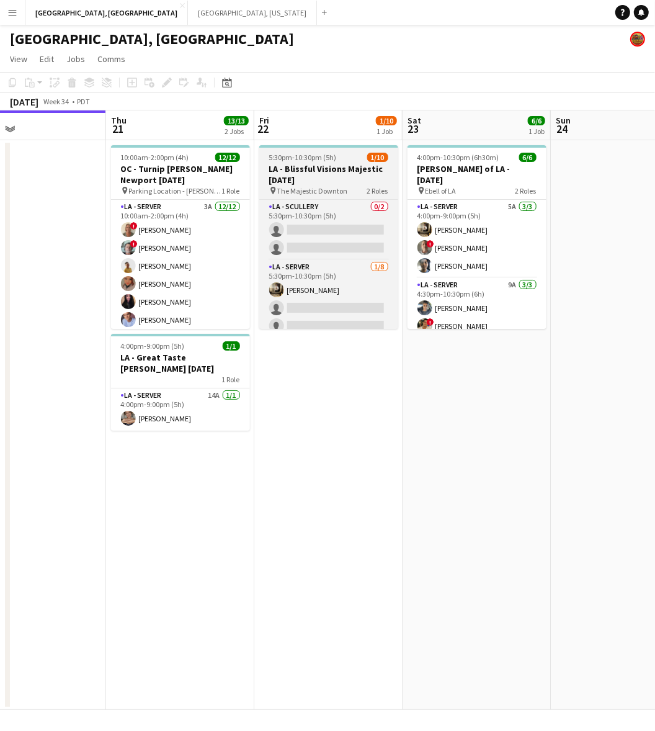
click at [334, 163] on h3 "LA - Blissful Visions Majestic [DATE]" at bounding box center [328, 174] width 139 height 22
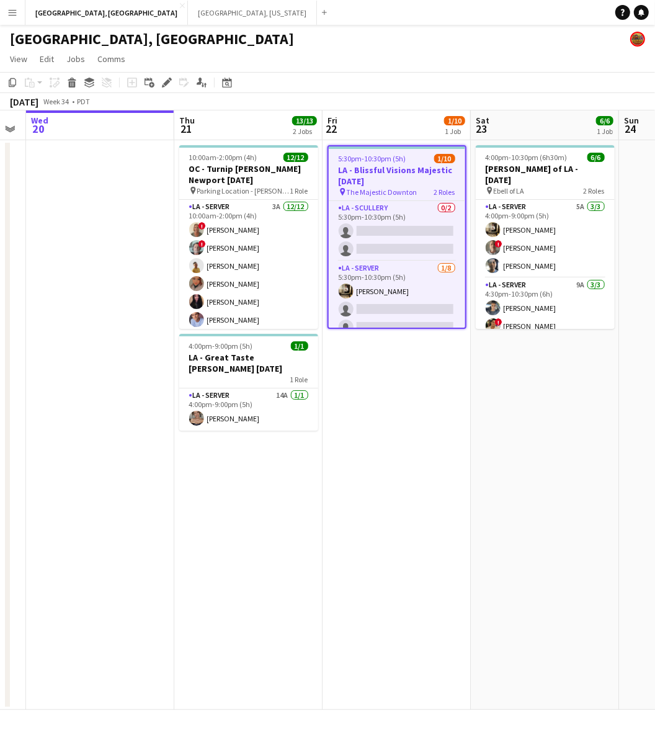
drag, startPoint x: 523, startPoint y: 426, endPoint x: 117, endPoint y: 519, distance: 417.0
click at [117, 519] on app-calendar-viewport "Sun 17 Mon 18 Tue 19 Wed 20 Thu 21 13/13 2 Jobs Fri 22 1/10 1 Job Sat 23 6/6 1 …" at bounding box center [327, 409] width 655 height 599
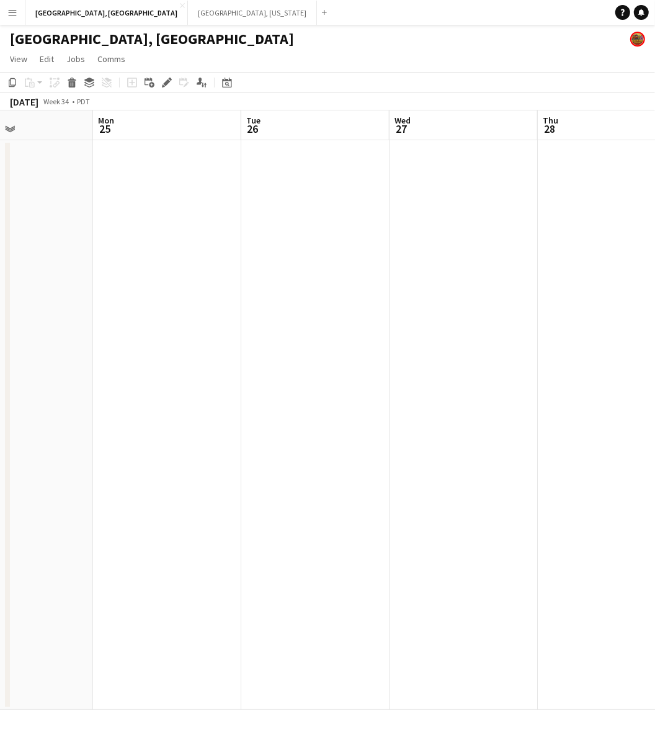
drag, startPoint x: 466, startPoint y: 464, endPoint x: 239, endPoint y: 488, distance: 228.3
click at [252, 484] on app-calendar-viewport "Thu 21 13/13 2 Jobs Fri 22 1/10 1 Job Sat 23 6/6 1 Job Sun 24 Mon 25 Tue 26 Wed…" at bounding box center [327, 409] width 655 height 599
click at [287, 444] on app-calendar-viewport "Thu 21 13/13 2 Jobs Fri 22 1/10 1 Job Sat 23 6/6 1 Job Sun 24 Mon 25 Tue 26 Wed…" at bounding box center [327, 409] width 655 height 599
drag, startPoint x: 561, startPoint y: 395, endPoint x: 276, endPoint y: 425, distance: 287.0
click at [287, 422] on app-calendar-viewport "Sat 23 6/6 1 Job Sun 24 Mon 25 Tue 26 Wed 27 Thu 28 Fri 29 Sat 30 Sun 31 Mon 1 …" at bounding box center [327, 409] width 655 height 599
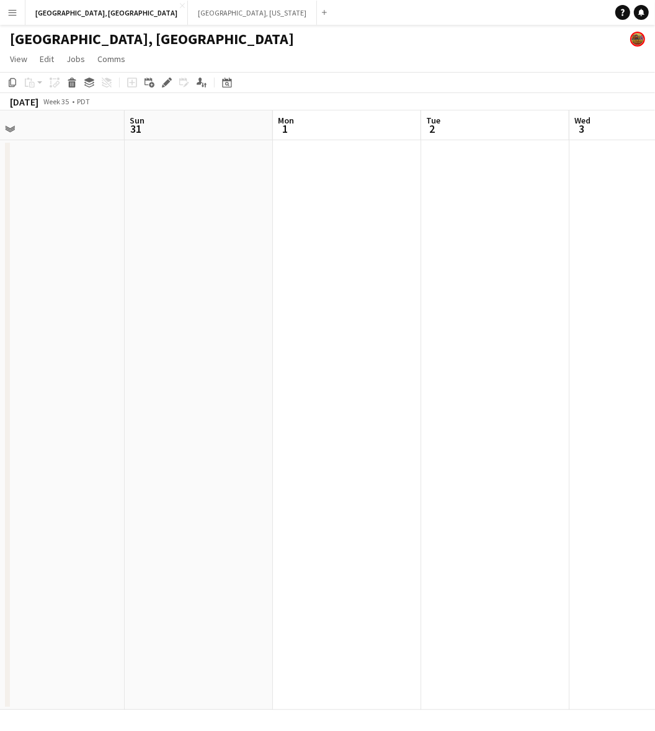
drag, startPoint x: 429, startPoint y: 385, endPoint x: 282, endPoint y: 413, distance: 149.8
click at [282, 413] on app-calendar-viewport "Wed 27 Thu 28 Fri 29 Sat 30 Sun 31 Mon 1 Tue 2 Wed 3 Thu 4 Fri 5" at bounding box center [327, 409] width 655 height 599
drag, startPoint x: 394, startPoint y: 378, endPoint x: 295, endPoint y: 389, distance: 99.8
click at [300, 391] on app-calendar-viewport "Wed 27 Thu 28 Fri 29 Sat 30 Sun 31 Mon 1 Tue 2 Wed 3 Thu 4 Fri 5" at bounding box center [327, 409] width 655 height 599
drag, startPoint x: 576, startPoint y: 305, endPoint x: 337, endPoint y: 349, distance: 243.0
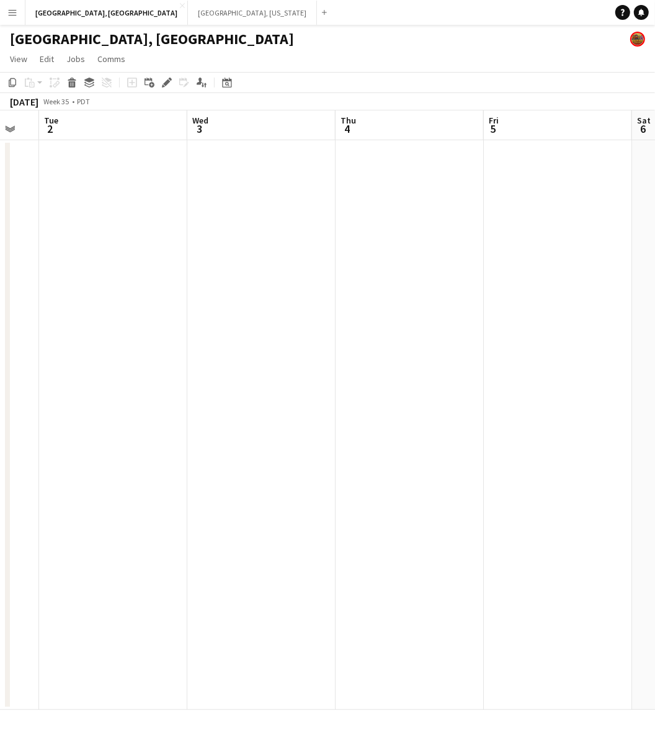
click at [375, 342] on app-calendar-viewport "Fri 29 Sat 30 Sun 31 Mon 1 Tue 2 Wed 3 Thu 4 Fri 5 Sat 6 Sun 7" at bounding box center [327, 409] width 655 height 599
drag, startPoint x: 408, startPoint y: 343, endPoint x: 339, endPoint y: 360, distance: 70.9
click at [359, 354] on app-calendar-viewport "Sun 31 Mon 1 Tue 2 Wed 3 Thu 4 Fri 5 Sat 6 Sun 7 Mon 8 Tue 9" at bounding box center [327, 409] width 655 height 599
drag, startPoint x: 518, startPoint y: 333, endPoint x: 305, endPoint y: 375, distance: 217.5
click at [339, 367] on app-calendar-viewport "Mon 1 Tue 2 Wed 3 Thu 4 Fri 5 Sat 6 Sun 7 Mon 8 Tue 9 Wed 10" at bounding box center [327, 409] width 655 height 599
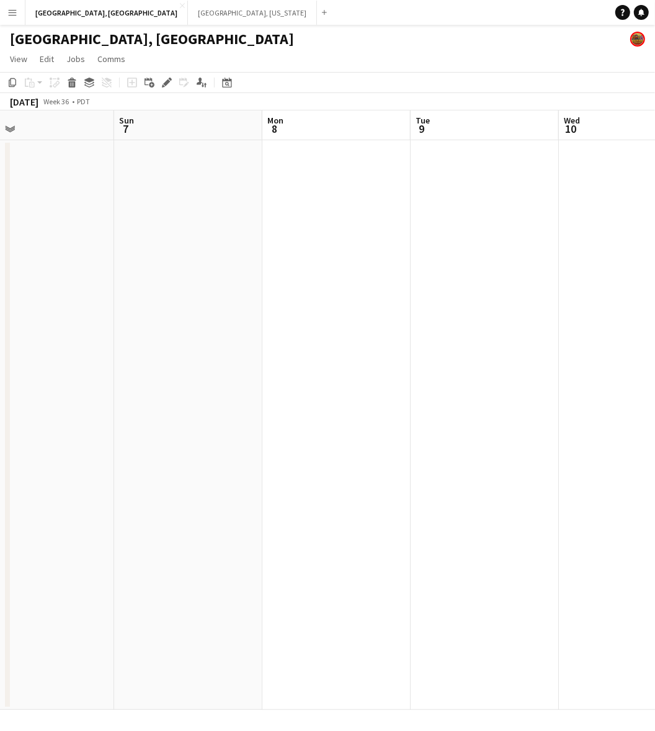
drag, startPoint x: 525, startPoint y: 333, endPoint x: 246, endPoint y: 389, distance: 284.7
click at [258, 388] on app-calendar-viewport "Wed 3 Thu 4 Fri 5 Sat 6 Sun 7 Mon 8 Tue 9 Wed 10 Thu 11 Fri 12" at bounding box center [327, 409] width 655 height 599
drag, startPoint x: 605, startPoint y: 305, endPoint x: 313, endPoint y: 373, distance: 299.3
click at [313, 373] on app-calendar-viewport "Fri 5 Sat 6 Sun 7 Mon 8 Tue 9 Wed 10 Thu 11 Fri 12 Sat 13 Sun 14" at bounding box center [327, 409] width 655 height 599
drag, startPoint x: 606, startPoint y: 285, endPoint x: 203, endPoint y: 377, distance: 413.0
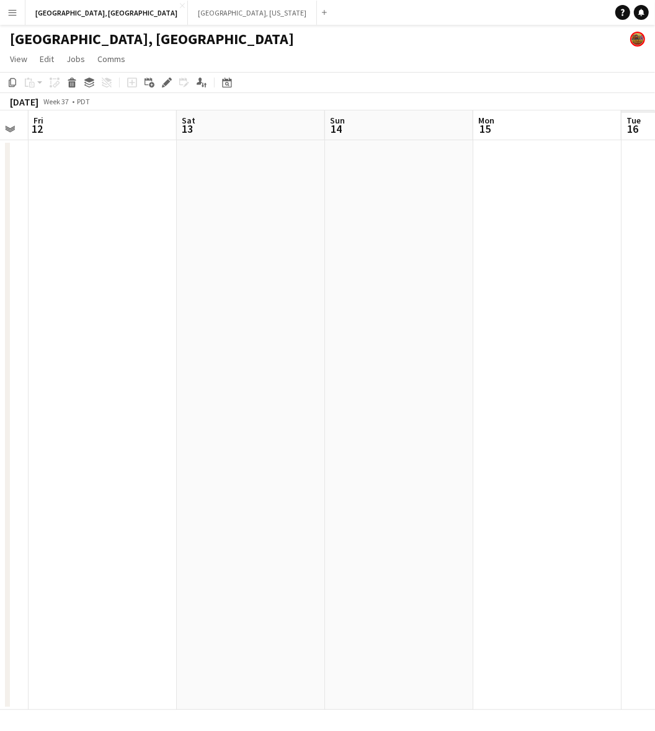
click at [200, 382] on app-calendar-viewport "Mon 8 Tue 9 Wed 10 Thu 11 Fri 12 Sat 13 Sun 14 Mon 15 Tue 16 Wed 17" at bounding box center [327, 409] width 655 height 599
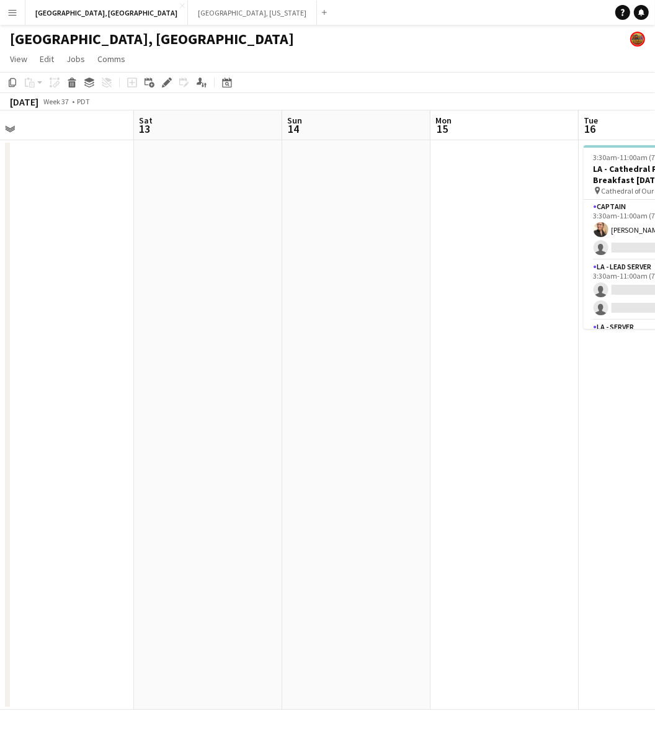
drag, startPoint x: 410, startPoint y: 314, endPoint x: 342, endPoint y: 339, distance: 72.6
click at [346, 339] on app-calendar-viewport "Wed 10 Thu 11 Fri 12 Sat 13 Sun 14 Mon 15 Tue 16 1/53 1 Job Wed 17 Thu 18 Fri 1…" at bounding box center [327, 409] width 655 height 599
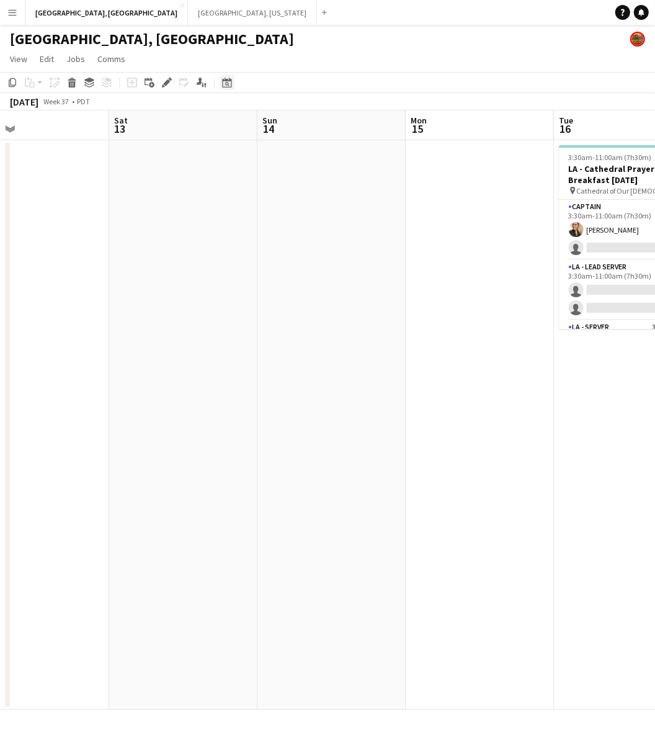
drag, startPoint x: 220, startPoint y: 83, endPoint x: 252, endPoint y: 93, distance: 33.4
click at [221, 83] on div "Date picker" at bounding box center [227, 82] width 15 height 15
click at [328, 126] on span "Next month" at bounding box center [327, 125] width 25 height 25
click at [324, 115] on span "Next month" at bounding box center [327, 125] width 25 height 25
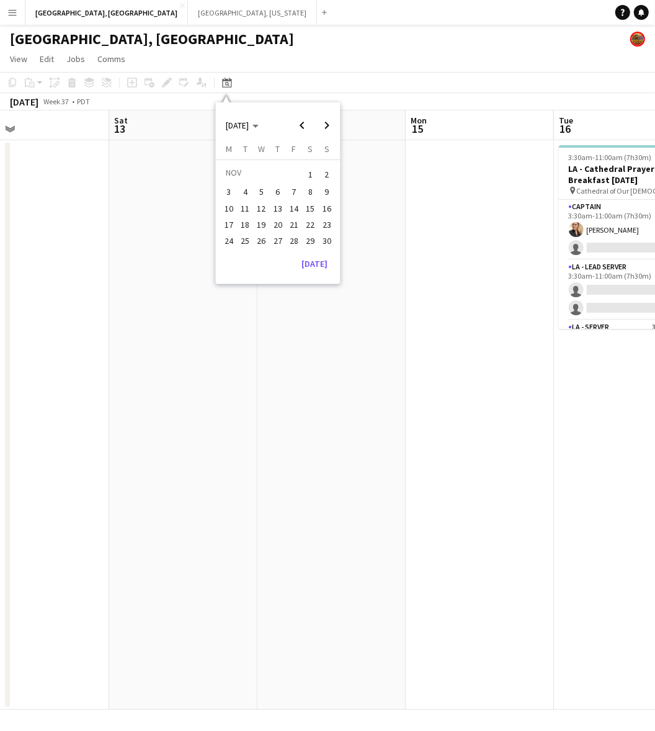
click at [293, 209] on span "14" at bounding box center [294, 208] width 15 height 15
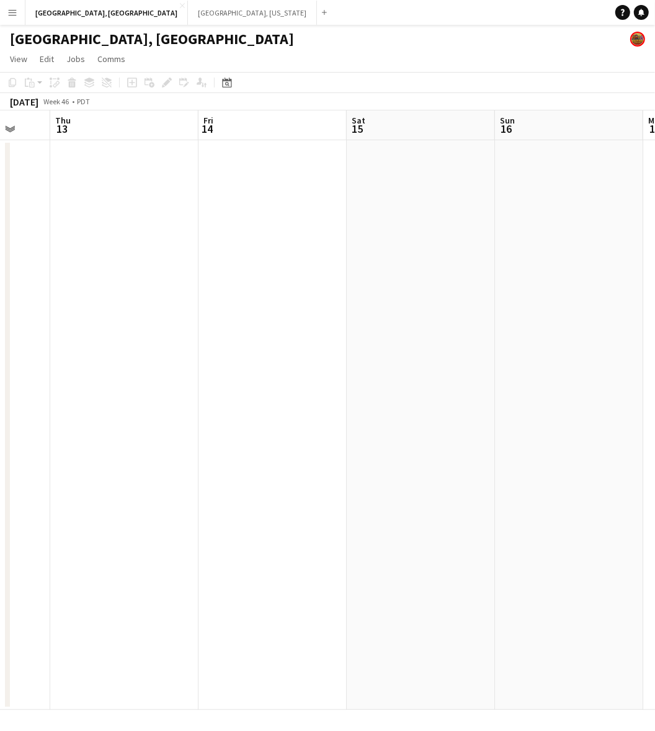
drag, startPoint x: 228, startPoint y: 254, endPoint x: 254, endPoint y: 321, distance: 71.5
click at [258, 326] on app-calendar-viewport "Mon 10 Tue 11 Wed 12 Thu 13 Fri 14 Sat 15 Sun 16 Mon 17 Tue 18 Wed 19" at bounding box center [327, 409] width 655 height 599
drag, startPoint x: 11, startPoint y: 19, endPoint x: 20, endPoint y: 58, distance: 40.2
click at [11, 19] on button "Menu" at bounding box center [12, 12] width 25 height 25
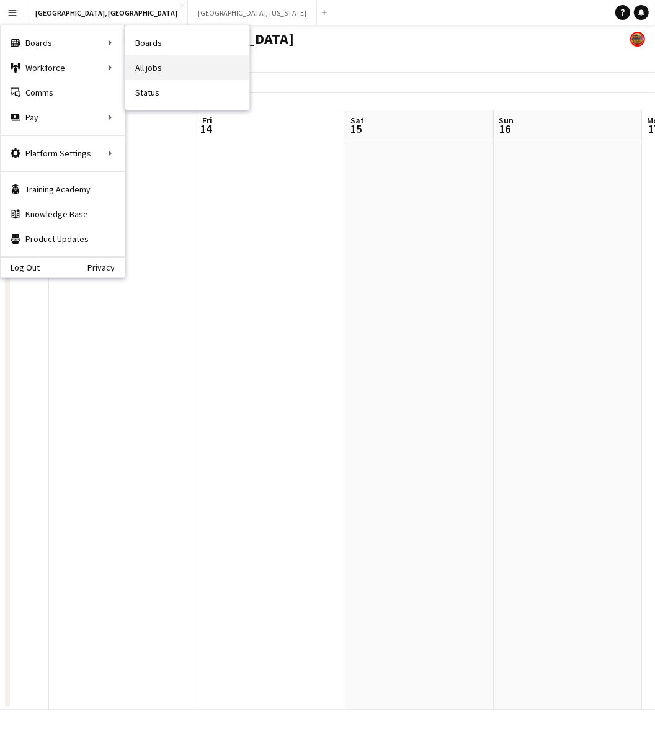
click at [151, 73] on link "All jobs" at bounding box center [187, 67] width 124 height 25
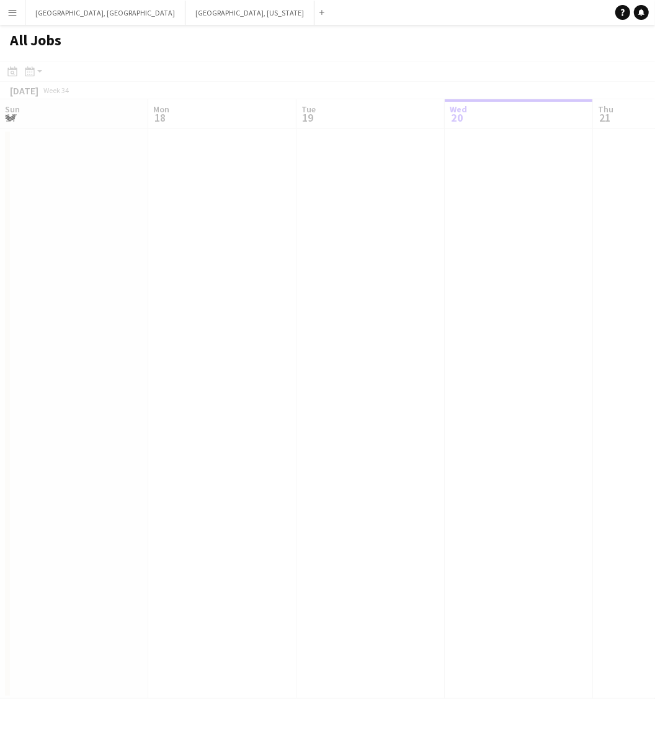
scroll to position [0, 296]
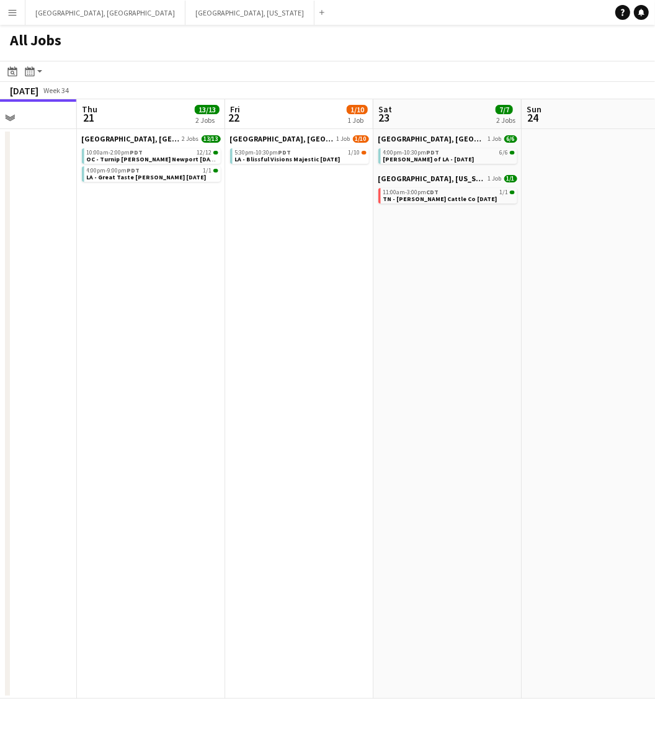
click at [180, 370] on app-calendar-viewport "Sun 17 Mon 18 Tue 19 Wed 20 Thu 21 13/13 2 Jobs Fri 22 1/10 1 Job Sat 23 7/7 2 …" at bounding box center [327, 398] width 655 height 599
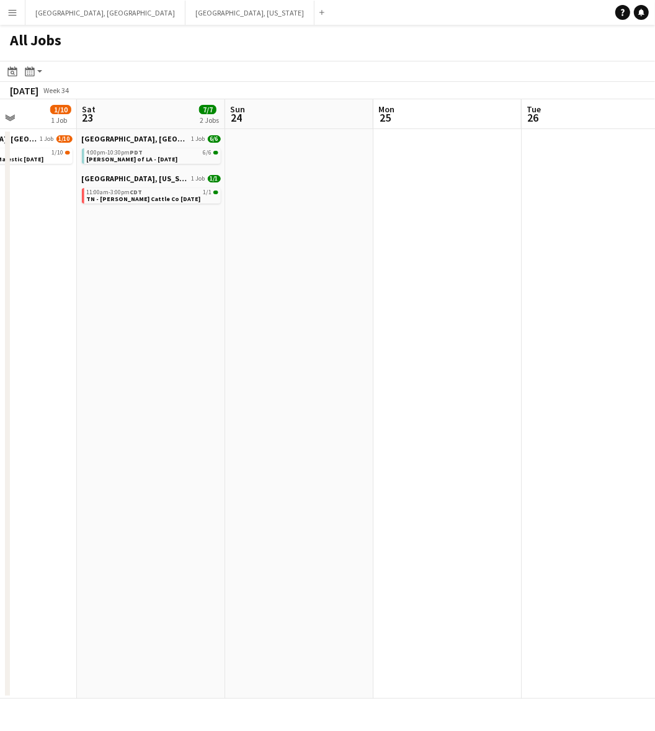
scroll to position [0, 317]
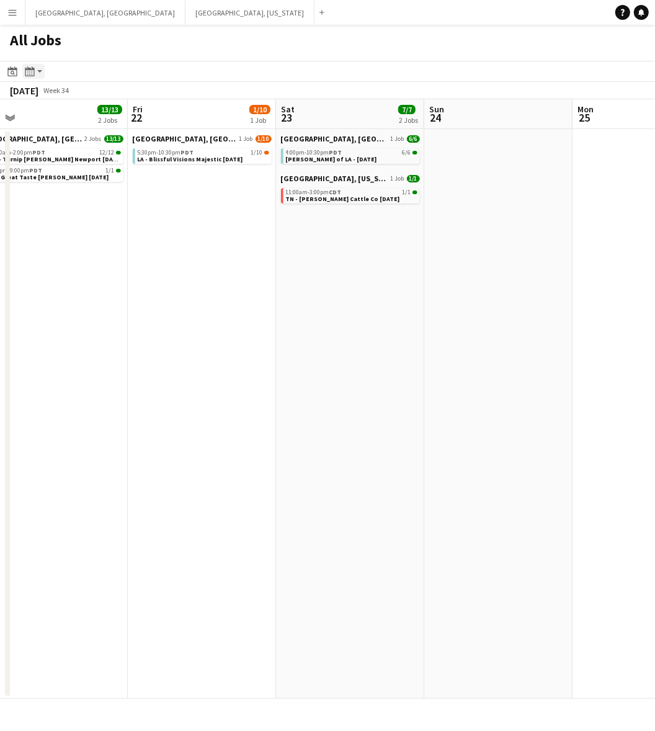
click at [29, 69] on icon at bounding box center [29, 71] width 9 height 10
click at [9, 70] on icon "Date picker" at bounding box center [12, 71] width 10 height 10
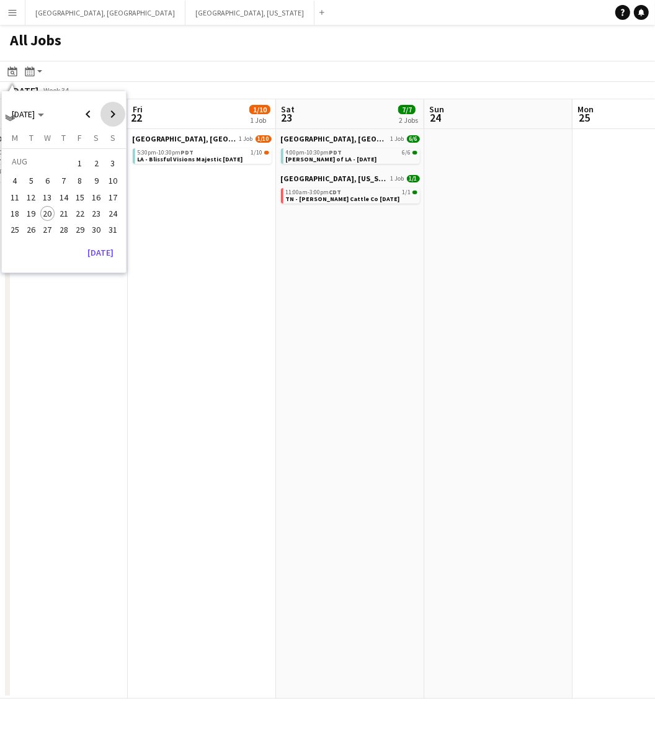
click at [122, 115] on span "Next month" at bounding box center [113, 114] width 25 height 25
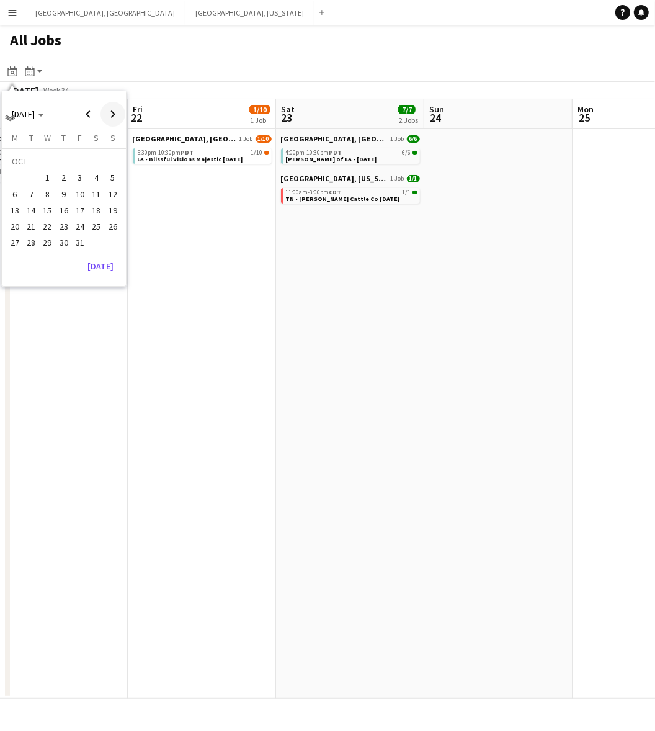
click at [122, 115] on span "Next month" at bounding box center [113, 114] width 25 height 25
click at [78, 197] on span "14" at bounding box center [80, 197] width 15 height 15
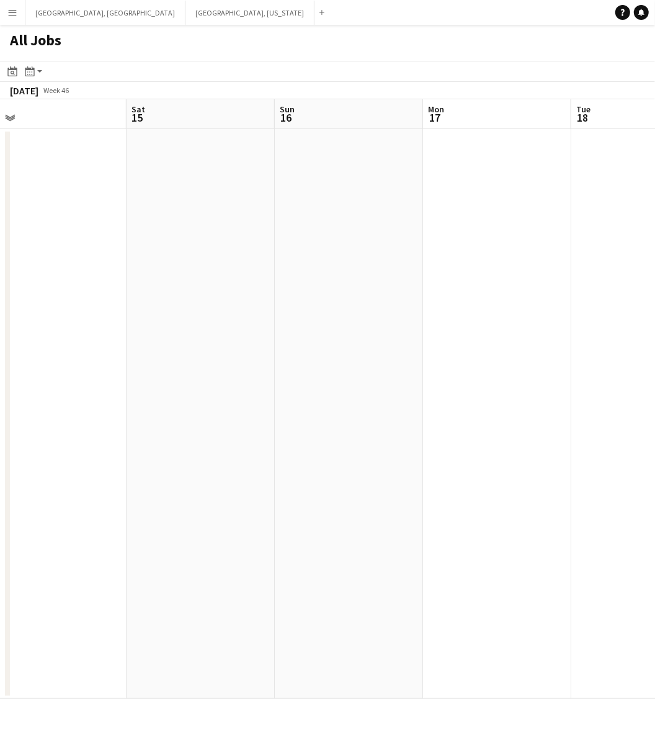
drag, startPoint x: 287, startPoint y: 206, endPoint x: 104, endPoint y: 279, distance: 197.7
click at [104, 279] on app-calendar-viewport "Tue 11 Wed 12 Thu 13 Fri 14 Sat 15 Sun 16 Mon 17 Tue 18 Wed 19 Thu 20" at bounding box center [327, 398] width 655 height 599
drag, startPoint x: 222, startPoint y: 259, endPoint x: 432, endPoint y: 236, distance: 211.0
click at [432, 236] on app-calendar-viewport "Tue 11 Wed 12 Thu 13 Fri 14 Sat 15 Sun 16 Mon 17 Tue 18 Wed 19 Thu 20" at bounding box center [327, 398] width 655 height 599
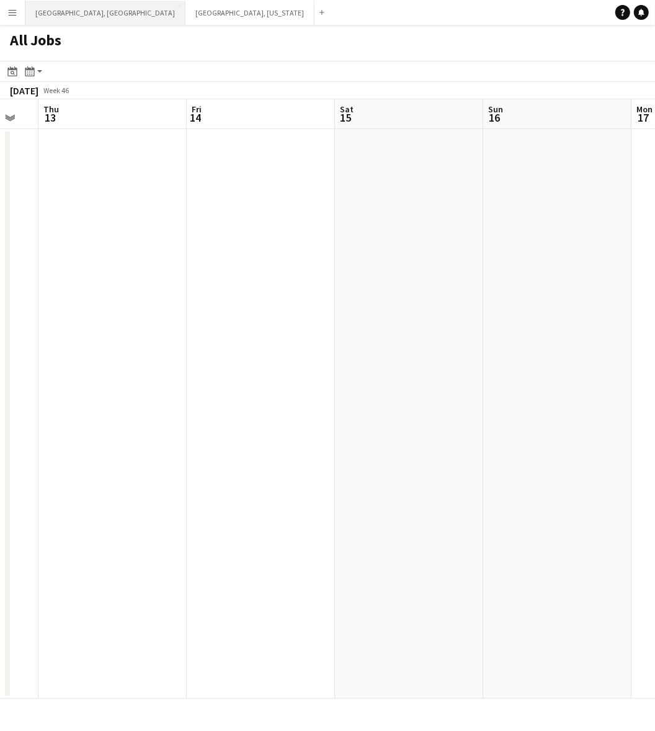
click at [71, 9] on button "[GEOGRAPHIC_DATA], [GEOGRAPHIC_DATA] Close" at bounding box center [105, 13] width 160 height 24
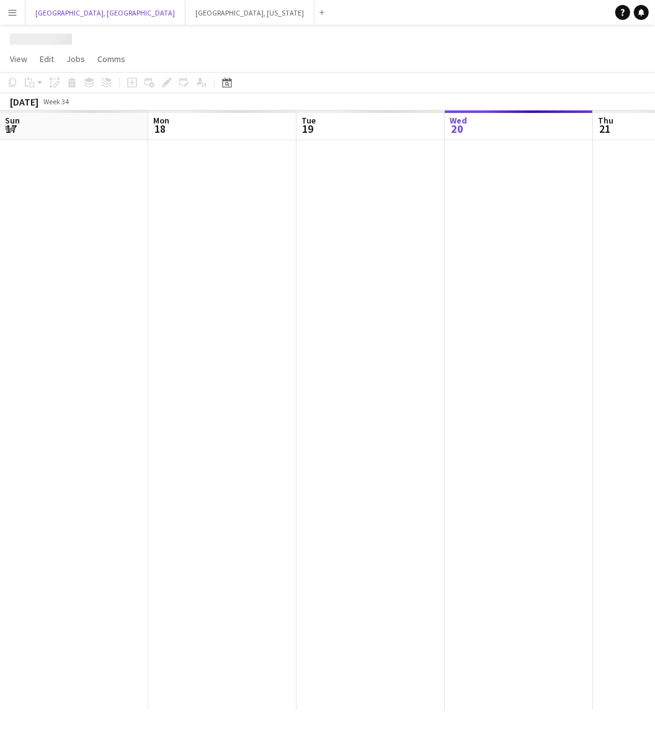
scroll to position [0, 296]
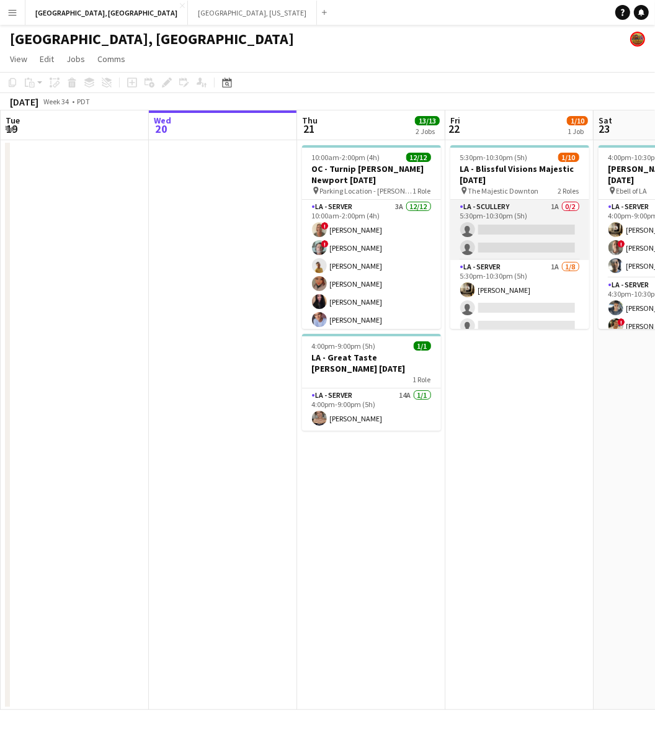
click at [528, 234] on app-card-role "LA - Scullery 1A 0/2 5:30pm-10:30pm (5h) single-neutral-actions single-neutral-…" at bounding box center [519, 230] width 139 height 60
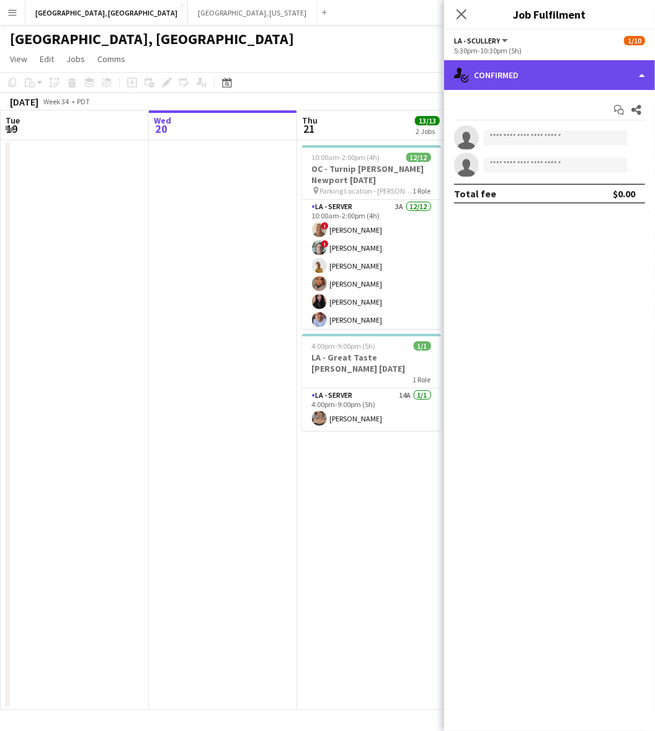
click at [538, 75] on div "single-neutral-actions-check-2 Confirmed" at bounding box center [549, 75] width 211 height 30
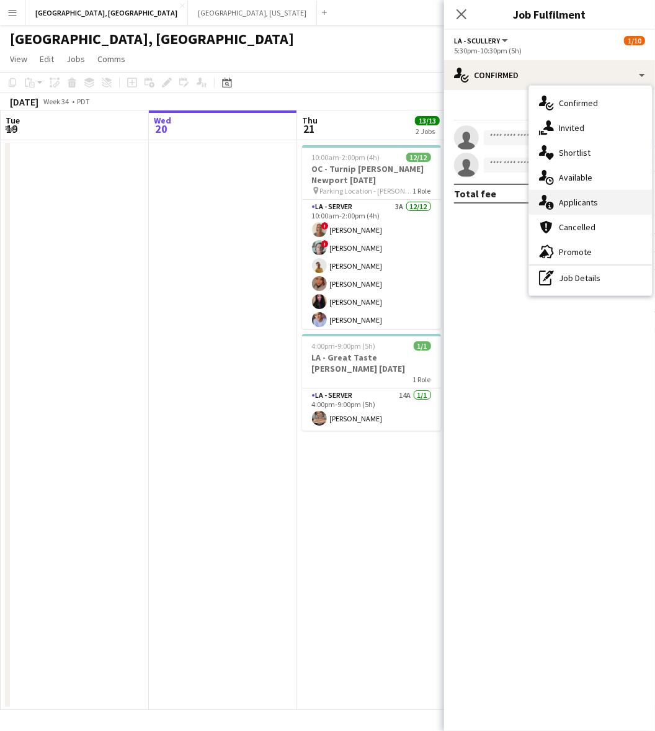
click at [566, 208] on div "single-neutral-actions-information Applicants" at bounding box center [590, 202] width 123 height 25
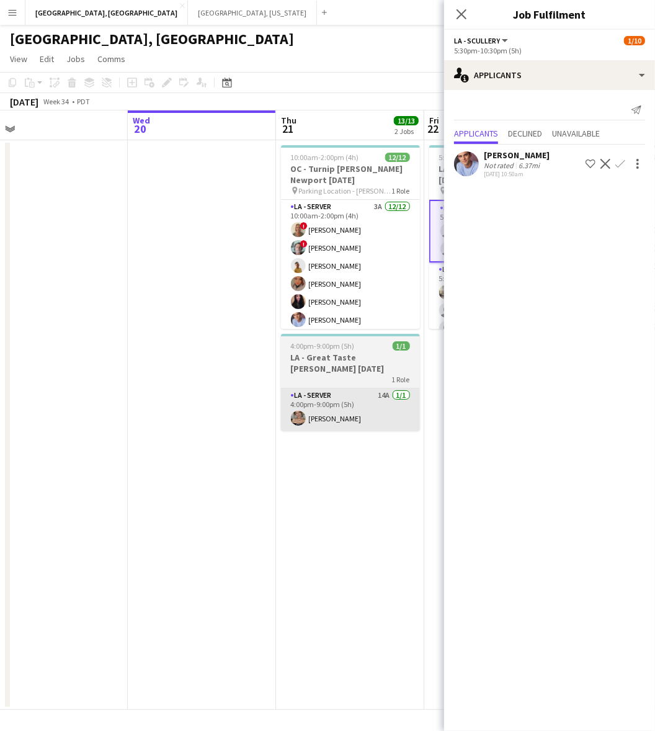
drag, startPoint x: 397, startPoint y: 419, endPoint x: 133, endPoint y: 400, distance: 264.4
click at [101, 450] on app-calendar-viewport "Sun 17 Mon 18 Tue 19 Wed 20 Thu 21 13/13 2 Jobs Fri 22 1/10 1 Job Sat 23 6/6 1 …" at bounding box center [327, 409] width 655 height 599
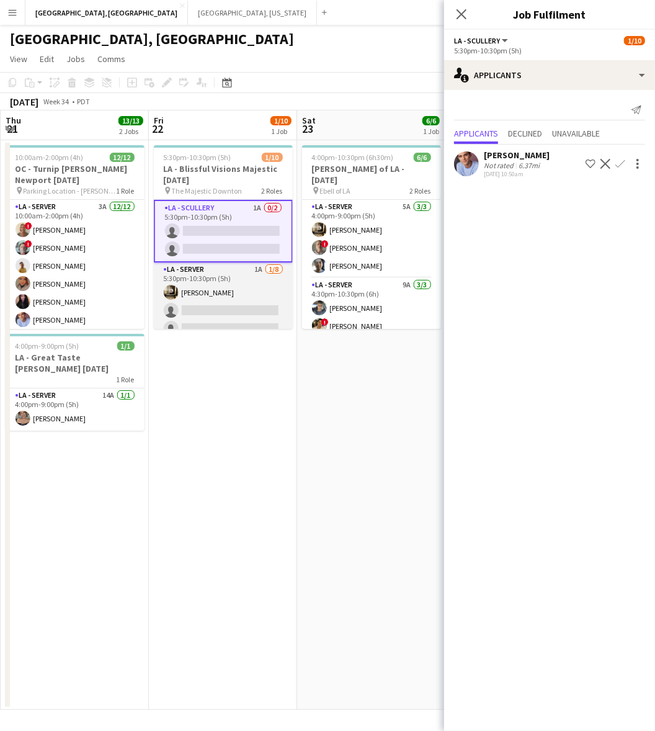
click at [252, 297] on app-card-role "LA - Server 1A [DATE] 5:30pm-10:30pm (5h) [PERSON_NAME] single-neutral-actions …" at bounding box center [223, 346] width 139 height 168
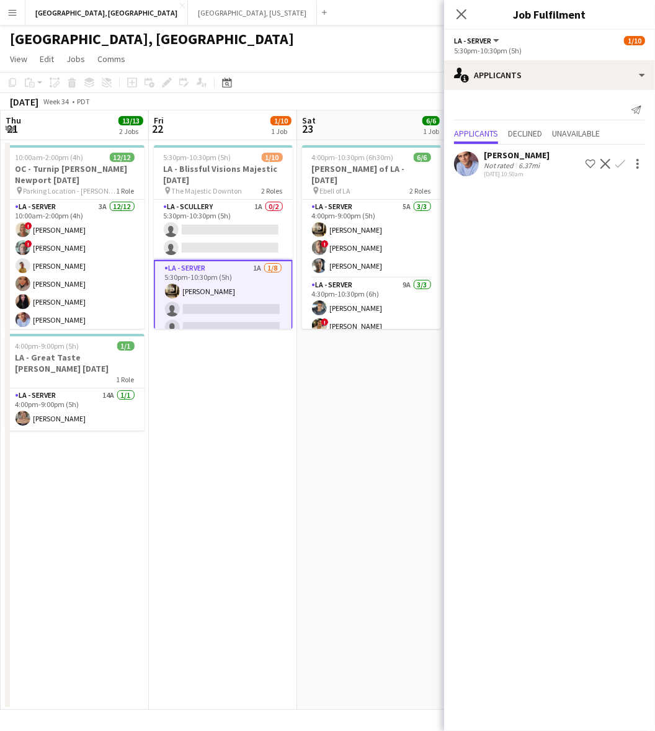
drag, startPoint x: 240, startPoint y: 216, endPoint x: 475, endPoint y: 154, distance: 242.6
click at [271, 199] on app-calendar-viewport "Mon 18 Tue 19 Wed 20 Thu 21 13/13 2 Jobs Fri 22 1/10 1 Job Sat 23 6/6 1 Job Sun…" at bounding box center [327, 409] width 655 height 599
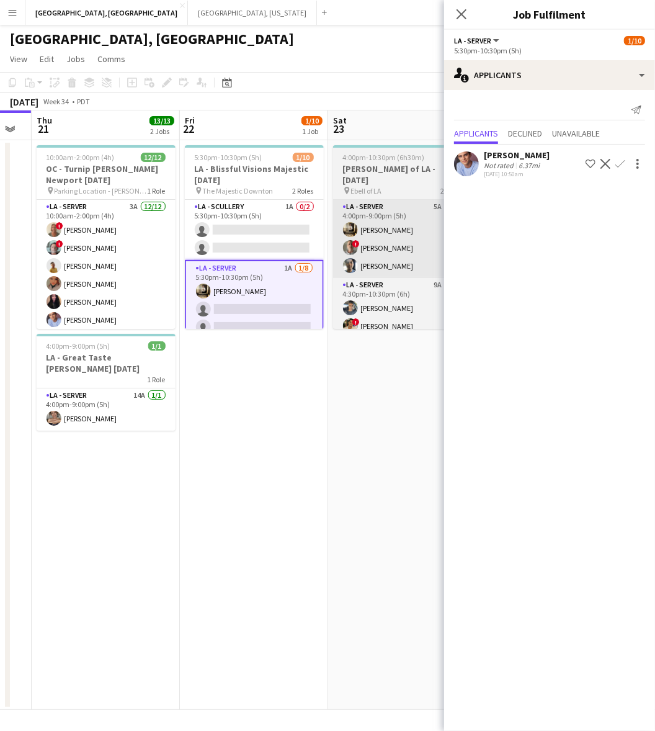
drag, startPoint x: 270, startPoint y: 239, endPoint x: 386, endPoint y: 222, distance: 117.2
click at [275, 237] on app-calendar-viewport "Mon 18 Tue 19 Wed 20 Thu 21 13/13 2 Jobs Fri 22 1/10 1 Job Sat 23 6/6 1 Job Sun…" at bounding box center [327, 409] width 655 height 599
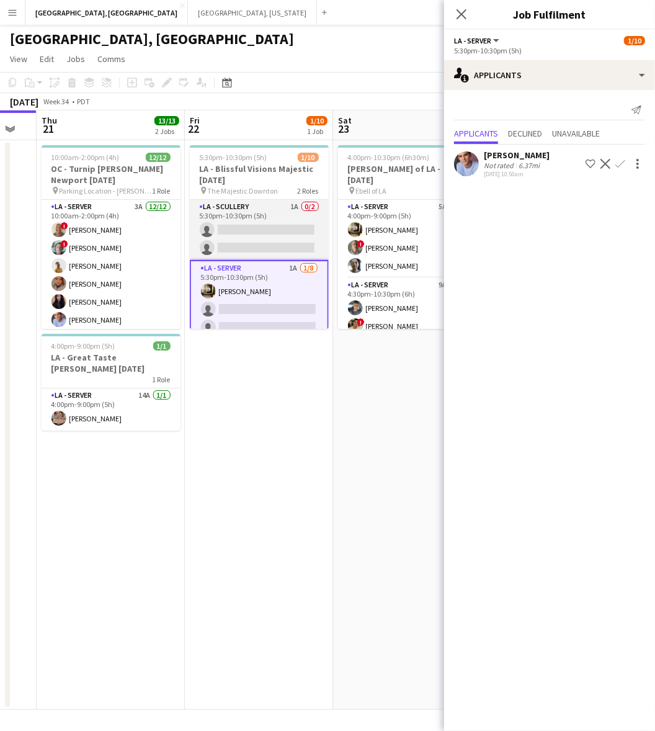
click at [270, 223] on app-card-role "LA - Scullery 1A 0/2 5:30pm-10:30pm (5h) single-neutral-actions single-neutral-…" at bounding box center [259, 230] width 139 height 60
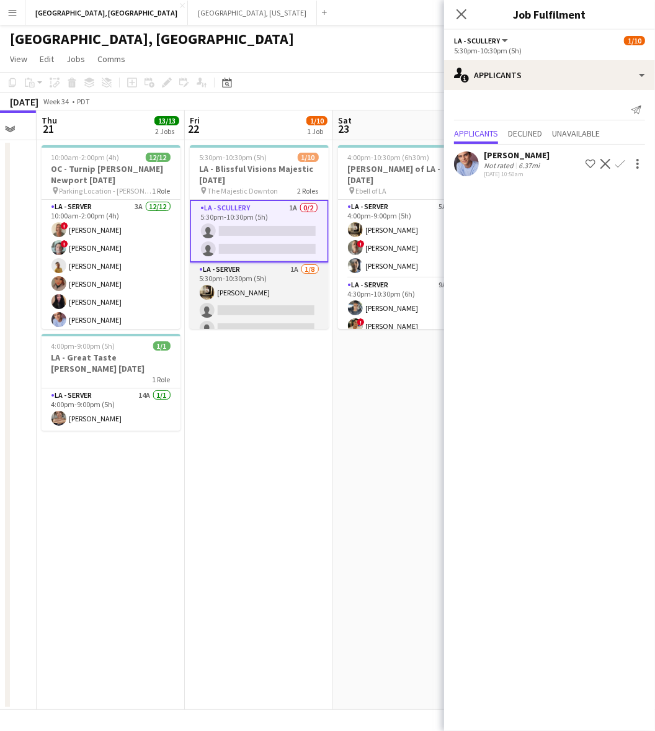
click at [262, 281] on app-card-role "LA - Server 1A [DATE] 5:30pm-10:30pm (5h) [PERSON_NAME] single-neutral-actions …" at bounding box center [259, 346] width 139 height 168
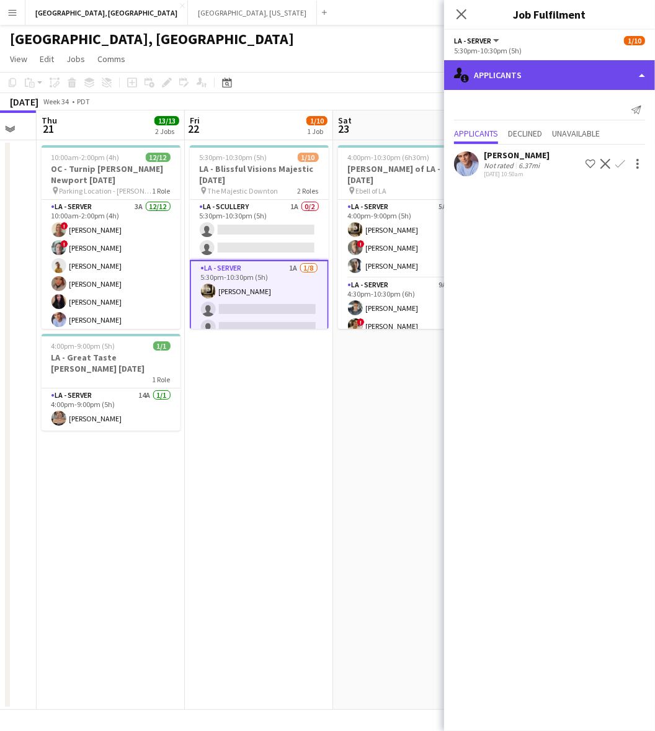
click at [504, 78] on div "single-neutral-actions-information Applicants" at bounding box center [549, 75] width 211 height 30
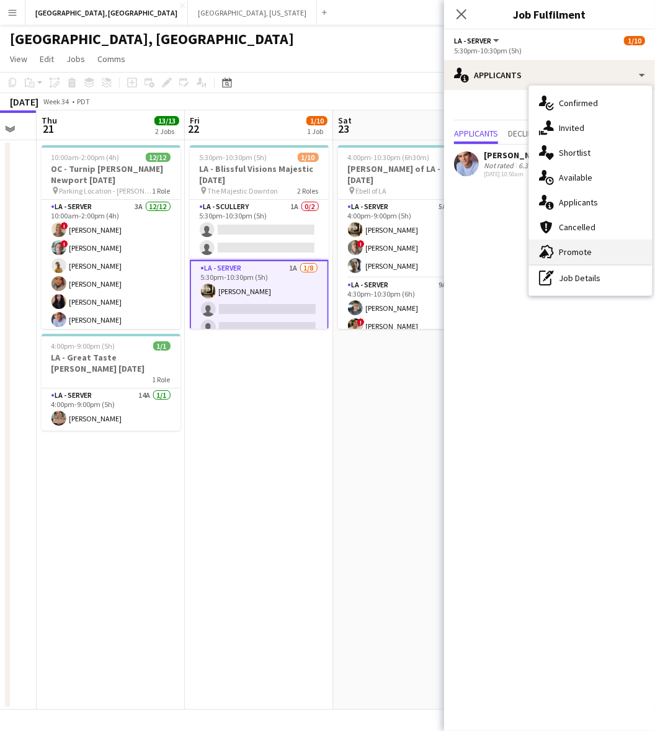
click at [594, 247] on div "advertising-megaphone Promote" at bounding box center [590, 251] width 123 height 25
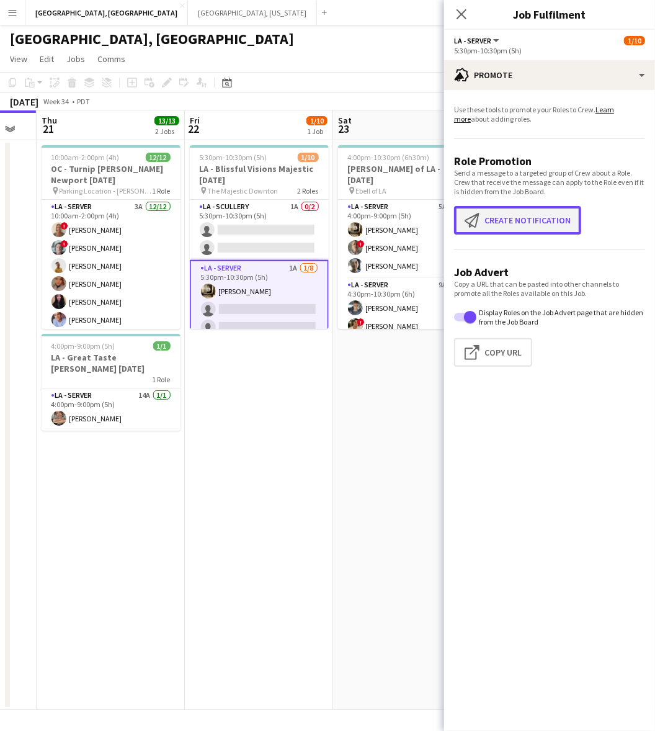
click at [525, 223] on button "Create notification Create notification" at bounding box center [517, 220] width 127 height 29
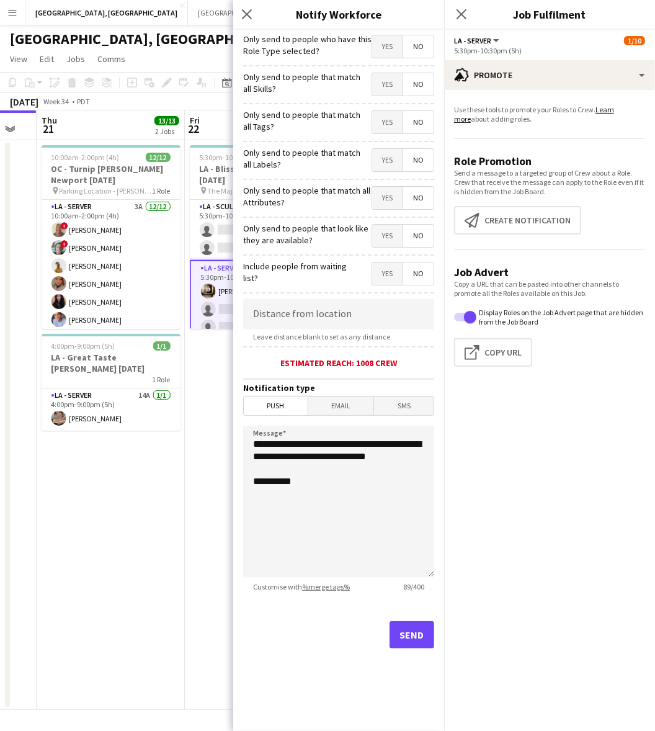
click at [382, 53] on span "Yes" at bounding box center [387, 46] width 30 height 22
click at [422, 627] on button "Send" at bounding box center [412, 634] width 45 height 27
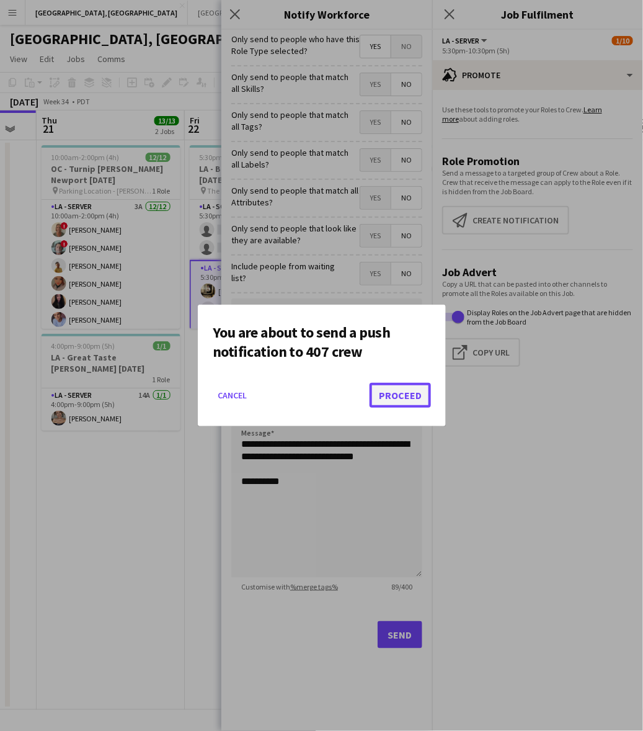
click at [390, 389] on button "Proceed" at bounding box center [400, 395] width 61 height 25
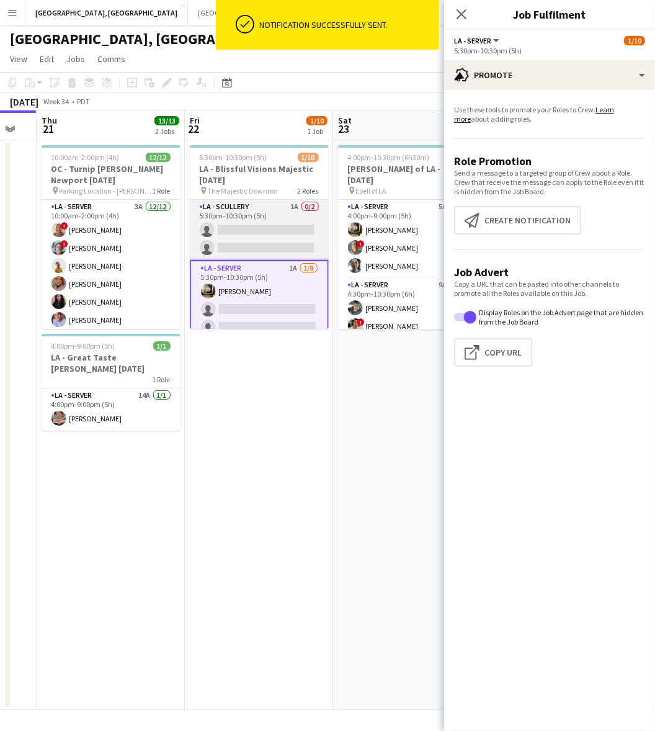
click at [231, 221] on app-card-role "LA - Scullery 1A 0/2 5:30pm-10:30pm (5h) single-neutral-actions single-neutral-…" at bounding box center [259, 230] width 139 height 60
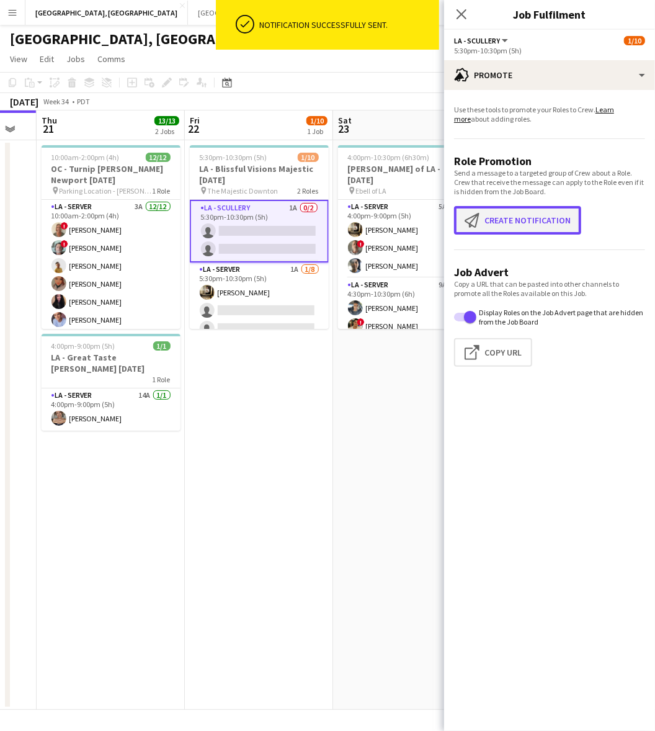
click at [504, 208] on button "Create notification Create notification" at bounding box center [517, 220] width 127 height 29
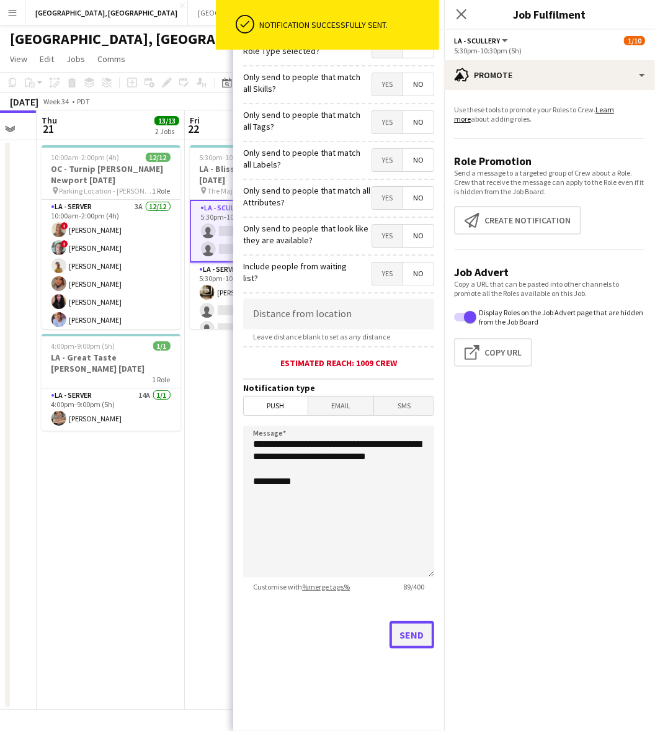
click at [416, 644] on button "Send" at bounding box center [412, 634] width 45 height 27
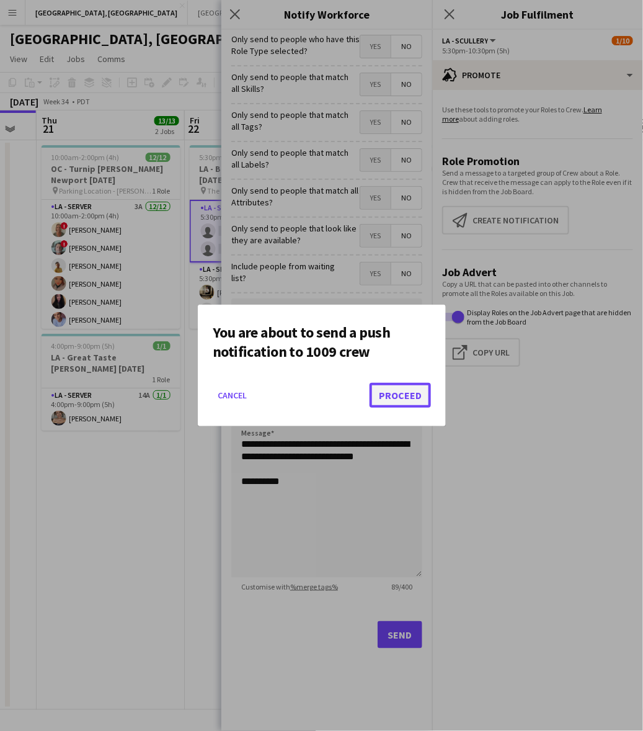
click at [383, 391] on button "Proceed" at bounding box center [400, 395] width 61 height 25
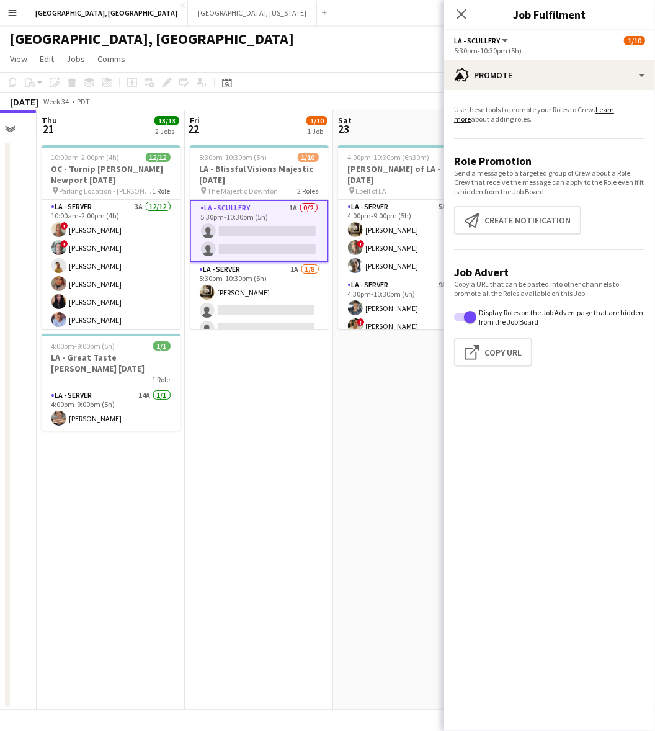
click at [250, 215] on app-card-role "LA - Scullery 1A 0/2 5:30pm-10:30pm (5h) single-neutral-actions single-neutral-…" at bounding box center [259, 231] width 139 height 63
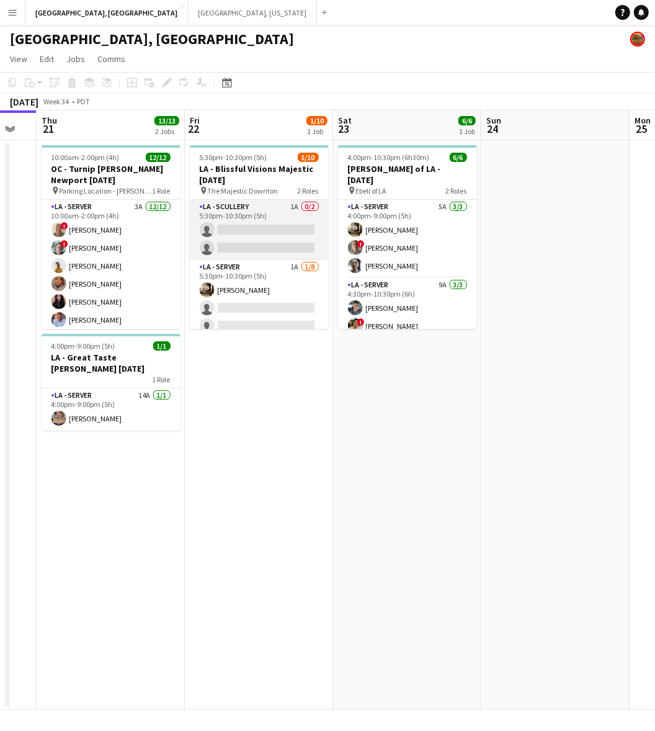
click at [255, 218] on app-card-role "LA - Scullery 1A 0/2 5:30pm-10:30pm (5h) single-neutral-actions single-neutral-…" at bounding box center [259, 230] width 139 height 60
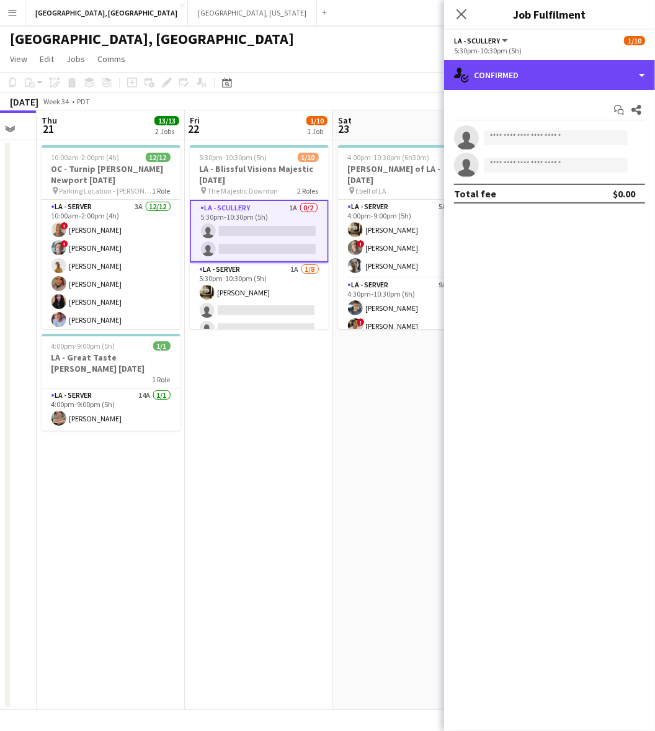
click at [485, 70] on div "single-neutral-actions-check-2 Confirmed" at bounding box center [549, 75] width 211 height 30
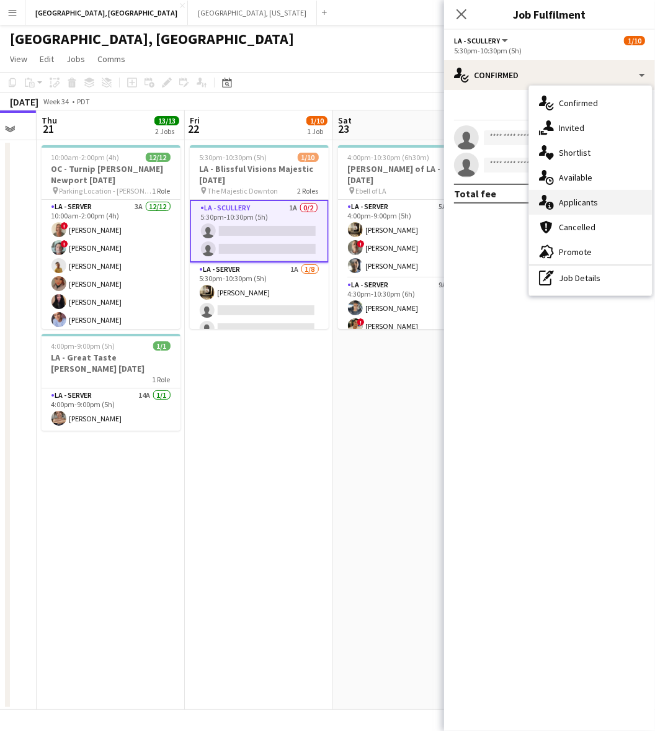
click at [572, 205] on div "single-neutral-actions-information Applicants" at bounding box center [590, 202] width 123 height 25
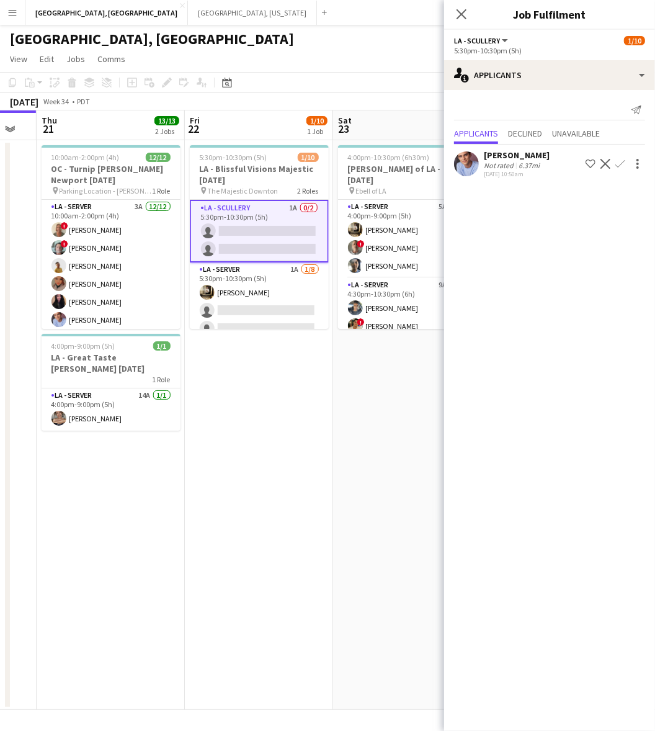
click at [625, 157] on button "Confirm" at bounding box center [620, 163] width 15 height 15
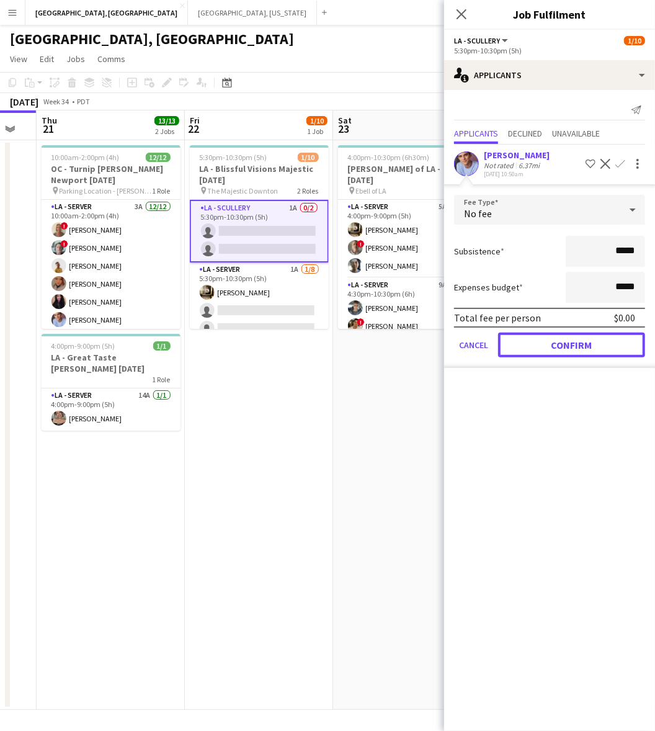
drag, startPoint x: 604, startPoint y: 339, endPoint x: 608, endPoint y: 332, distance: 8.6
click at [605, 339] on button "Confirm" at bounding box center [571, 345] width 147 height 25
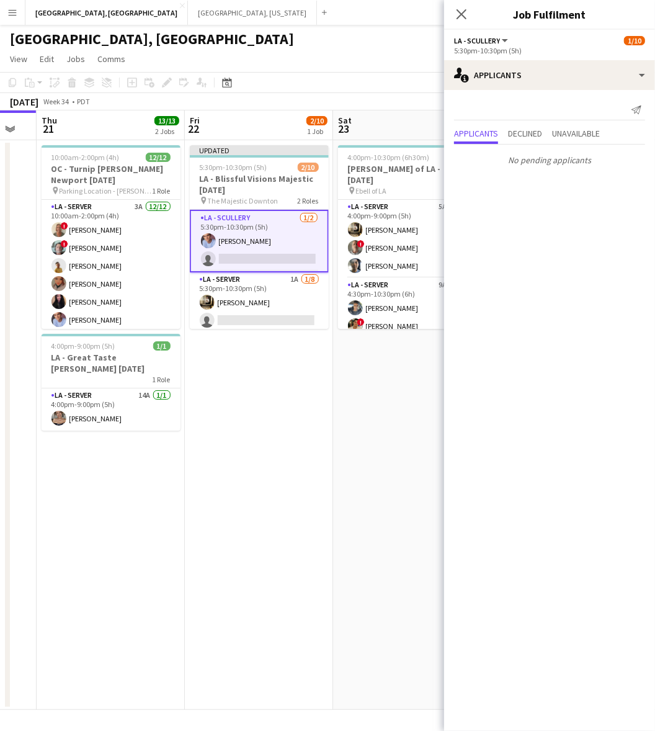
click at [298, 50] on app-page-menu "View Day view expanded Day view collapsed Month view Date picker Jump to [DATE]…" at bounding box center [327, 60] width 655 height 24
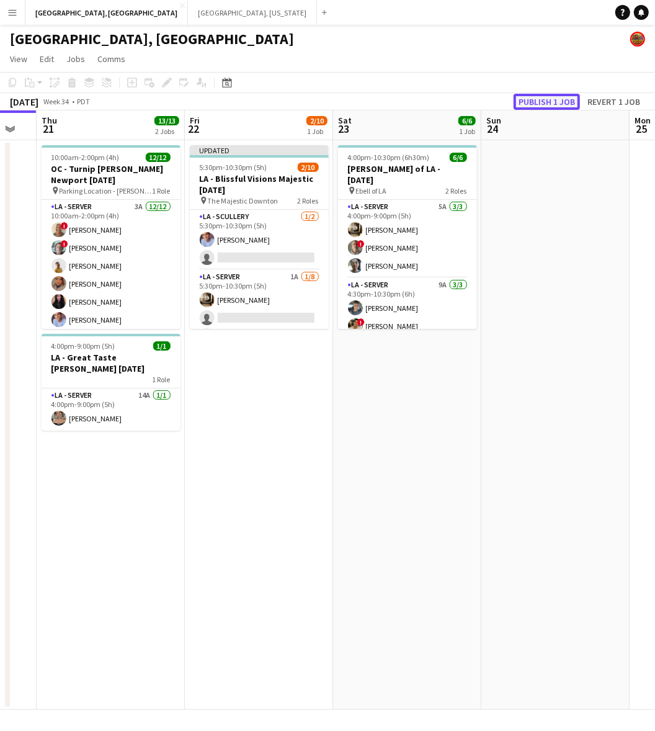
click at [557, 95] on button "Publish 1 job" at bounding box center [547, 102] width 66 height 16
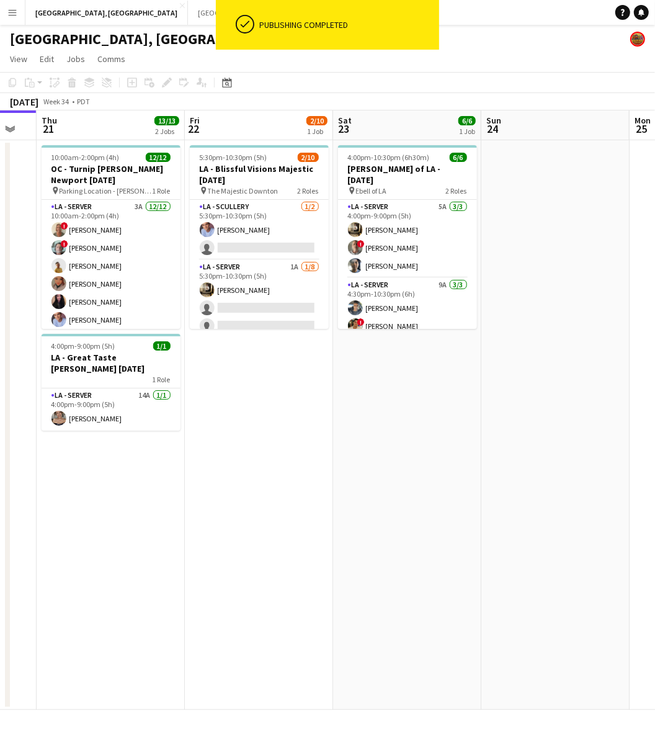
drag, startPoint x: 323, startPoint y: 404, endPoint x: 169, endPoint y: 380, distance: 155.7
click at [233, 388] on app-calendar-viewport "Mon 18 Tue 19 Wed 20 Thu 21 13/13 2 Jobs Fri 22 2/10 1 Job Sat 23 6/6 1 Job Sun…" at bounding box center [327, 409] width 655 height 599
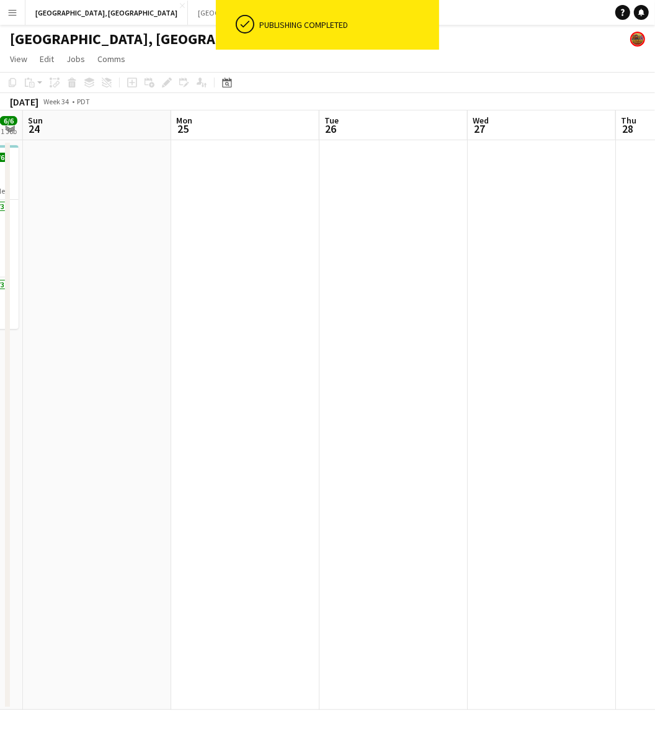
drag, startPoint x: 404, startPoint y: 373, endPoint x: 553, endPoint y: 360, distance: 150.0
click at [261, 377] on app-calendar-viewport "Wed 20 Thu 21 13/13 2 Jobs Fri 22 2/10 1 Job Sat 23 6/6 1 Job Sun 24 Mon 25 Tue…" at bounding box center [327, 409] width 655 height 599
drag, startPoint x: 531, startPoint y: 359, endPoint x: 135, endPoint y: 408, distance: 398.9
click at [151, 401] on app-calendar-viewport "Fri 22 2/10 1 Job Sat 23 6/6 1 Job Sun 24 Mon 25 Tue 26 Wed 27 Thu 28 Fri 29 Sa…" at bounding box center [327, 409] width 655 height 599
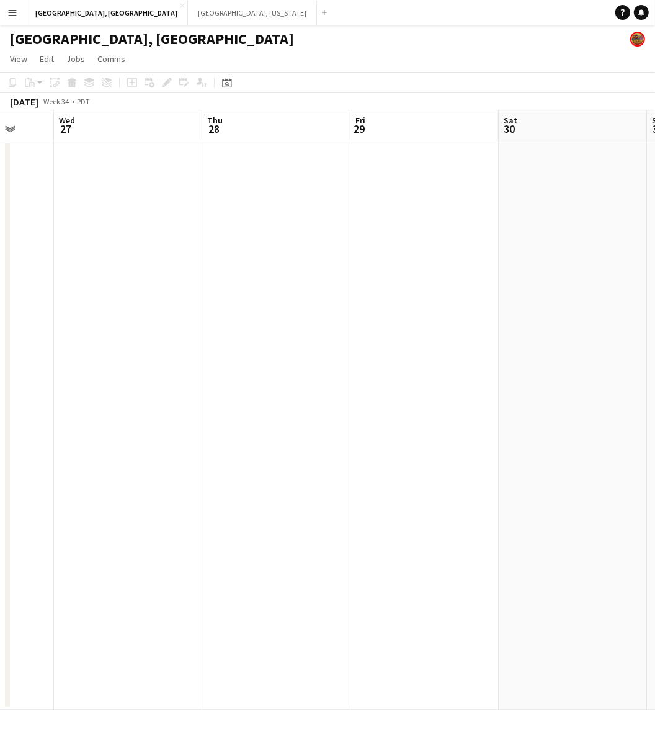
drag, startPoint x: 520, startPoint y: 334, endPoint x: 163, endPoint y: 395, distance: 362.6
click at [155, 389] on app-calendar-viewport "Sun 24 Mon 25 Tue 26 Wed 27 Thu 28 Fri 29 Sat 30 Sun 31 Mon 1 Tue 2" at bounding box center [327, 409] width 655 height 599
drag, startPoint x: 518, startPoint y: 317, endPoint x: 433, endPoint y: 335, distance: 86.9
click at [223, 352] on app-calendar-viewport "Tue 26 Wed 27 Thu 28 Fri 29 Sat 30 Sun 31 Mon 1 Tue 2 Wed 3 Thu 4" at bounding box center [327, 409] width 655 height 599
click at [151, 378] on app-calendar-viewport "Thu 28 Fri 29 Sat 30 Sun 31 Mon 1 Tue 2 Wed 3 Thu 4 Fri 5 Sat 6" at bounding box center [327, 409] width 655 height 599
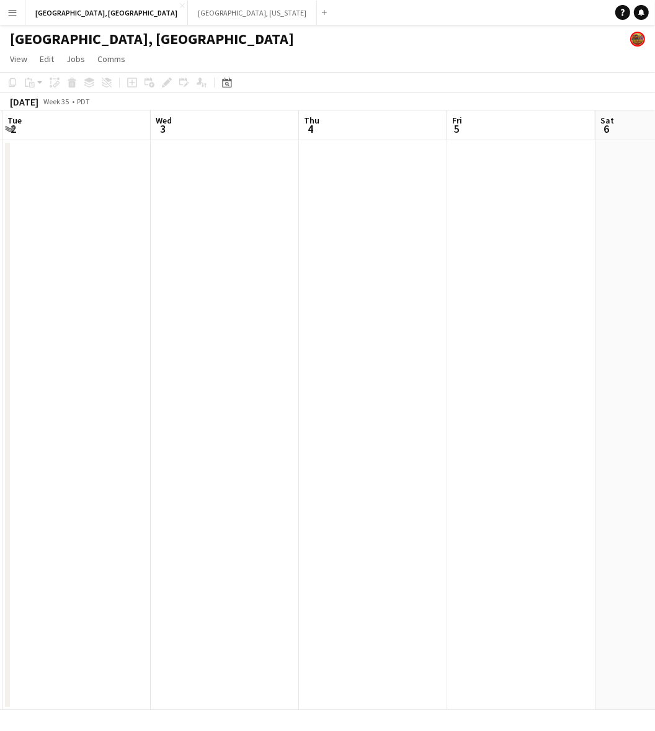
drag, startPoint x: 496, startPoint y: 333, endPoint x: 441, endPoint y: 354, distance: 59.1
click at [97, 401] on app-calendar-viewport "Sat 30 Sun 31 Mon 1 Tue 2 Wed 3 Thu 4 Fri 5 Sat 6 Sun 7 Mon 8" at bounding box center [327, 409] width 655 height 599
click at [133, 388] on app-calendar-viewport "Tue 2 Wed 3 Thu 4 Fri 5 Sat 6 Sun 7 Mon 8 Tue 9 Wed 10 Thu 11" at bounding box center [327, 409] width 655 height 599
drag, startPoint x: 531, startPoint y: 332, endPoint x: 251, endPoint y: 346, distance: 280.2
click at [241, 344] on app-calendar-viewport "Thu 4 Fri 5 Sat 6 Sun 7 Mon 8 Tue 9 Wed 10 Thu 11 Fri 12 Sat 13" at bounding box center [327, 409] width 655 height 599
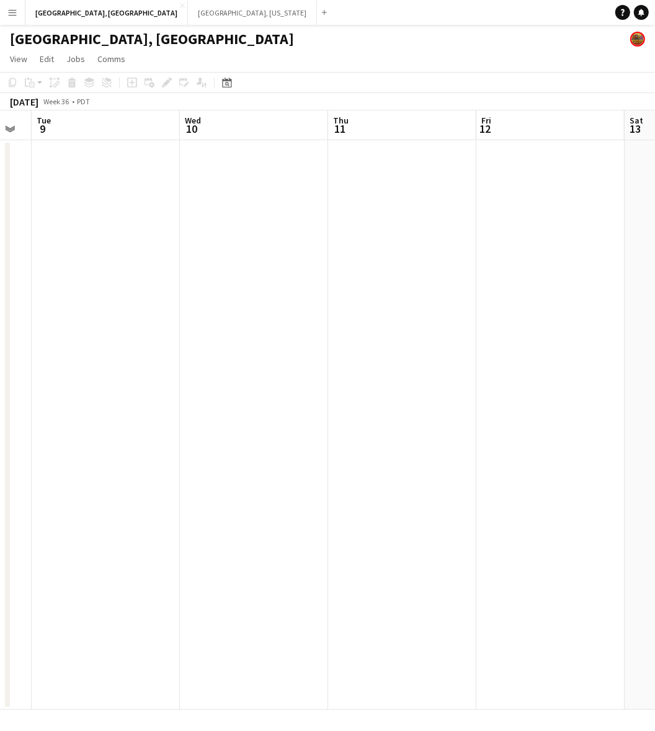
drag, startPoint x: 481, startPoint y: 306, endPoint x: 87, endPoint y: 370, distance: 399.2
click at [92, 370] on app-calendar-viewport "Sat 6 Sun 7 Mon 8 Tue 9 Wed 10 Thu 11 Fri 12 Sat 13 Sun 14 Mon 15" at bounding box center [327, 409] width 655 height 599
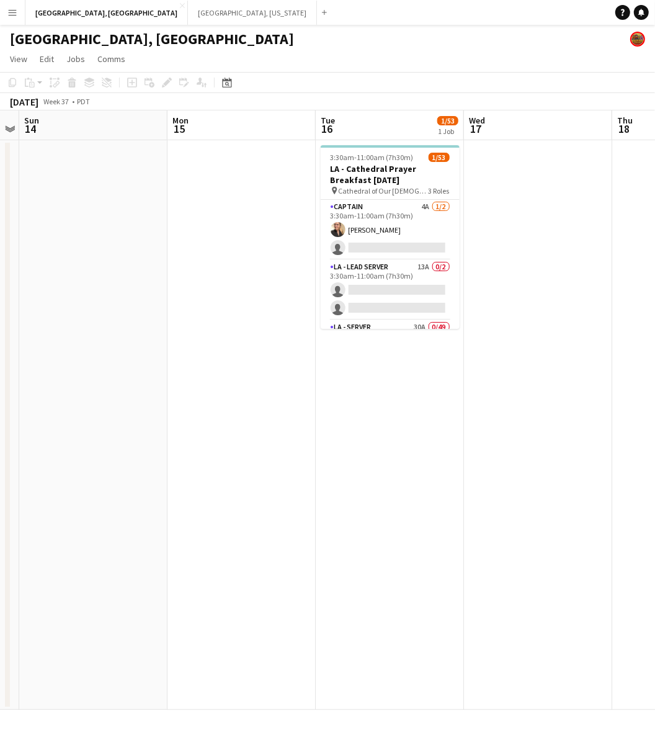
drag, startPoint x: 464, startPoint y: 308, endPoint x: 208, endPoint y: 362, distance: 261.8
click at [39, 377] on app-calendar-viewport "Thu 11 Fri 12 Sat 13 Sun 14 Mon 15 Tue 16 1/53 1 Job Wed 17 Thu 18 Fri 19 Sat 2…" at bounding box center [327, 409] width 655 height 599
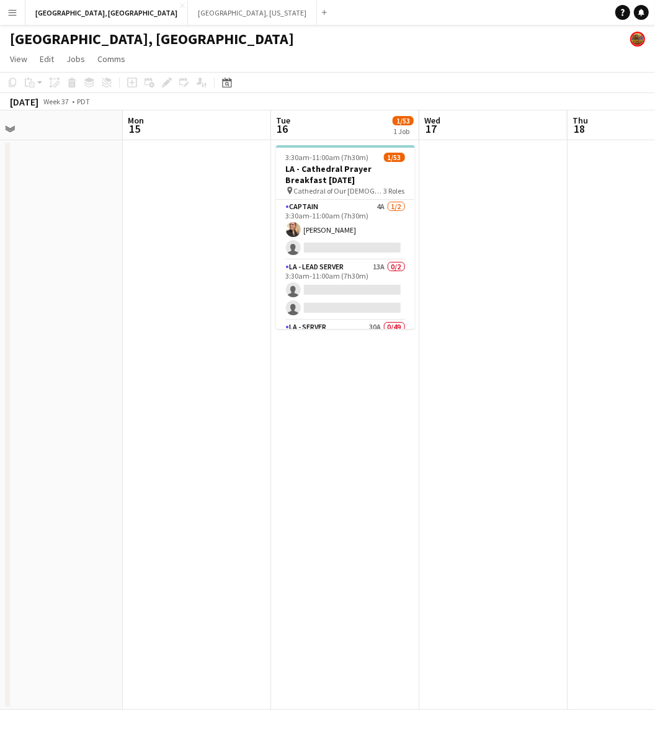
drag, startPoint x: 522, startPoint y: 308, endPoint x: -34, endPoint y: 411, distance: 565.3
click at [0, 411] on html "Menu Boards Boards Boards All jobs Status Workforce Workforce My Workforce Recr…" at bounding box center [327, 365] width 655 height 731
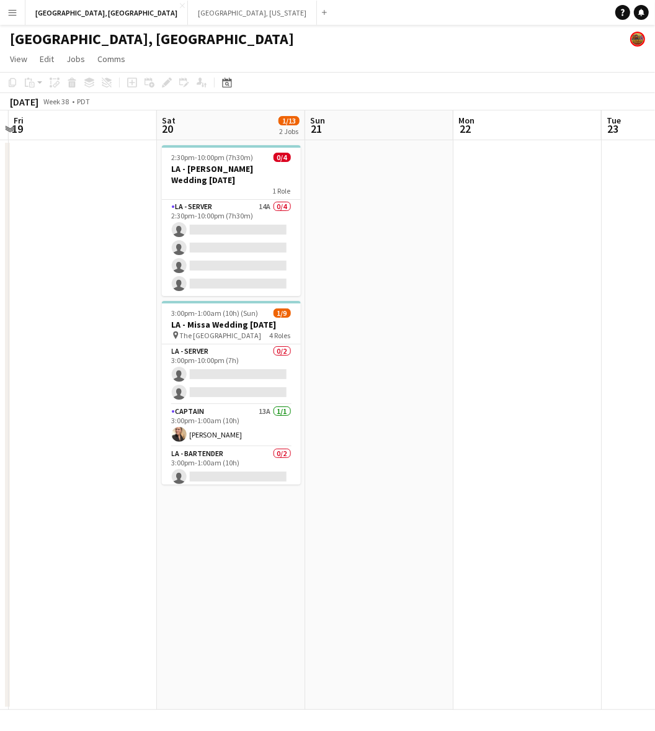
drag, startPoint x: 521, startPoint y: 305, endPoint x: -168, endPoint y: 467, distance: 707.4
click at [0, 467] on html "Menu Boards Boards Boards All jobs Status Workforce Workforce My Workforce Recr…" at bounding box center [327, 365] width 655 height 731
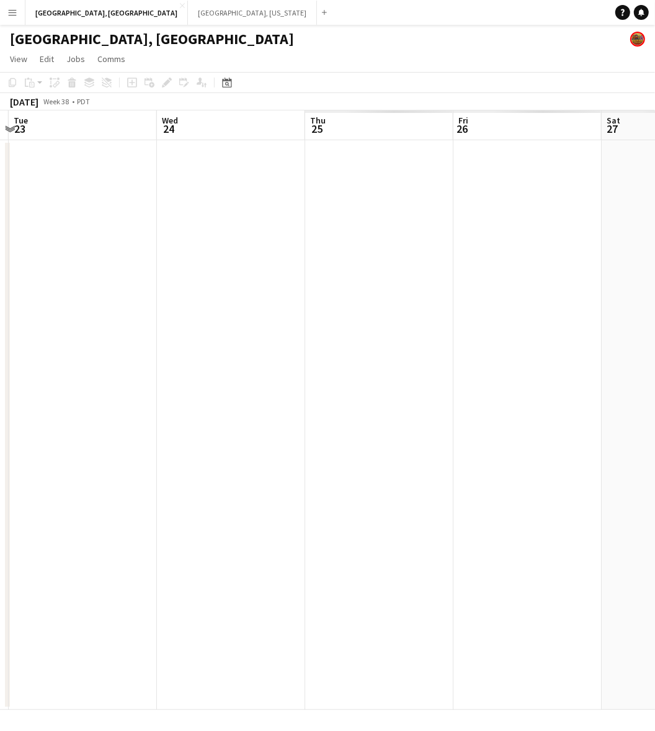
scroll to position [0, 382]
click at [69, 14] on button "[GEOGRAPHIC_DATA], [GEOGRAPHIC_DATA] Close" at bounding box center [106, 13] width 163 height 24
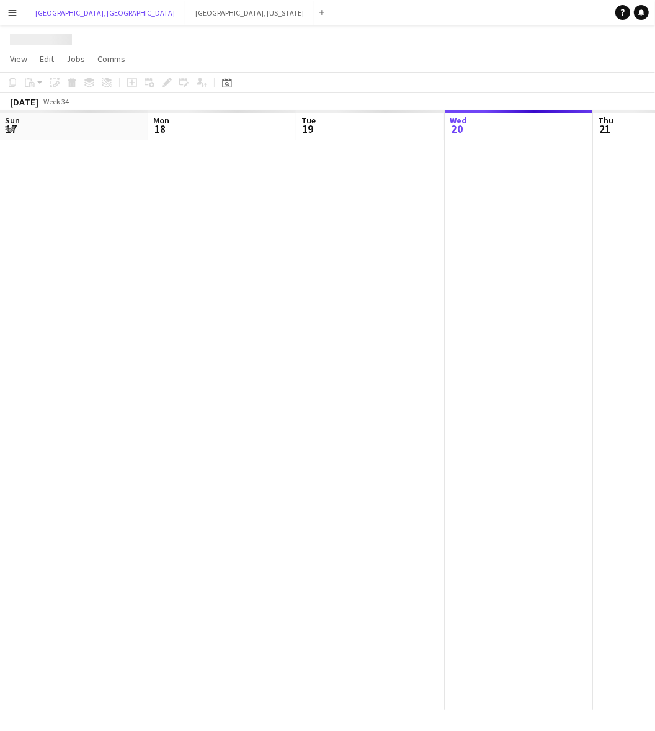
scroll to position [0, 296]
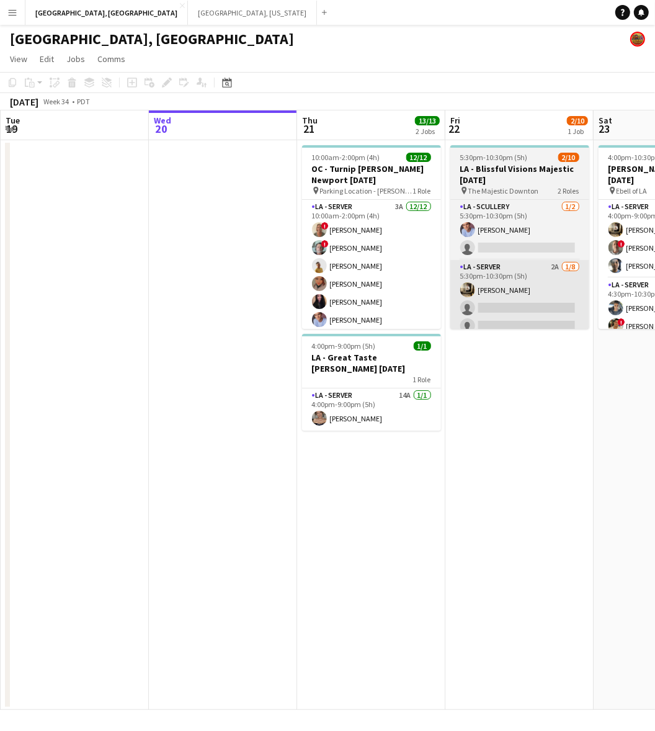
click at [503, 314] on app-card-role "LA - Server 2A [DATE] 5:30pm-10:30pm (5h) [PERSON_NAME] single-neutral-actions …" at bounding box center [519, 344] width 139 height 168
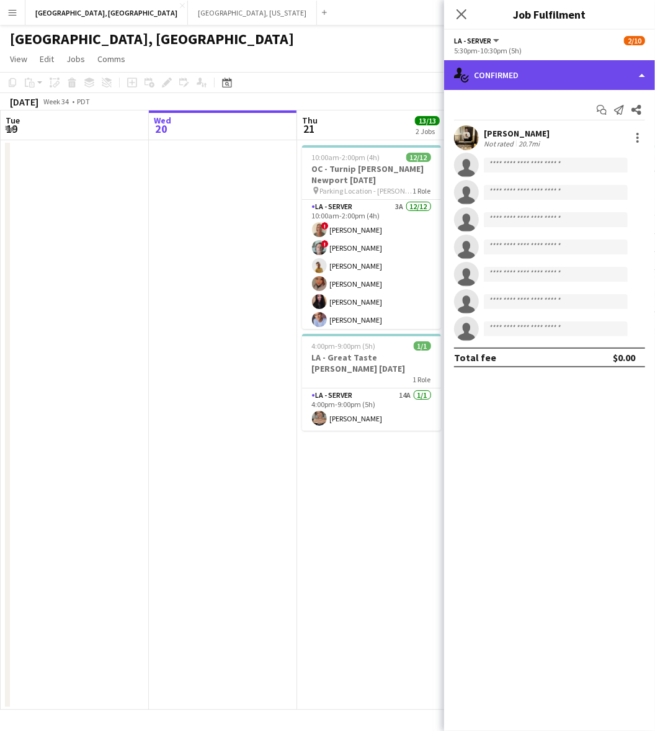
click at [534, 63] on div "single-neutral-actions-check-2 Confirmed" at bounding box center [549, 75] width 211 height 30
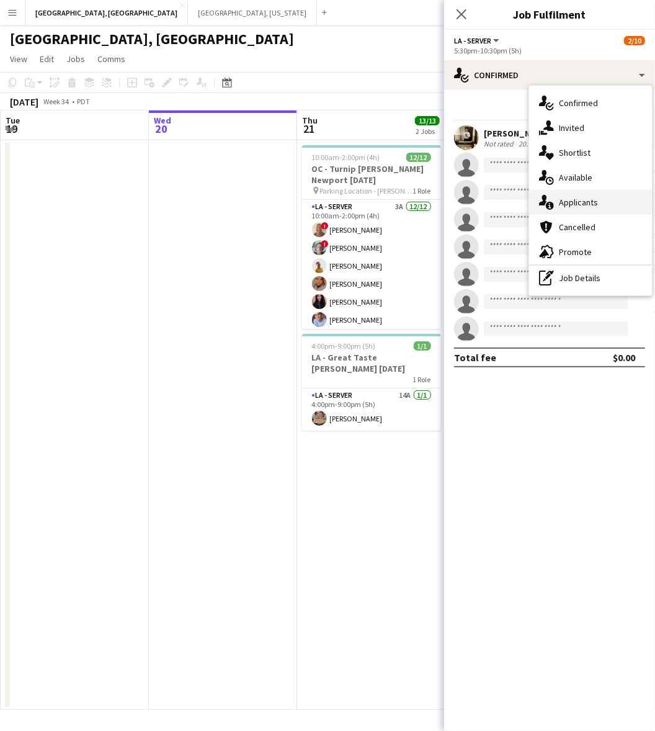
click at [585, 203] on div "single-neutral-actions-information Applicants" at bounding box center [590, 202] width 123 height 25
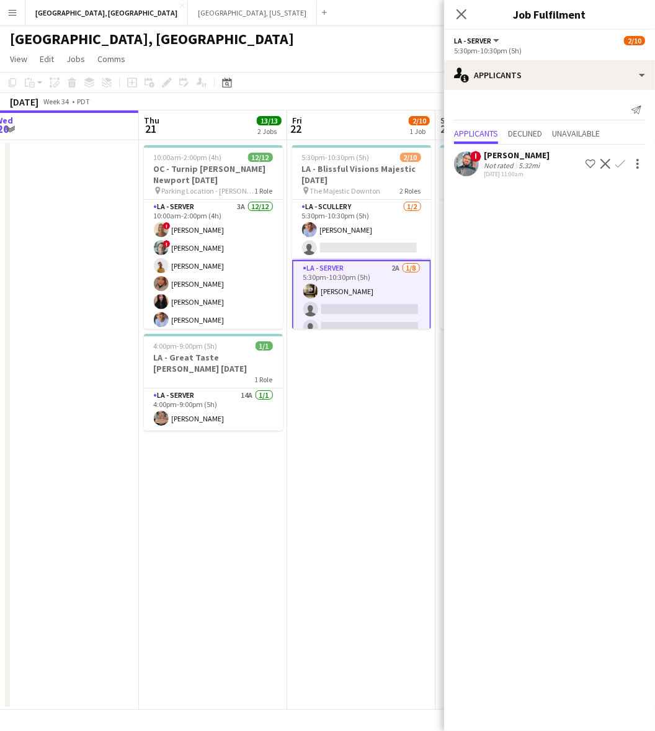
scroll to position [0, 457]
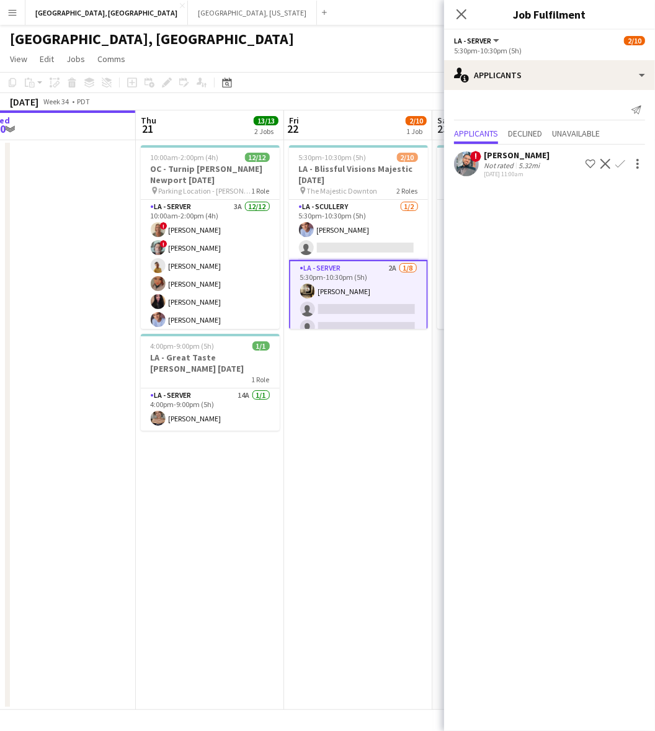
drag, startPoint x: 278, startPoint y: 514, endPoint x: 202, endPoint y: 530, distance: 77.5
click at [202, 530] on app-calendar-viewport "Sun 17 Mon 18 Tue 19 Wed 20 Thu 21 13/13 2 Jobs Fri 22 2/10 1 Job Sat 23 6/6 1 …" at bounding box center [327, 409] width 655 height 599
click at [305, 40] on div "[GEOGRAPHIC_DATA], [GEOGRAPHIC_DATA]" at bounding box center [327, 37] width 655 height 24
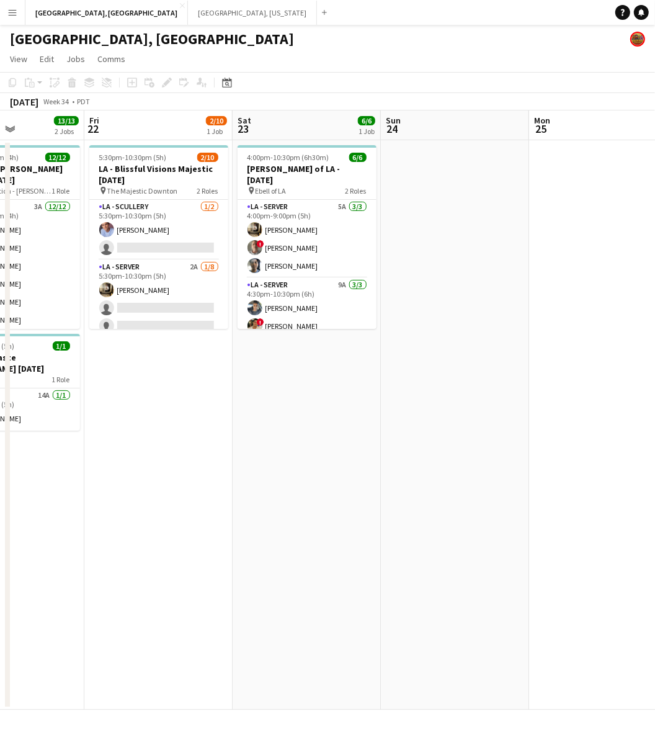
scroll to position [0, 301]
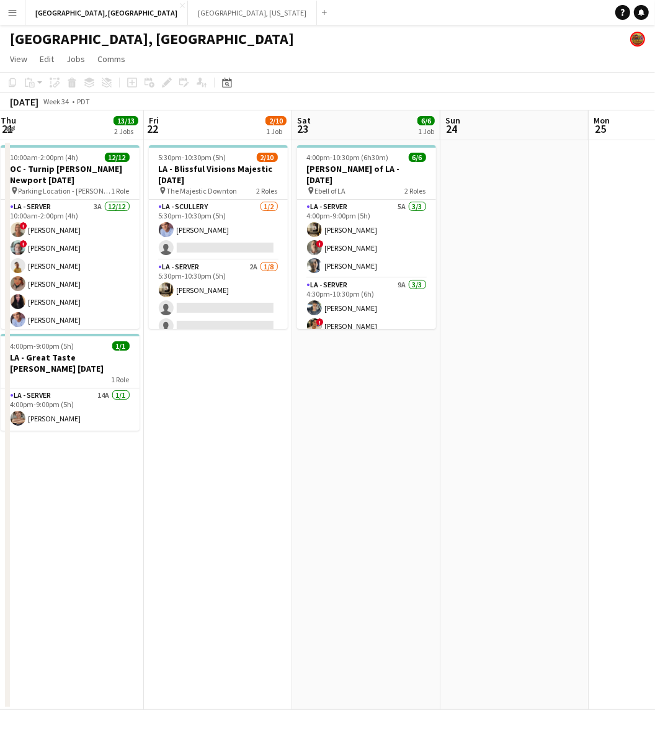
drag, startPoint x: 312, startPoint y: 540, endPoint x: 172, endPoint y: 622, distance: 162.1
click at [172, 622] on app-calendar-viewport "Tue 19 Wed 20 Thu 21 13/13 2 Jobs Fri 22 2/10 1 Job Sat 23 6/6 1 Job Sun 24 Mon…" at bounding box center [327, 409] width 655 height 599
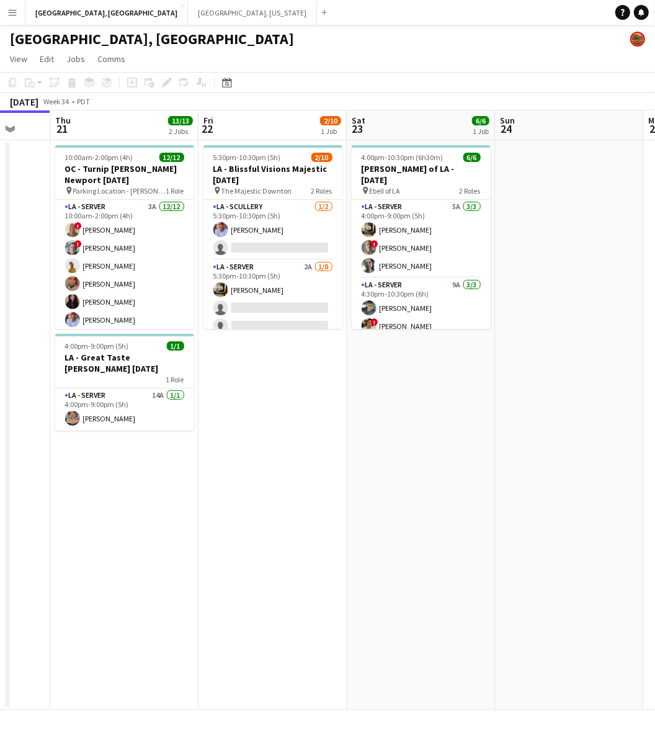
scroll to position [0, 377]
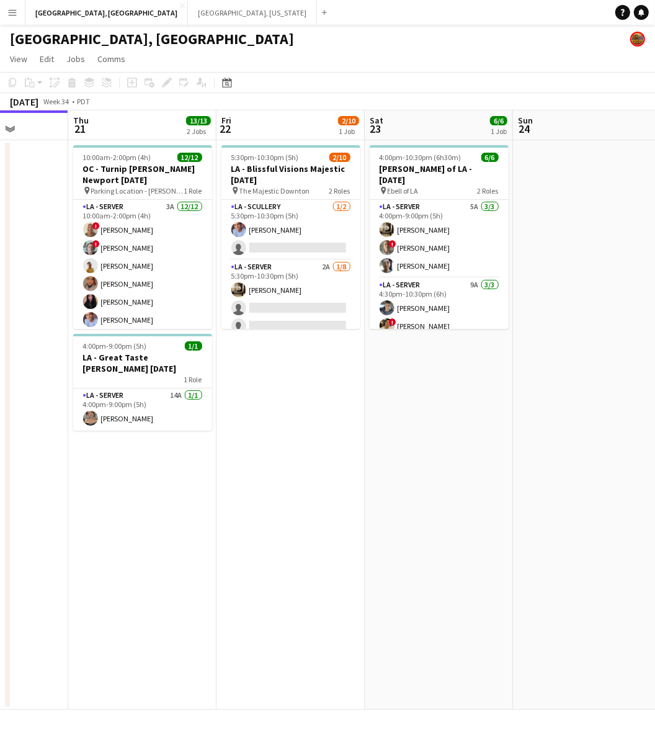
drag, startPoint x: 219, startPoint y: 514, endPoint x: 246, endPoint y: 509, distance: 27.6
click at [246, 509] on app-calendar-viewport "Mon 18 Tue 19 Wed 20 Thu 21 13/13 2 Jobs Fri 22 2/10 1 Job Sat 23 6/6 1 Job Sun…" at bounding box center [327, 409] width 655 height 599
click at [329, 228] on app-card-role "LA - Scullery 6A [DATE] 5:30pm-10:30pm (5h) [PERSON_NAME] single-neutral-actions" at bounding box center [290, 230] width 139 height 60
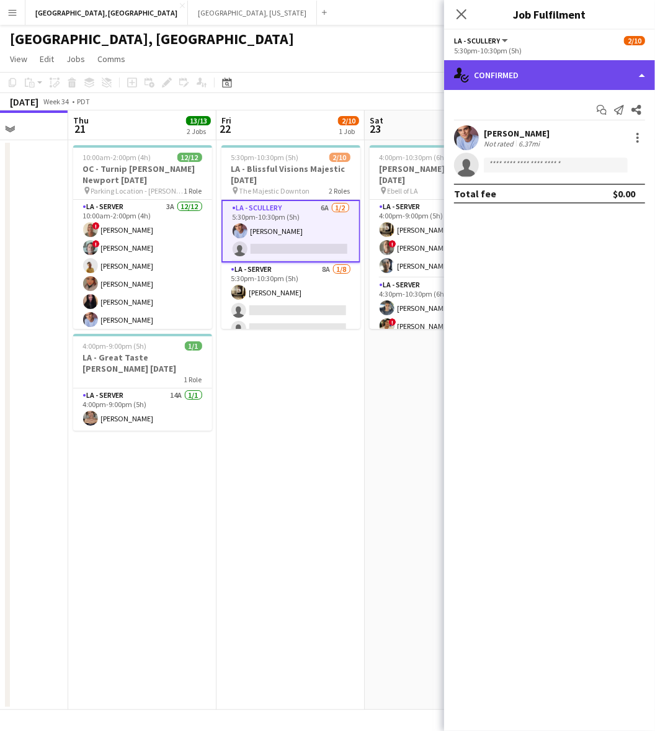
click at [597, 84] on div "single-neutral-actions-check-2 Confirmed" at bounding box center [549, 75] width 211 height 30
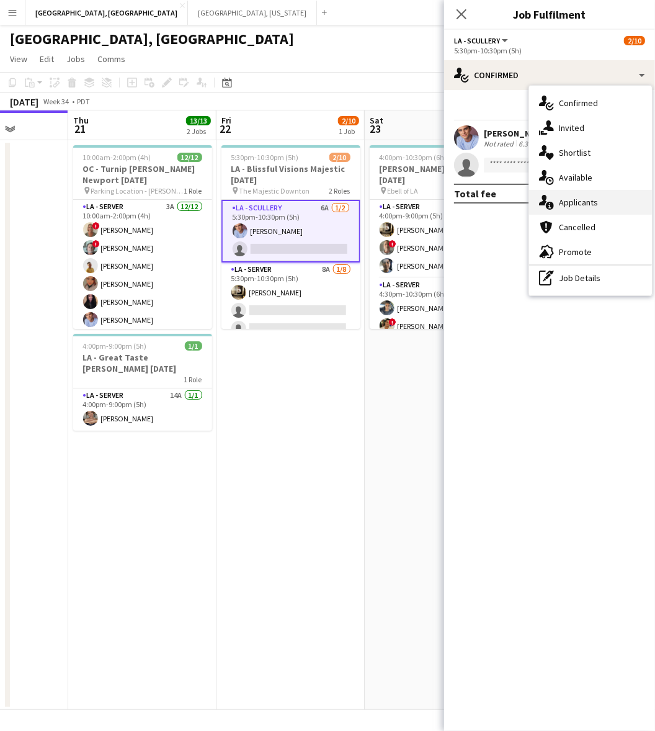
click at [563, 207] on div "single-neutral-actions-information Applicants" at bounding box center [590, 202] width 123 height 25
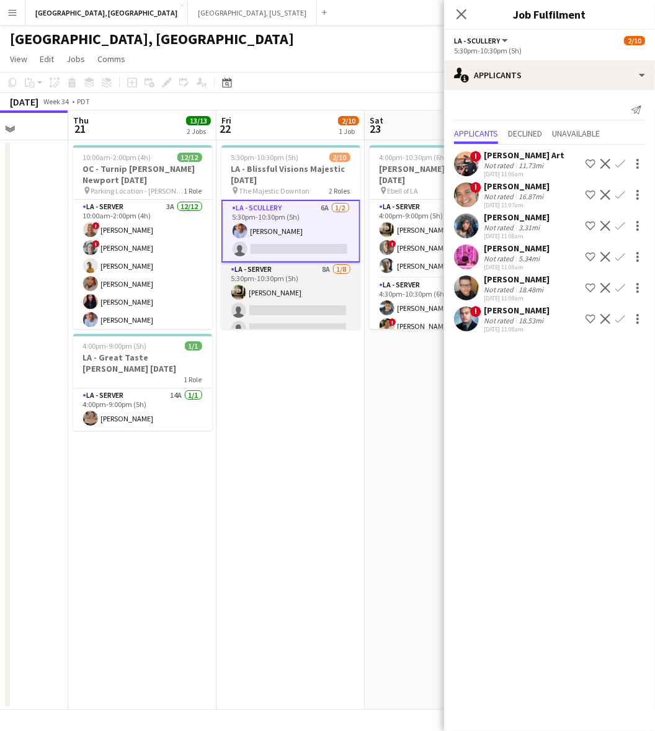
click at [296, 293] on app-card-role "LA - Server 8A [DATE] 5:30pm-10:30pm (5h) [PERSON_NAME] single-neutral-actions …" at bounding box center [290, 346] width 139 height 168
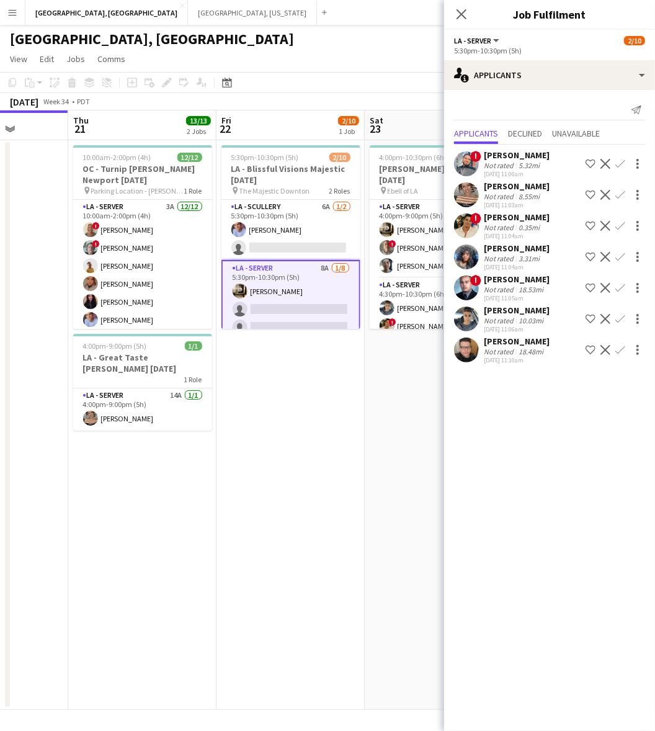
click at [622, 253] on app-icon "Confirm" at bounding box center [620, 257] width 10 height 10
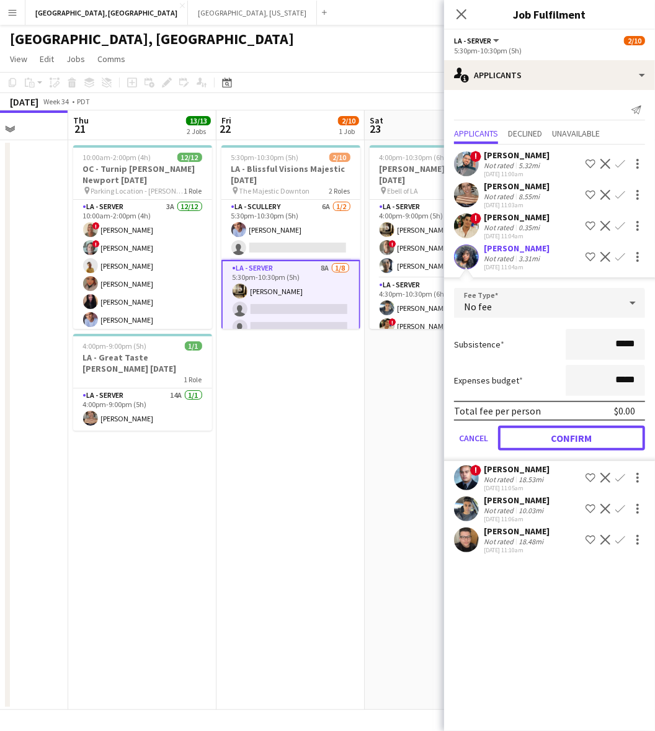
drag, startPoint x: 537, startPoint y: 440, endPoint x: 585, endPoint y: 327, distance: 123.2
click at [537, 439] on button "Confirm" at bounding box center [571, 438] width 147 height 25
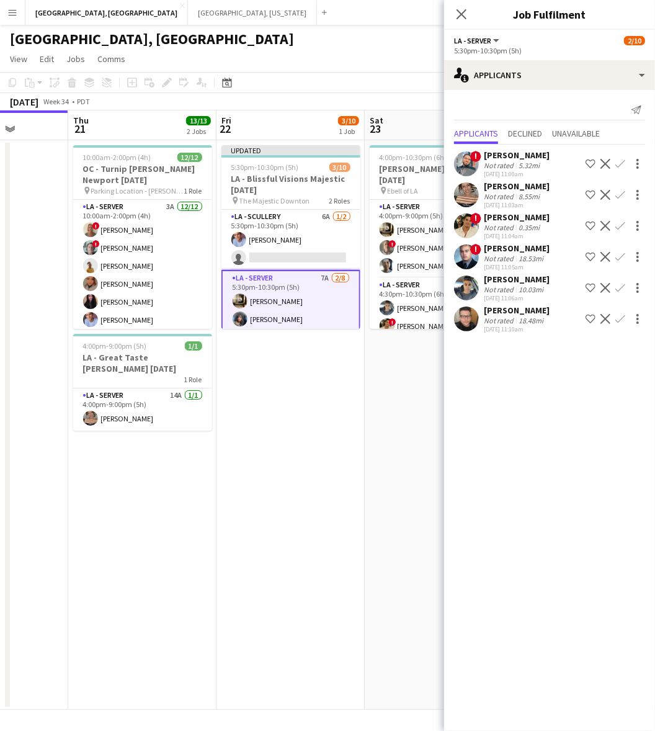
click at [621, 225] on app-icon "Confirm" at bounding box center [620, 226] width 10 height 10
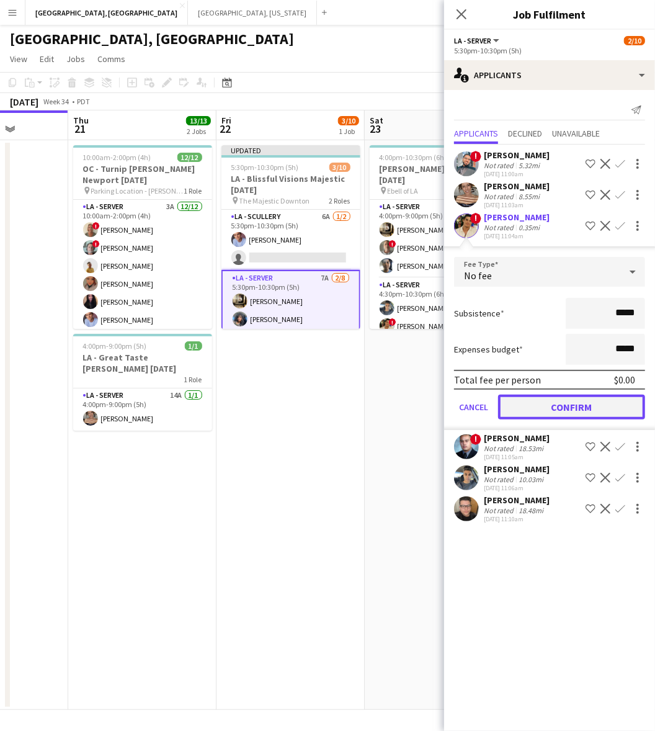
click at [596, 401] on button "Confirm" at bounding box center [571, 407] width 147 height 25
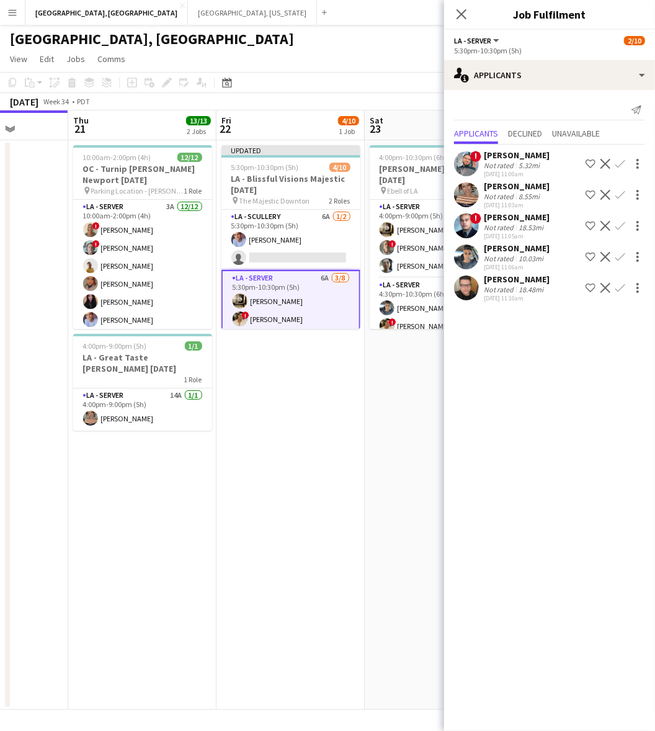
click at [621, 191] on app-icon "Confirm" at bounding box center [620, 195] width 10 height 10
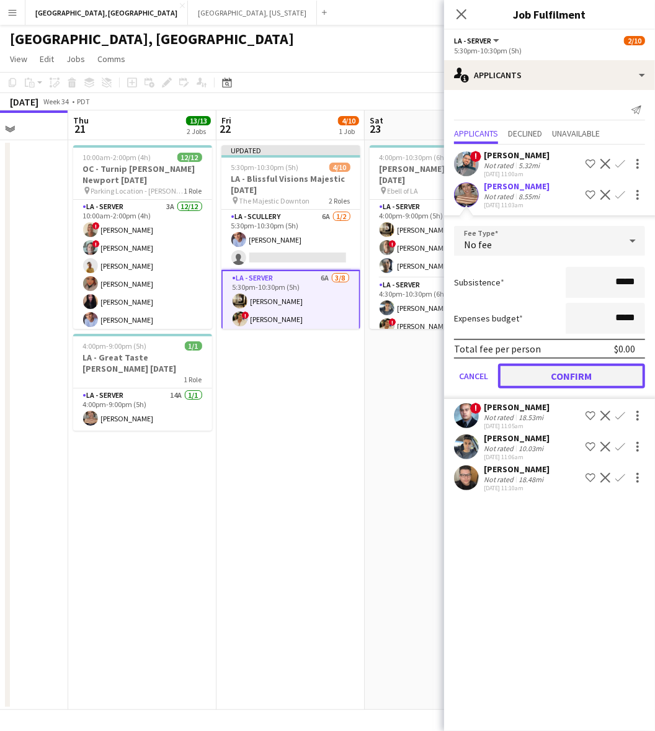
click at [578, 373] on button "Confirm" at bounding box center [571, 376] width 147 height 25
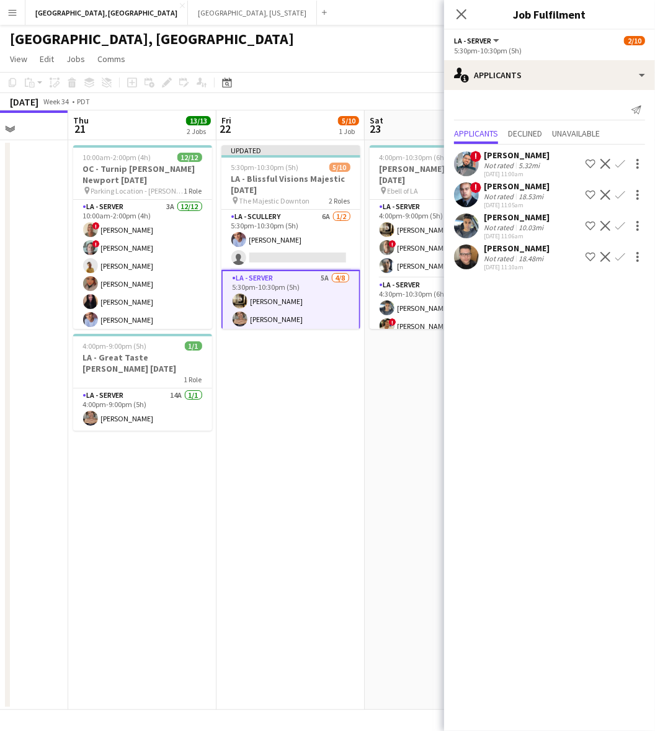
click at [622, 227] on app-icon "Confirm" at bounding box center [620, 226] width 10 height 10
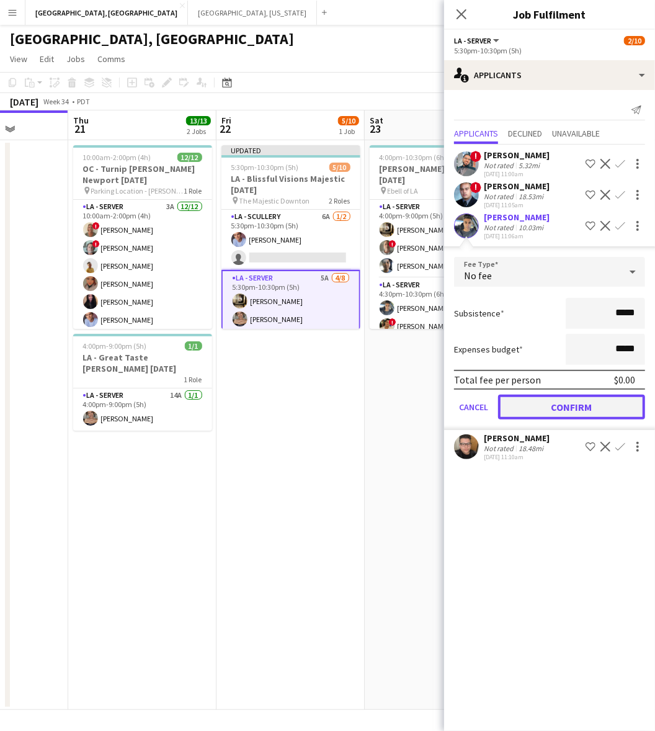
click at [576, 401] on button "Confirm" at bounding box center [571, 407] width 147 height 25
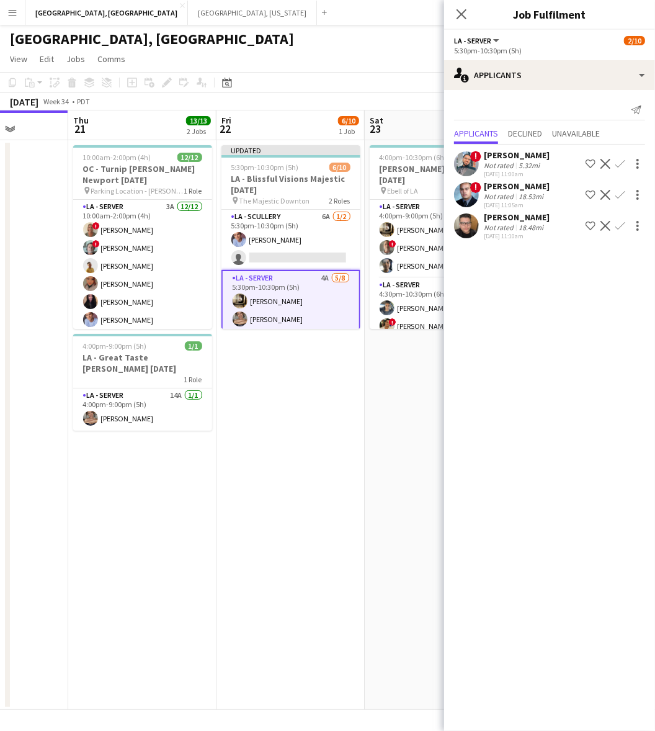
click at [619, 224] on app-icon "Confirm" at bounding box center [620, 226] width 10 height 10
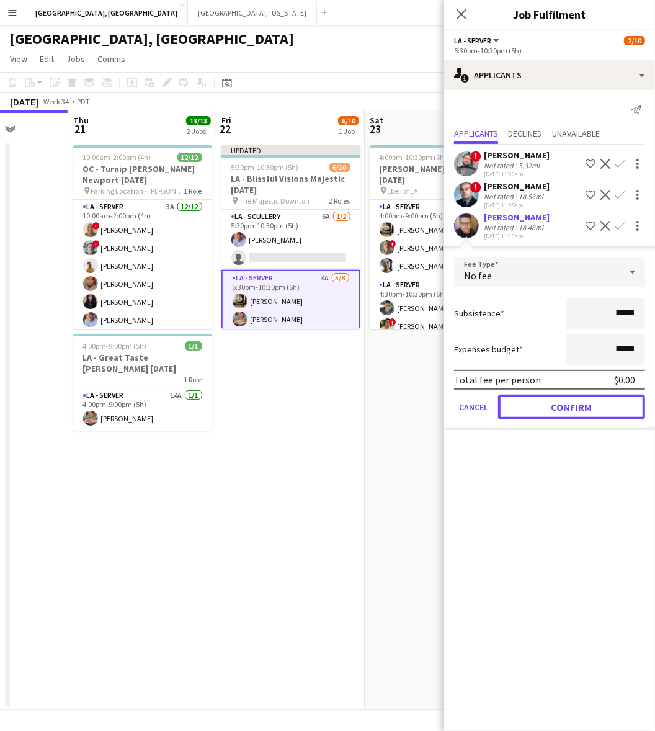
click at [560, 409] on button "Confirm" at bounding box center [571, 407] width 147 height 25
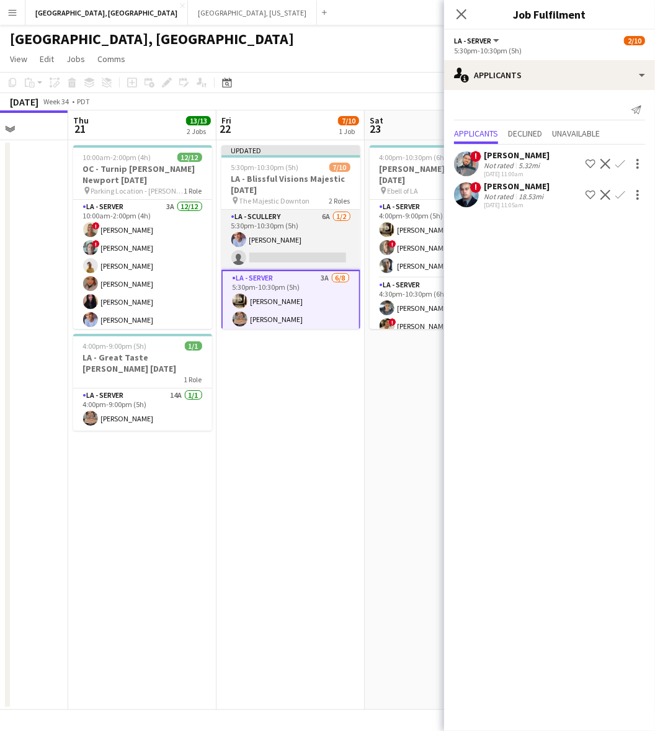
click at [300, 253] on app-card-role "LA - Scullery 6A [DATE] 5:30pm-10:30pm (5h) [PERSON_NAME] single-neutral-actions" at bounding box center [290, 240] width 139 height 60
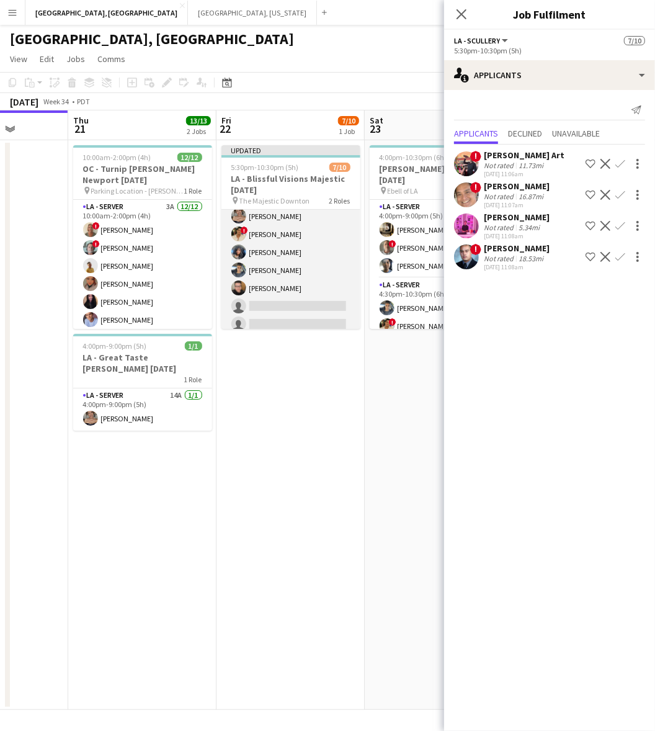
click at [306, 270] on app-card-role "LA - Server 3A [DATE] 5:30pm-10:30pm (5h) [PERSON_NAME] [PERSON_NAME] ! [PERSON…" at bounding box center [290, 252] width 139 height 168
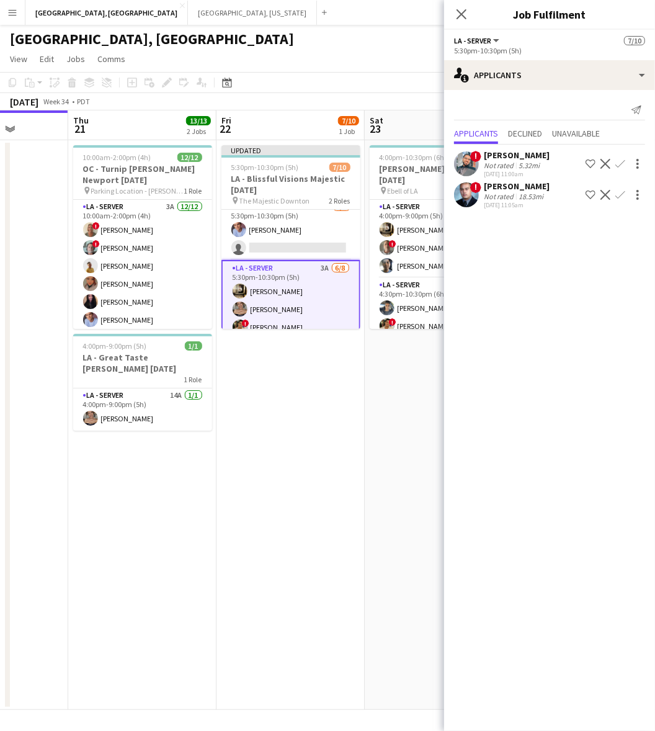
scroll to position [0, 0]
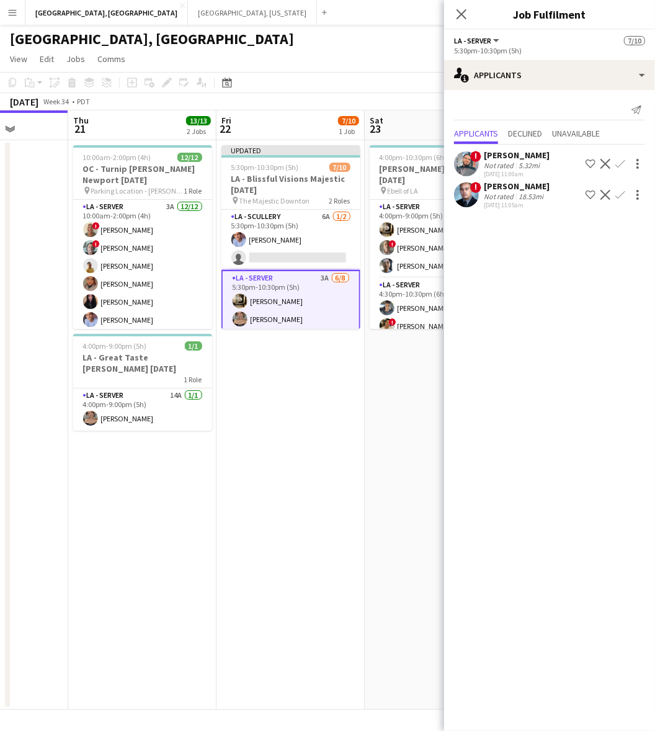
click at [623, 191] on app-icon "Confirm" at bounding box center [620, 195] width 10 height 10
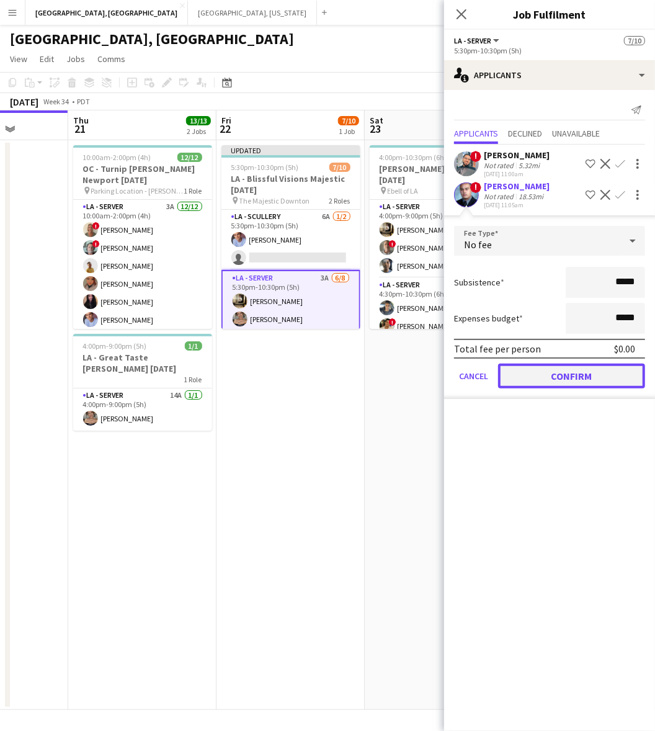
drag, startPoint x: 526, startPoint y: 370, endPoint x: 323, endPoint y: 288, distance: 218.5
click at [525, 368] on button "Confirm" at bounding box center [571, 376] width 147 height 25
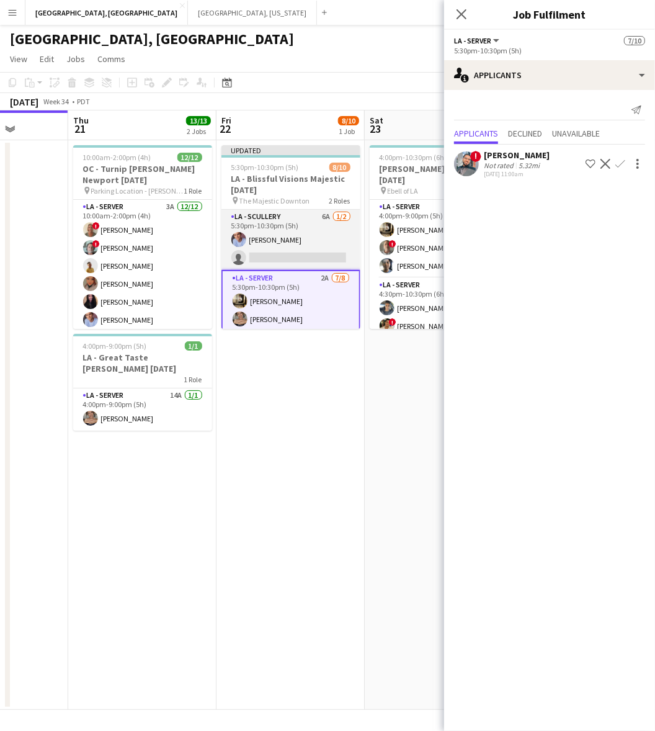
click at [303, 239] on app-card-role "LA - Scullery 6A [DATE] 5:30pm-10:30pm (5h) [PERSON_NAME] single-neutral-actions" at bounding box center [290, 240] width 139 height 60
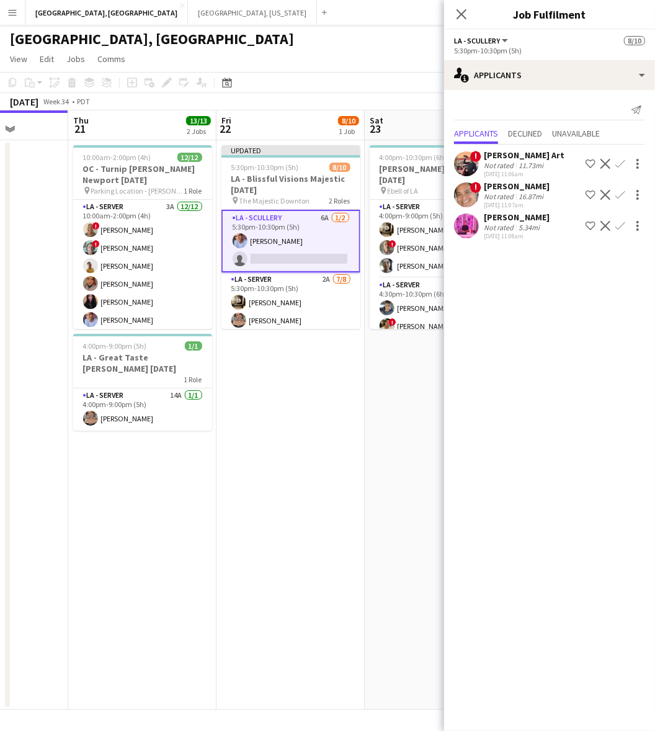
click at [298, 237] on app-card-role "LA - Scullery 6A [DATE] 5:30pm-10:30pm (5h) [PERSON_NAME] single-neutral-actions" at bounding box center [290, 241] width 139 height 63
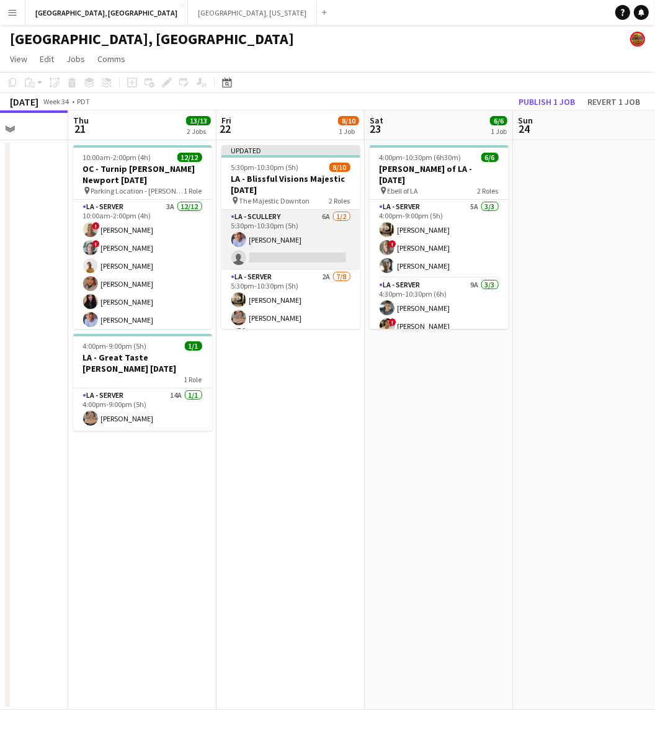
click at [298, 237] on app-card-role "LA - Scullery 6A [DATE] 5:30pm-10:30pm (5h) [PERSON_NAME] single-neutral-actions" at bounding box center [290, 240] width 139 height 60
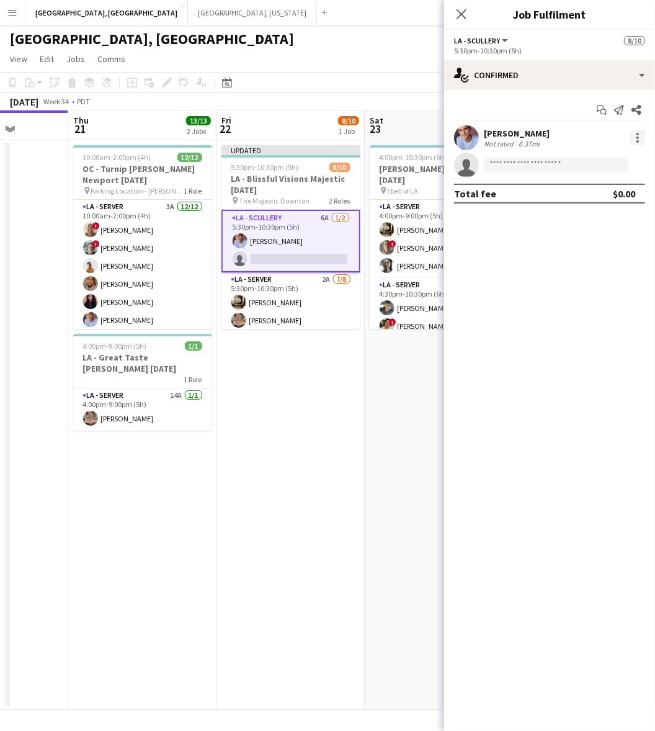
click at [640, 138] on div at bounding box center [637, 137] width 15 height 15
click at [605, 187] on span "Switch crew" at bounding box center [585, 190] width 53 height 11
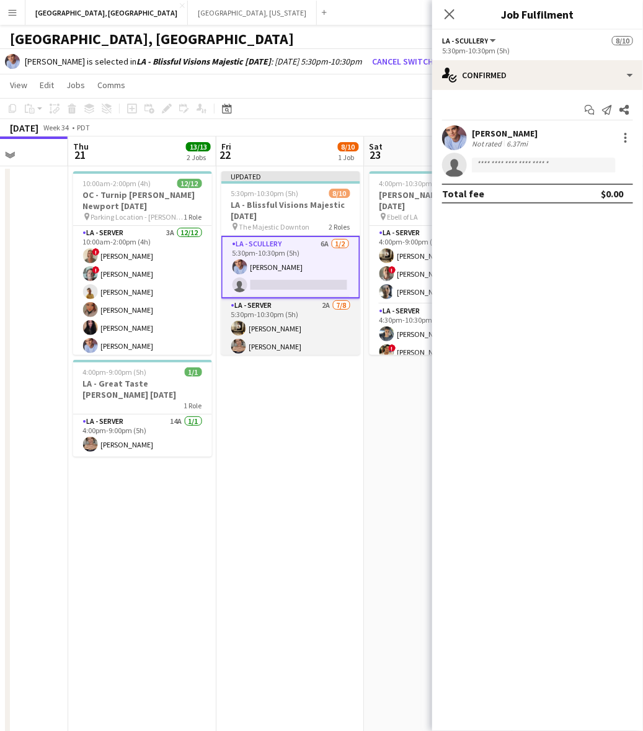
click at [315, 321] on app-card-role "LA - Server 2A [DATE] 5:30pm-10:30pm (5h) [PERSON_NAME] [PERSON_NAME] ! [PERSON…" at bounding box center [290, 382] width 139 height 168
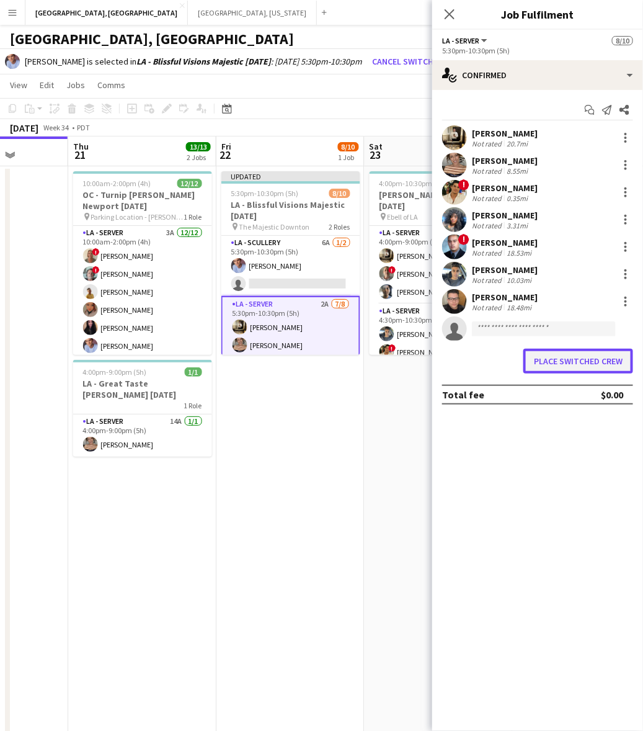
click at [550, 361] on button "Place switched crew" at bounding box center [579, 361] width 110 height 25
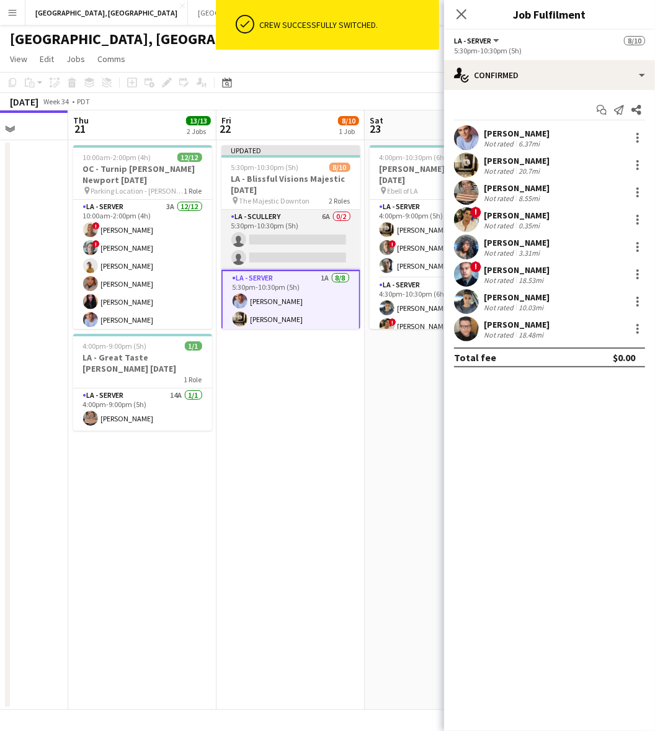
click at [305, 228] on app-card-role "LA - Scullery 6A 0/2 5:30pm-10:30pm (5h) single-neutral-actions single-neutral-…" at bounding box center [290, 240] width 139 height 60
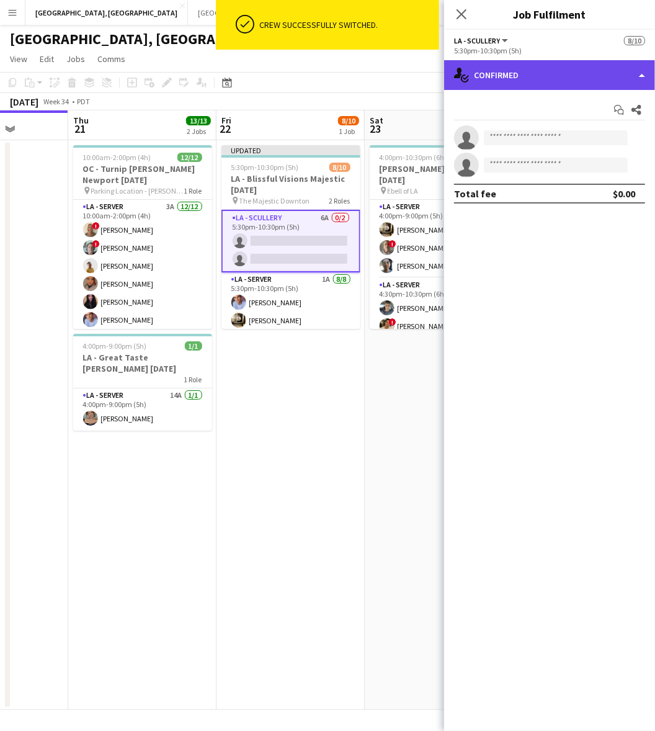
click at [553, 71] on div "single-neutral-actions-check-2 Confirmed" at bounding box center [549, 75] width 211 height 30
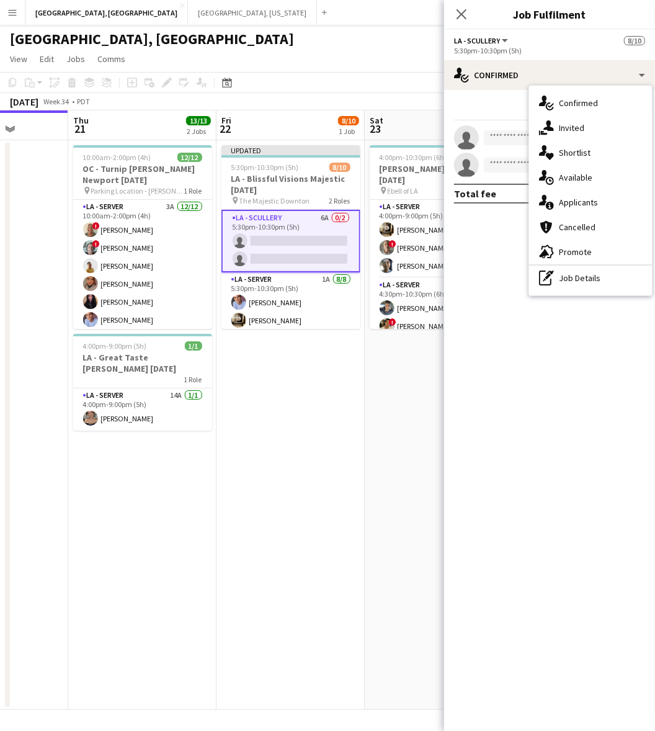
click at [583, 203] on div "single-neutral-actions-information Applicants" at bounding box center [590, 202] width 123 height 25
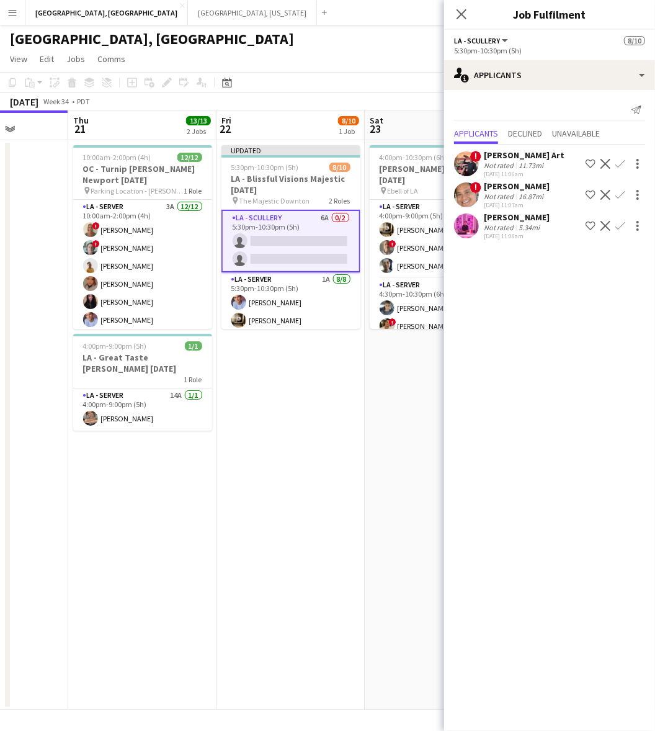
click at [619, 161] on app-icon "Confirm" at bounding box center [620, 164] width 10 height 10
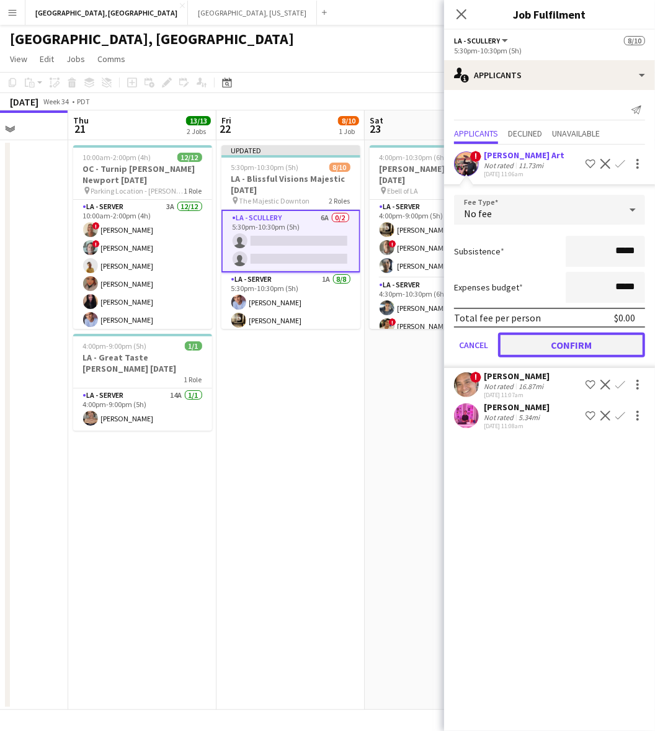
drag, startPoint x: 583, startPoint y: 336, endPoint x: 608, endPoint y: 288, distance: 53.8
click at [583, 335] on button "Confirm" at bounding box center [571, 345] width 147 height 25
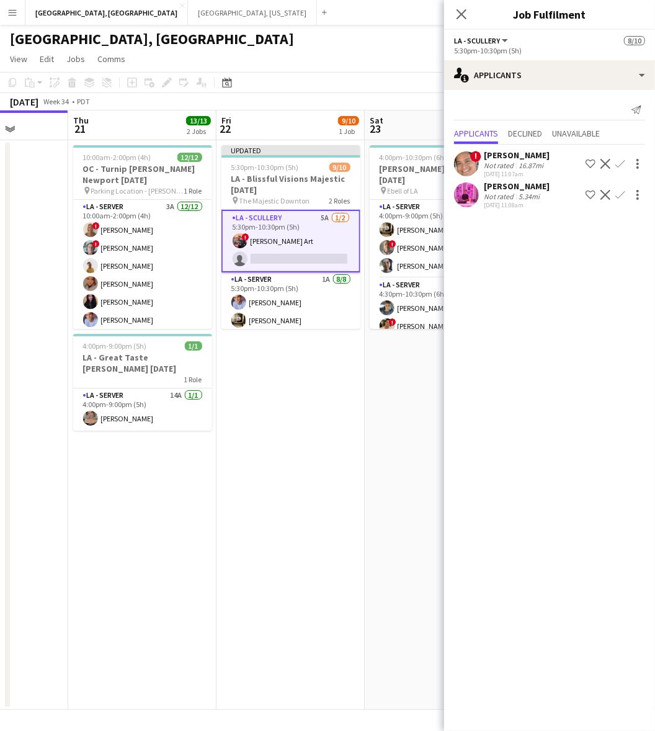
click at [624, 195] on app-icon "Confirm" at bounding box center [620, 195] width 10 height 10
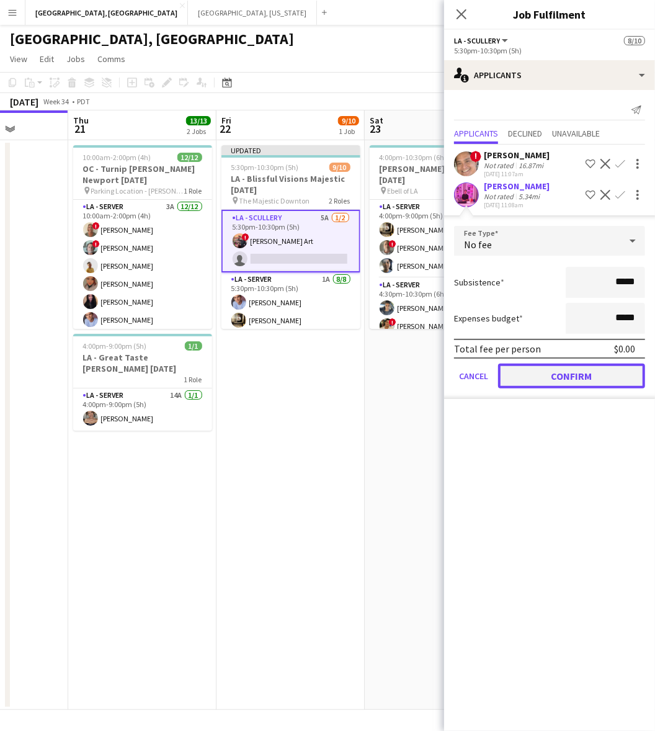
click at [584, 382] on button "Confirm" at bounding box center [571, 376] width 147 height 25
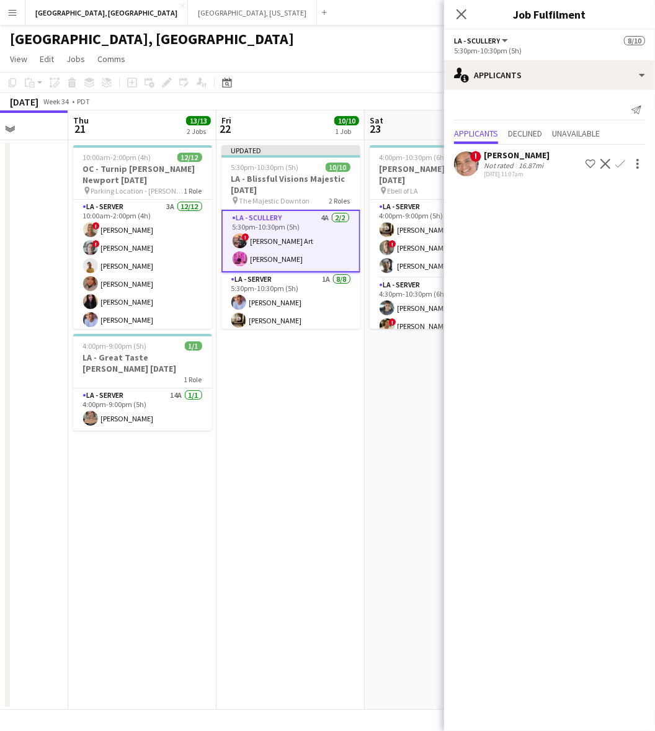
click at [339, 378] on app-date-cell "Updated 5:30pm-10:30pm (5h) 10/10 LA - Blissful Visions Majestic [DATE] pin The…" at bounding box center [291, 425] width 148 height 570
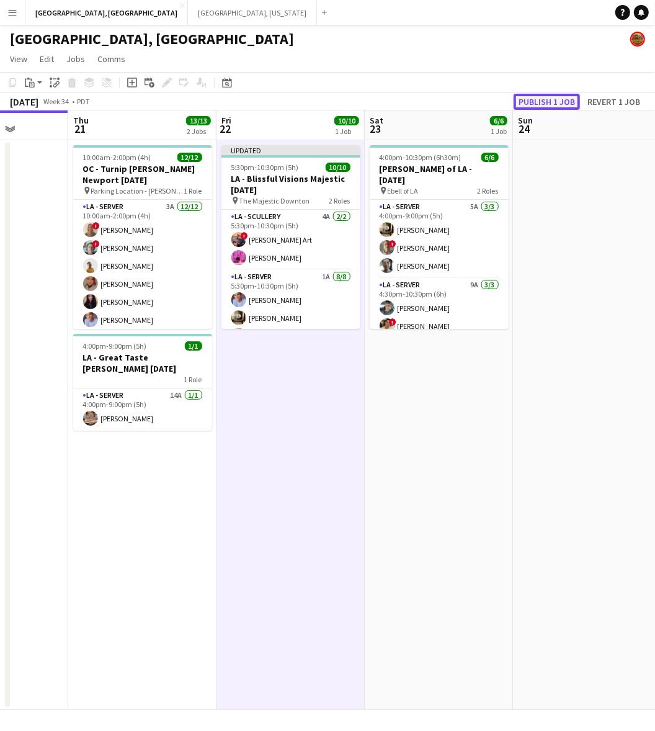
click at [550, 102] on button "Publish 1 job" at bounding box center [547, 102] width 66 height 16
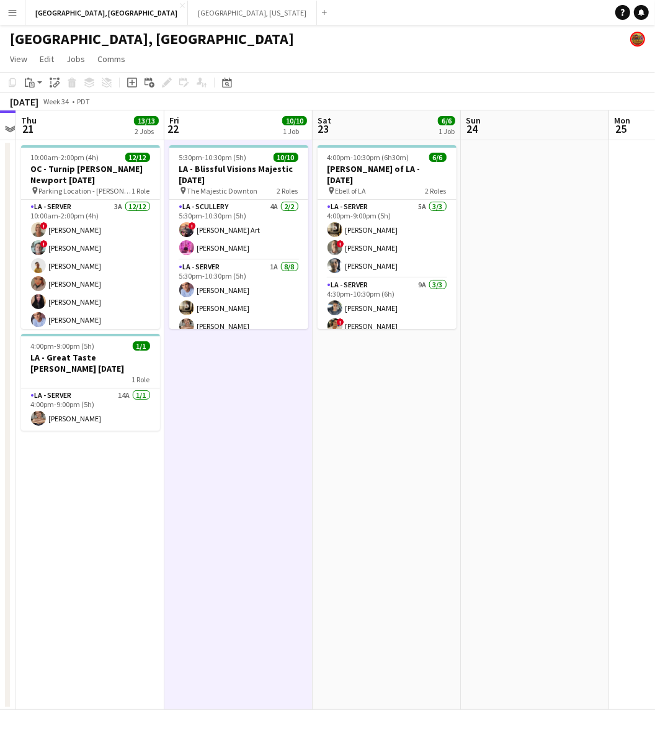
drag, startPoint x: 380, startPoint y: 507, endPoint x: 251, endPoint y: 582, distance: 148.7
click at [251, 599] on app-calendar-viewport "Tue 19 Wed 20 Thu 21 13/13 2 Jobs Fri 22 10/10 1 Job Sat 23 6/6 1 Job Sun 24 Mo…" at bounding box center [327, 409] width 655 height 599
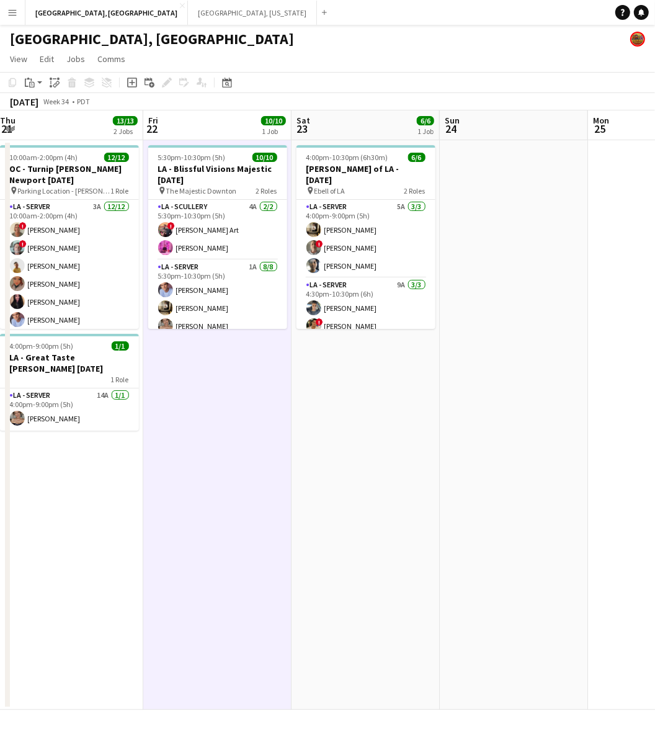
drag, startPoint x: 373, startPoint y: 470, endPoint x: 285, endPoint y: 522, distance: 102.4
click at [285, 522] on app-calendar-viewport "Mon 18 Tue 19 Wed 20 Thu 21 13/13 2 Jobs Fri 22 10/10 1 Job Sat 23 6/6 1 Job Su…" at bounding box center [327, 409] width 655 height 599
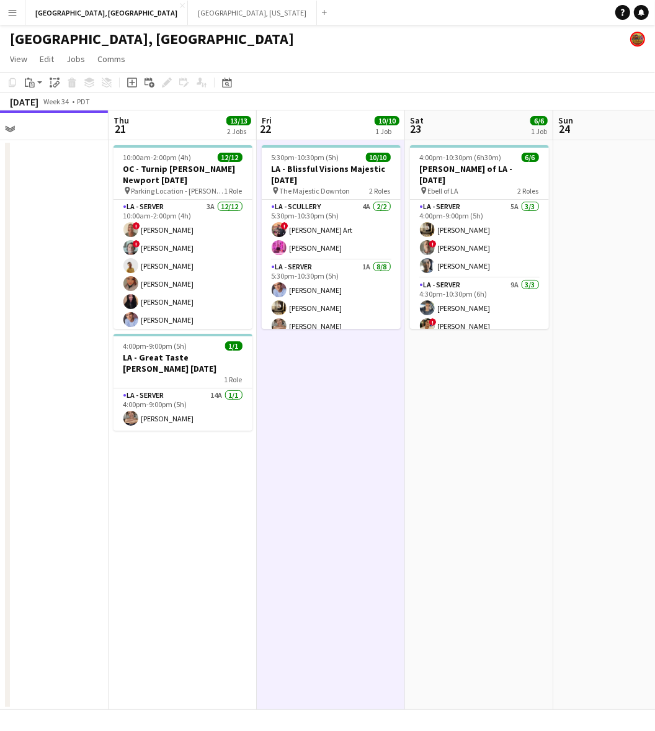
drag, startPoint x: 277, startPoint y: 516, endPoint x: 372, endPoint y: 501, distance: 96.6
click at [375, 499] on app-calendar-viewport "Mon 18 Tue 19 Wed 20 Thu 21 13/13 2 Jobs Fri 22 10/10 1 Job Sat 23 6/6 1 Job Su…" at bounding box center [327, 409] width 655 height 599
